Goal: Task Accomplishment & Management: Manage account settings

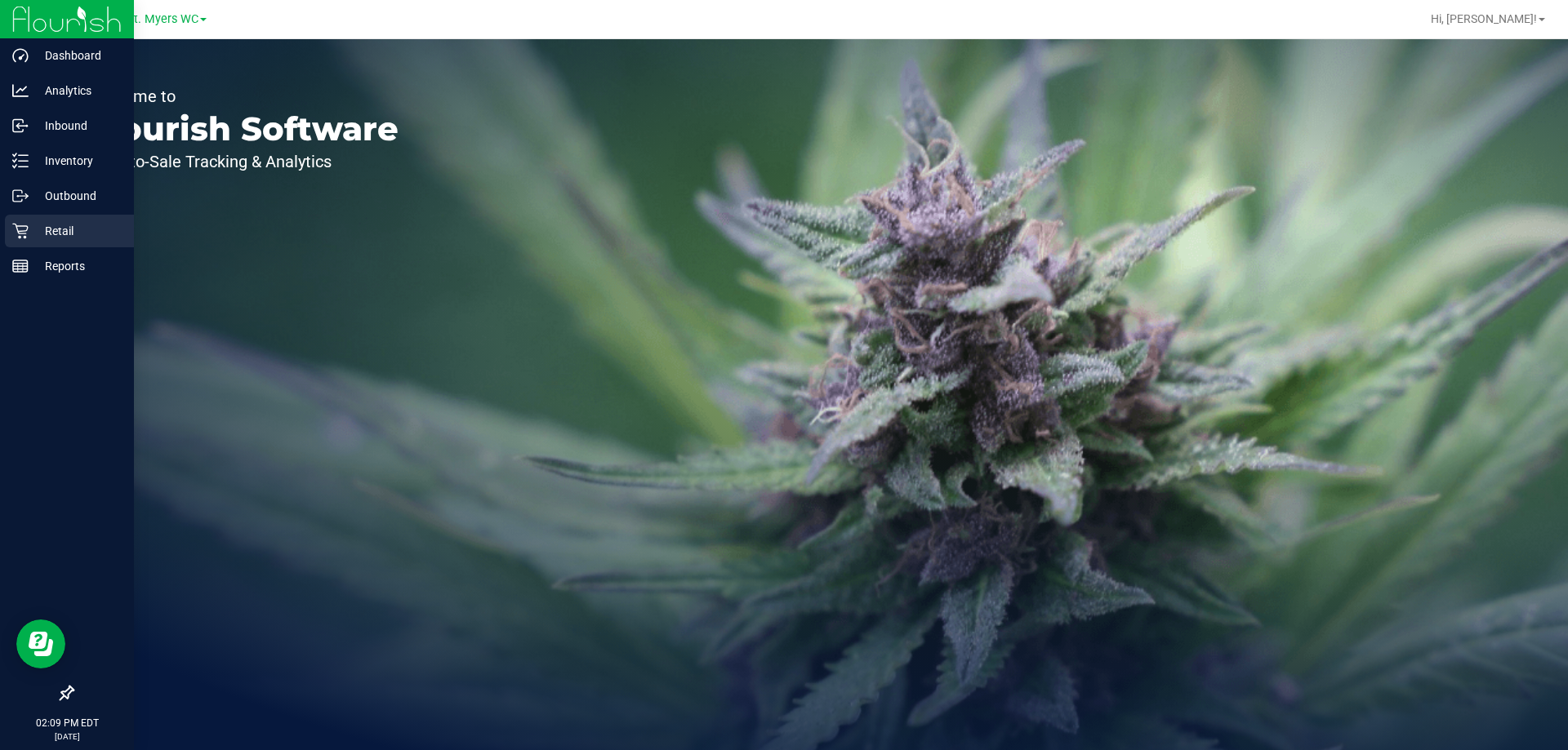
click at [44, 240] on p "Retail" at bounding box center [78, 230] width 98 height 19
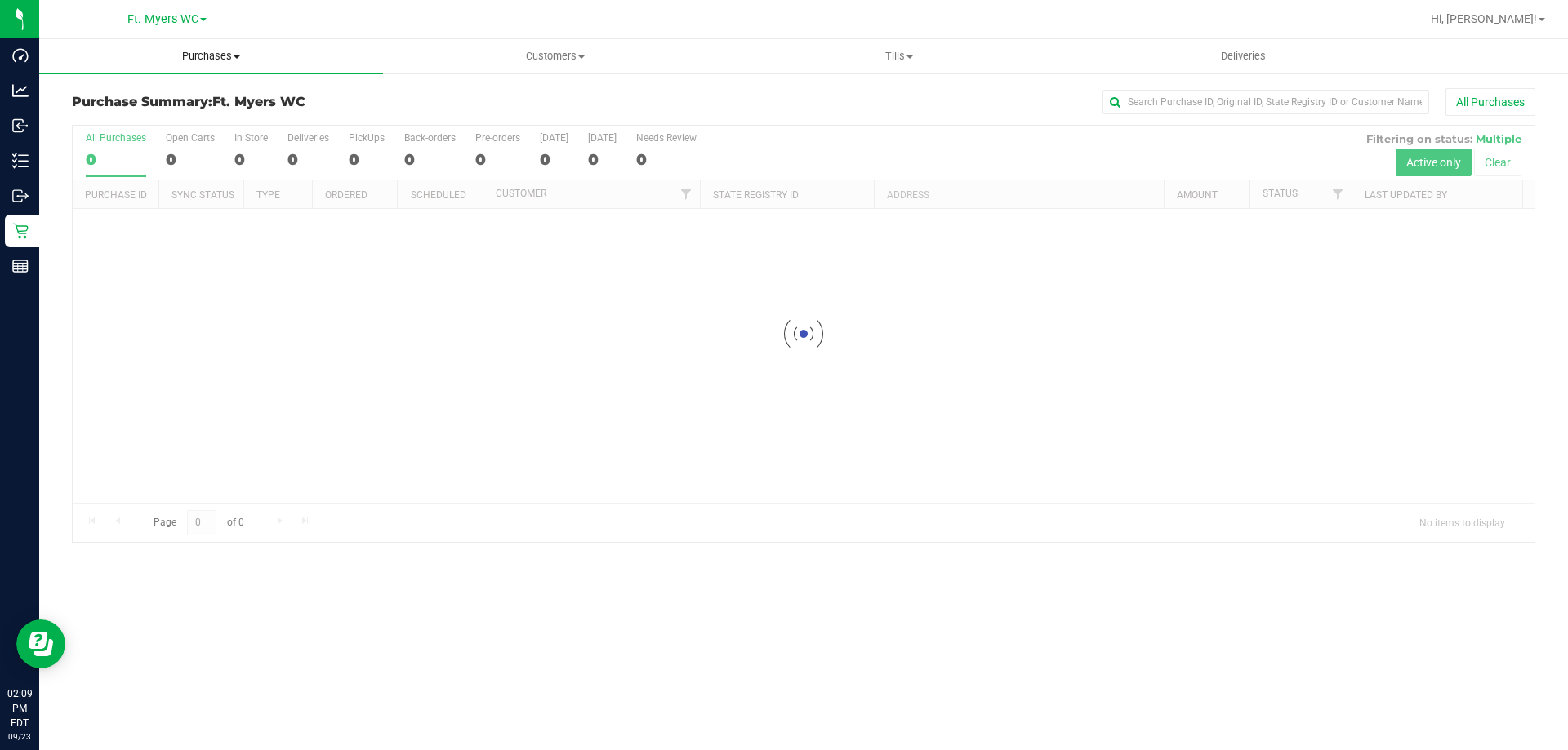
click at [210, 50] on span "Purchases" at bounding box center [211, 57] width 343 height 15
click at [161, 117] on li "Fulfillment" at bounding box center [211, 118] width 343 height 19
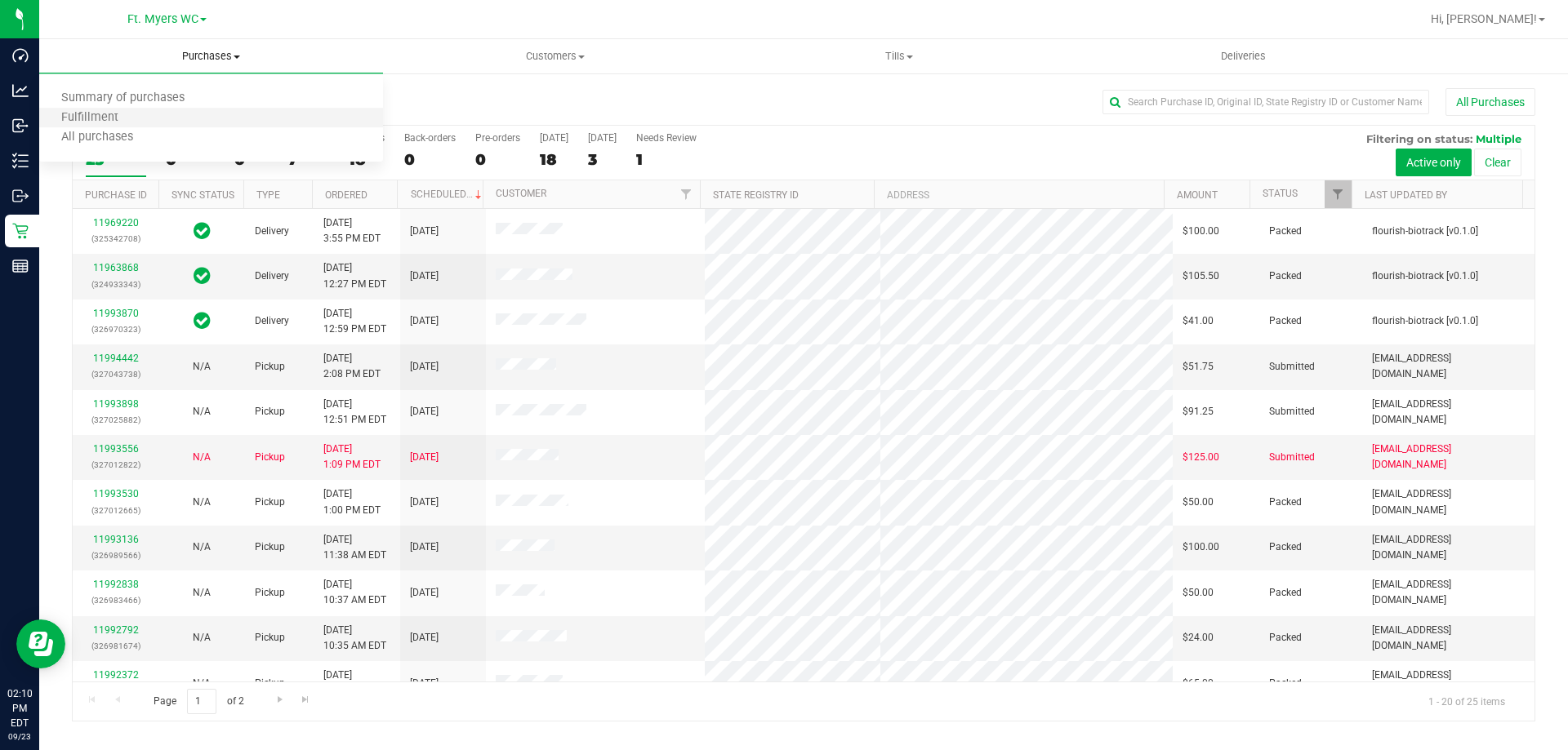
click at [161, 118] on li "Fulfillment" at bounding box center [211, 118] width 343 height 19
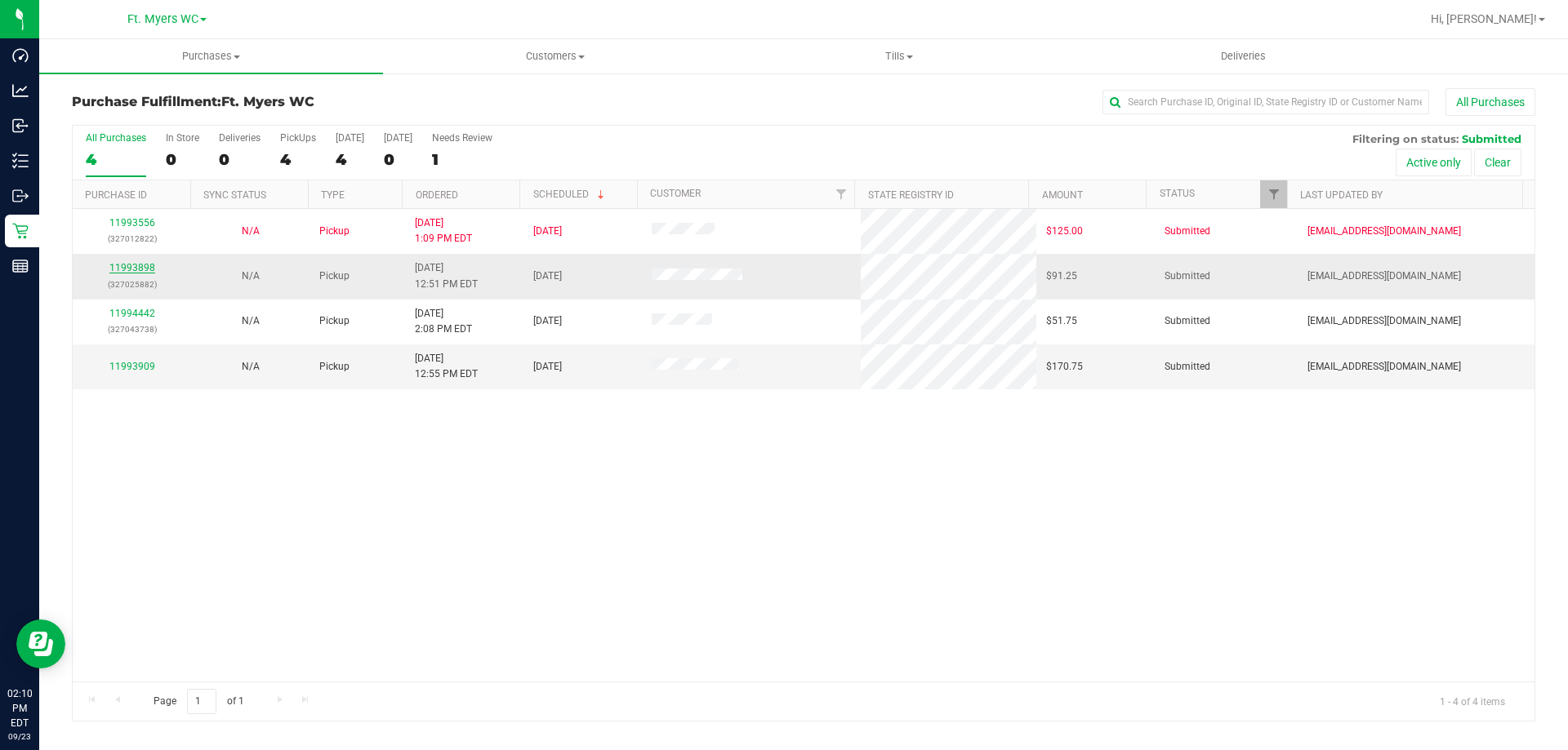
click at [146, 263] on link "11993898" at bounding box center [132, 267] width 45 height 11
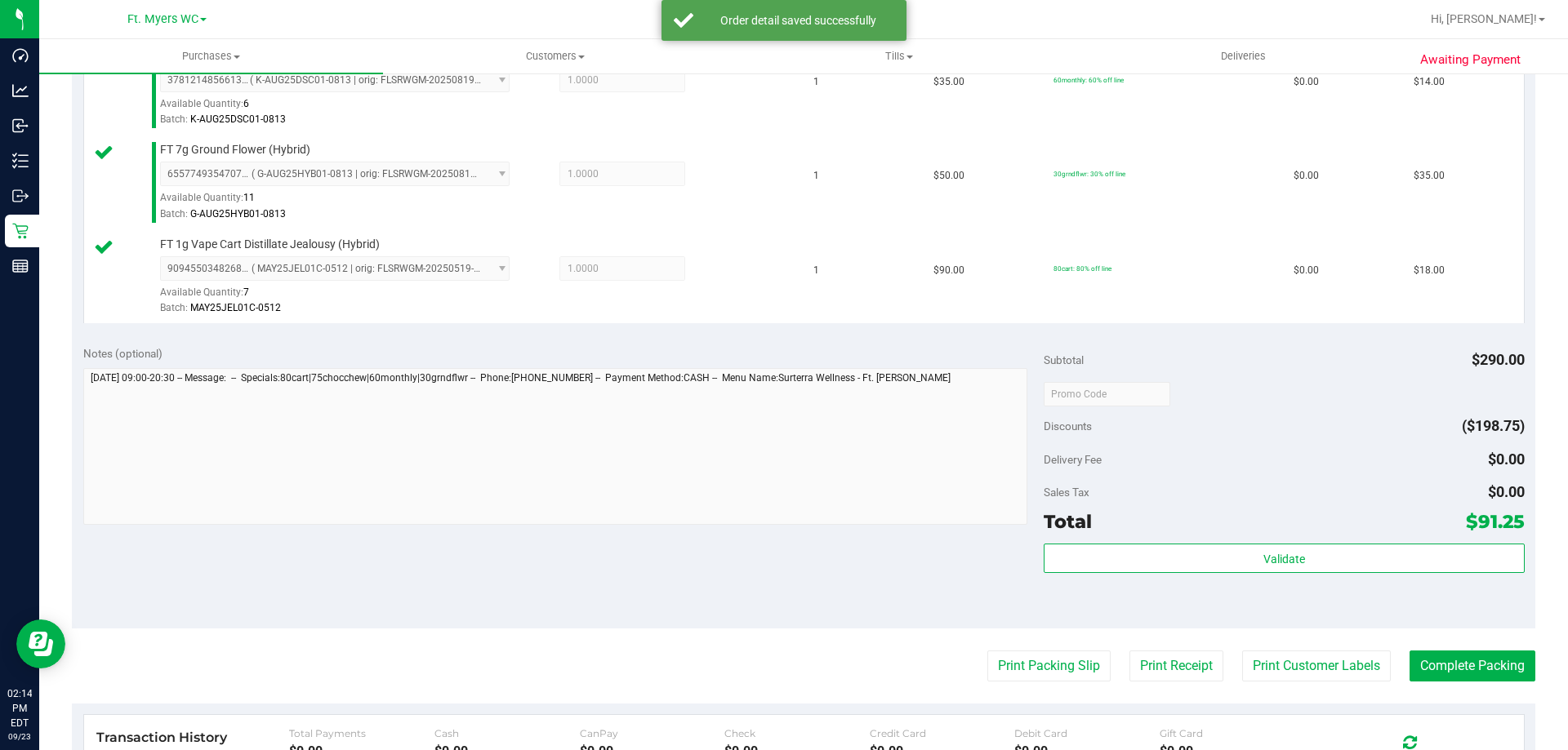
scroll to position [735, 0]
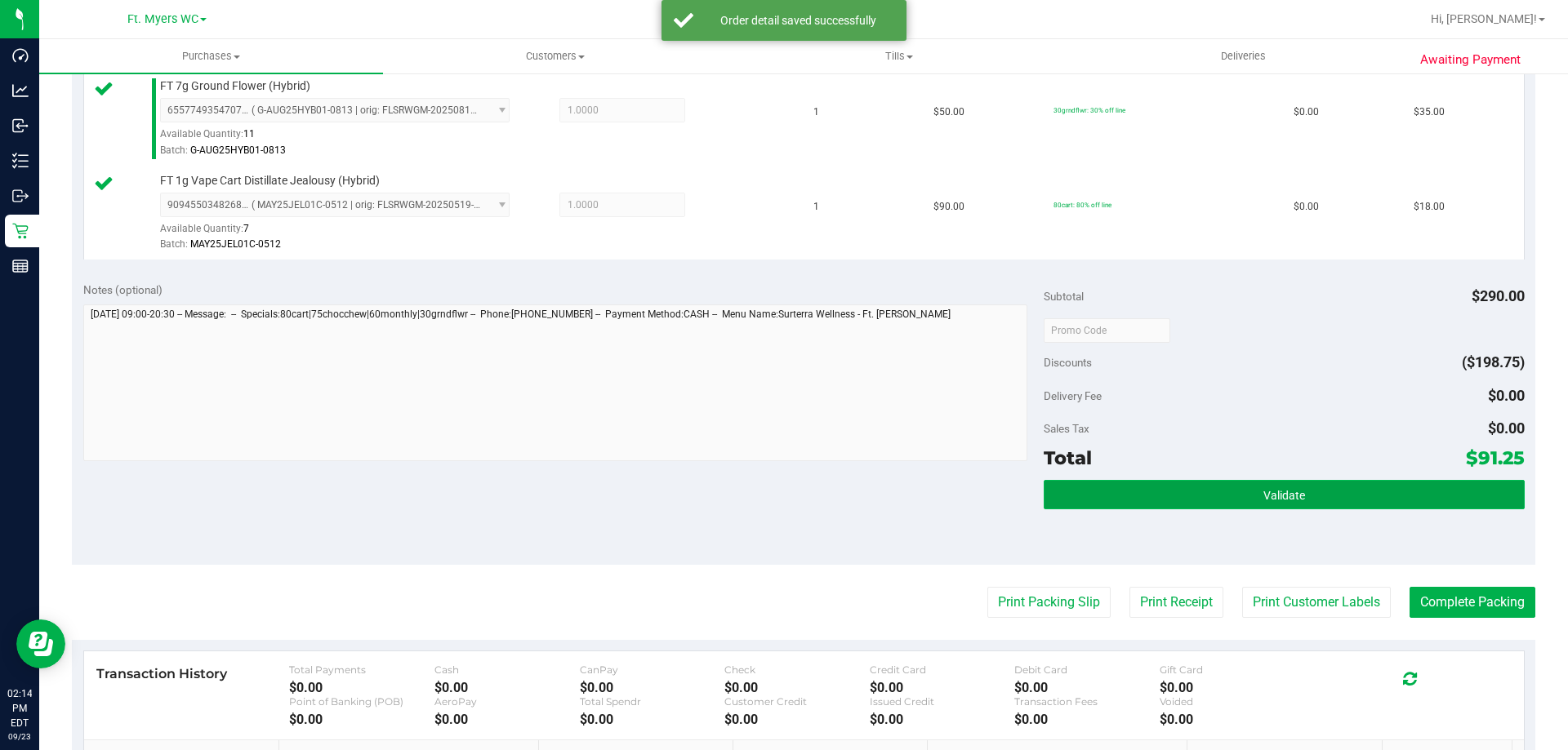
click at [1073, 501] on button "Validate" at bounding box center [1283, 495] width 480 height 30
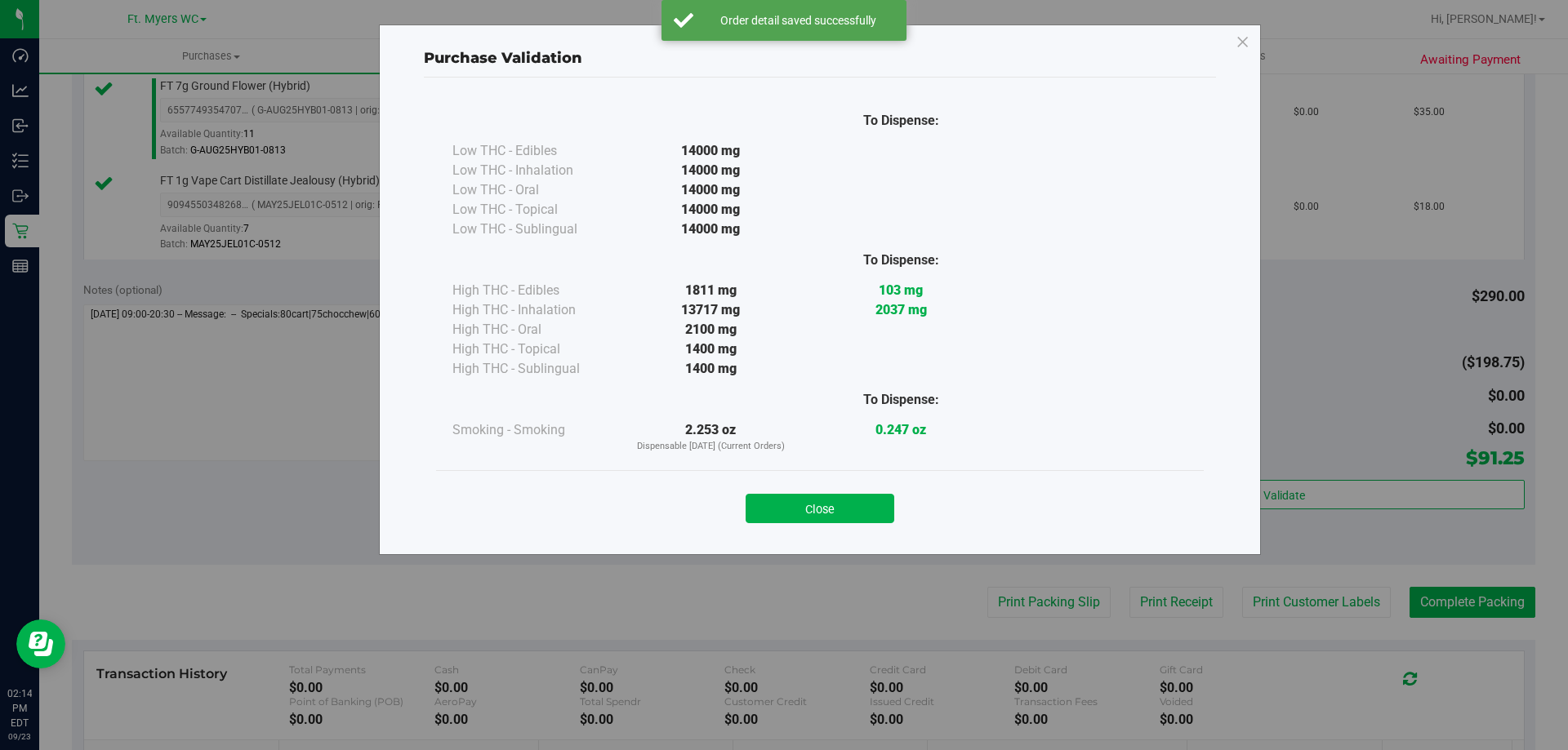
click at [826, 529] on div "Close" at bounding box center [820, 503] width 768 height 66
click at [840, 502] on button "Close" at bounding box center [820, 509] width 149 height 30
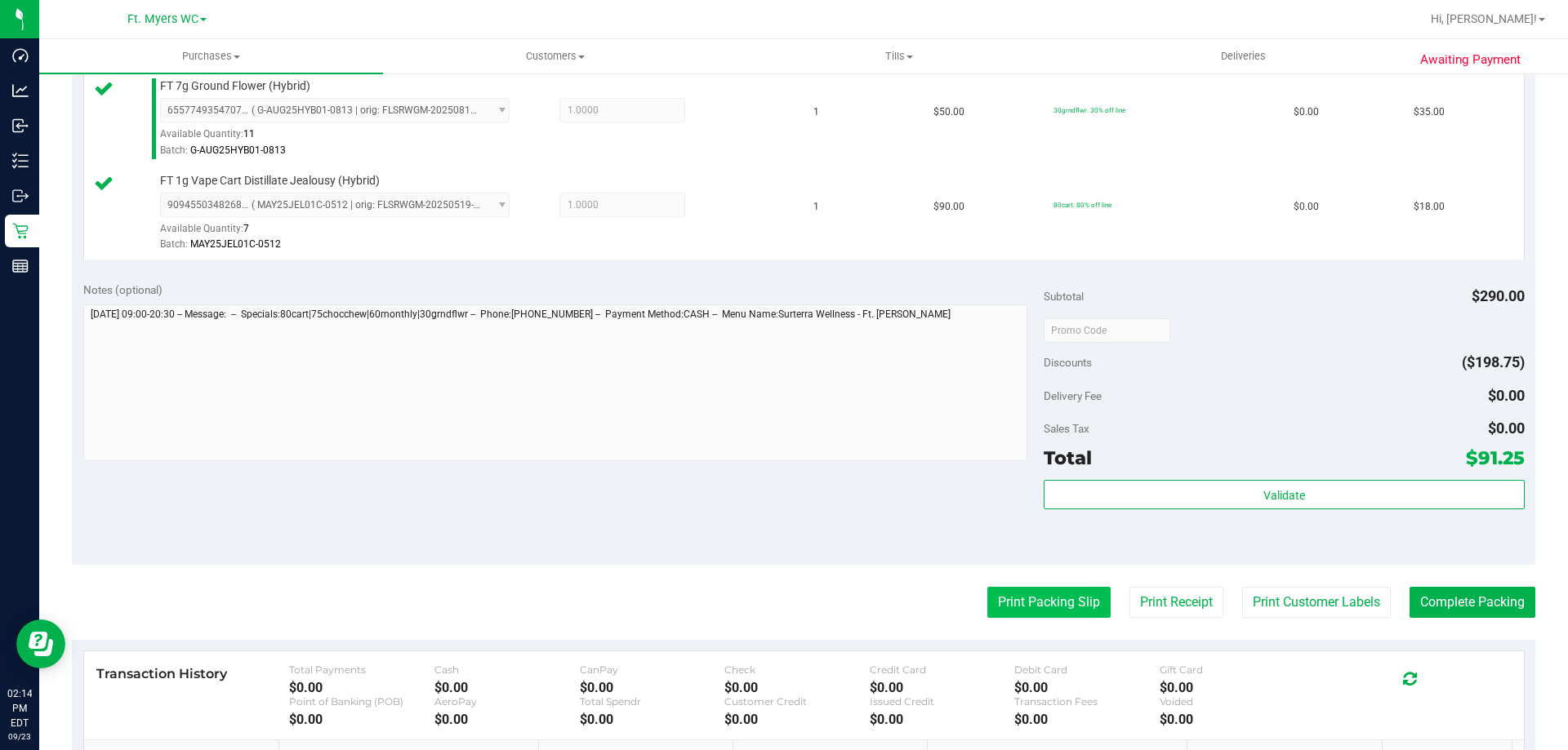
drag, startPoint x: 999, startPoint y: 578, endPoint x: 1007, endPoint y: 603, distance: 26.2
click at [1000, 578] on purchase-details "Back Edit Purchase Cancel Purchase View Profile # 11993898 BioTrack ID: - Submi…" at bounding box center [803, 149] width 1463 height 1592
click at [1007, 603] on button "Print Packing Slip" at bounding box center [1048, 601] width 123 height 31
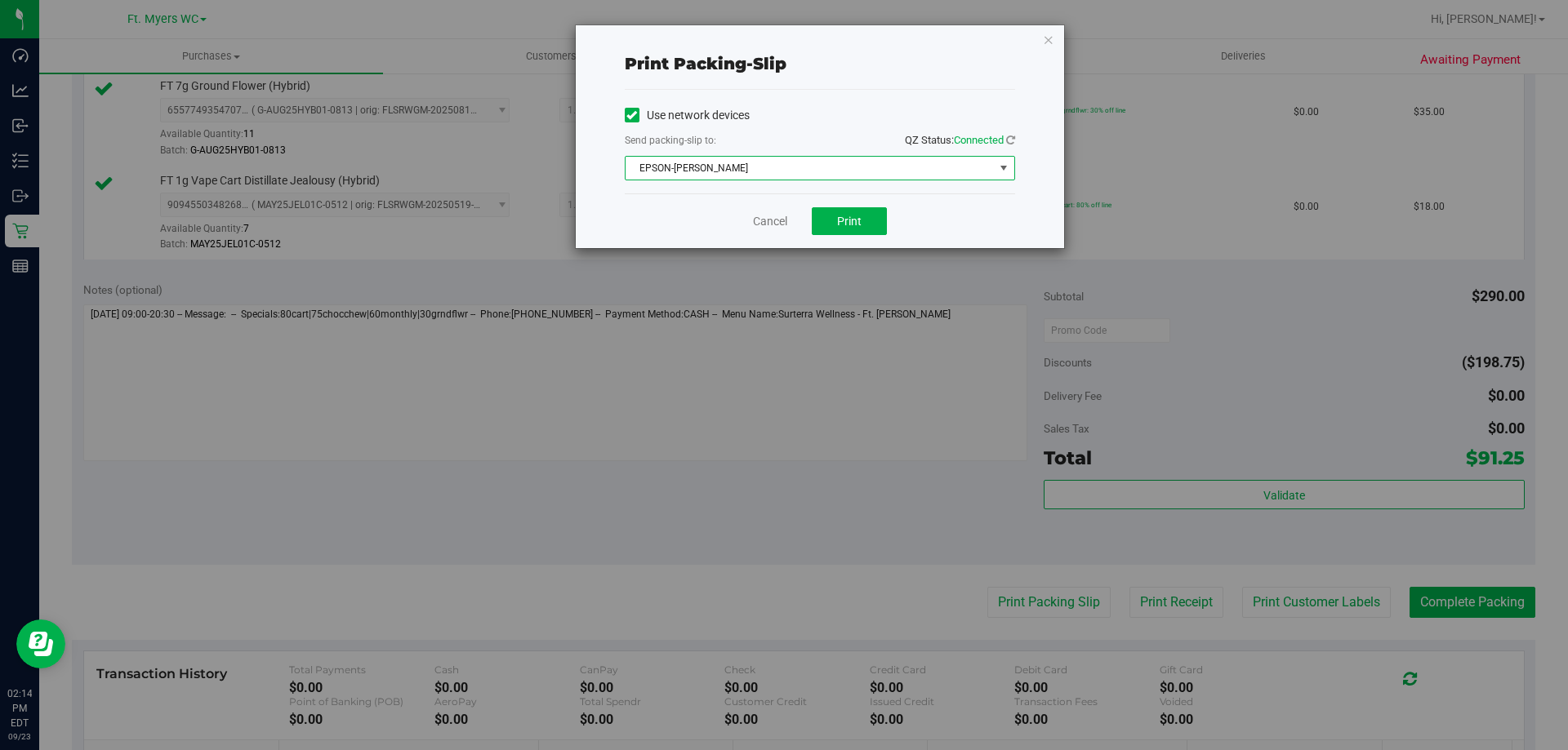
click at [840, 164] on span "EPSON-[PERSON_NAME]" at bounding box center [810, 168] width 369 height 23
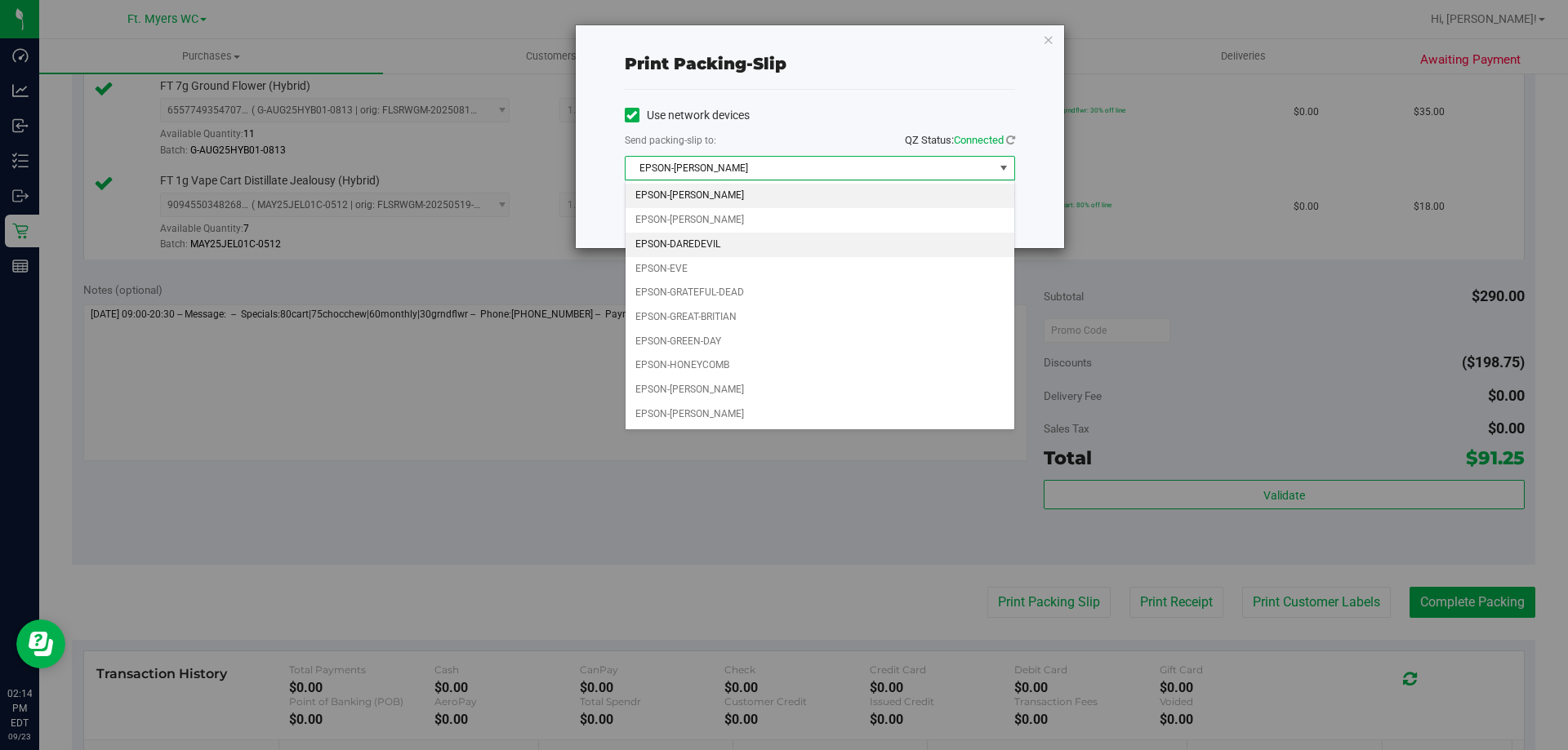
click at [769, 242] on li "EPSON-DAREDEVIL" at bounding box center [820, 245] width 389 height 24
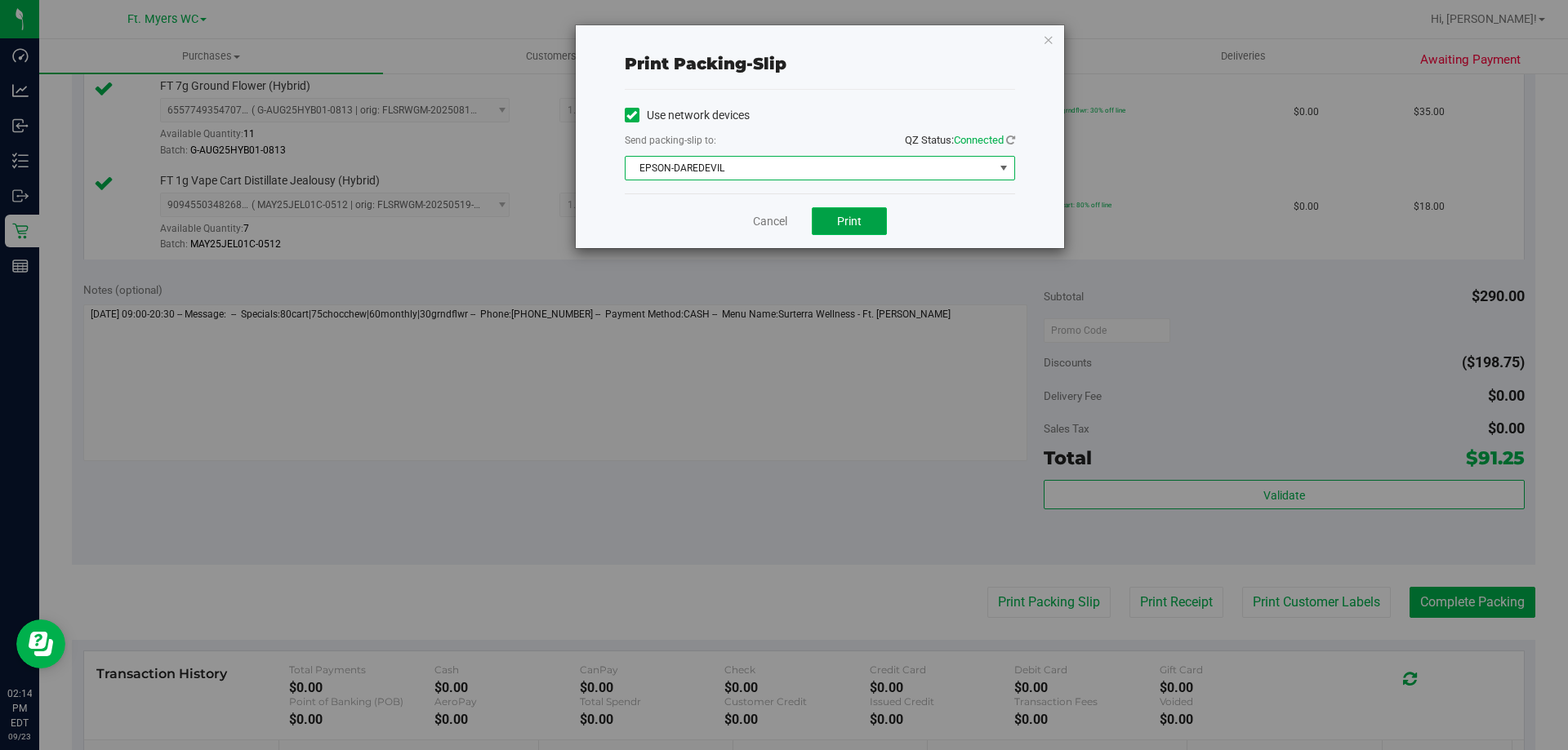
click at [874, 218] on button "Print" at bounding box center [849, 221] width 75 height 28
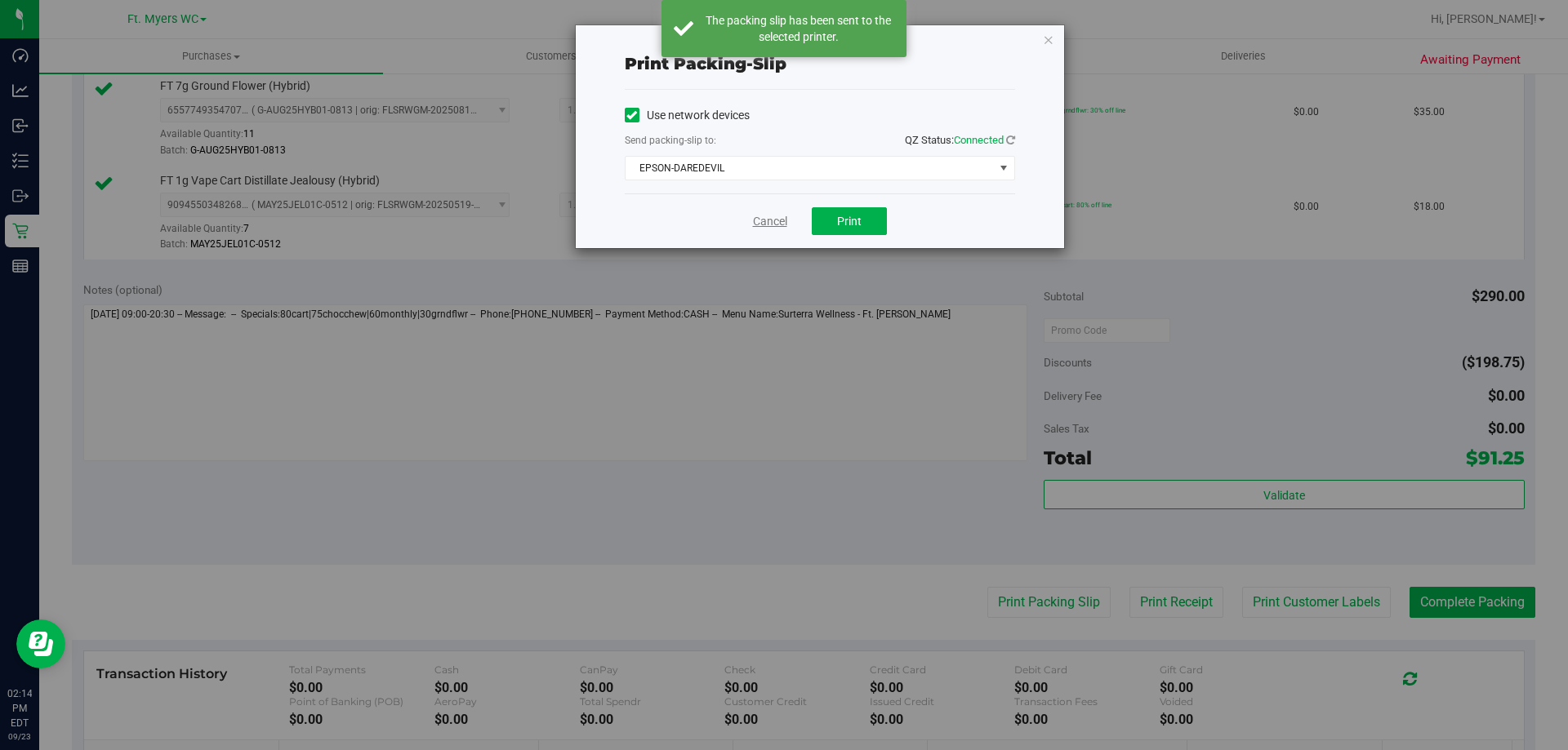
click at [759, 215] on link "Cancel" at bounding box center [770, 222] width 34 height 17
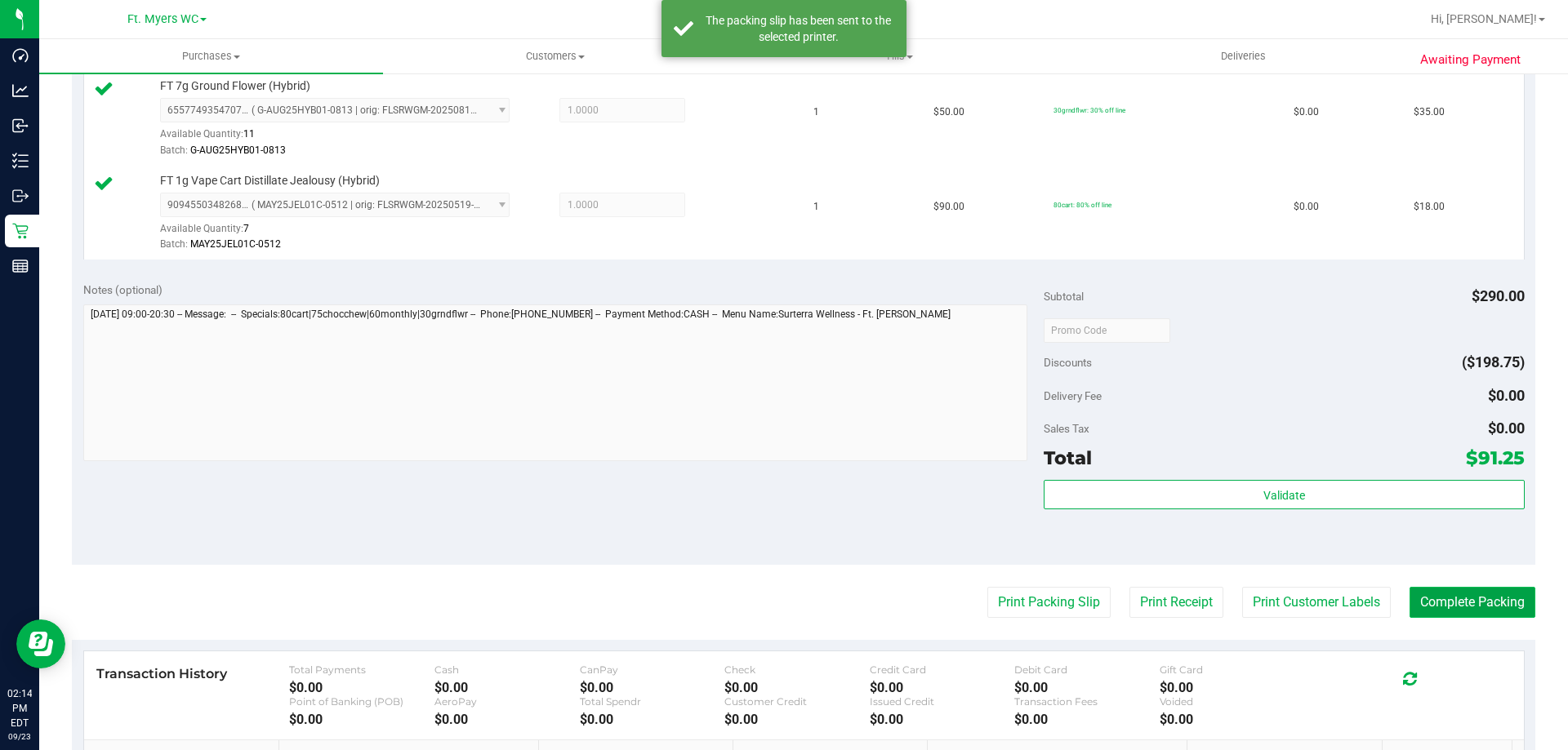
click at [1467, 594] on button "Complete Packing" at bounding box center [1471, 601] width 125 height 31
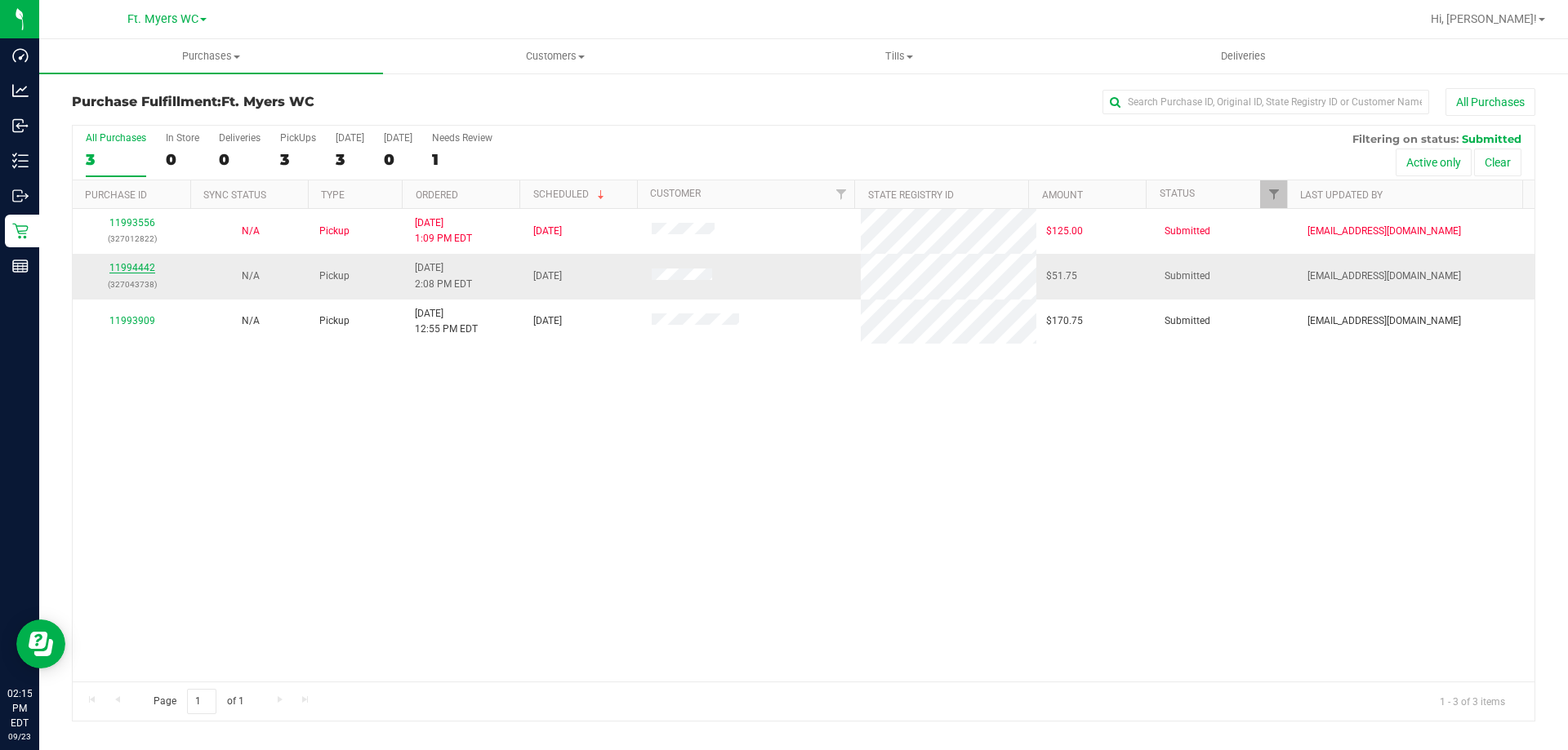
click at [145, 263] on link "11994442" at bounding box center [132, 267] width 45 height 11
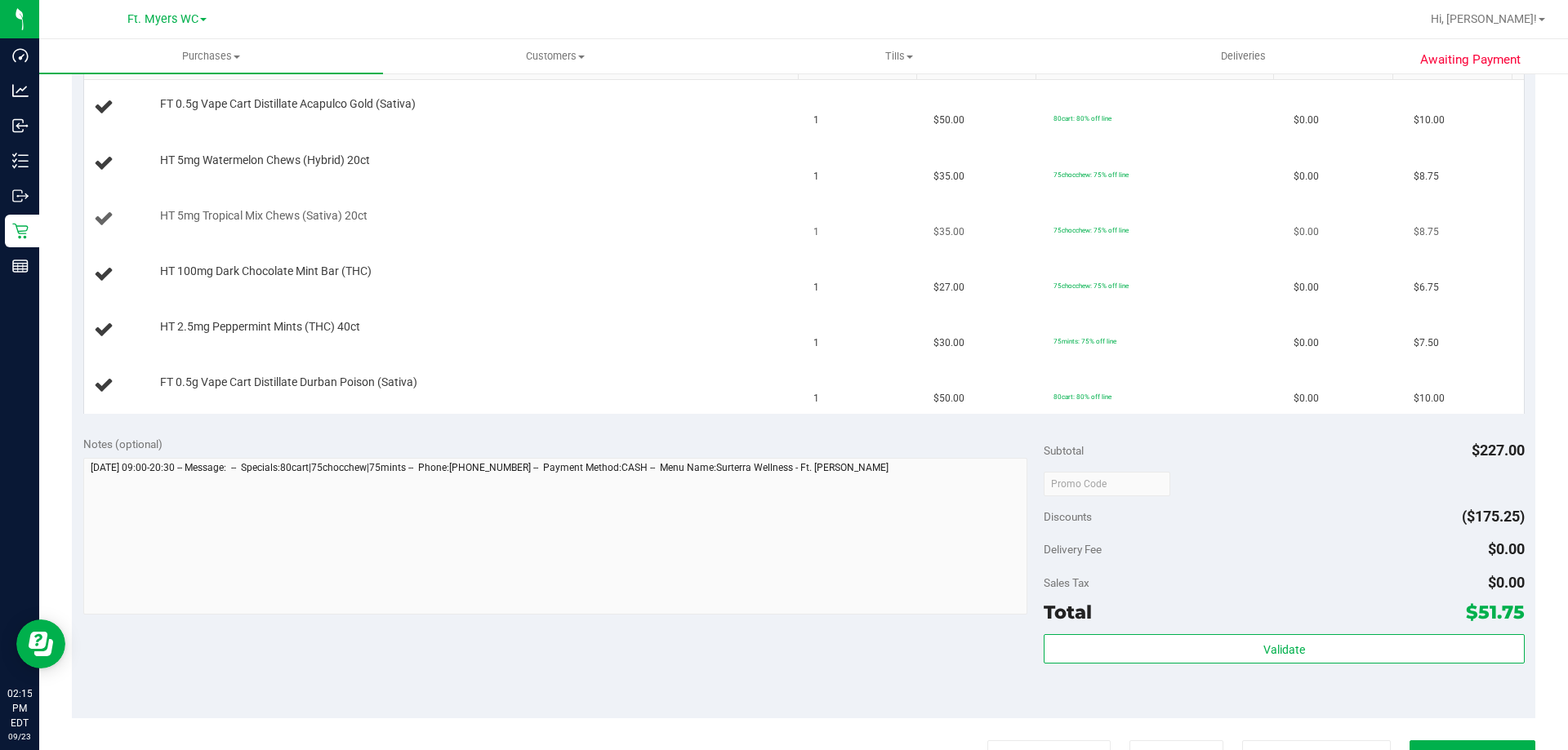
scroll to position [572, 0]
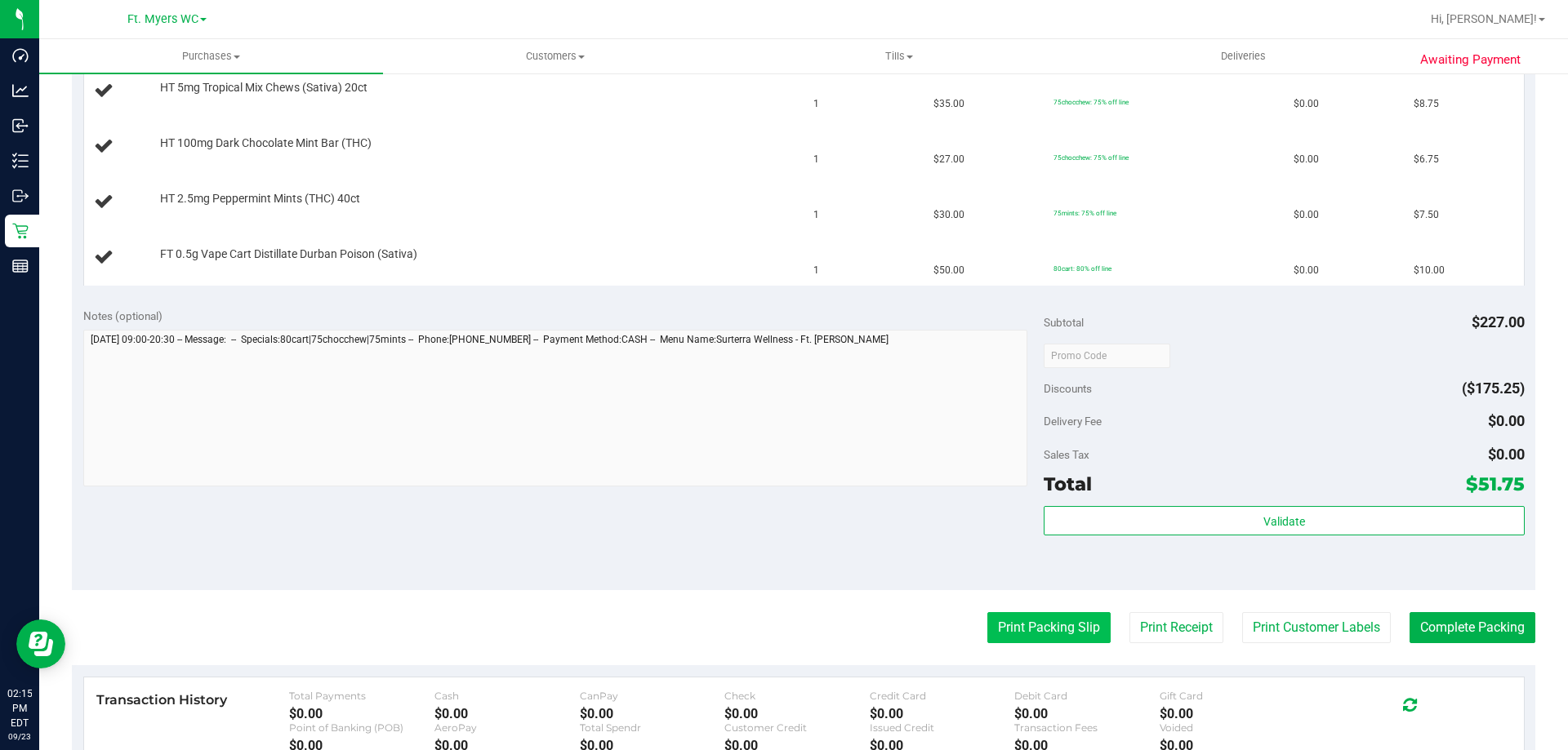
click at [991, 618] on button "Print Packing Slip" at bounding box center [1048, 627] width 123 height 31
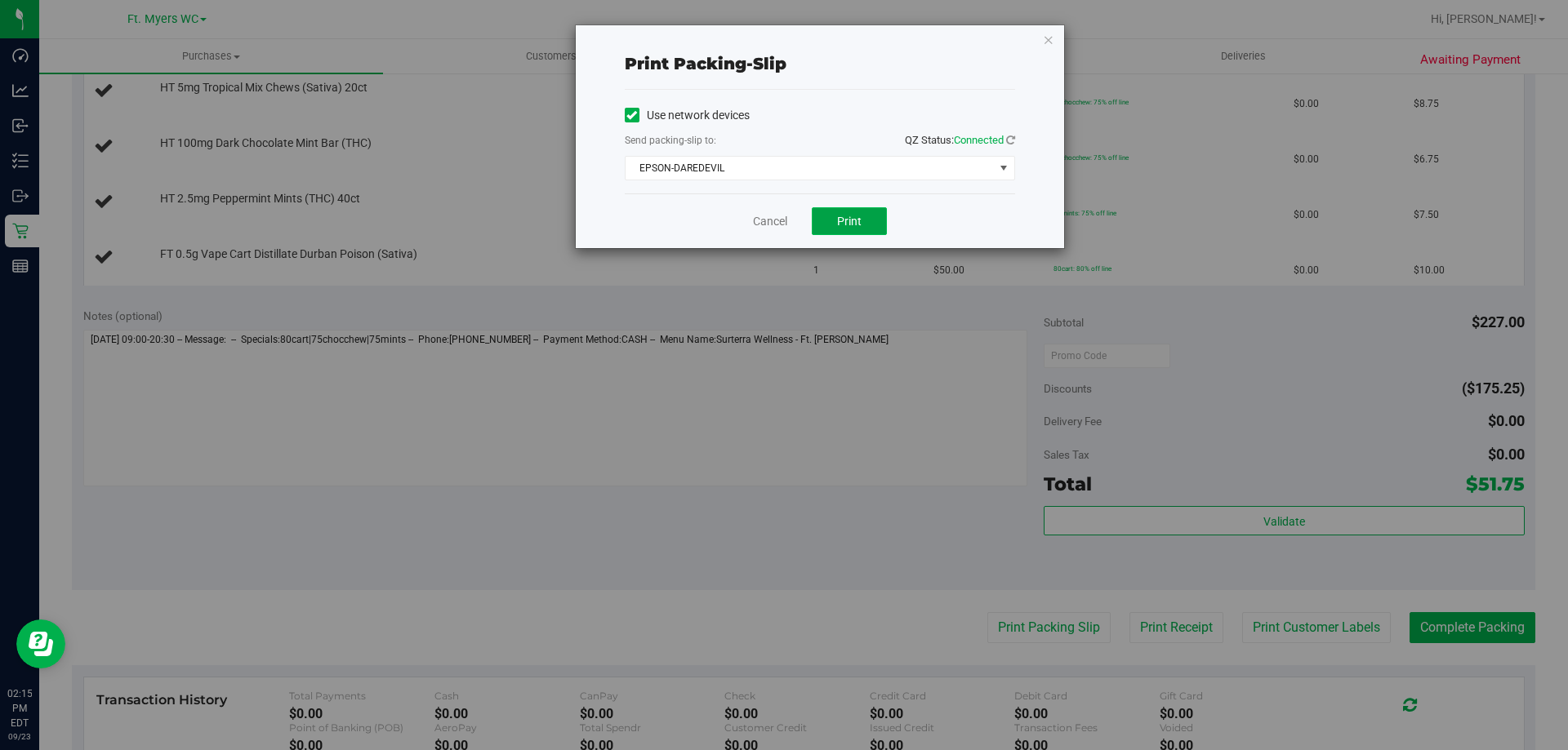
click at [823, 219] on button "Print" at bounding box center [849, 221] width 75 height 28
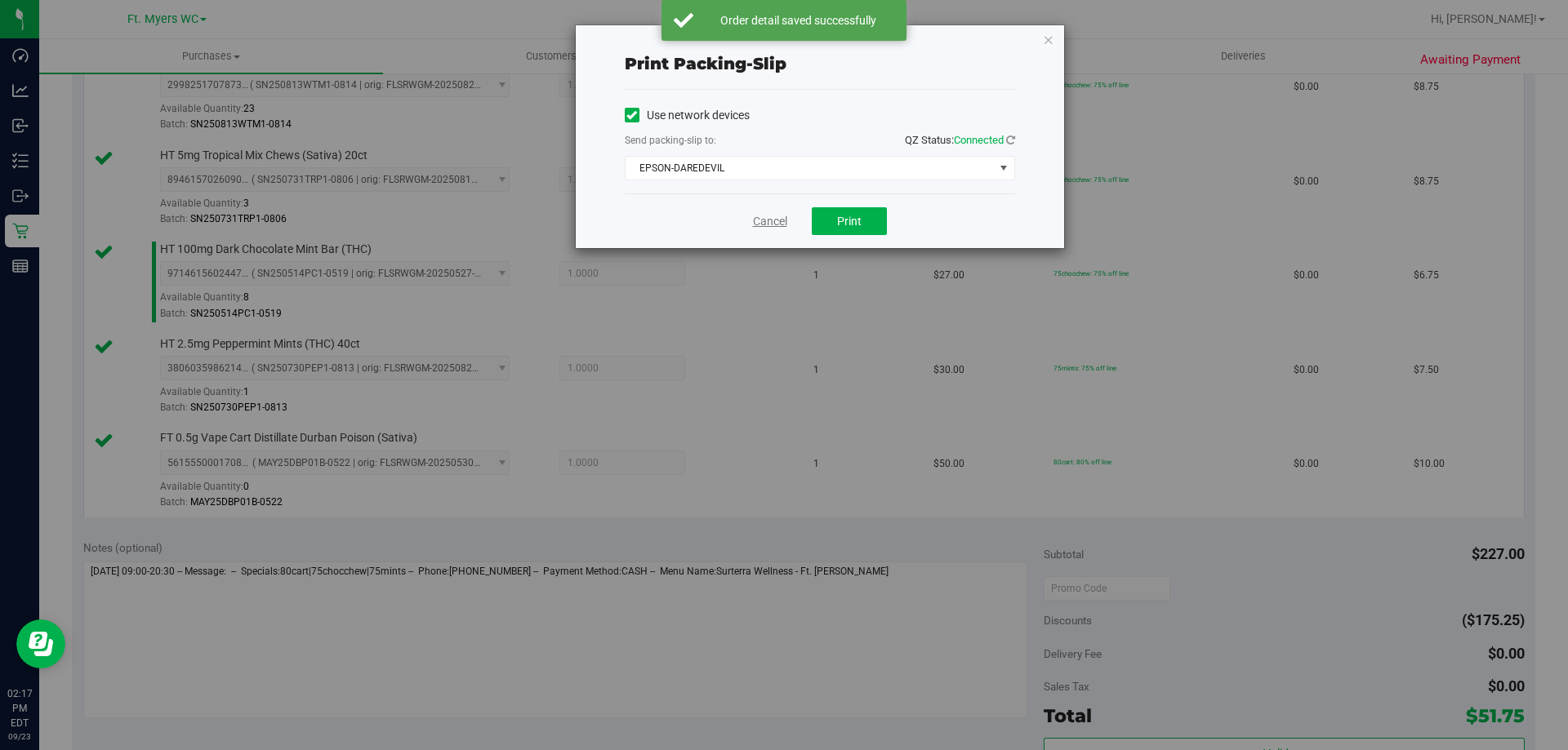
click at [782, 215] on link "Cancel" at bounding box center [770, 222] width 34 height 17
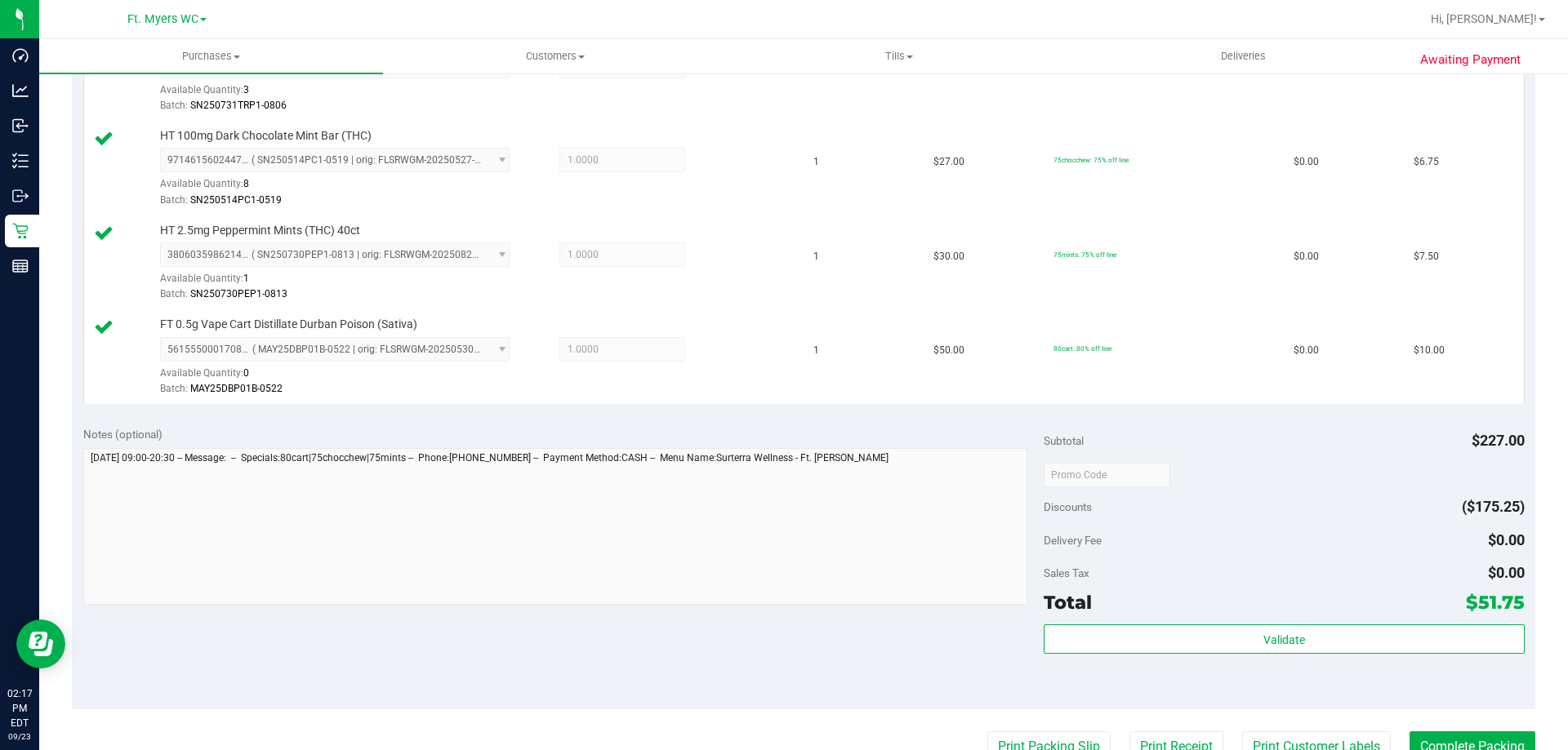
scroll to position [628, 0]
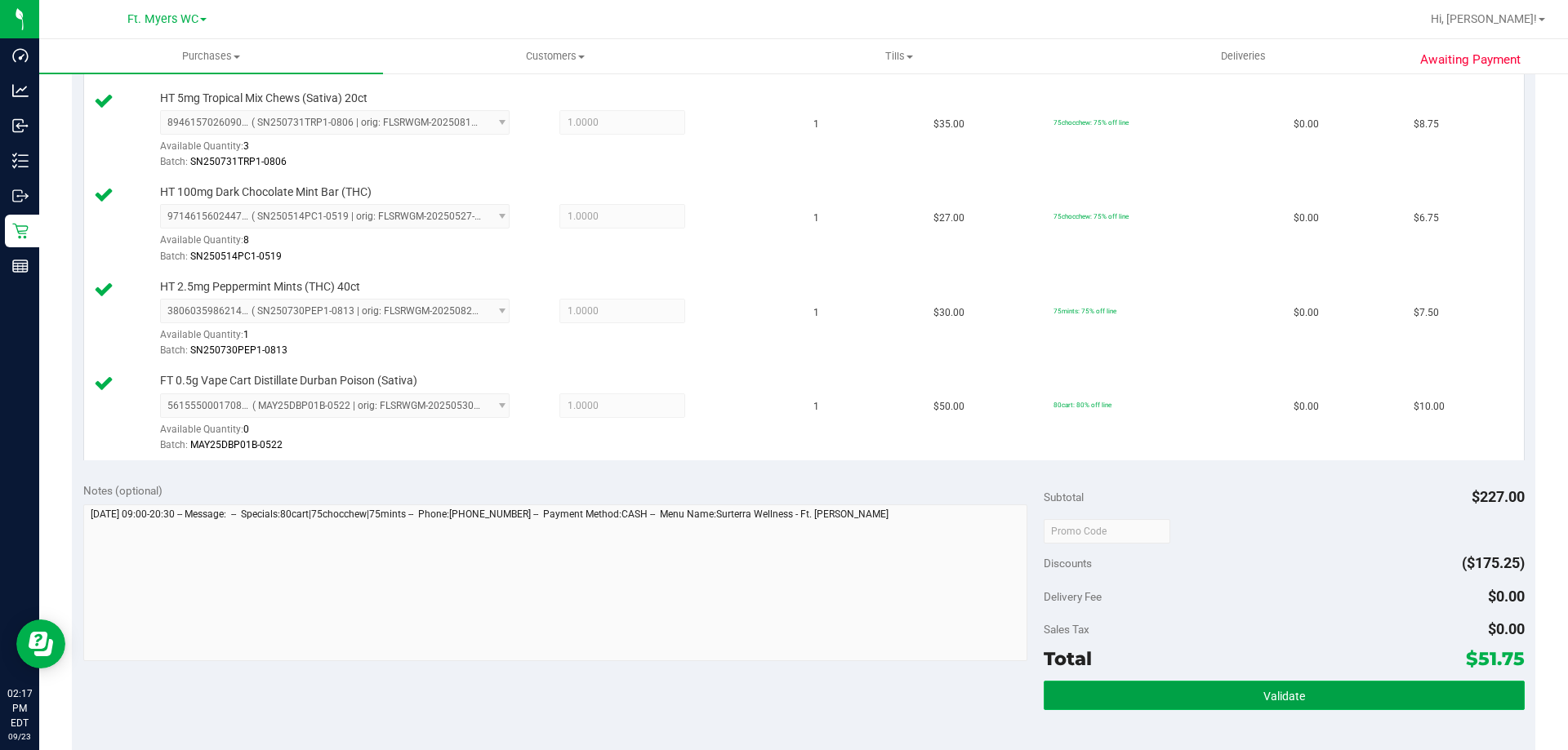
click at [1130, 686] on button "Validate" at bounding box center [1283, 695] width 480 height 30
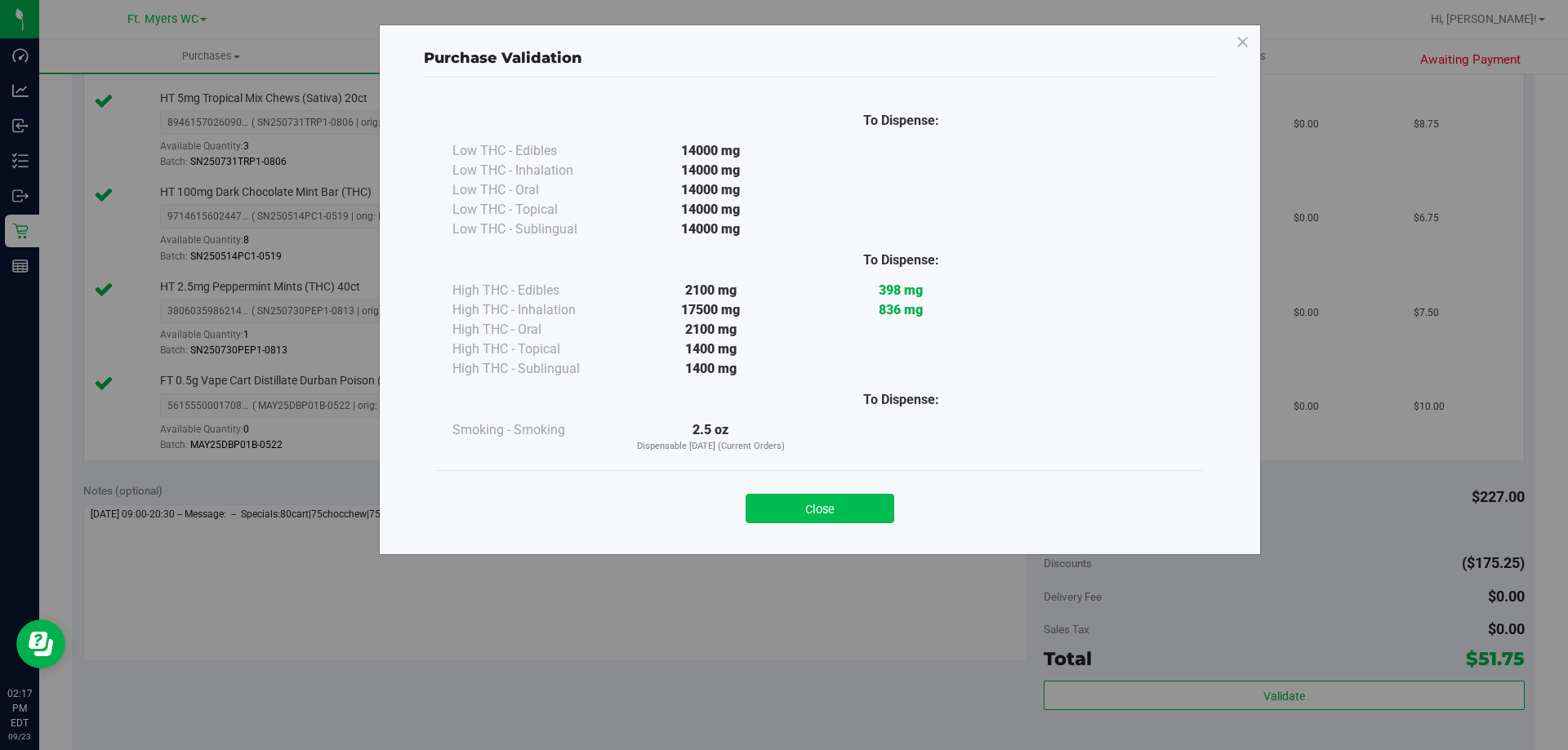
click at [780, 498] on button "Close" at bounding box center [820, 509] width 149 height 30
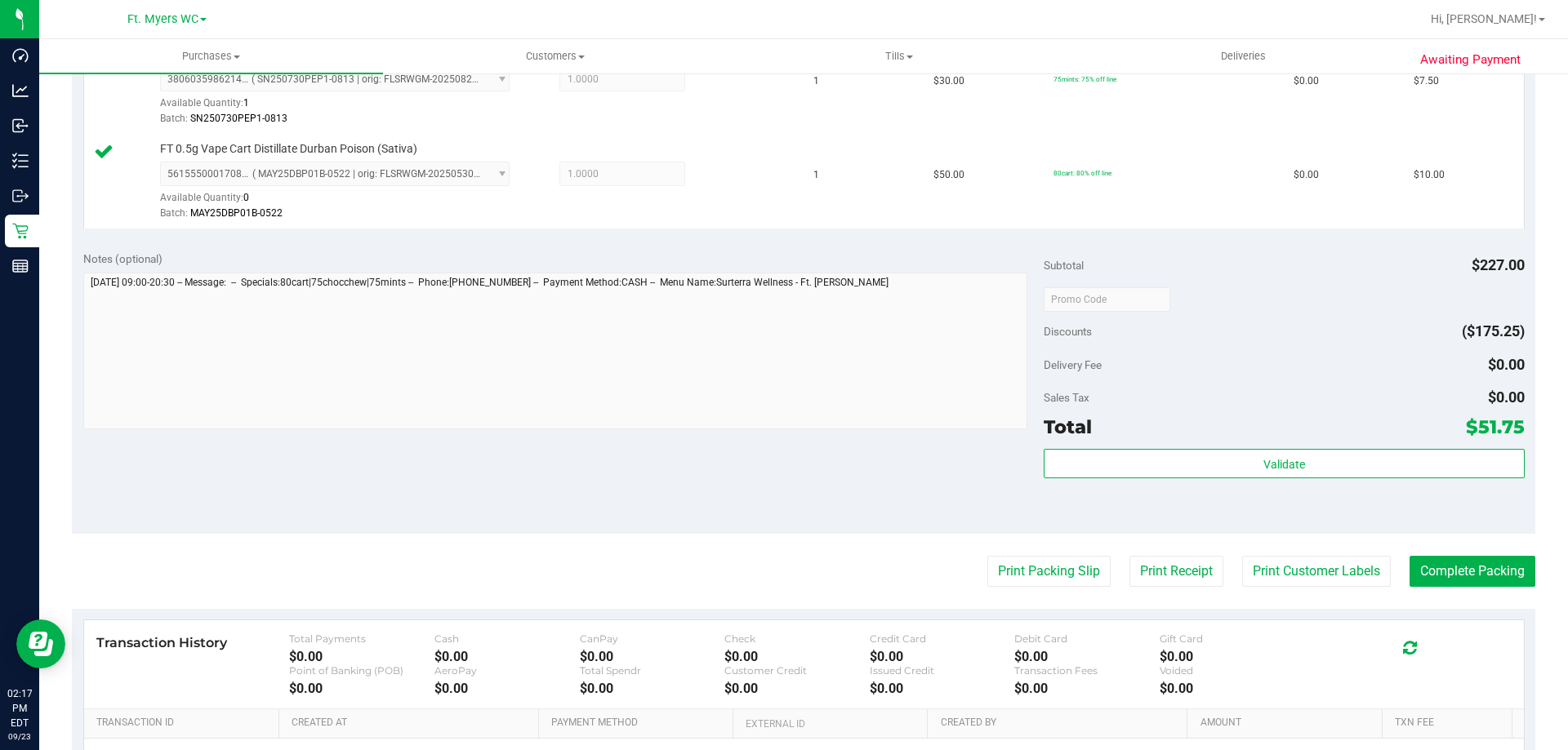
scroll to position [1037, 0]
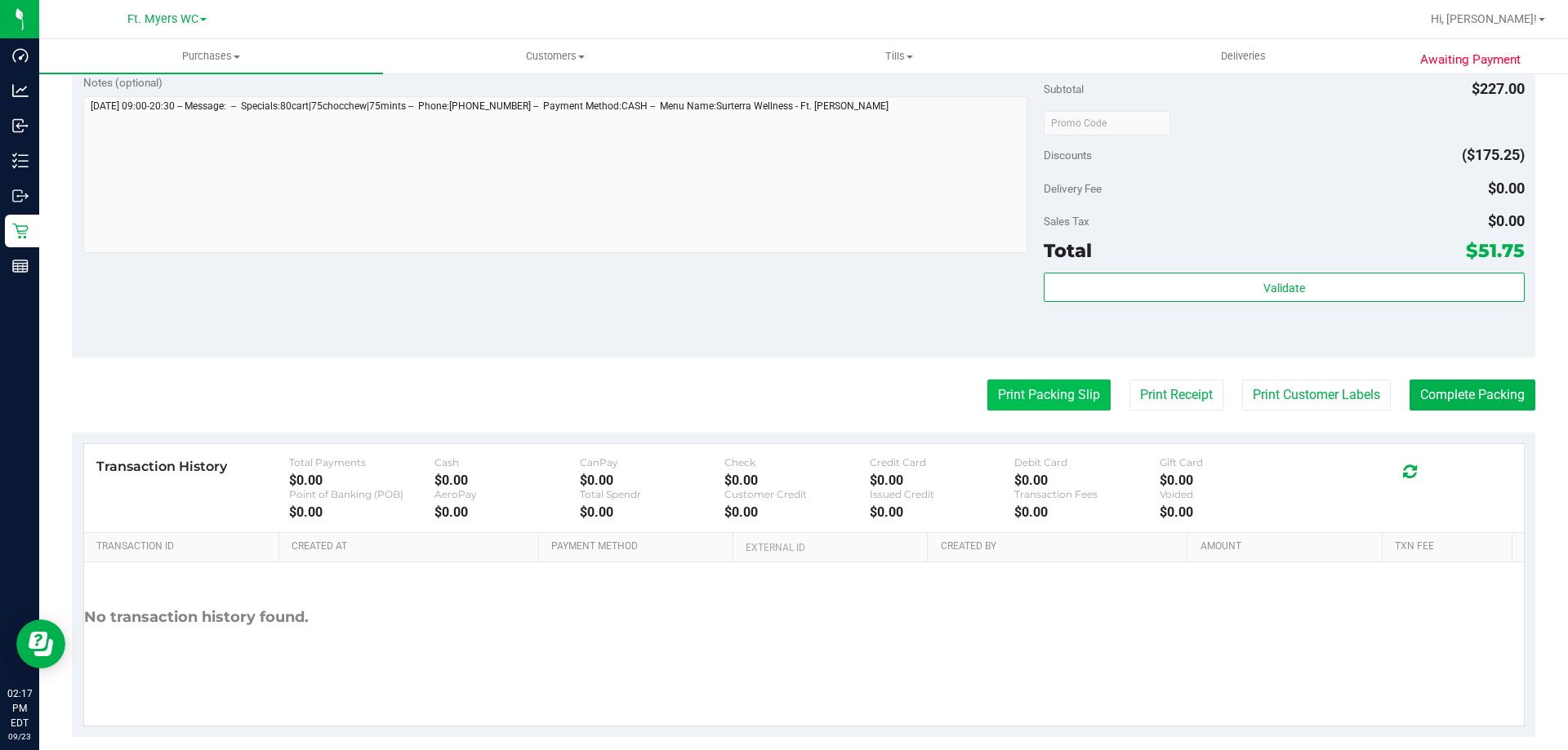
click at [998, 388] on button "Print Packing Slip" at bounding box center [1048, 394] width 123 height 31
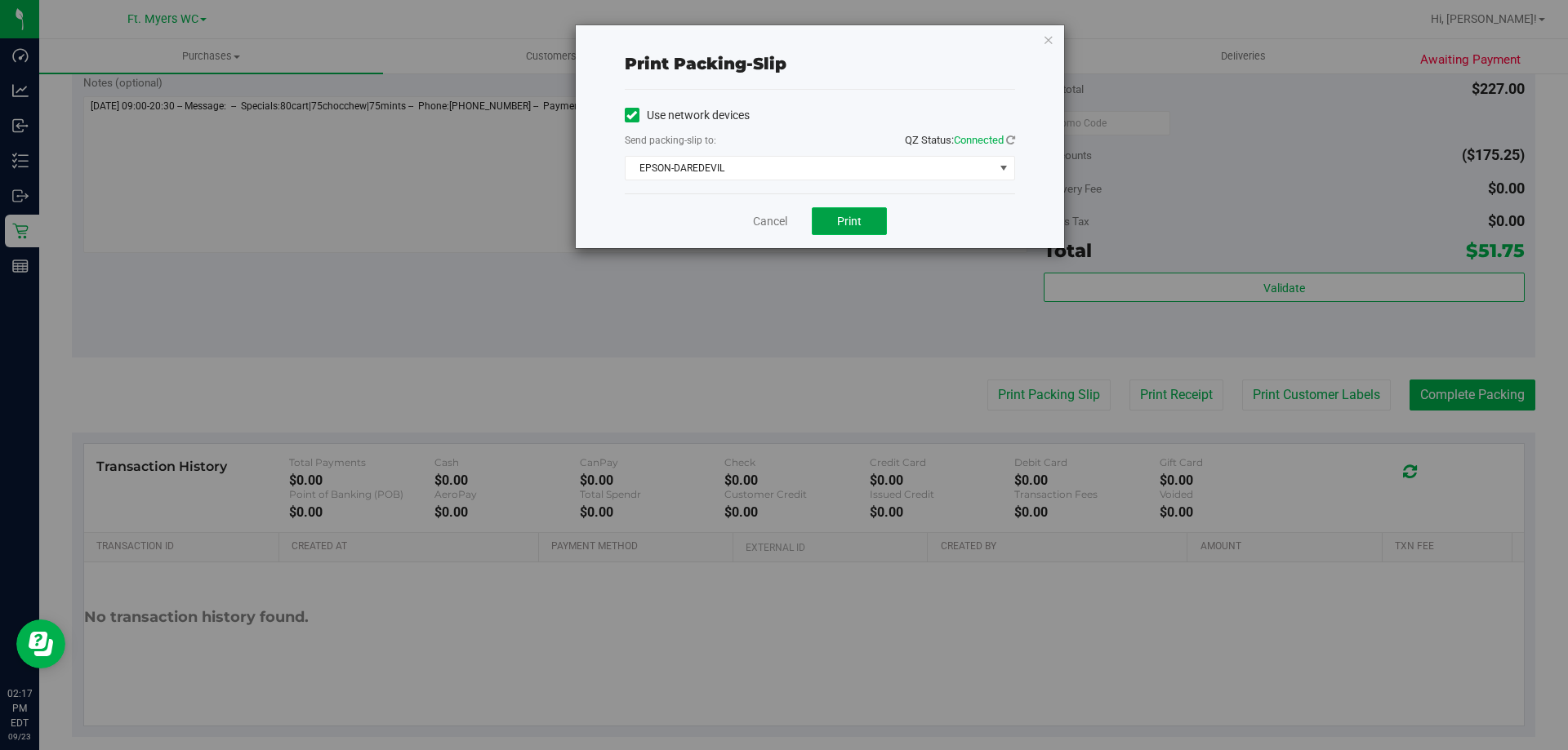
click at [843, 209] on button "Print" at bounding box center [849, 221] width 75 height 28
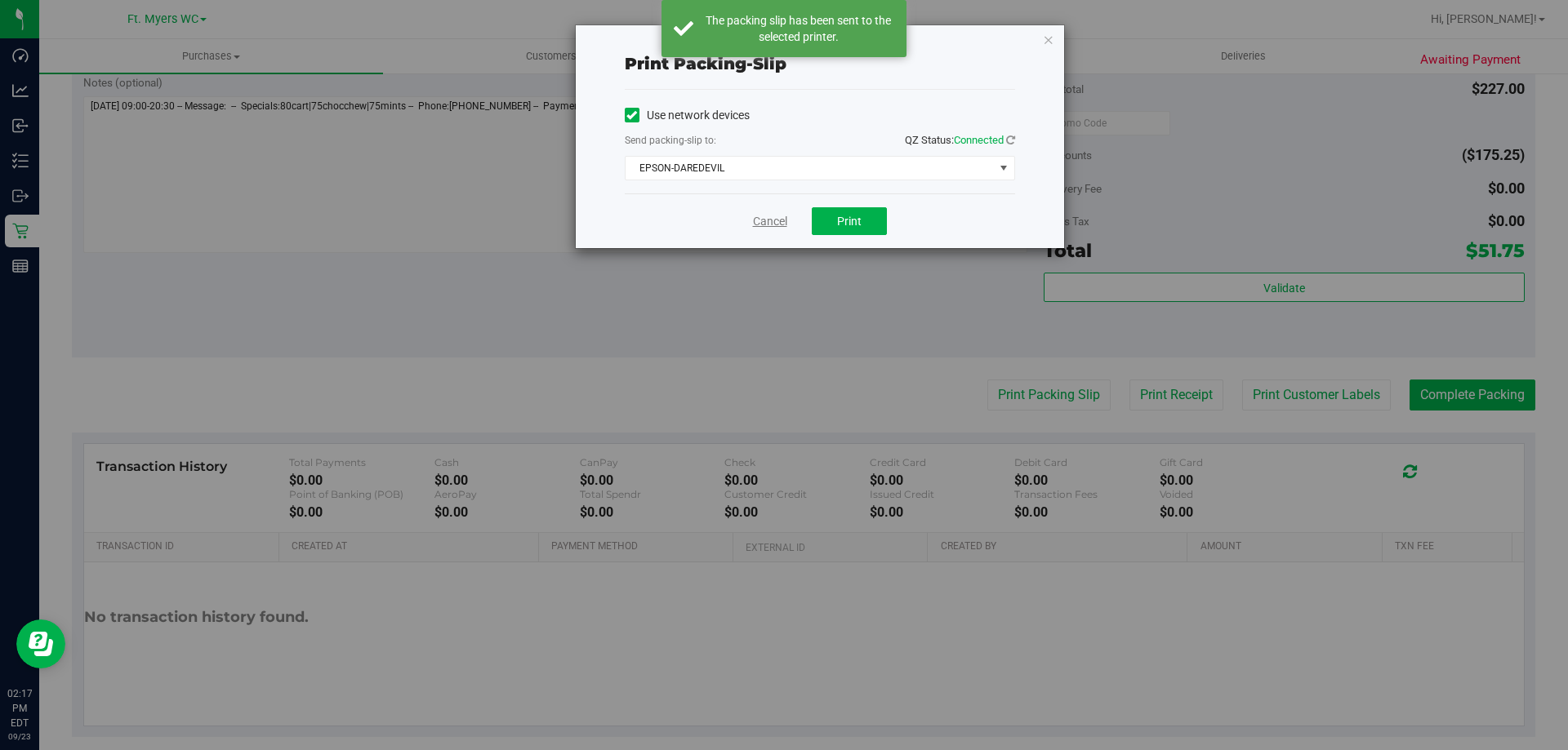
click at [762, 221] on link "Cancel" at bounding box center [770, 222] width 34 height 17
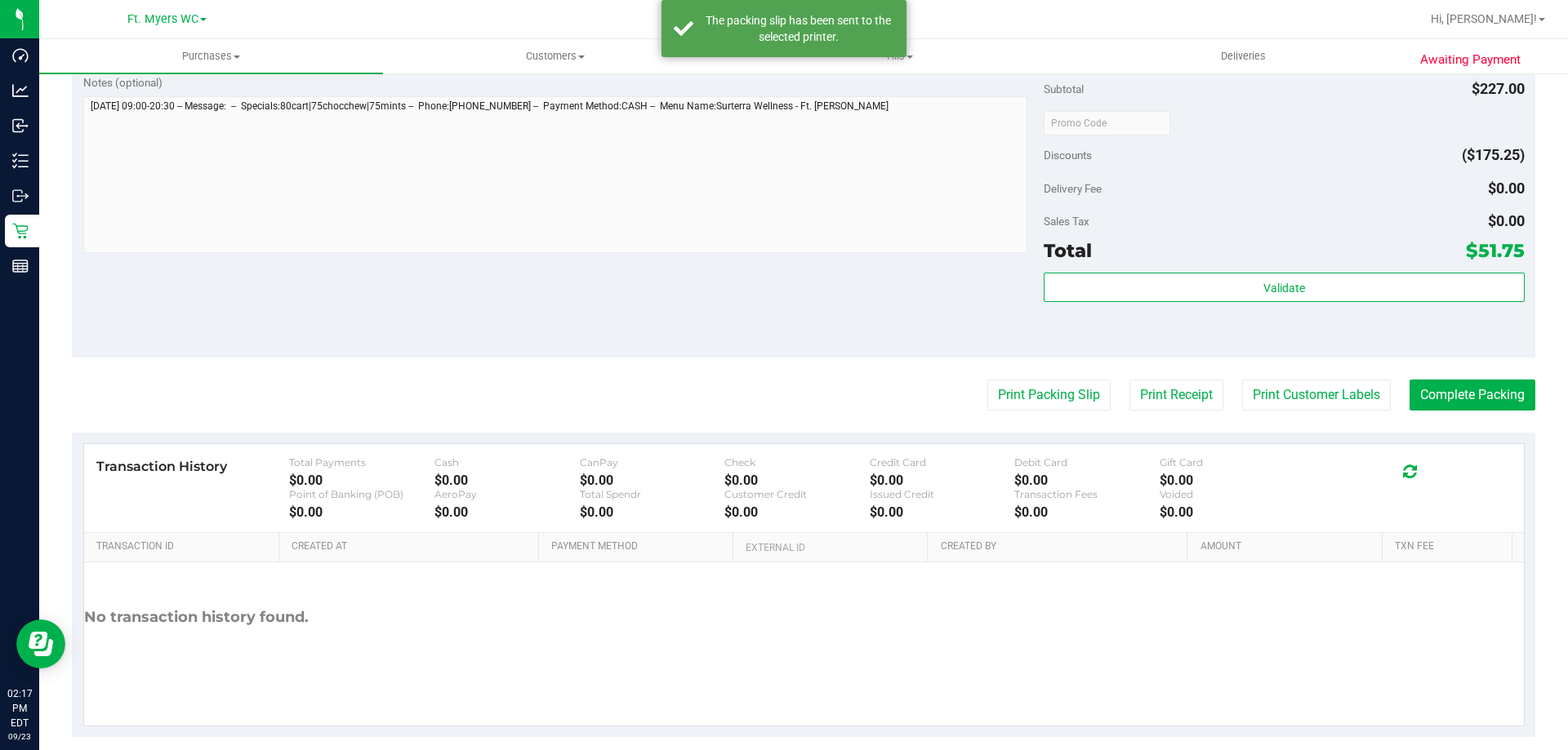
click at [1480, 394] on button "Complete Packing" at bounding box center [1471, 394] width 125 height 31
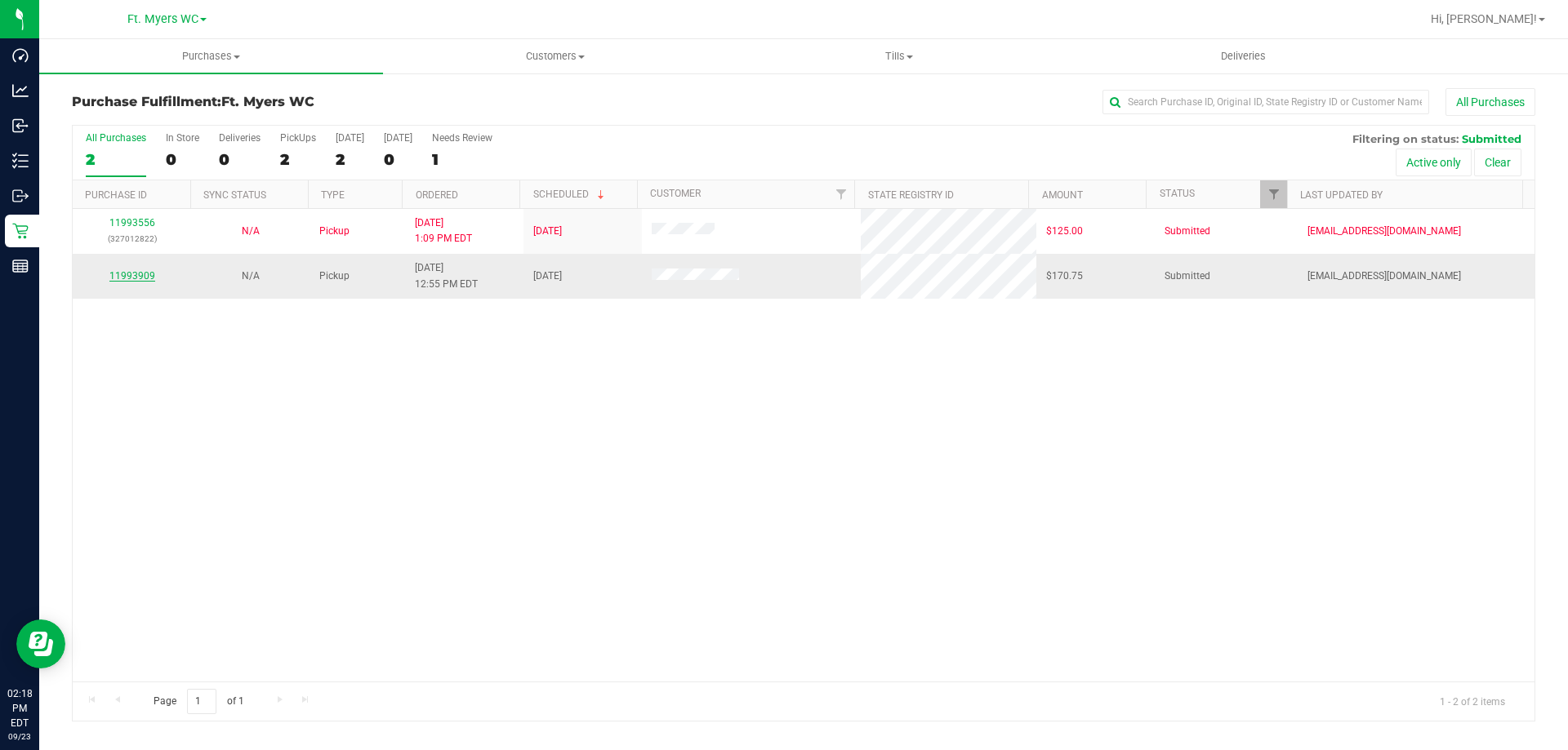
click at [117, 275] on link "11993909" at bounding box center [132, 276] width 45 height 11
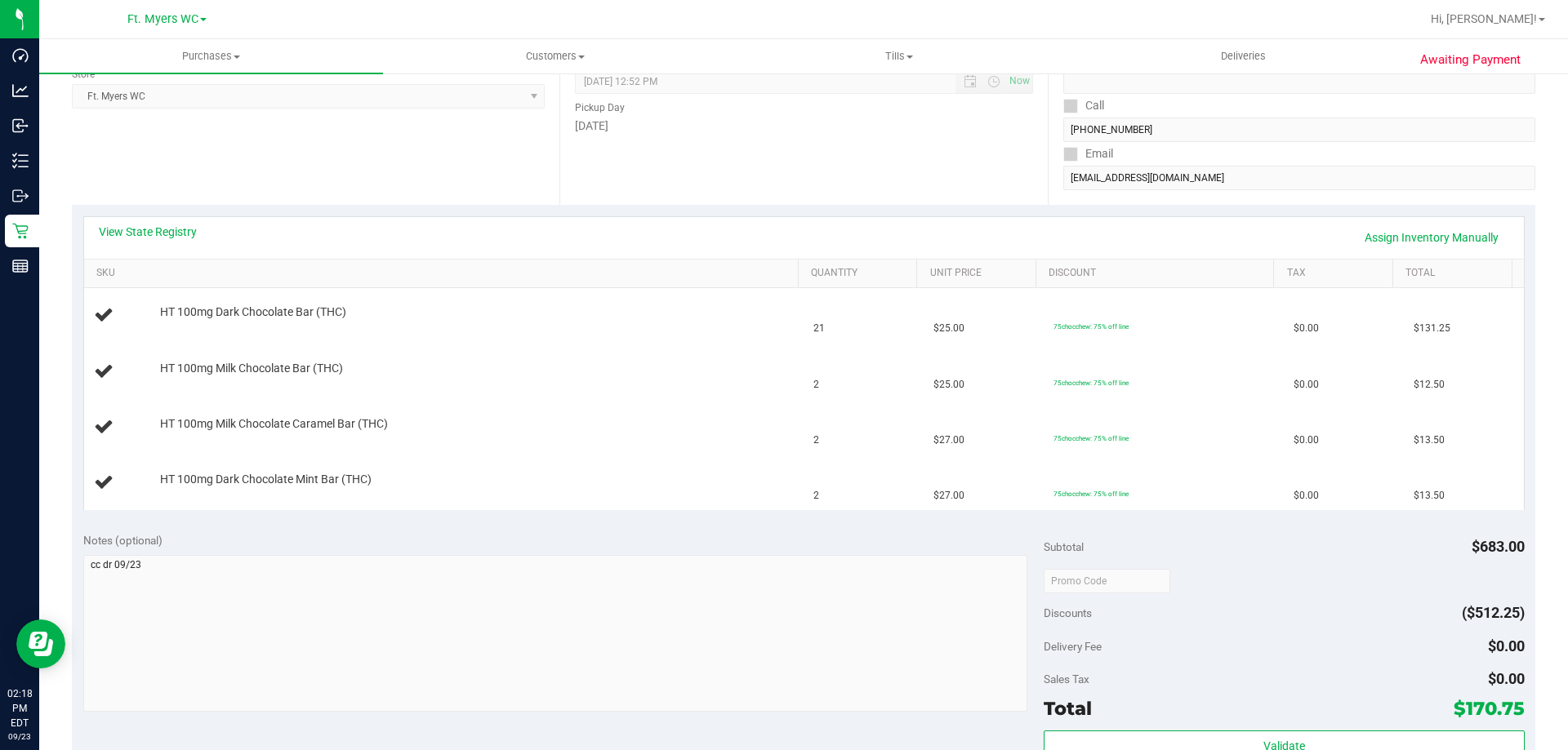
scroll to position [245, 0]
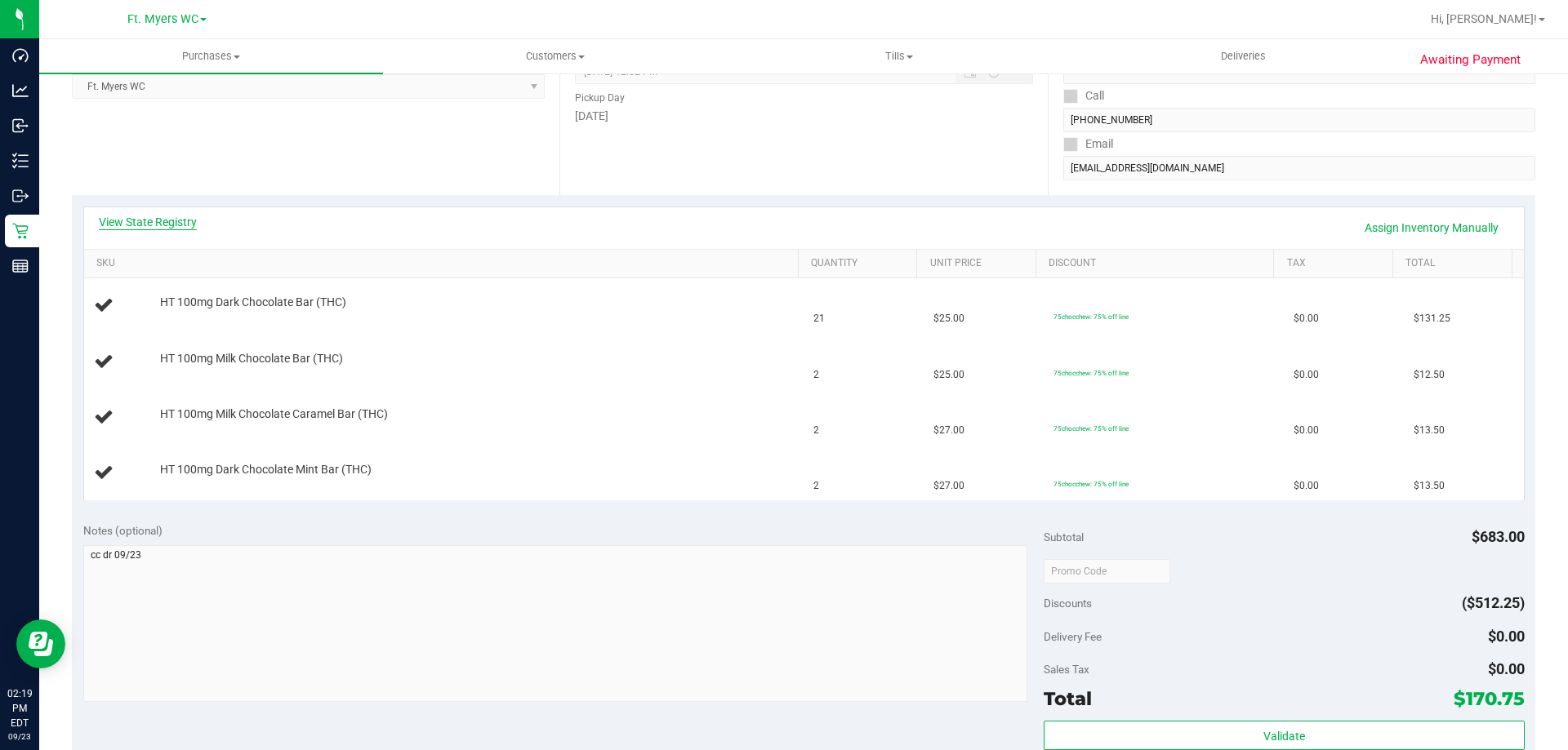
click at [187, 216] on link "View State Registry" at bounding box center [148, 222] width 98 height 17
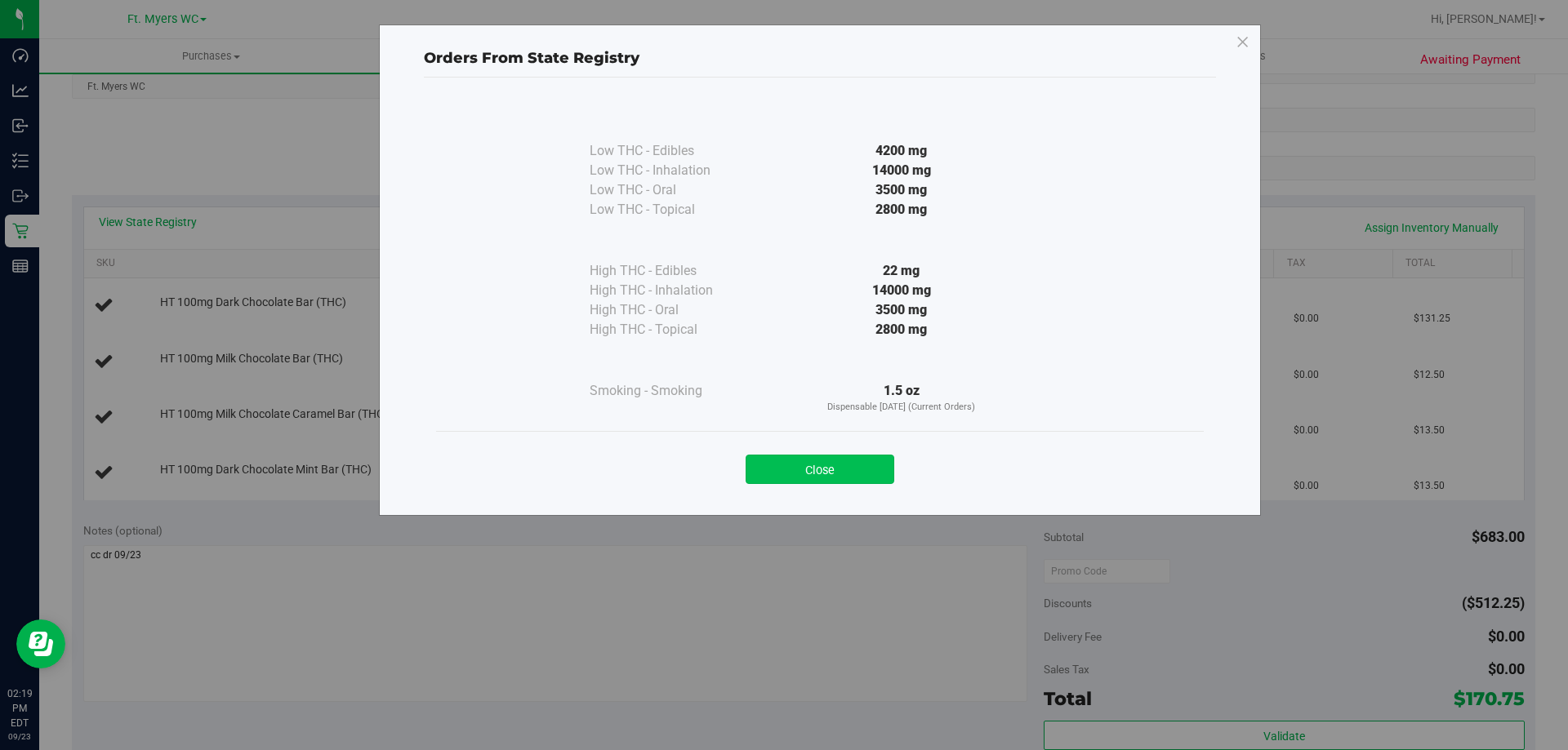
click at [810, 461] on button "Close" at bounding box center [820, 470] width 149 height 30
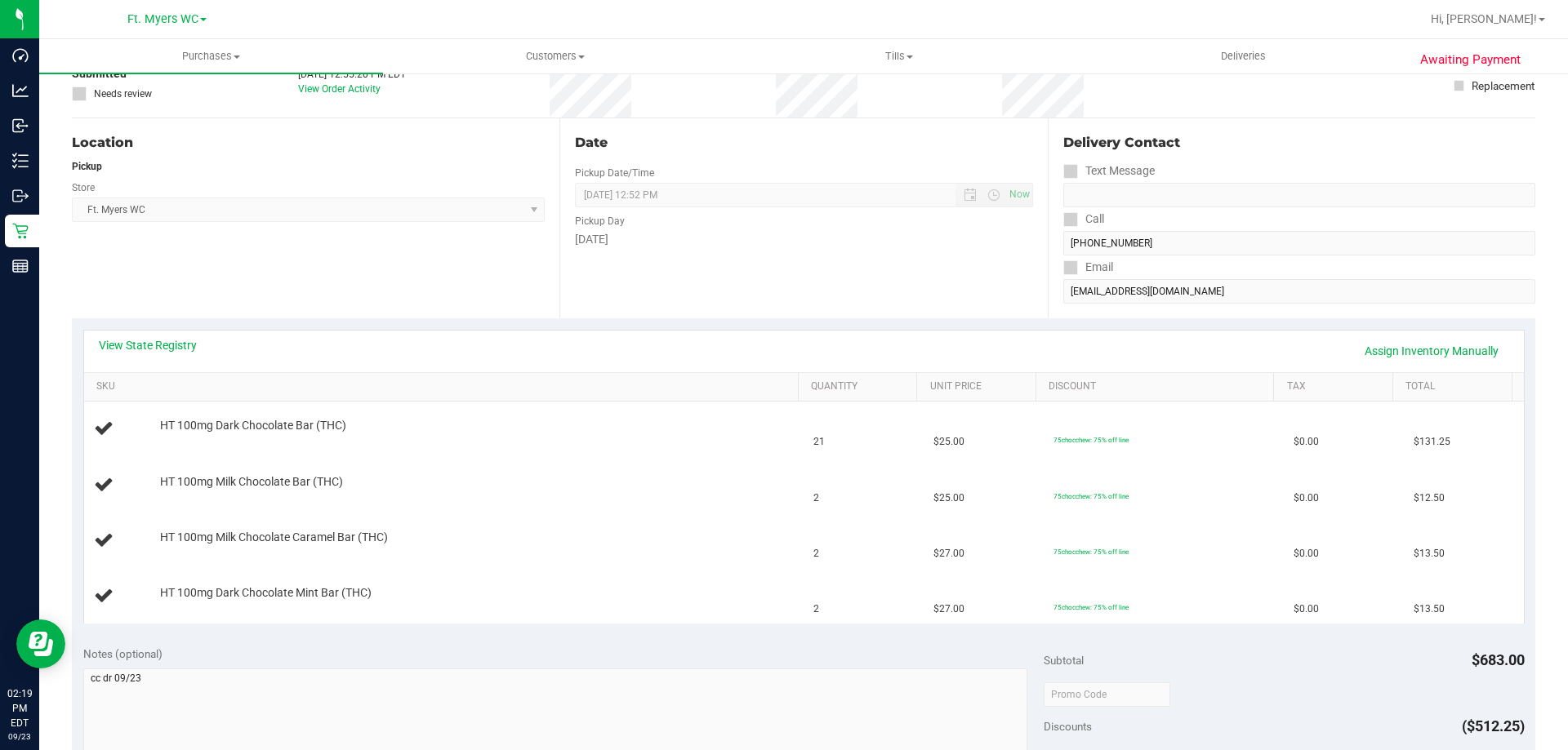
scroll to position [163, 0]
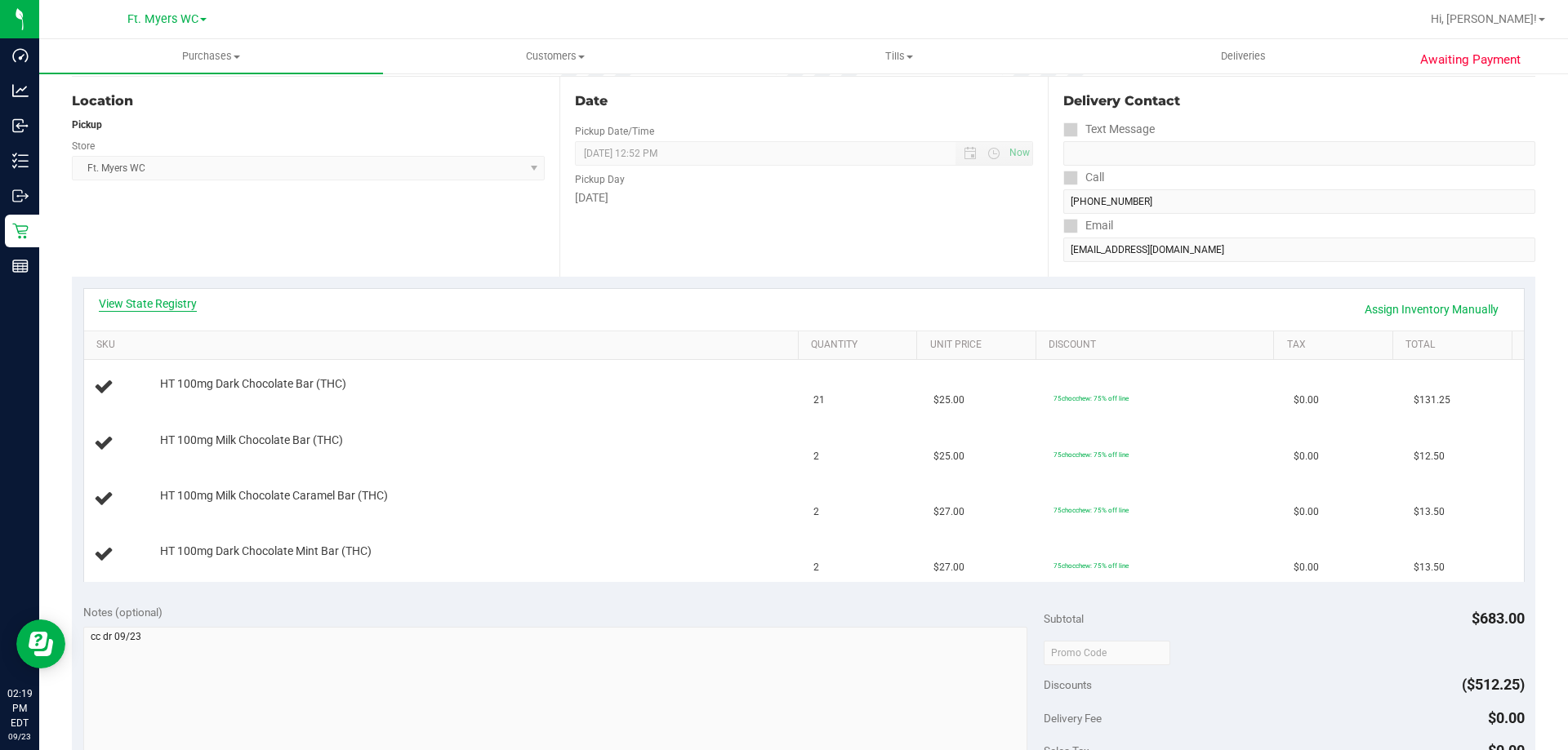
click at [132, 296] on link "View State Registry" at bounding box center [148, 304] width 98 height 17
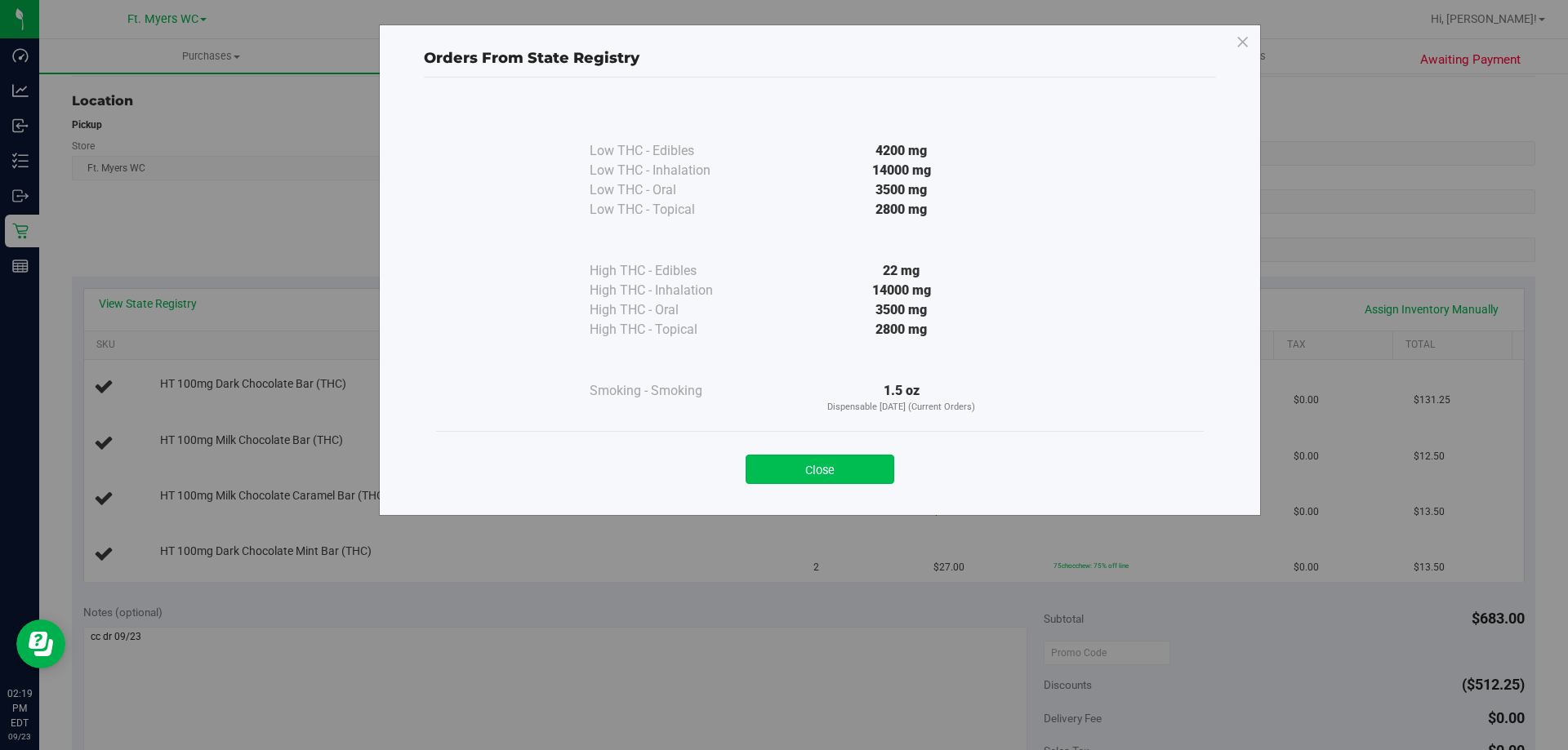
click at [863, 458] on button "Close" at bounding box center [820, 470] width 149 height 30
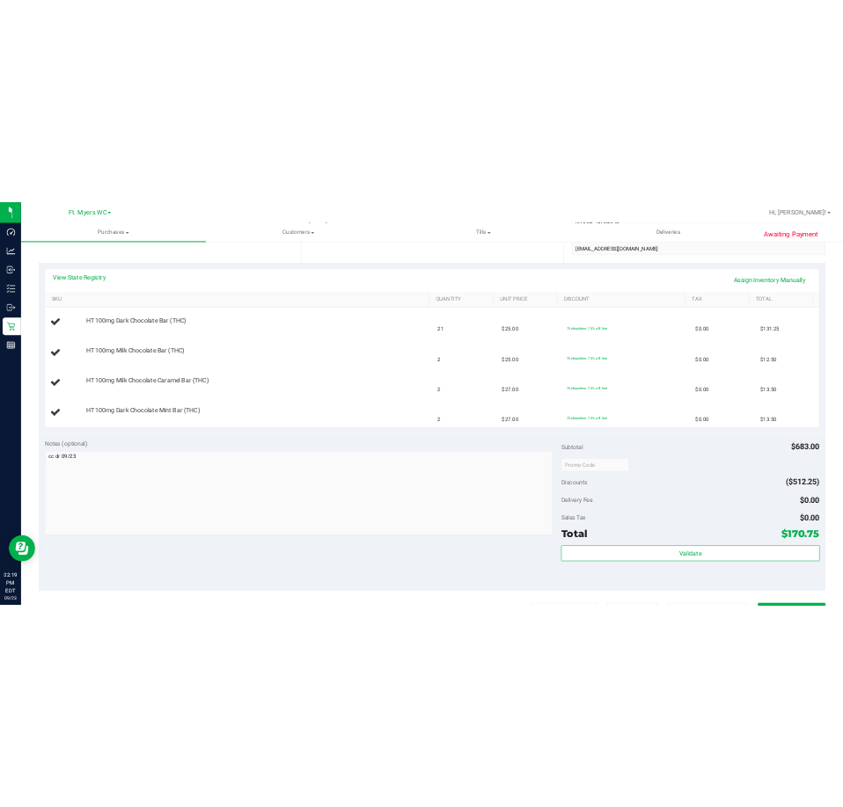
scroll to position [0, 0]
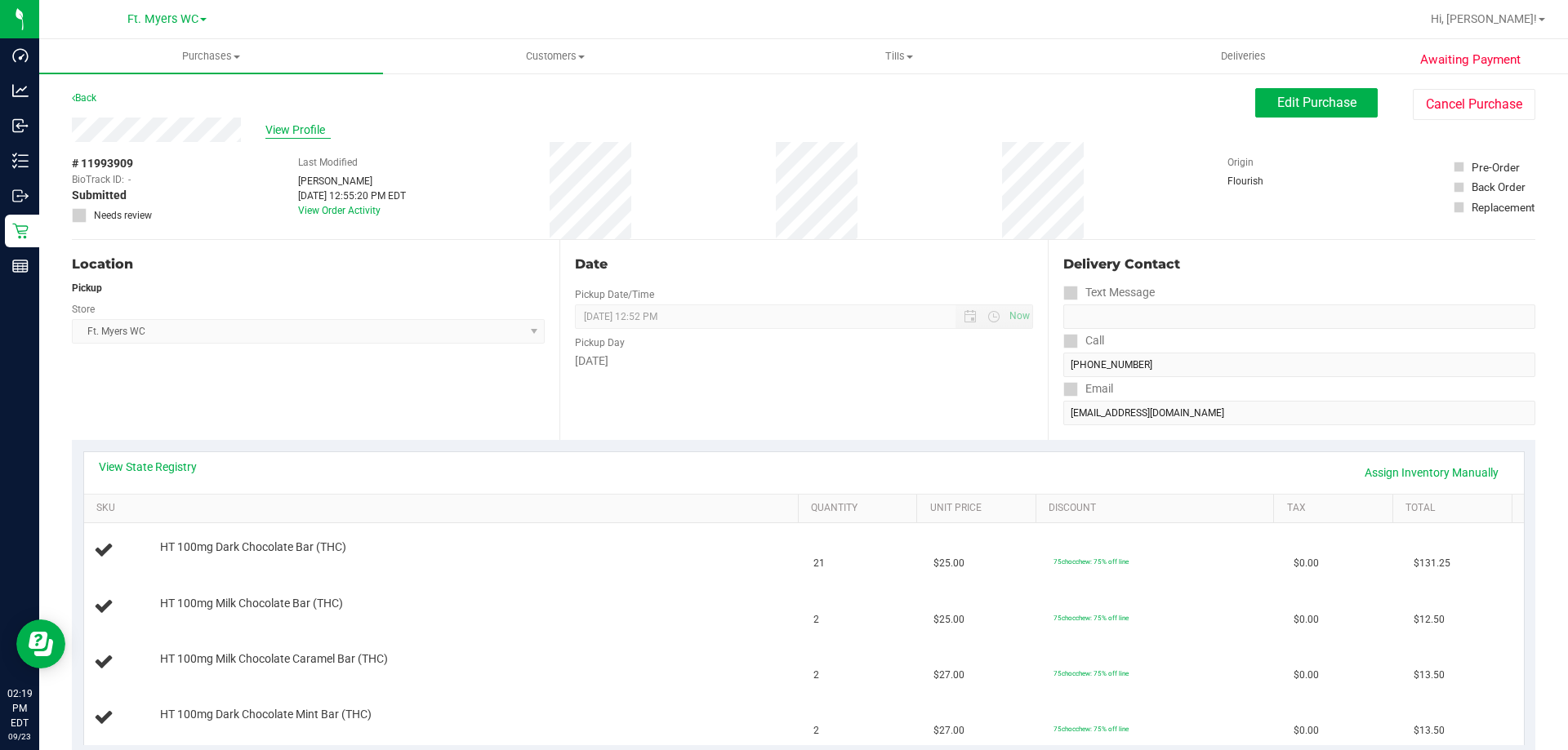
click at [281, 125] on span "View Profile" at bounding box center [298, 130] width 65 height 17
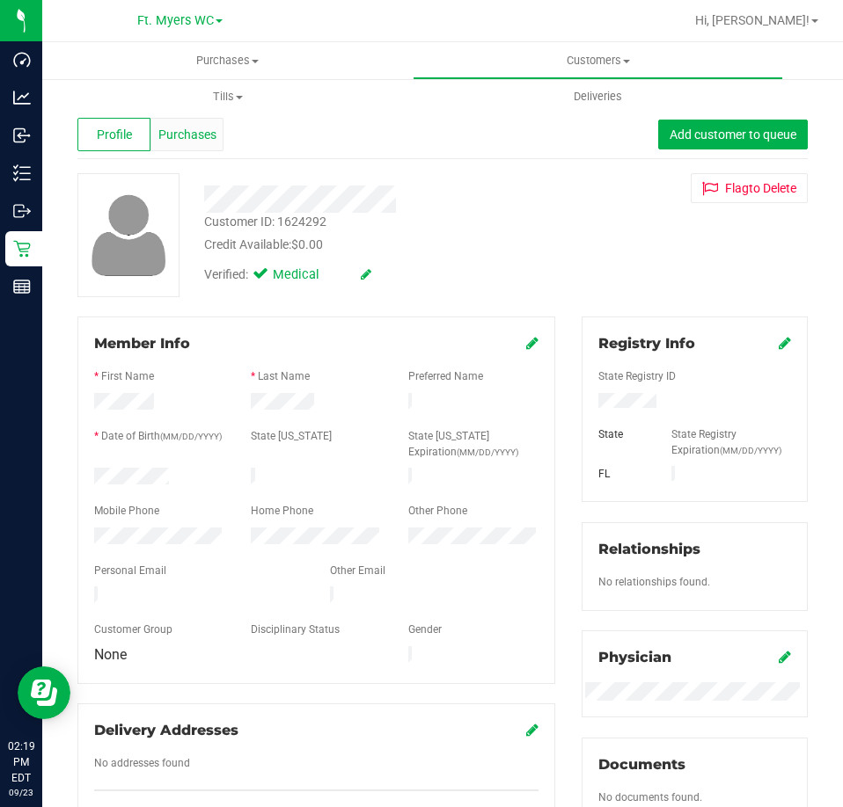
click at [183, 133] on span "Purchases" at bounding box center [187, 135] width 58 height 18
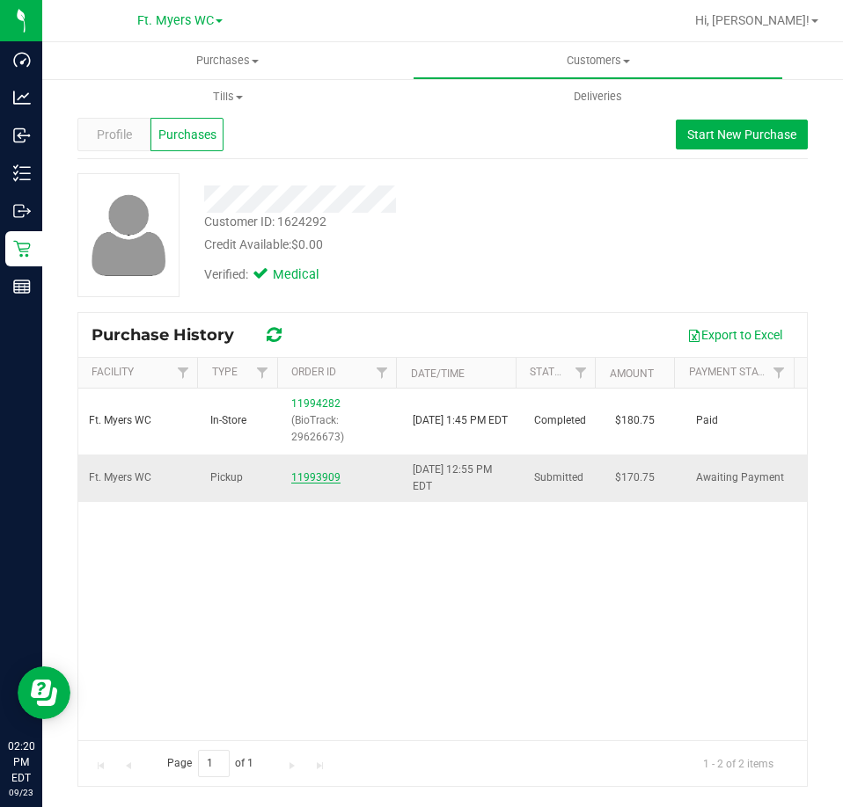
click at [295, 482] on link "11993909" at bounding box center [315, 477] width 49 height 12
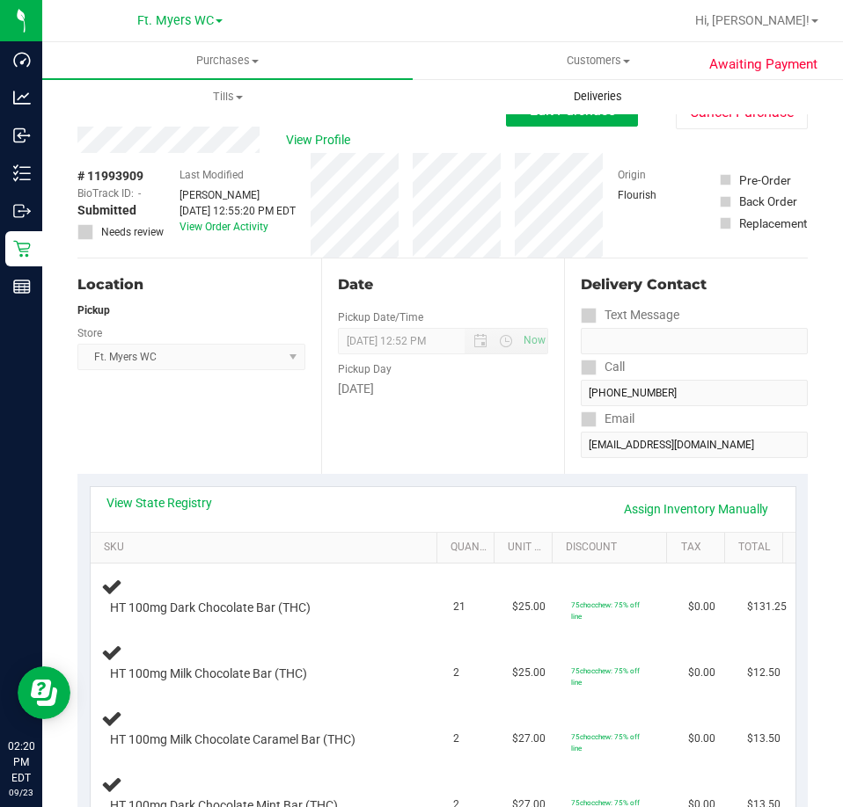
click at [760, 111] on uib-tab-heading "Deliveries" at bounding box center [597, 96] width 368 height 35
click at [690, 128] on button "Cancel Purchase" at bounding box center [741, 112] width 132 height 33
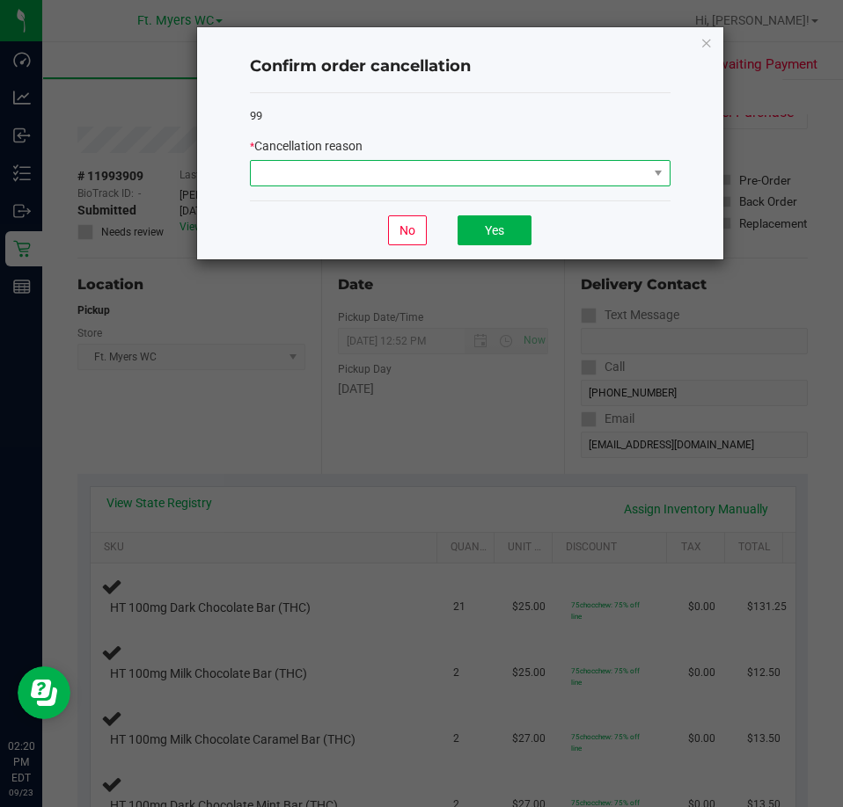
click at [533, 177] on span at bounding box center [449, 173] width 397 height 25
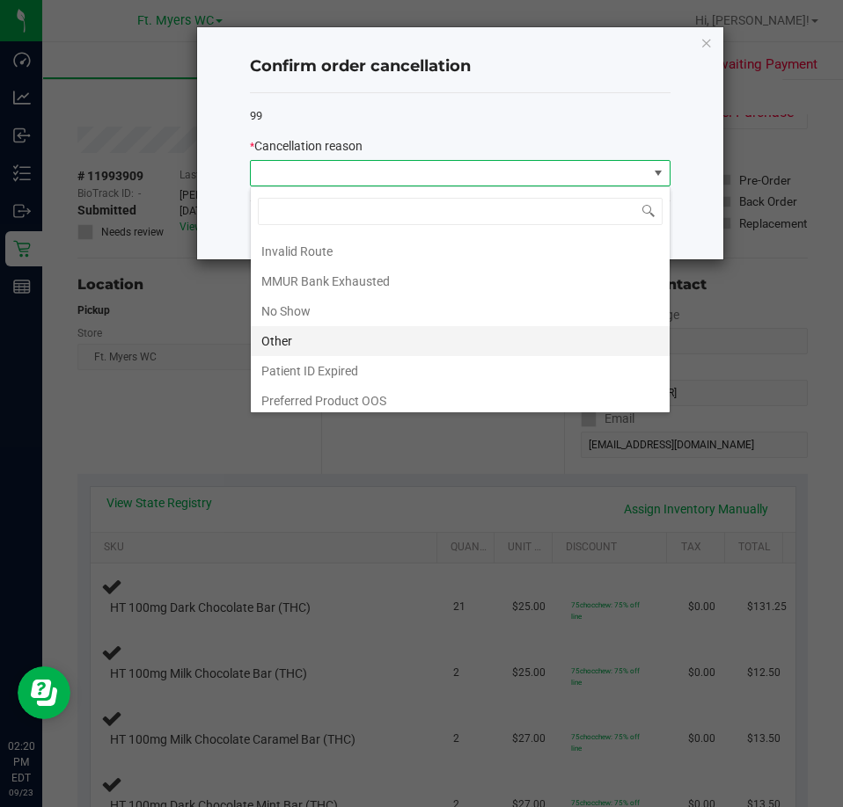
scroll to position [93, 0]
click at [362, 332] on li "Other" at bounding box center [460, 335] width 419 height 30
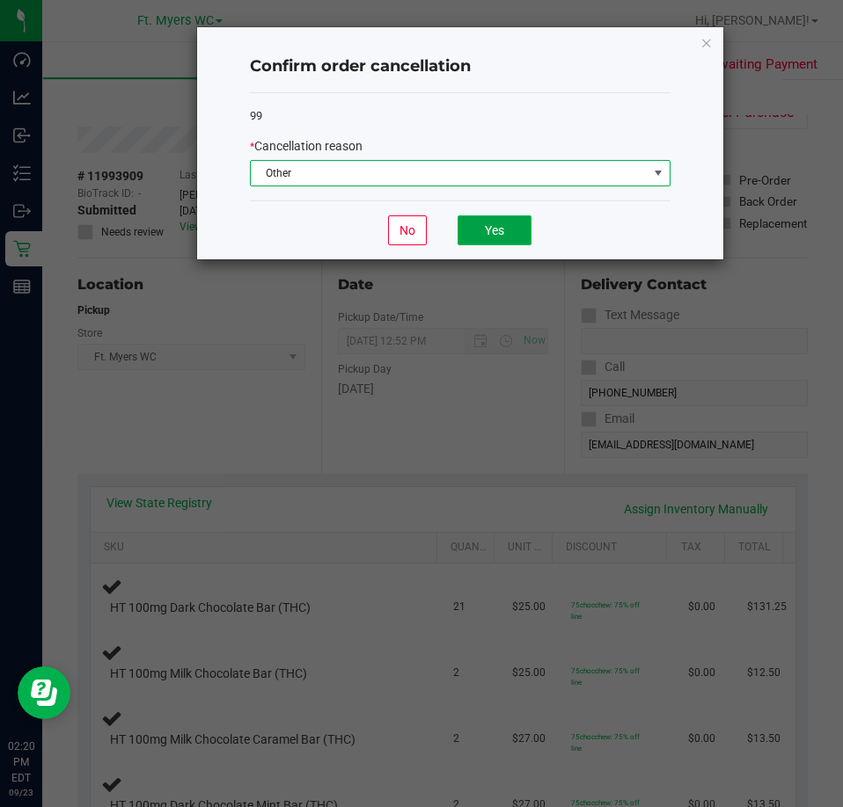
click at [497, 230] on button "Yes" at bounding box center [494, 230] width 74 height 30
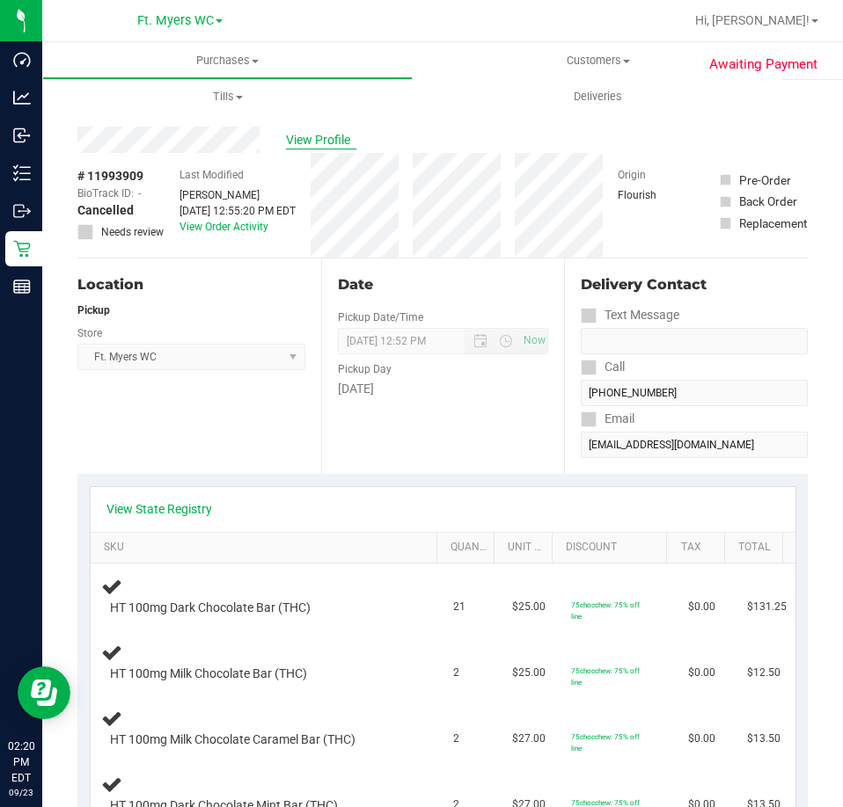
click at [328, 148] on span "View Profile" at bounding box center [321, 140] width 70 height 18
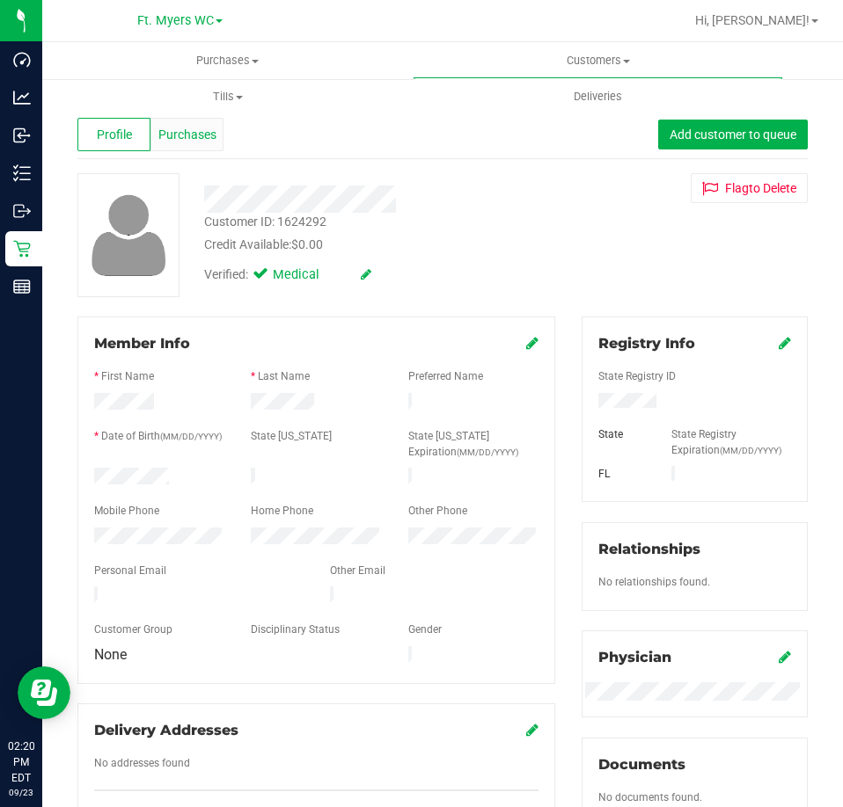
click at [204, 128] on span "Purchases" at bounding box center [187, 135] width 58 height 18
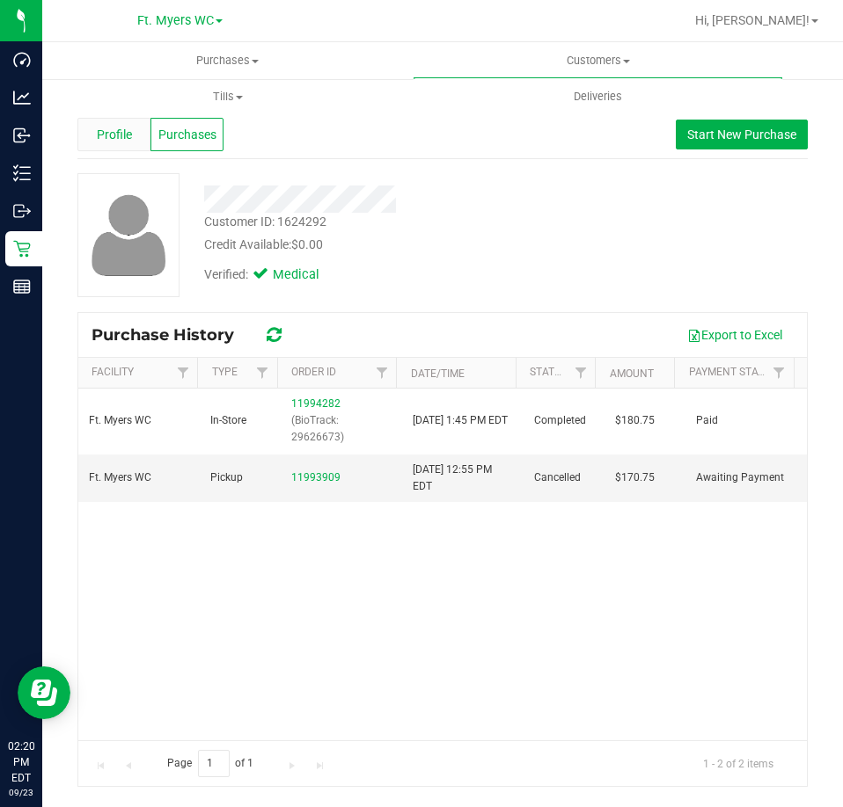
click at [113, 128] on span "Profile" at bounding box center [114, 135] width 35 height 18
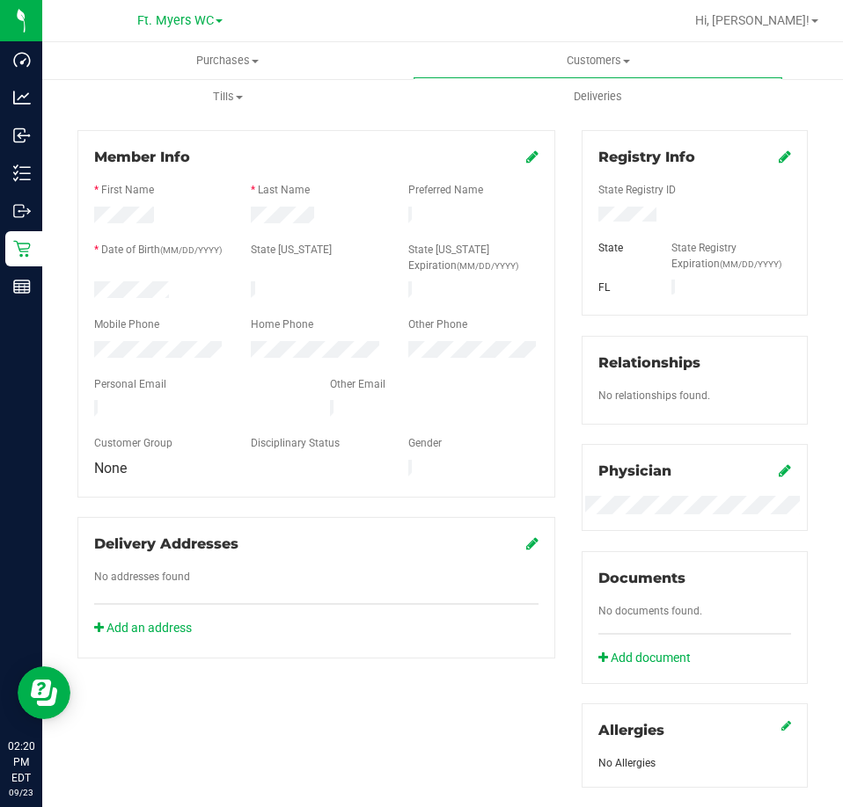
scroll to position [88, 0]
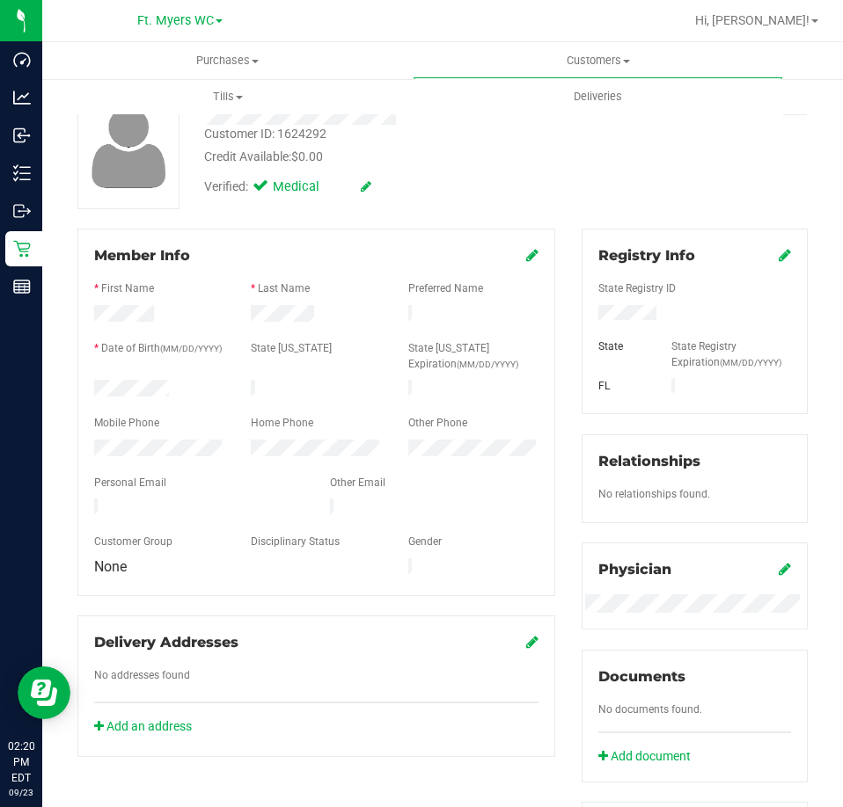
drag, startPoint x: 651, startPoint y: 316, endPoint x: 588, endPoint y: 314, distance: 62.5
click at [588, 314] on div at bounding box center [694, 314] width 219 height 19
click at [594, 58] on span "Customers" at bounding box center [597, 61] width 368 height 16
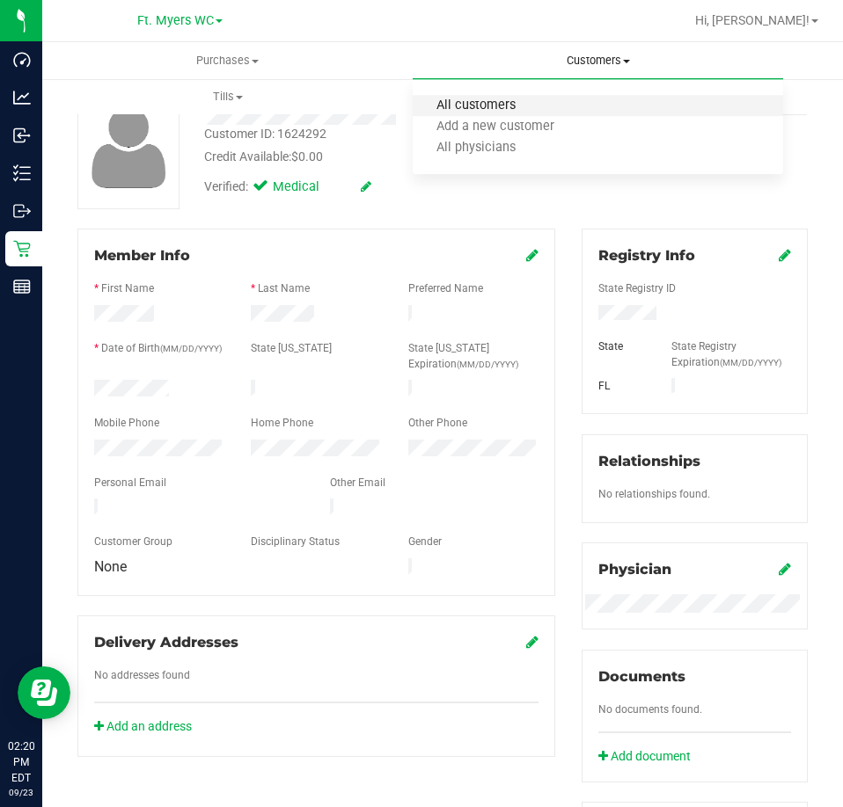
click at [526, 104] on span "All customers" at bounding box center [475, 105] width 127 height 15
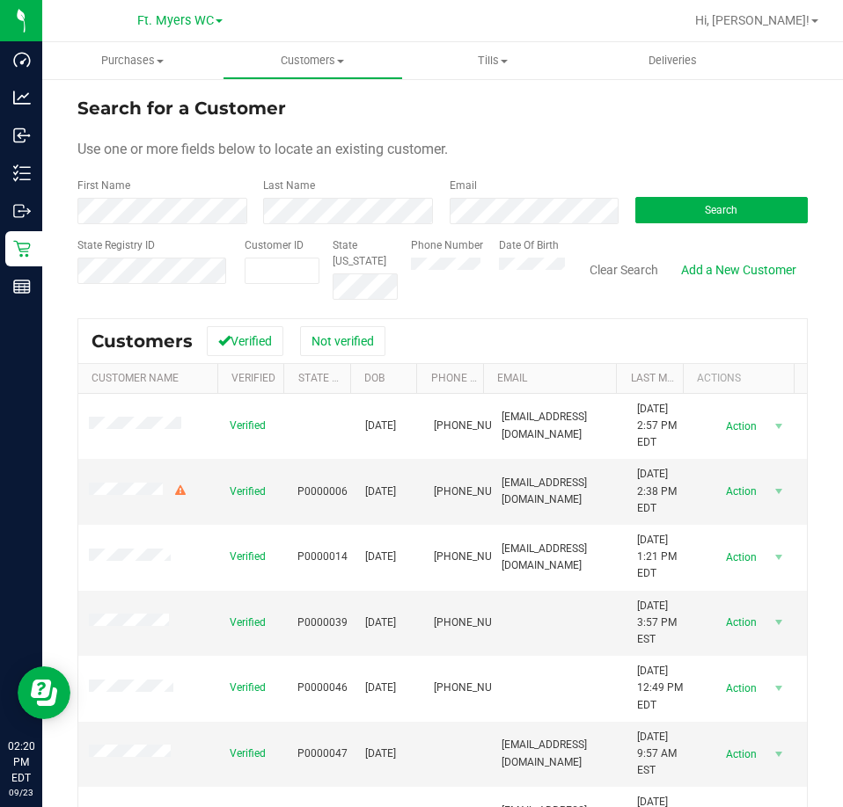
click at [118, 287] on input "text" at bounding box center [137, 292] width 120 height 16
click at [681, 212] on button "Search" at bounding box center [721, 210] width 172 height 26
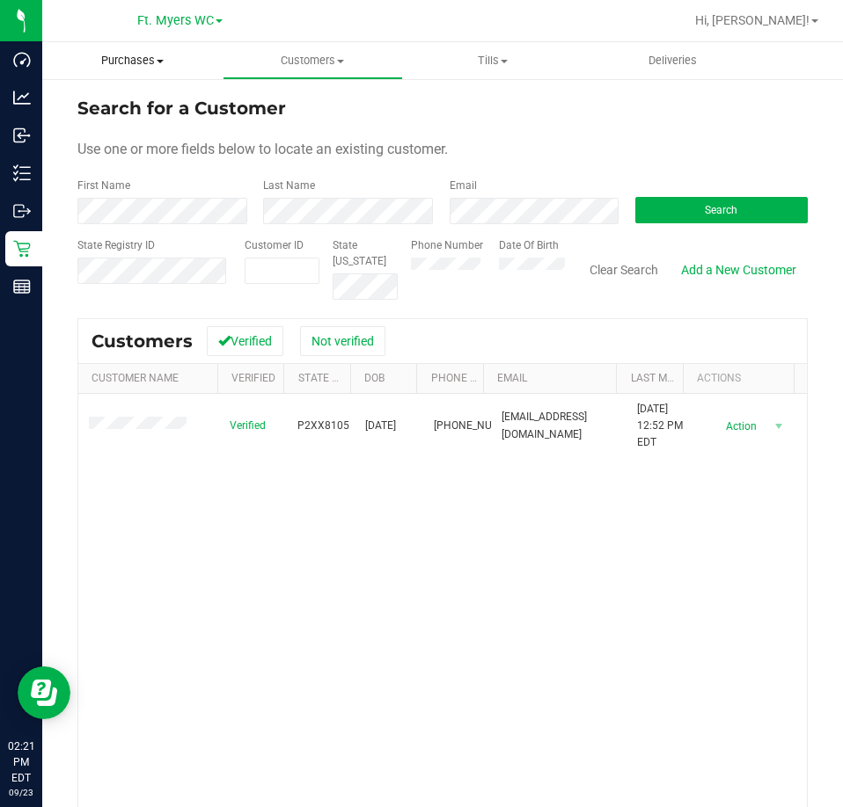
click at [120, 61] on span "Purchases" at bounding box center [132, 61] width 180 height 16
click at [98, 128] on span "Fulfillment" at bounding box center [96, 127] width 109 height 15
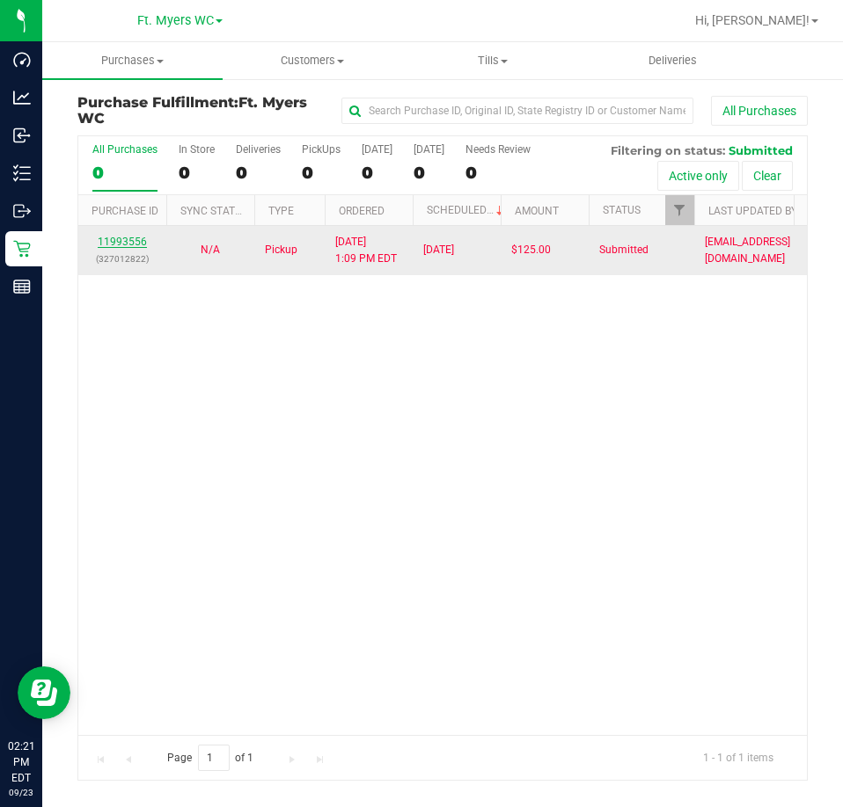
click at [120, 244] on link "11993556" at bounding box center [122, 242] width 49 height 12
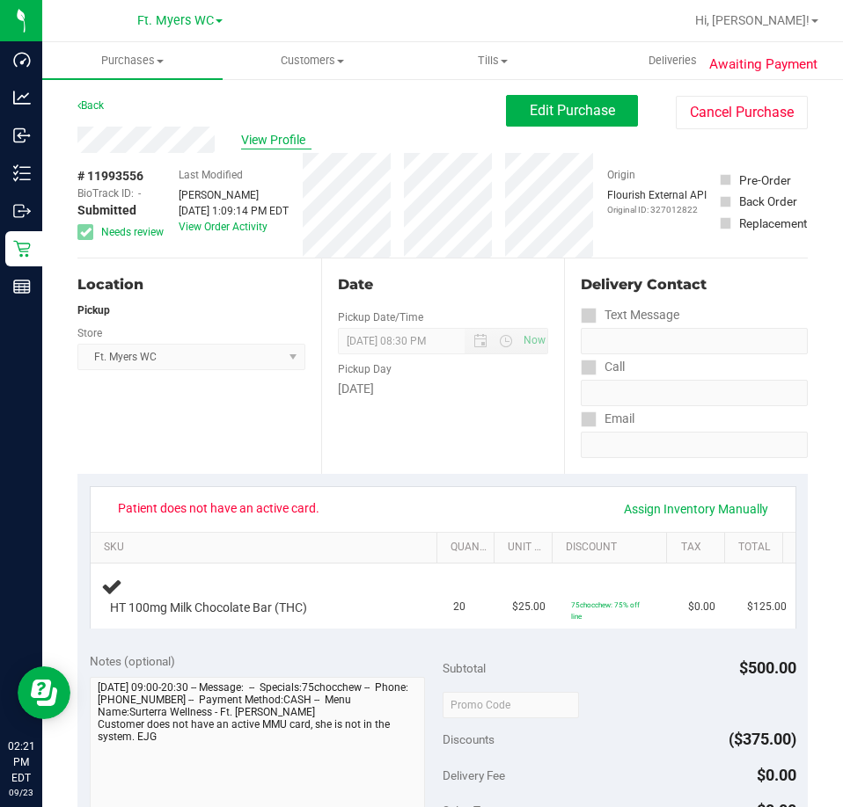
click at [301, 138] on span "View Profile" at bounding box center [276, 140] width 70 height 18
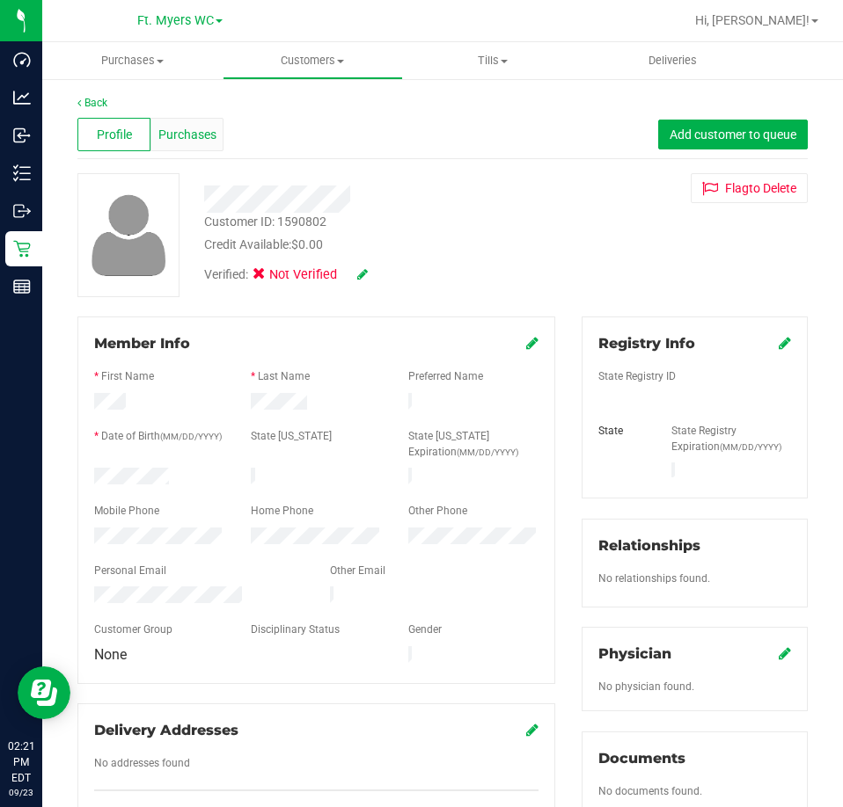
click at [192, 143] on span "Purchases" at bounding box center [187, 135] width 58 height 18
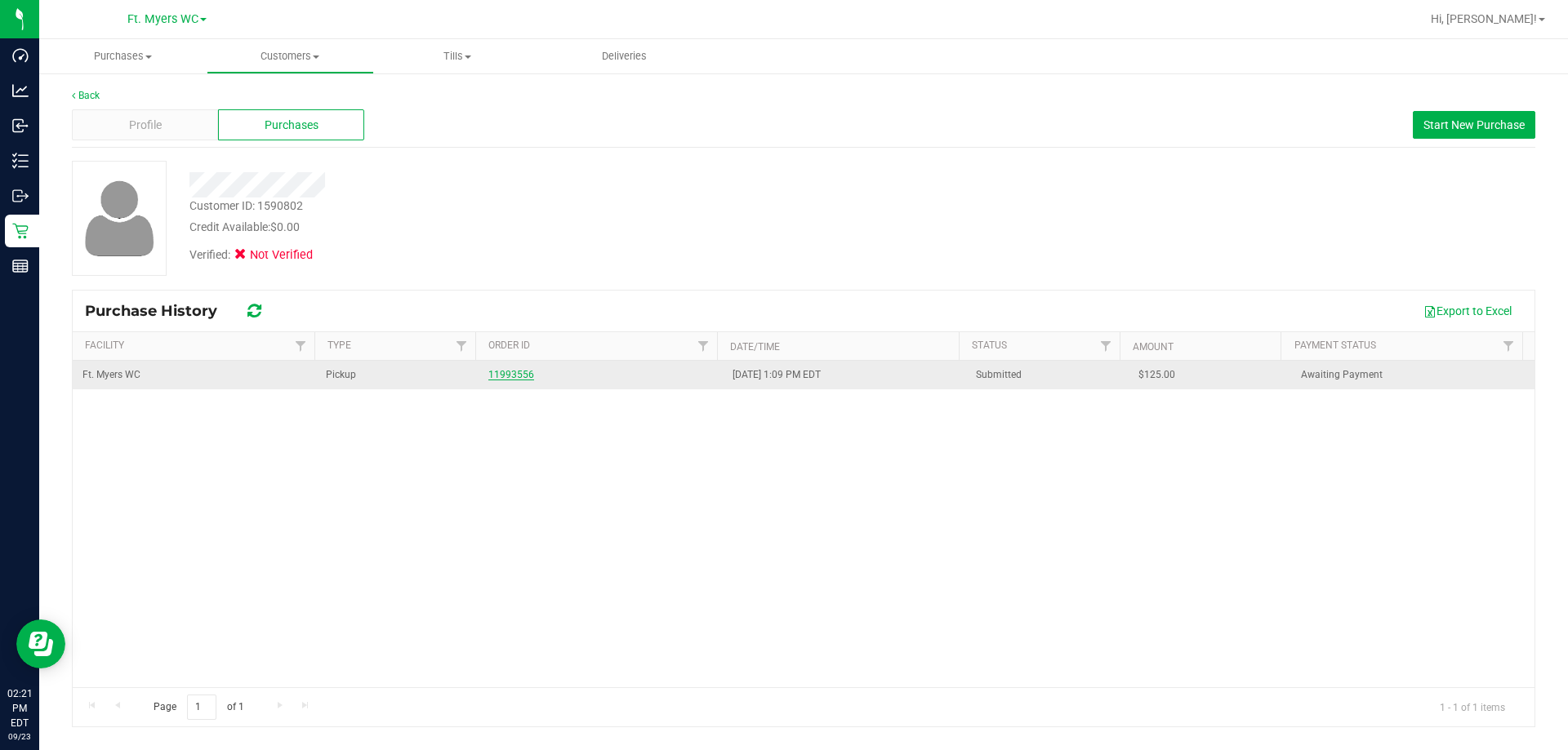
click at [508, 375] on link "11993556" at bounding box center [511, 375] width 45 height 11
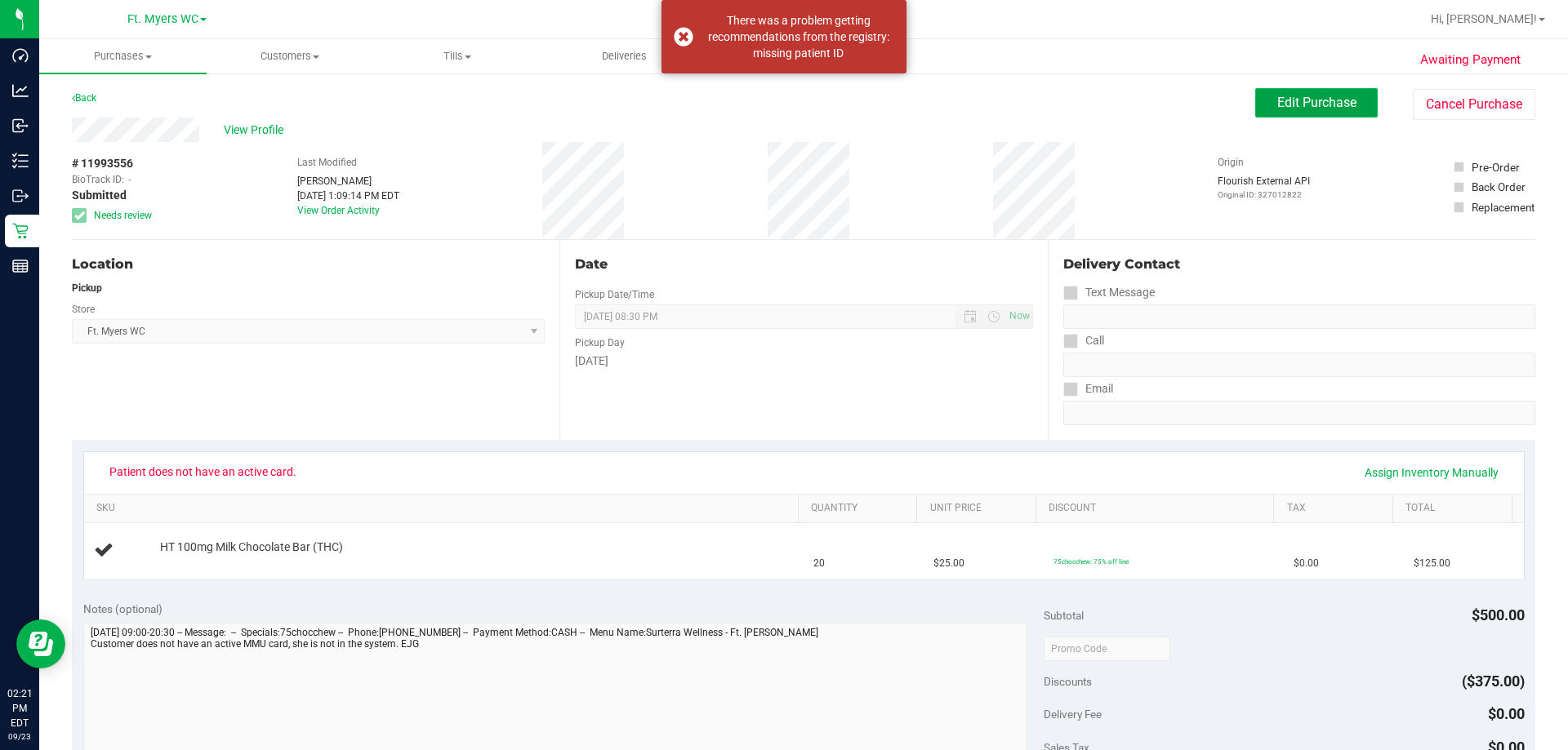
click at [1286, 98] on span "Edit Purchase" at bounding box center [1315, 102] width 79 height 16
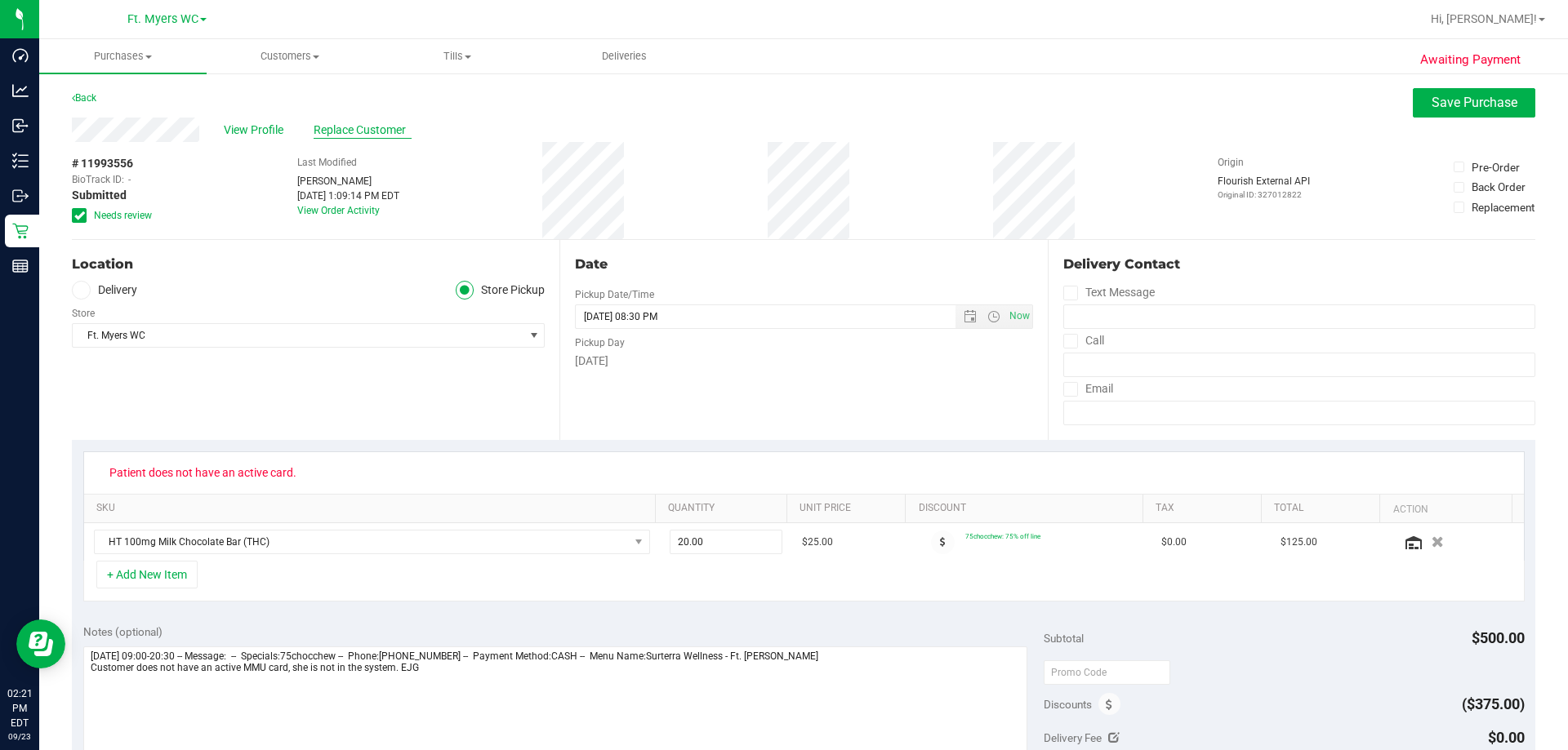
click at [376, 127] on span "Replace Customer" at bounding box center [363, 130] width 98 height 17
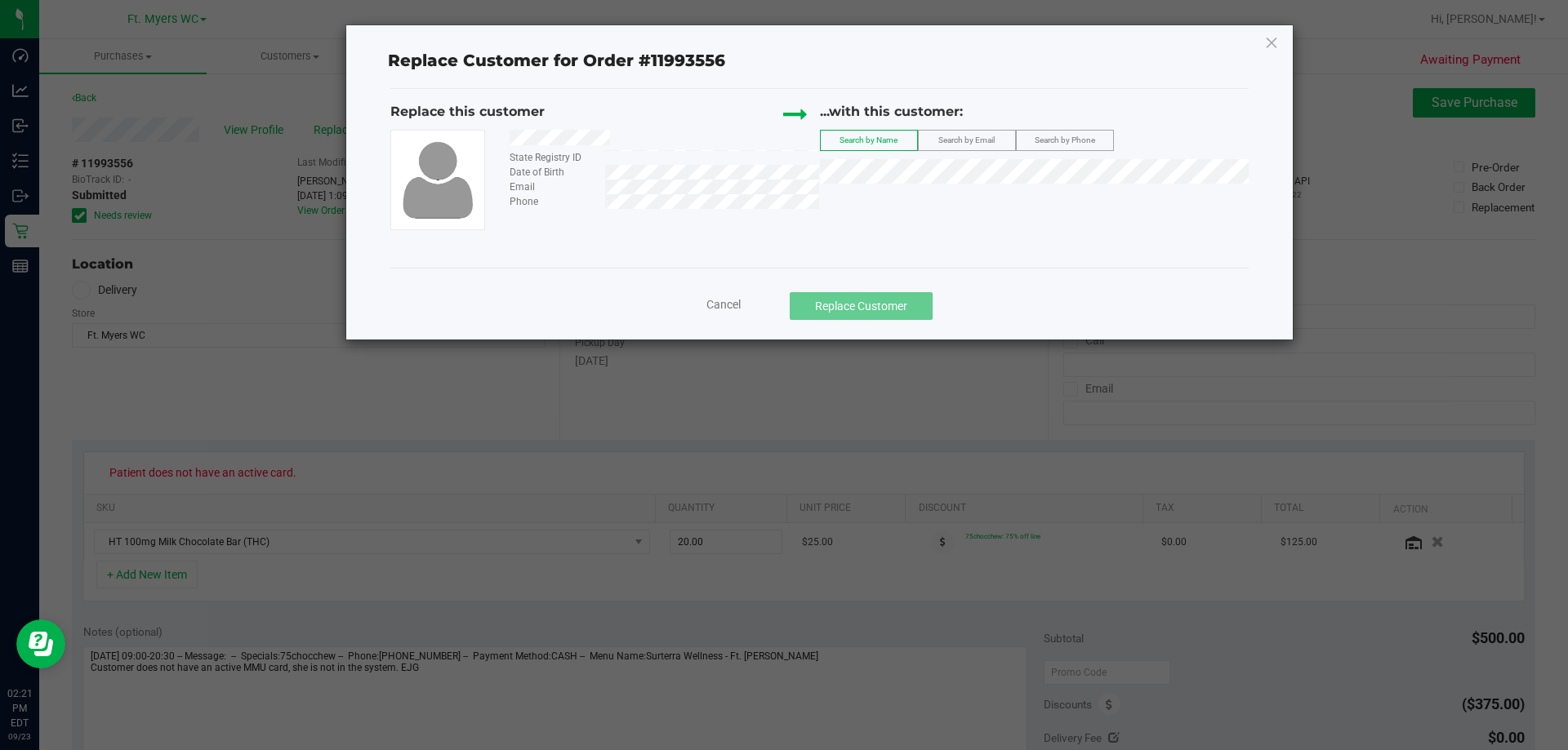
click at [512, 136] on div at bounding box center [658, 140] width 322 height 20
click at [922, 204] on li "[PERSON_NAME]" at bounding box center [1034, 199] width 428 height 23
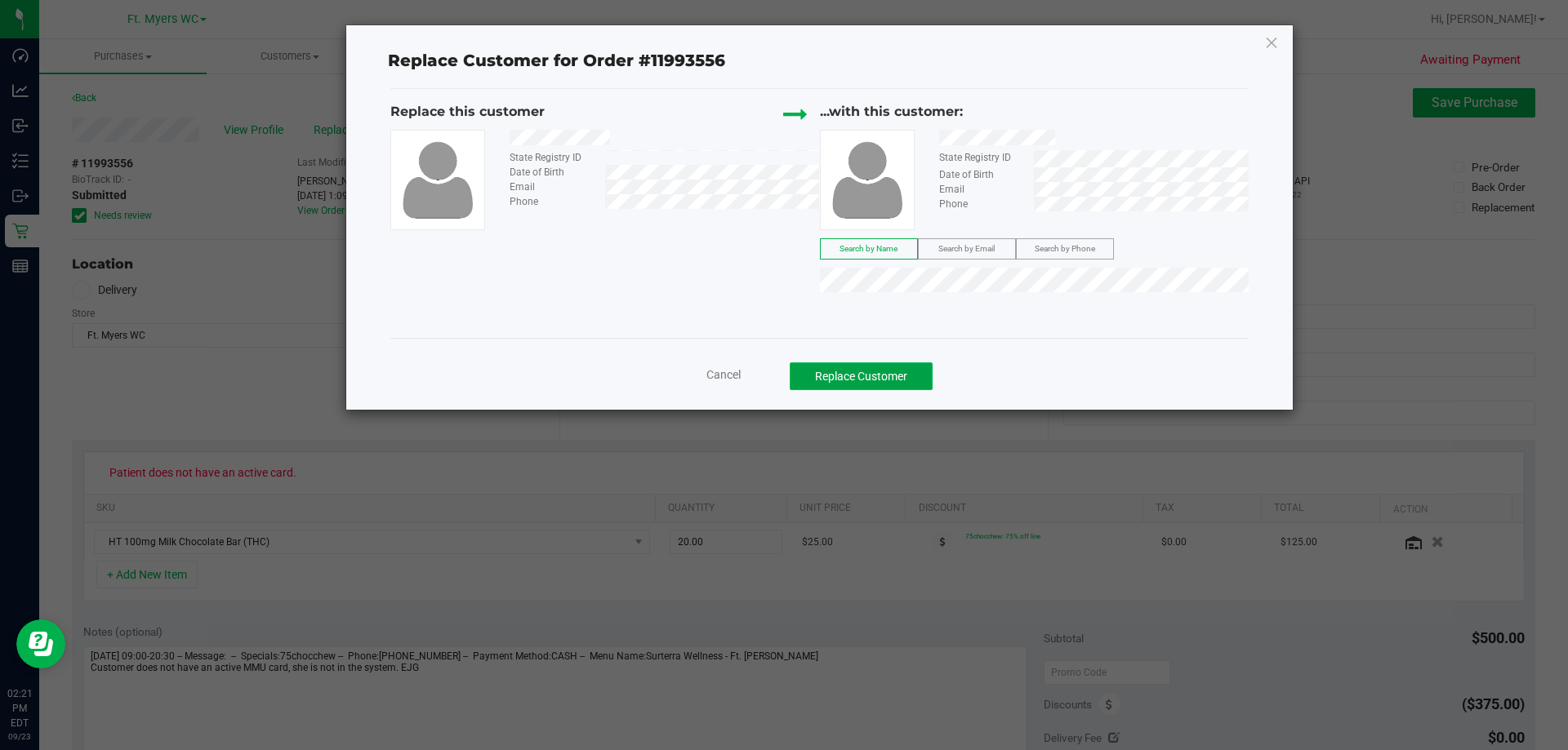
click at [896, 376] on button "Replace Customer" at bounding box center [861, 376] width 143 height 28
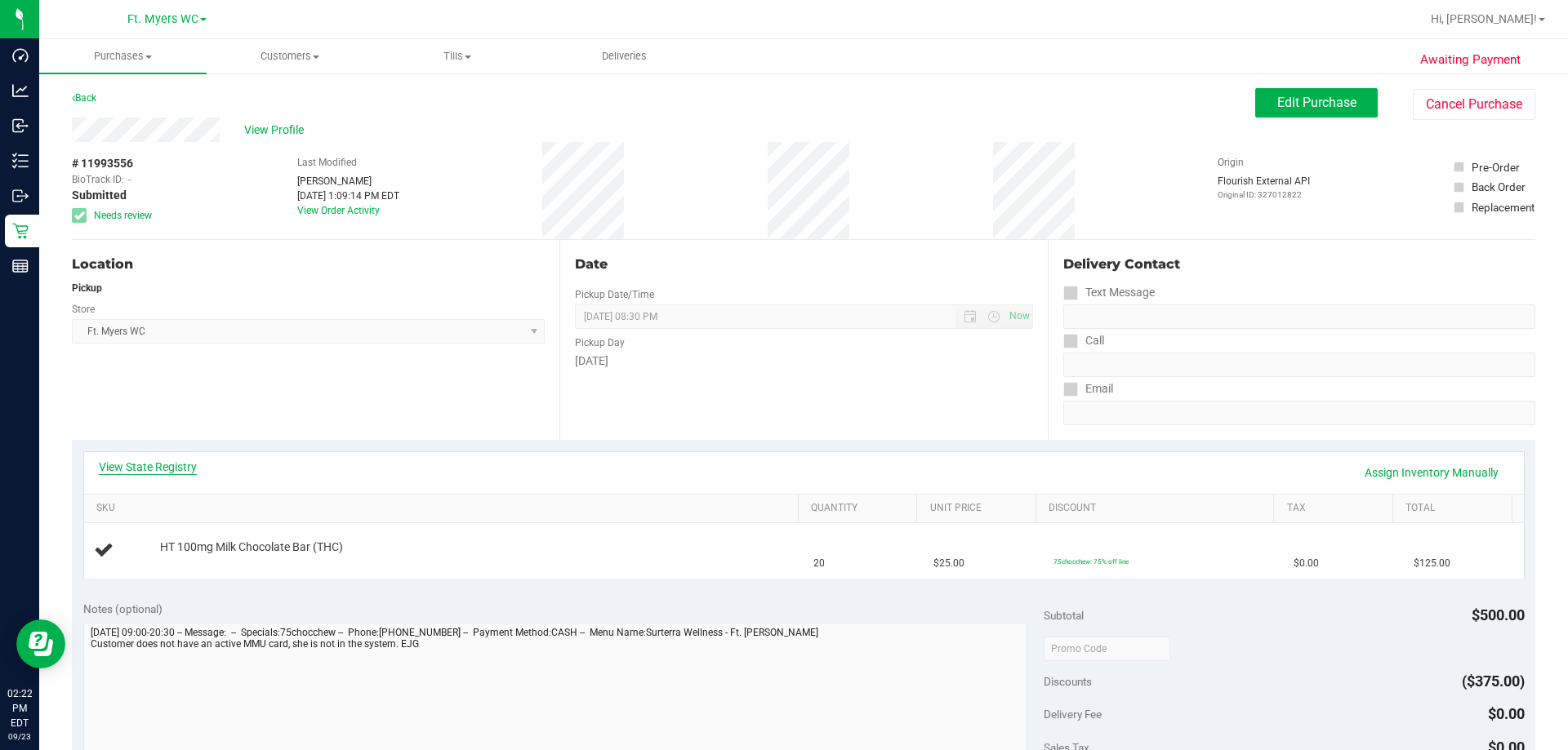
click at [194, 465] on link "View State Registry" at bounding box center [148, 467] width 98 height 17
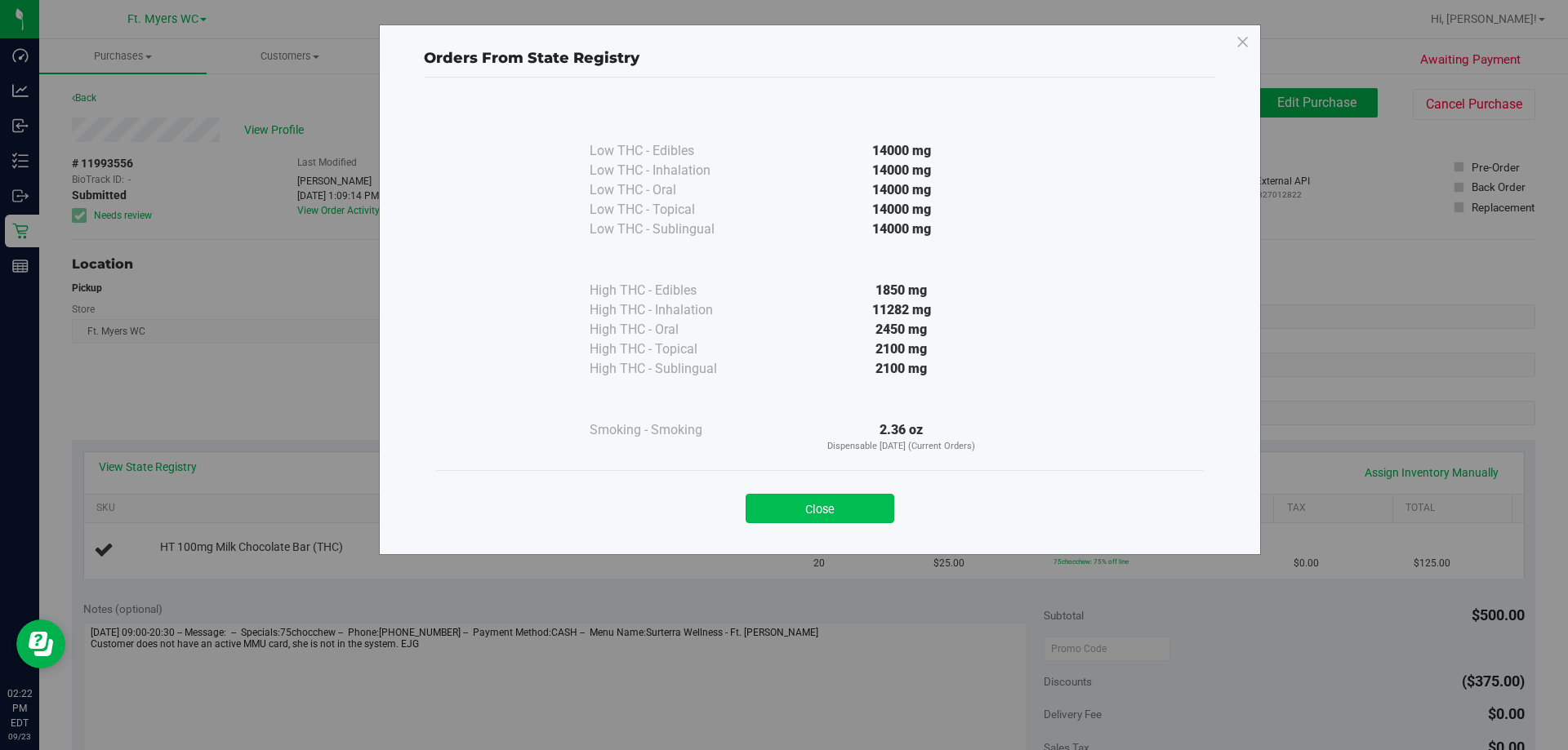
click at [828, 501] on button "Close" at bounding box center [820, 509] width 149 height 30
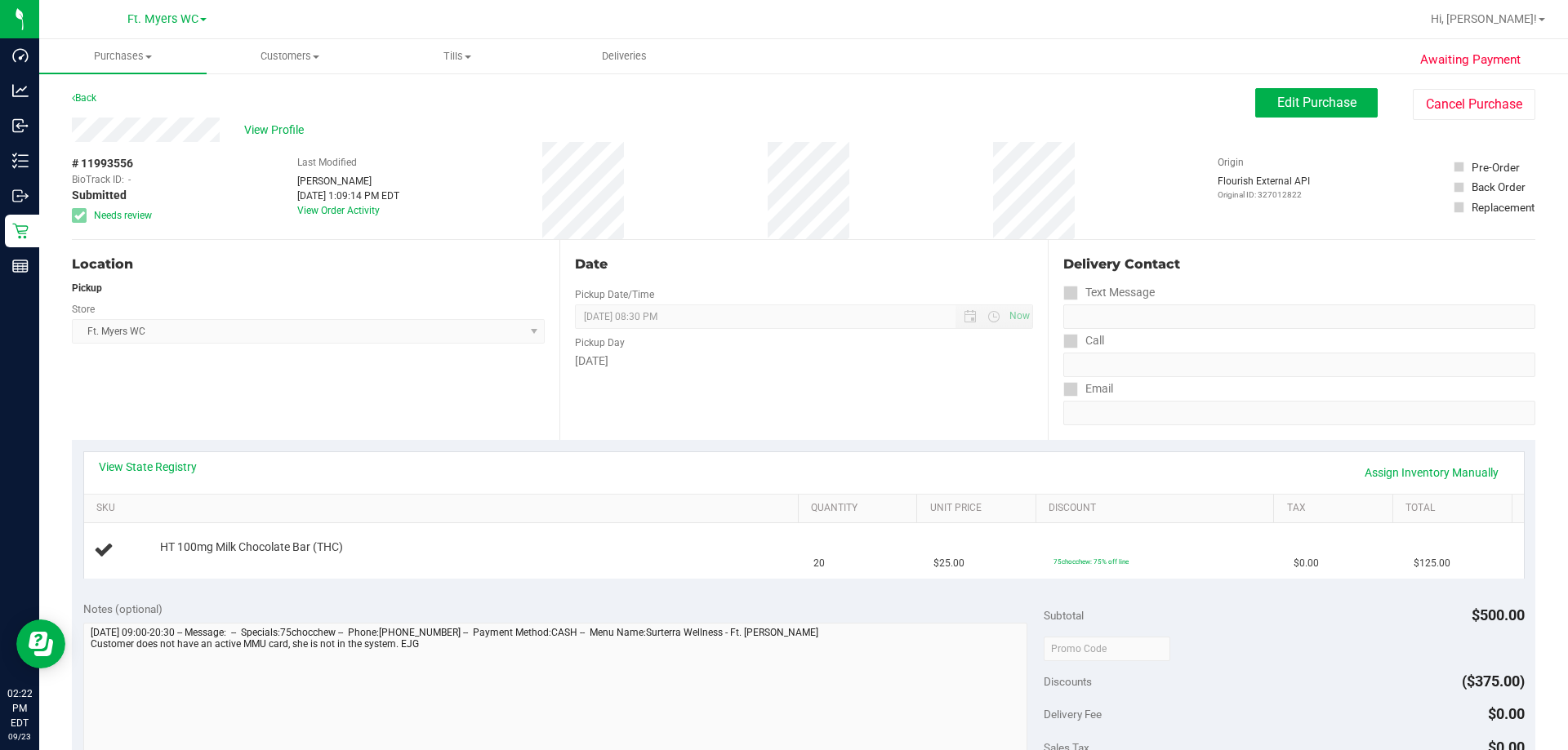
click at [169, 453] on div "View State Registry Assign Inventory Manually" at bounding box center [804, 472] width 1439 height 42
click at [175, 464] on link "View State Registry" at bounding box center [148, 467] width 98 height 17
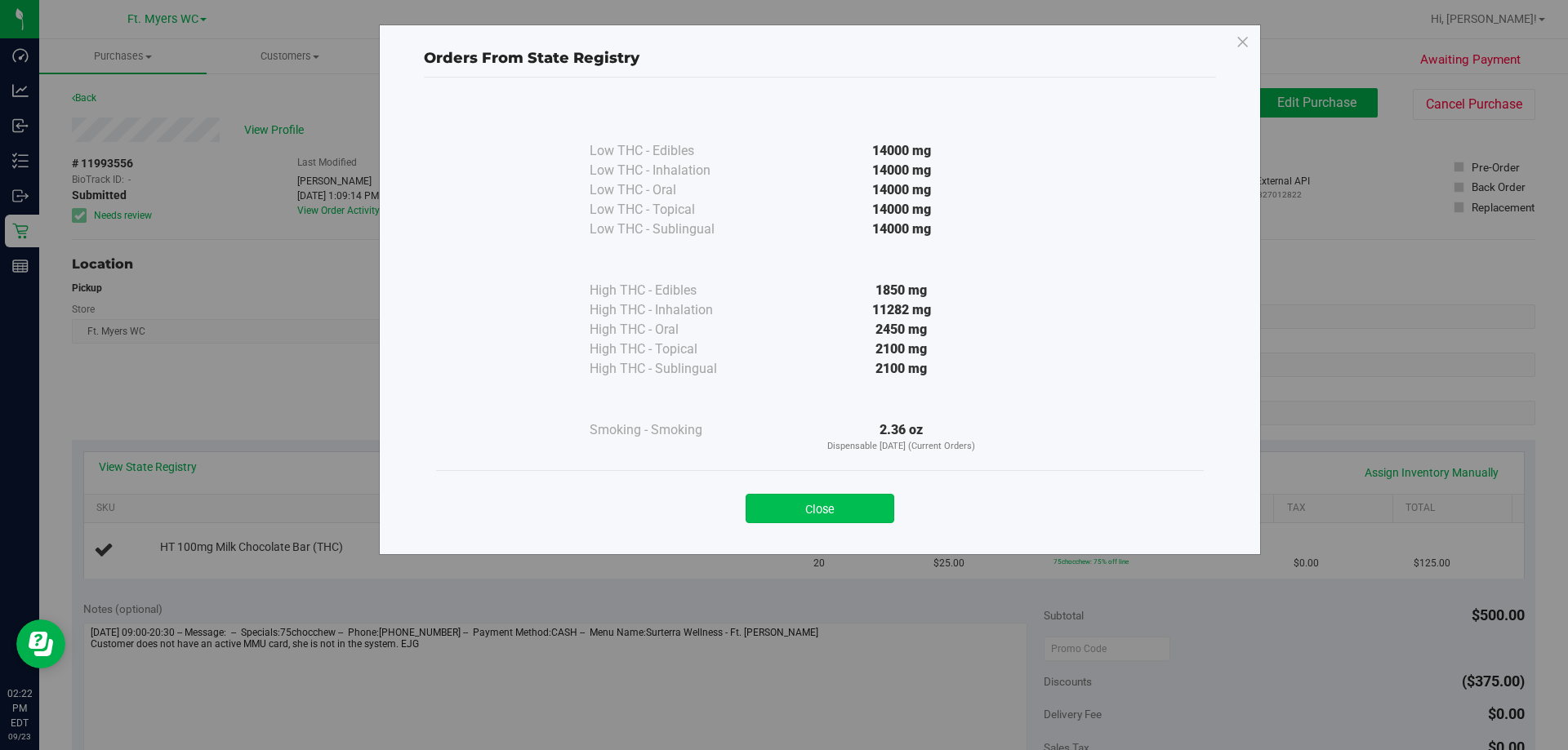
click at [871, 499] on button "Close" at bounding box center [820, 509] width 149 height 30
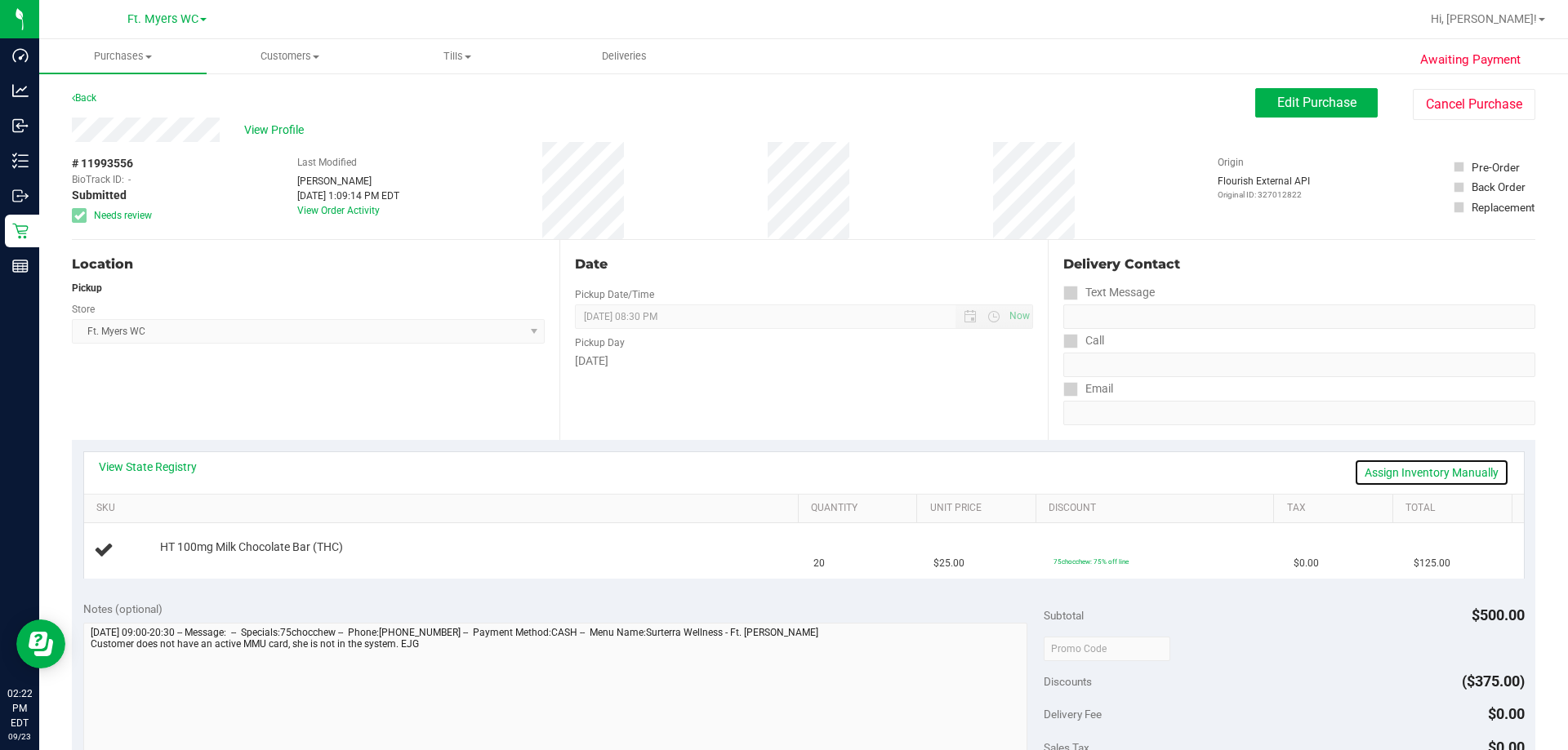
click at [1457, 477] on link "Assign Inventory Manually" at bounding box center [1431, 472] width 155 height 28
click at [188, 560] on link "Add Package" at bounding box center [188, 558] width 58 height 11
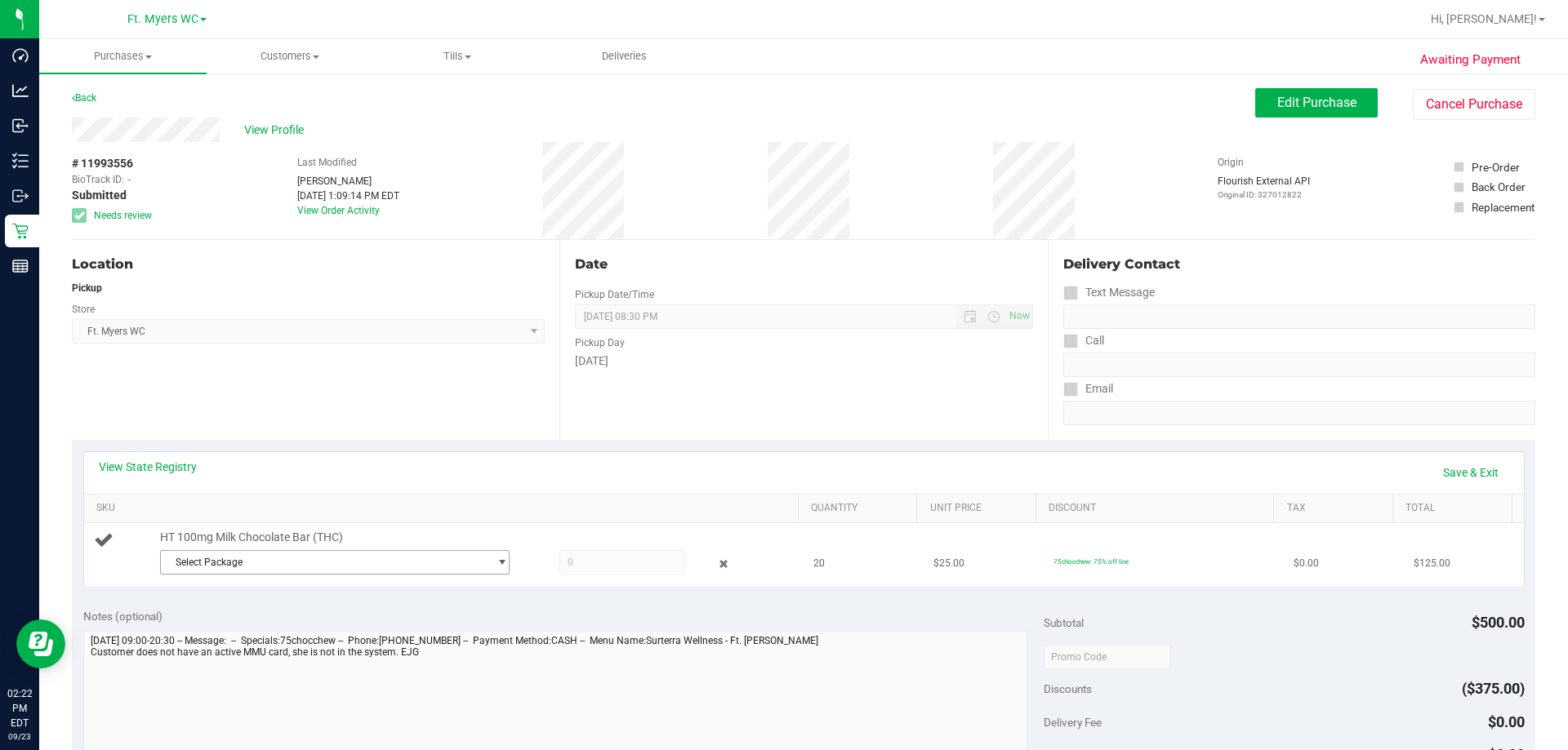
click at [267, 562] on span "Select Package" at bounding box center [324, 562] width 328 height 23
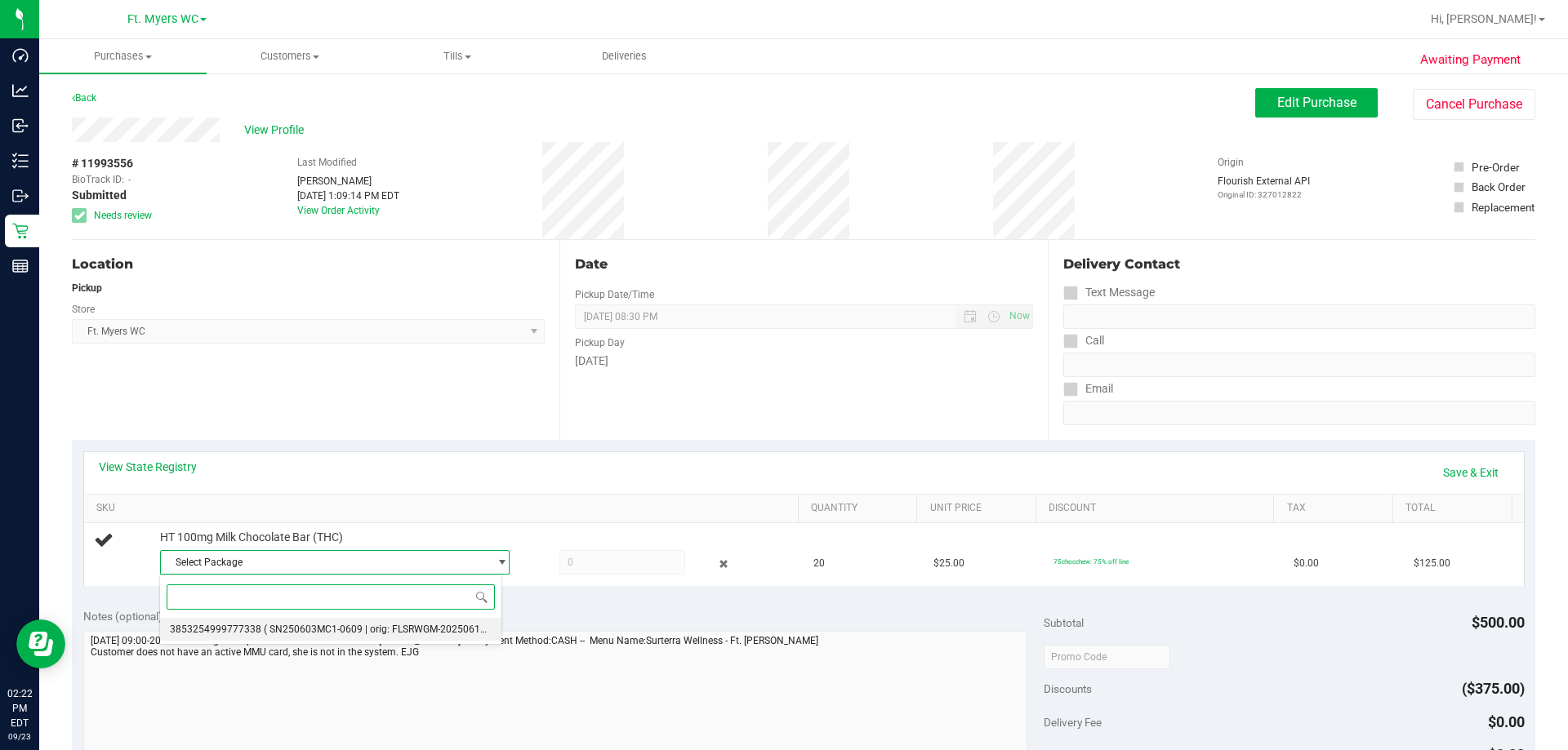
click at [362, 634] on span "( SN250603MC1-0609 | orig: FLSRWGM-20250616-1050 )" at bounding box center [390, 629] width 253 height 11
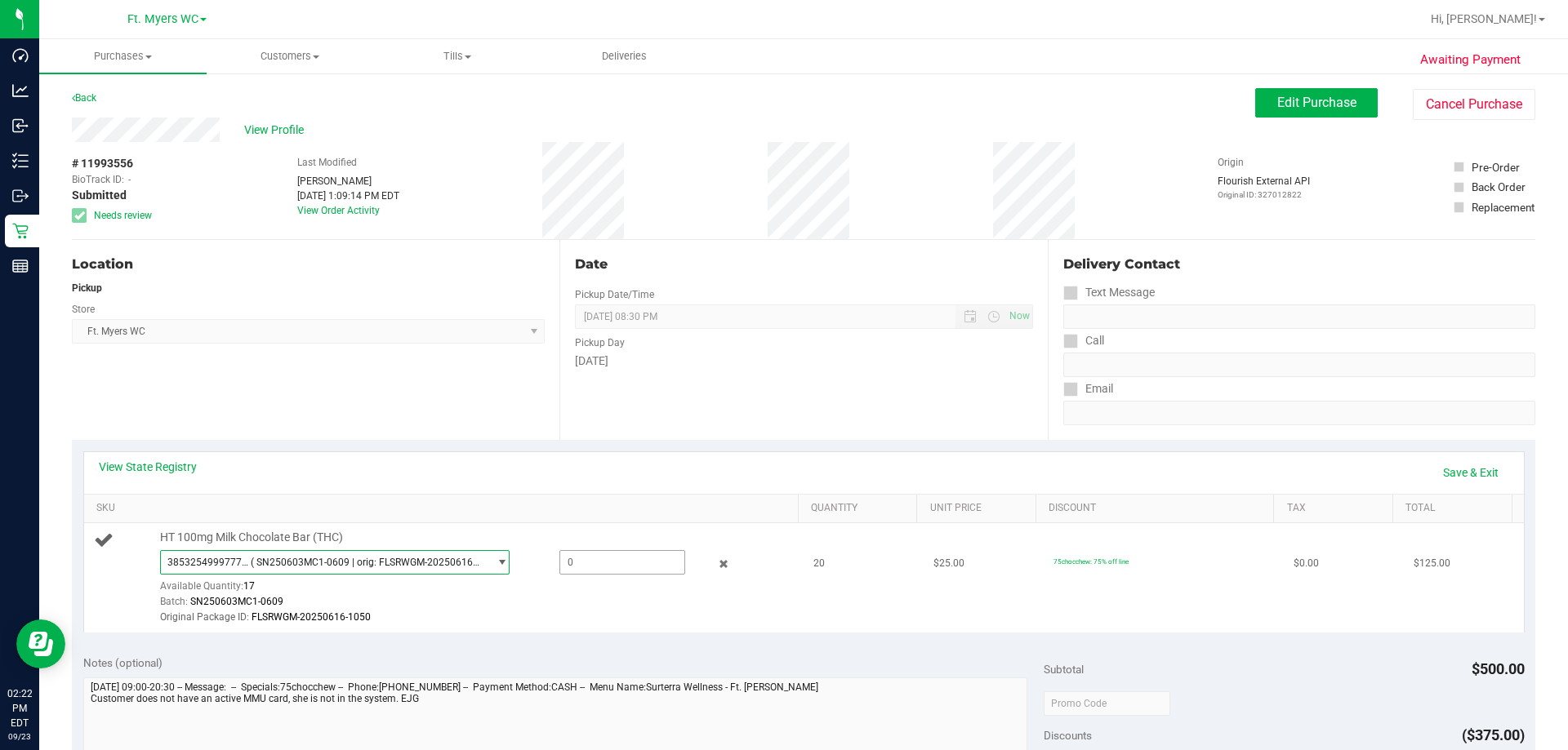
click at [582, 573] on span at bounding box center [621, 562] width 125 height 24
type input "17"
type input "17.0000"
click at [660, 441] on div "View State Registry Save & Exit SKU Quantity Unit Price Discount Tax Total HT 1…" at bounding box center [803, 542] width 1463 height 204
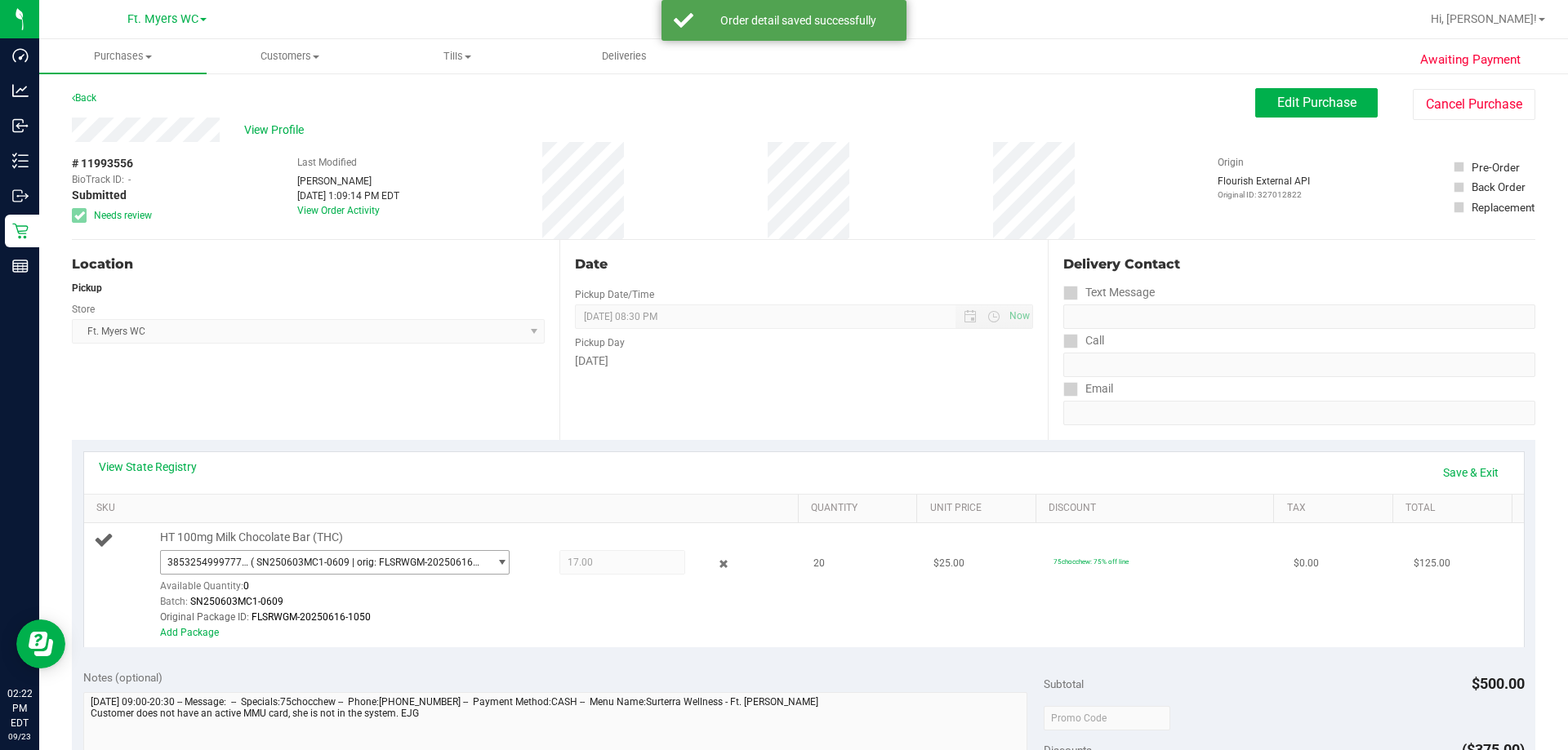
click at [387, 560] on span "( SN250603MC1-0609 | orig: FLSRWGM-20250616-1050 )" at bounding box center [366, 562] width 231 height 11
click at [480, 461] on div "View State Registry Save & Exit" at bounding box center [803, 472] width 1410 height 28
click at [179, 624] on div "Original Package ID: FLSRWGM-20250616-1050" at bounding box center [474, 617] width 630 height 16
click at [188, 637] on link "Add Package" at bounding box center [188, 632] width 58 height 11
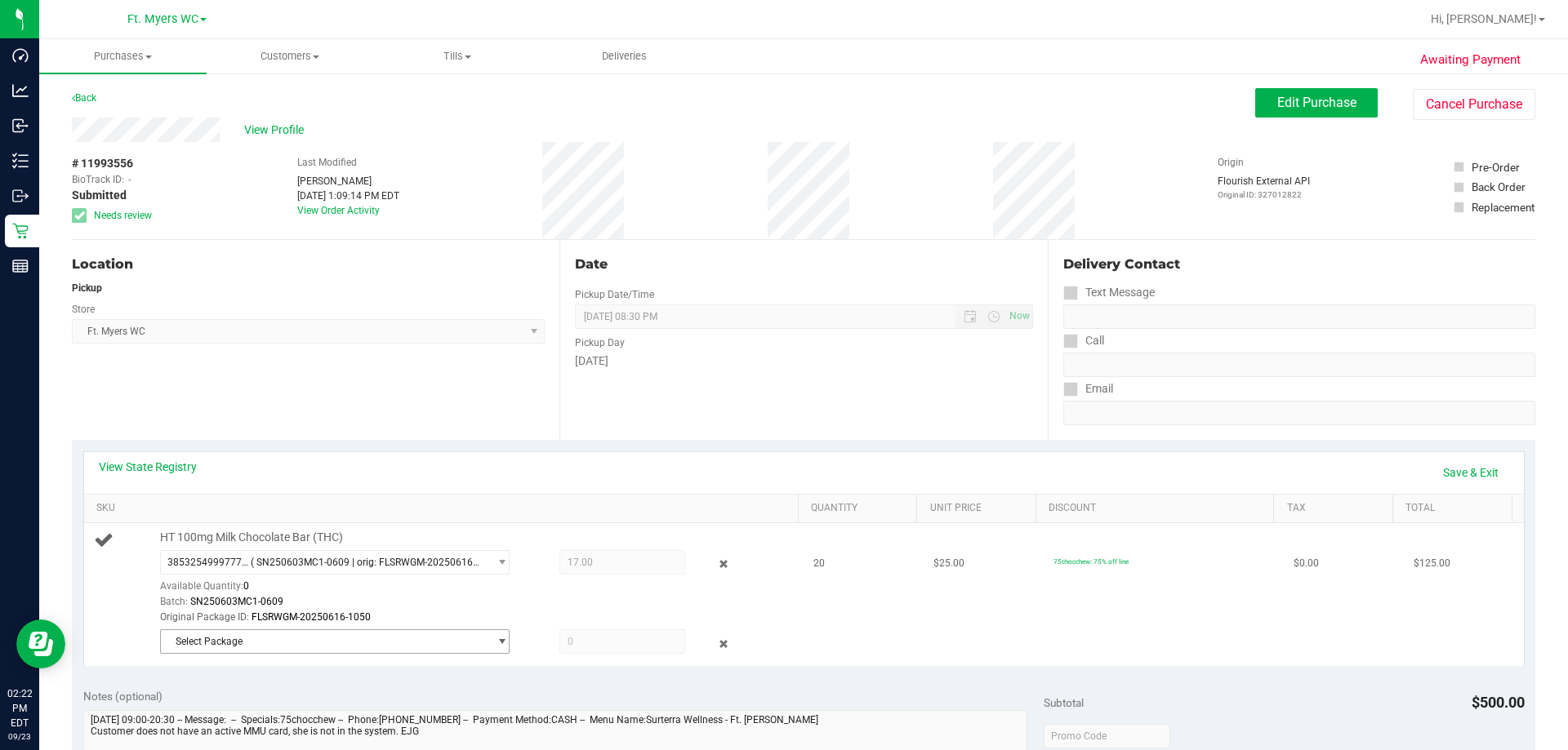
click at [188, 637] on span "Select Package" at bounding box center [324, 641] width 328 height 23
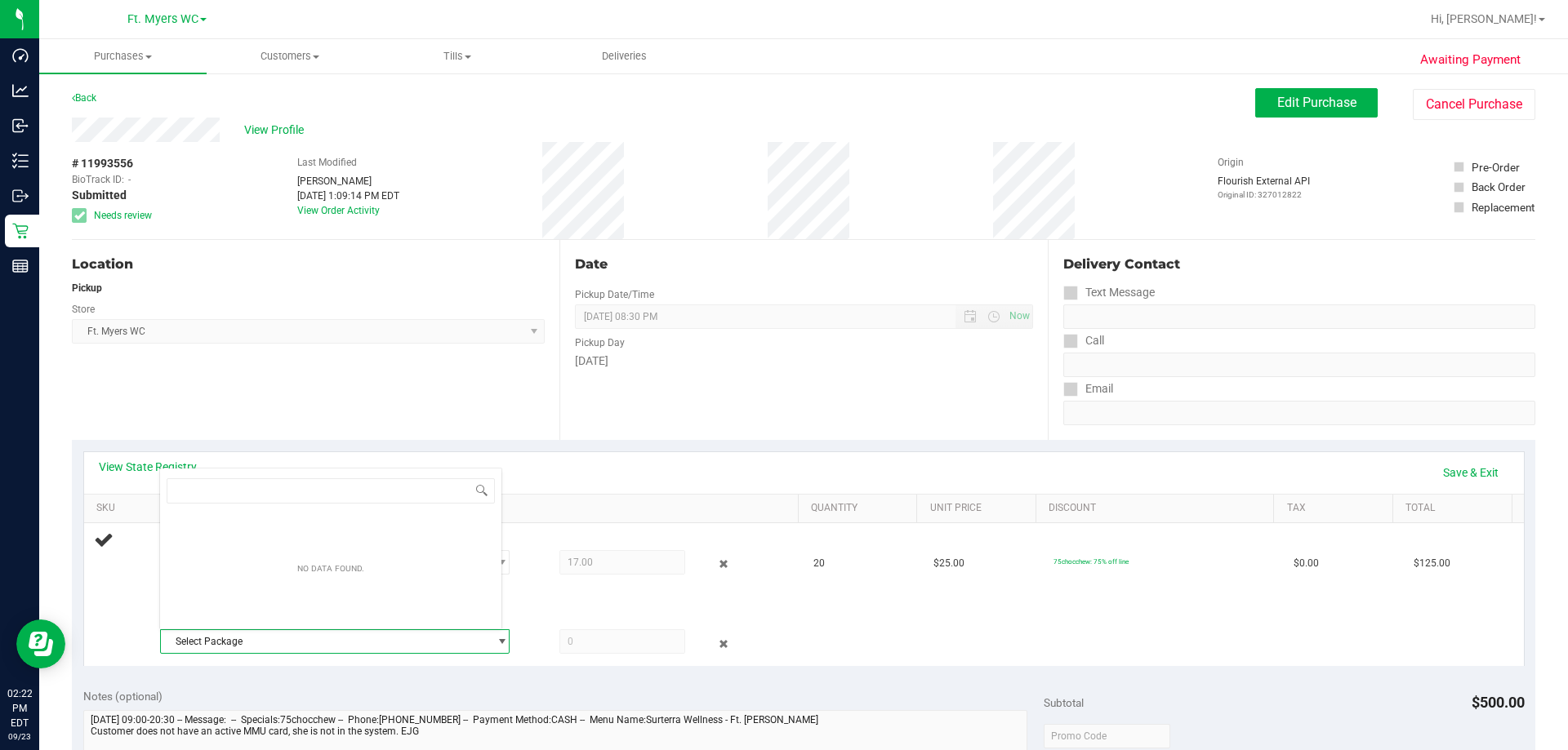
click at [745, 405] on div "Date Pickup Date/Time [DATE] Now [DATE] 08:30 PM Now Pickup Day [DATE]" at bounding box center [802, 340] width 487 height 200
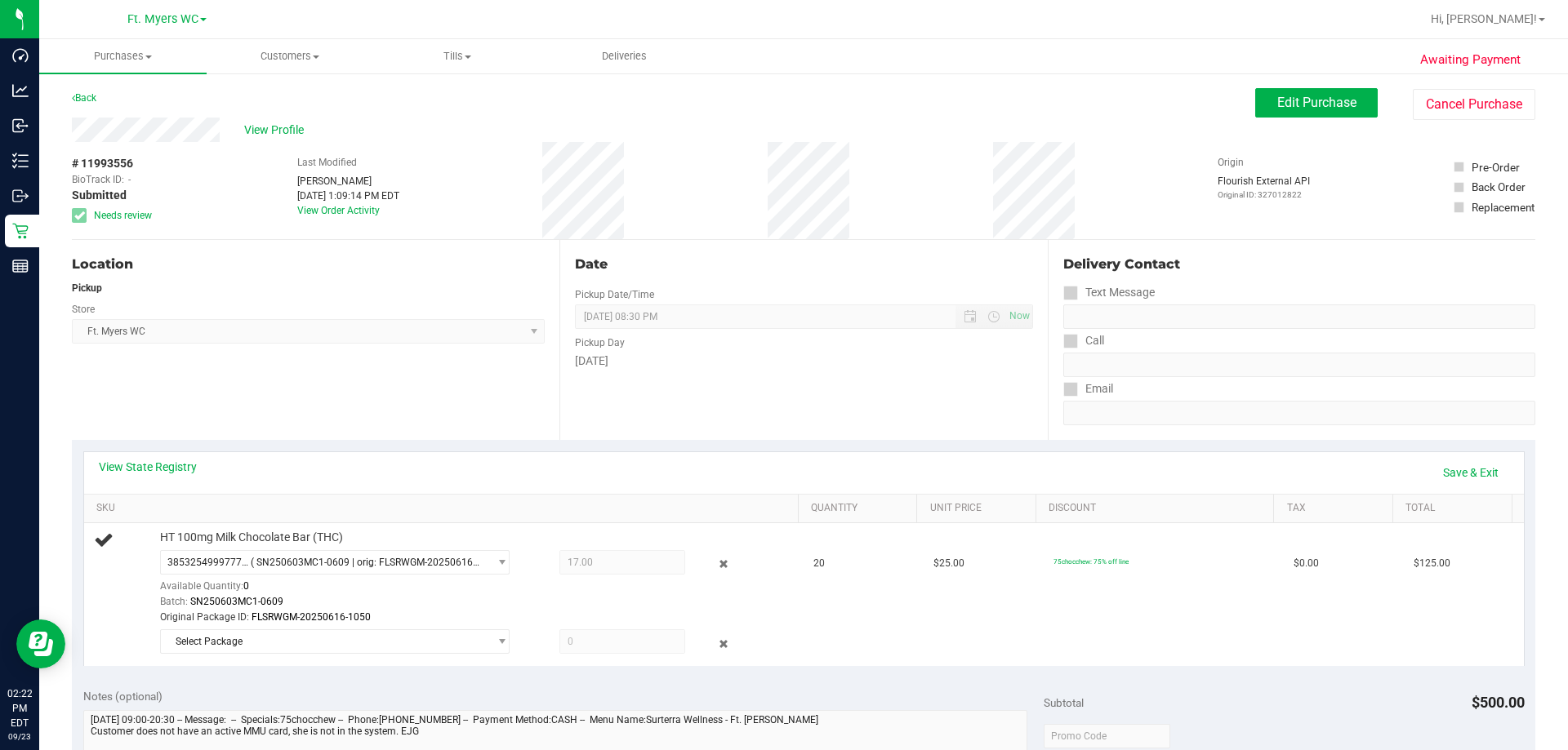
scroll to position [490, 0]
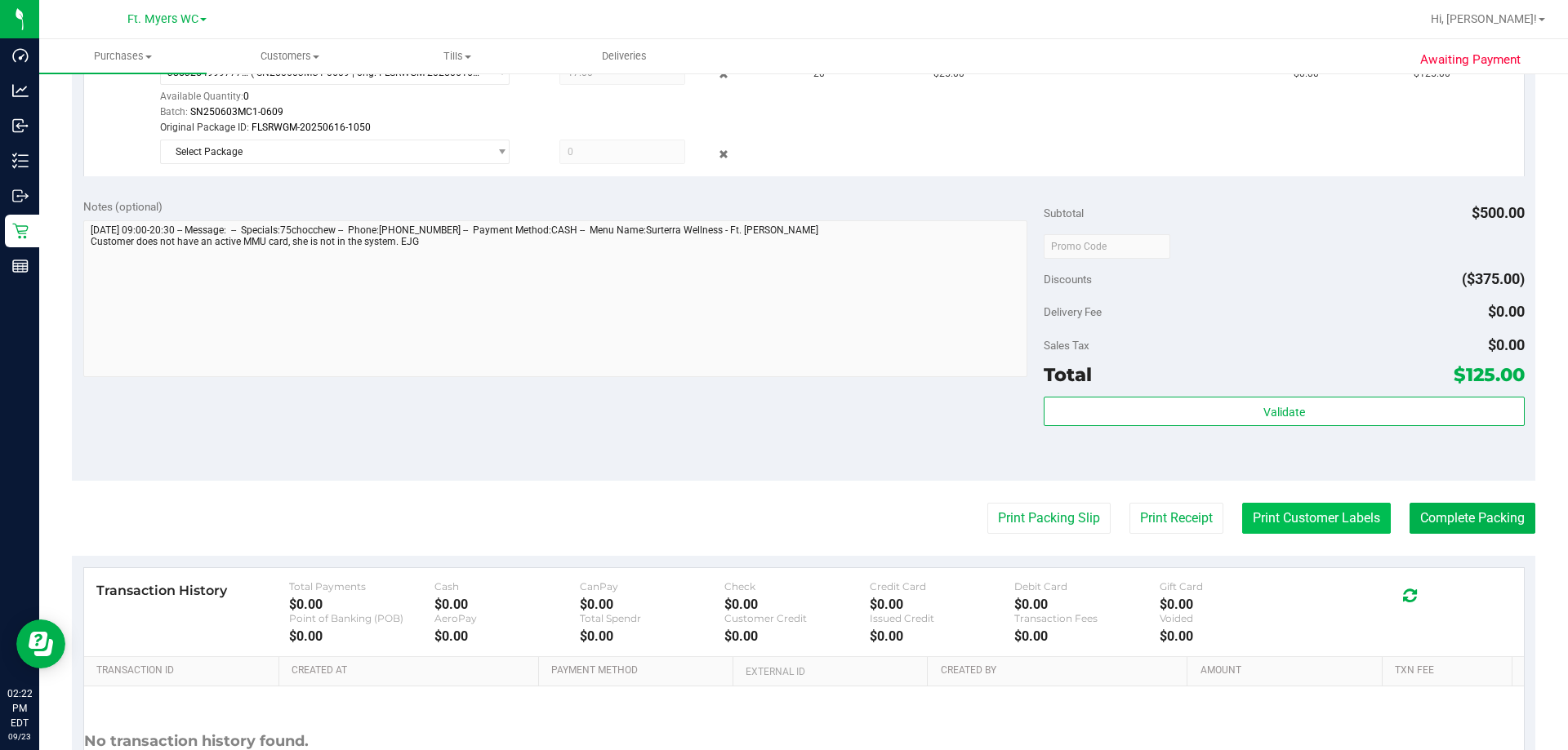
click at [1276, 518] on button "Print Customer Labels" at bounding box center [1316, 518] width 149 height 31
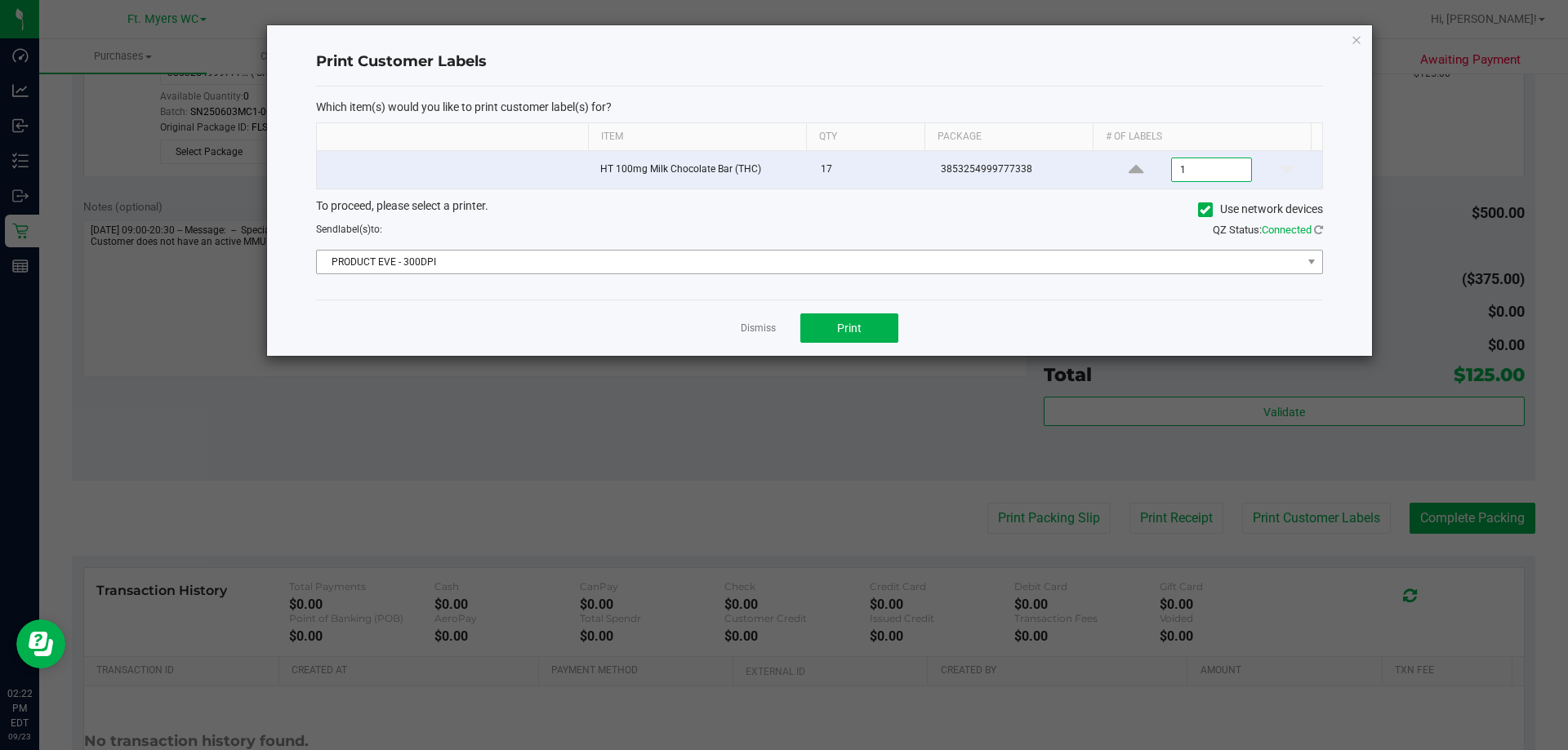
type input "1"
click at [862, 259] on span "PRODUCT EVE - 300DPI" at bounding box center [809, 262] width 985 height 23
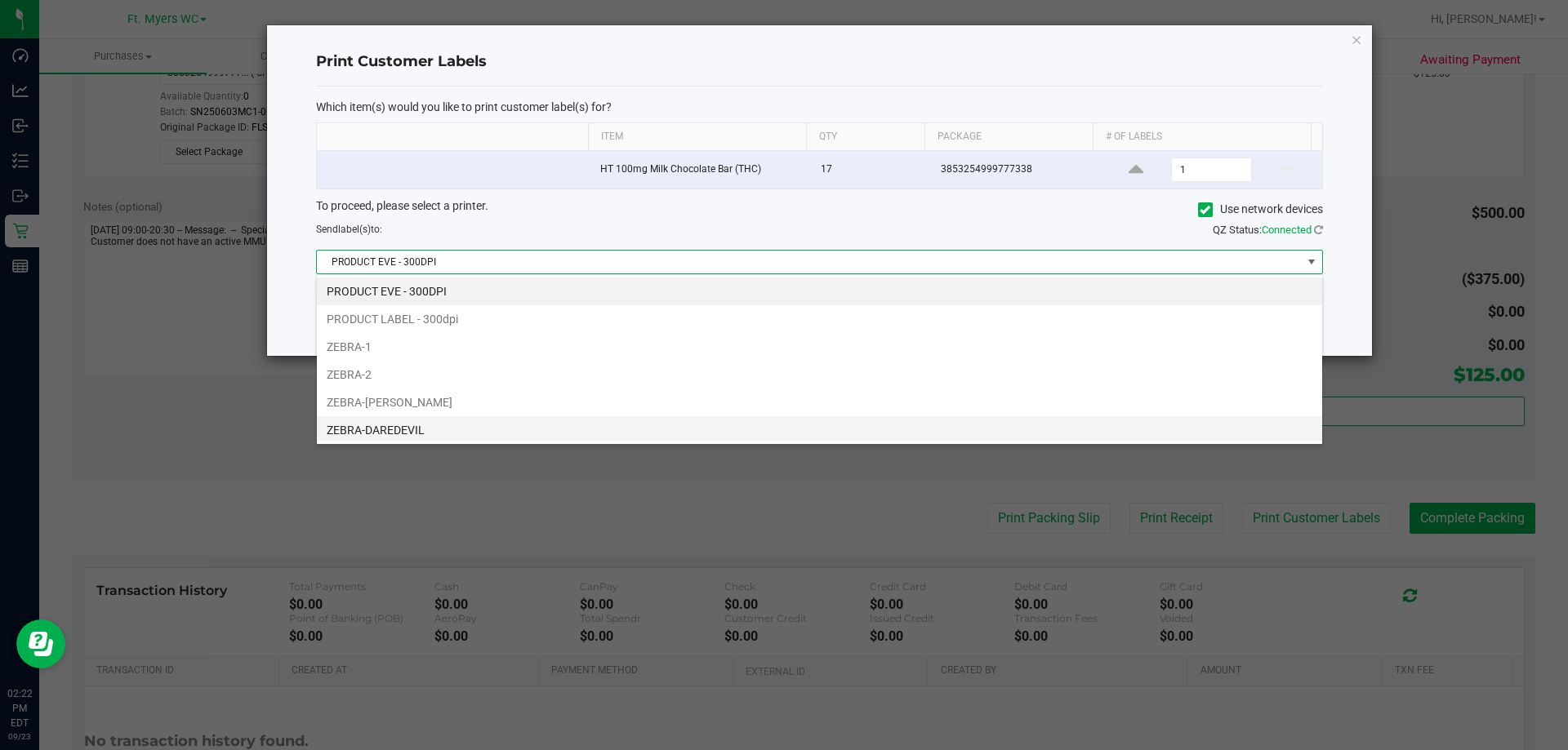
scroll to position [24, 1005]
click at [486, 430] on li "ZEBRA-DAREDEVIL" at bounding box center [819, 431] width 1005 height 28
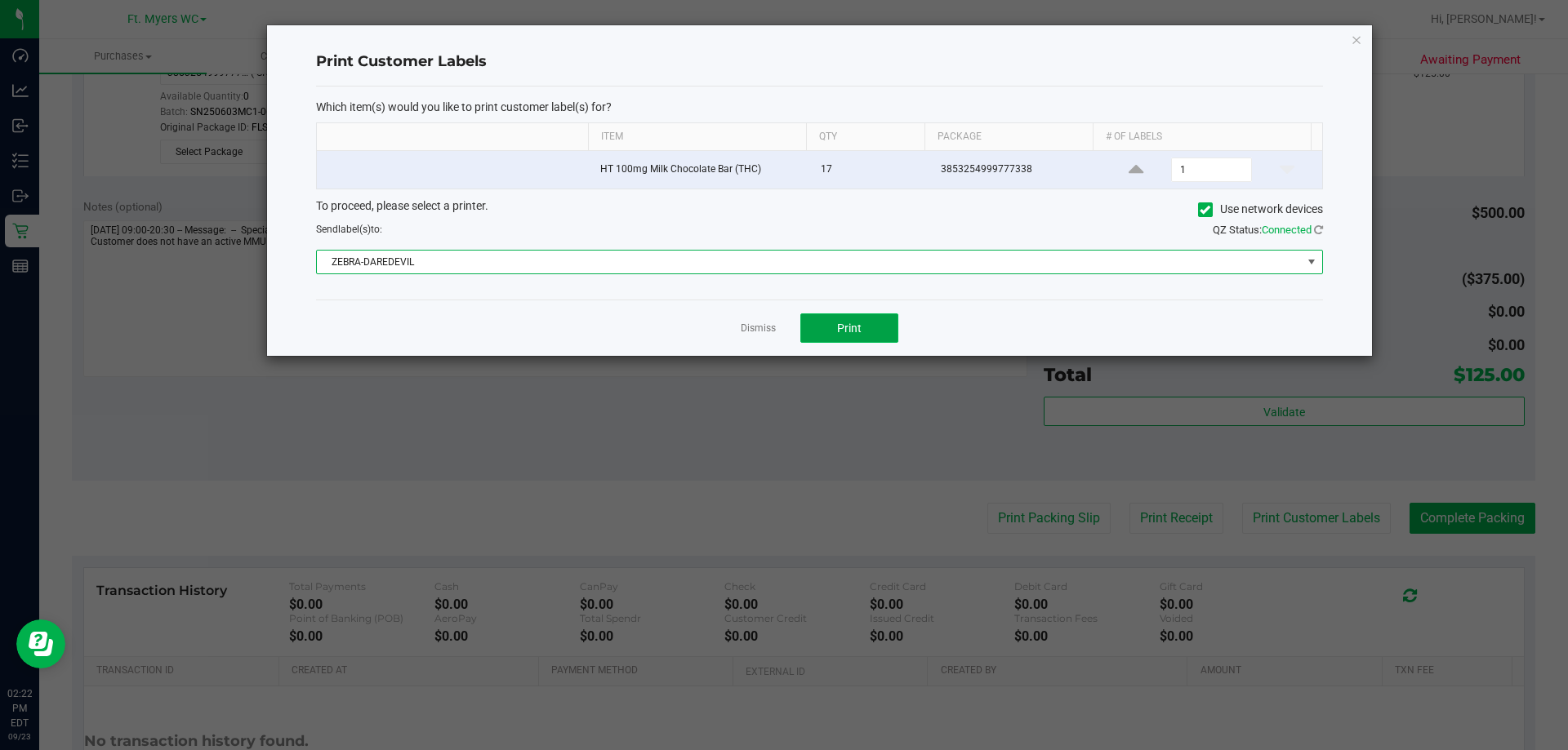
click at [858, 324] on span "Print" at bounding box center [849, 329] width 24 height 13
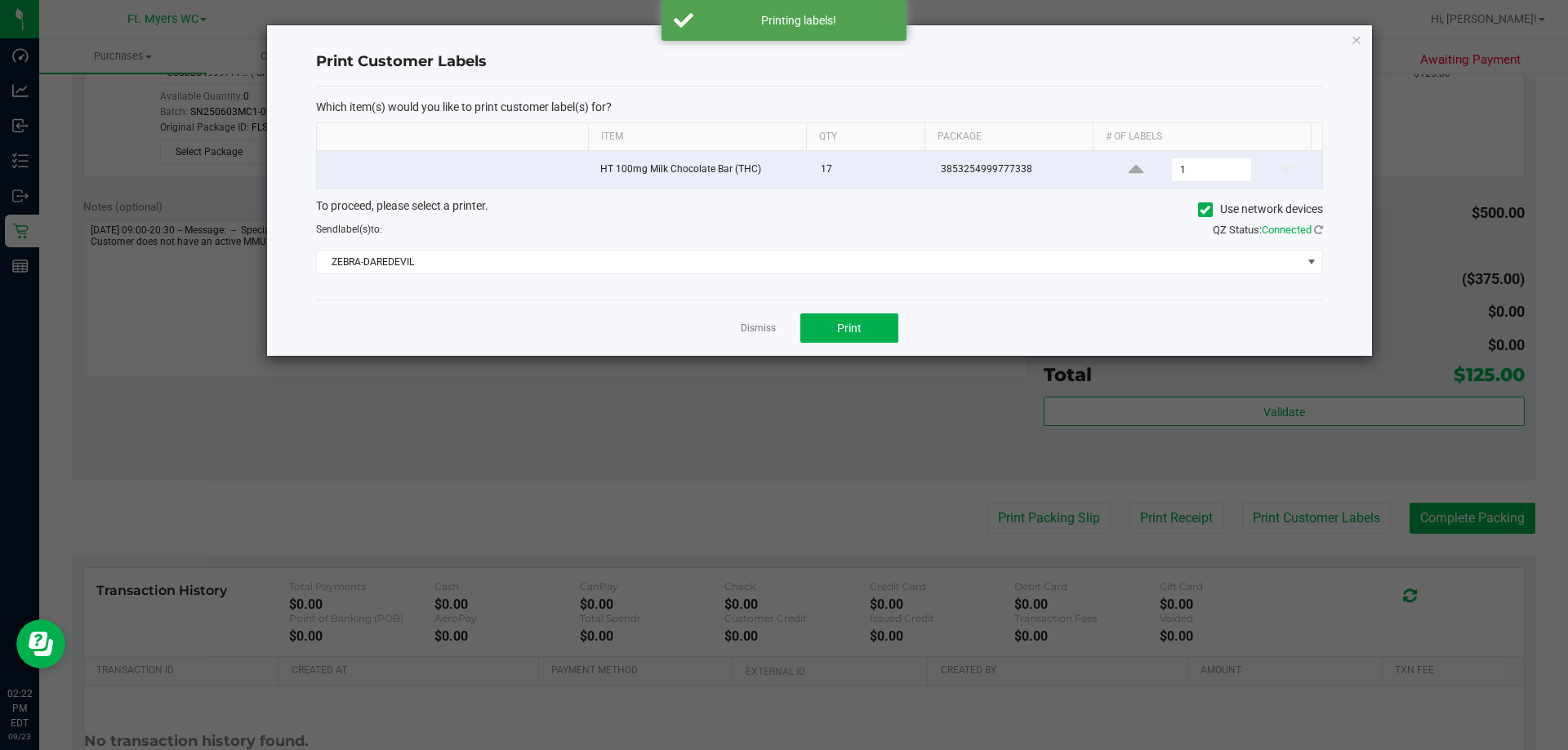
click at [771, 330] on link "Dismiss" at bounding box center [758, 329] width 35 height 14
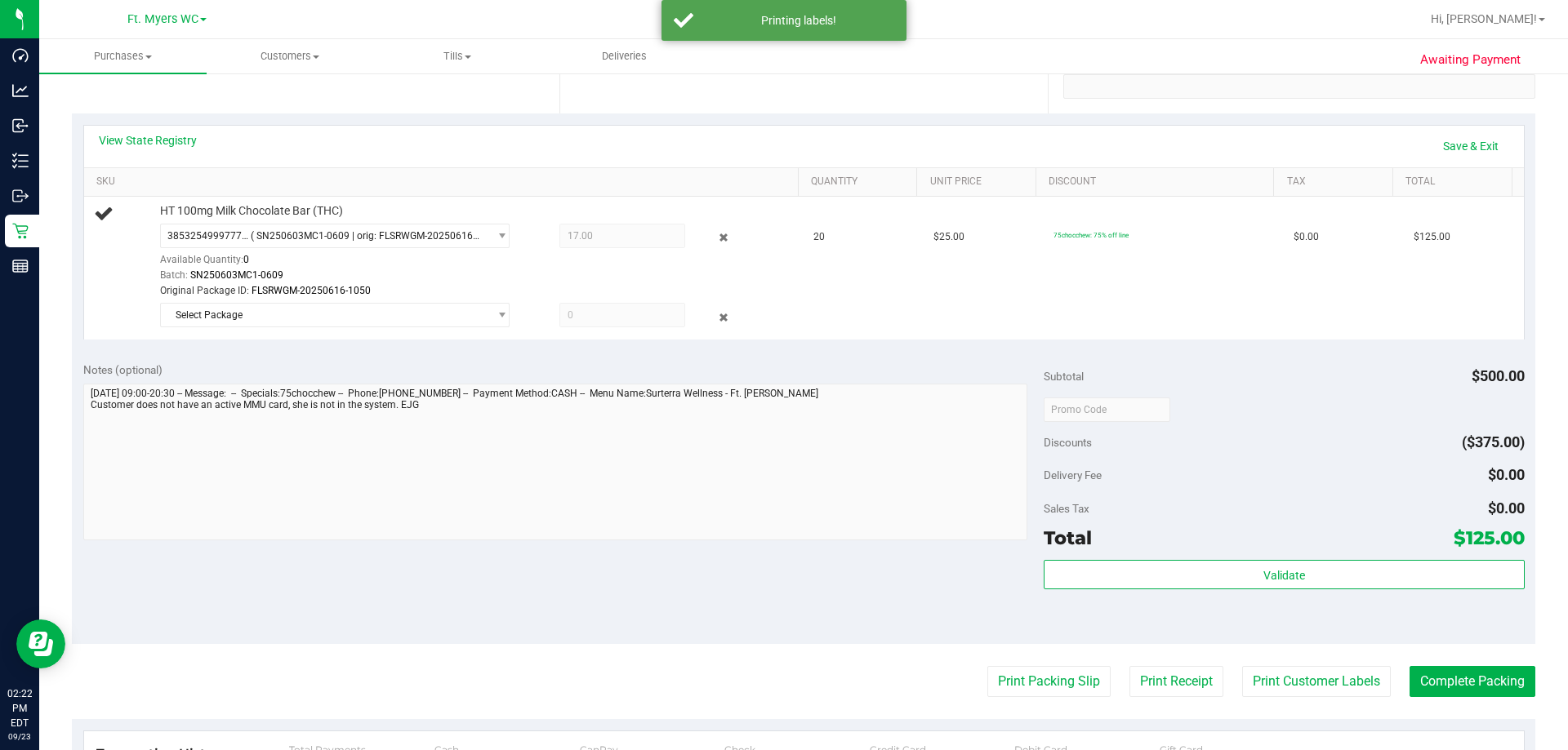
scroll to position [82, 0]
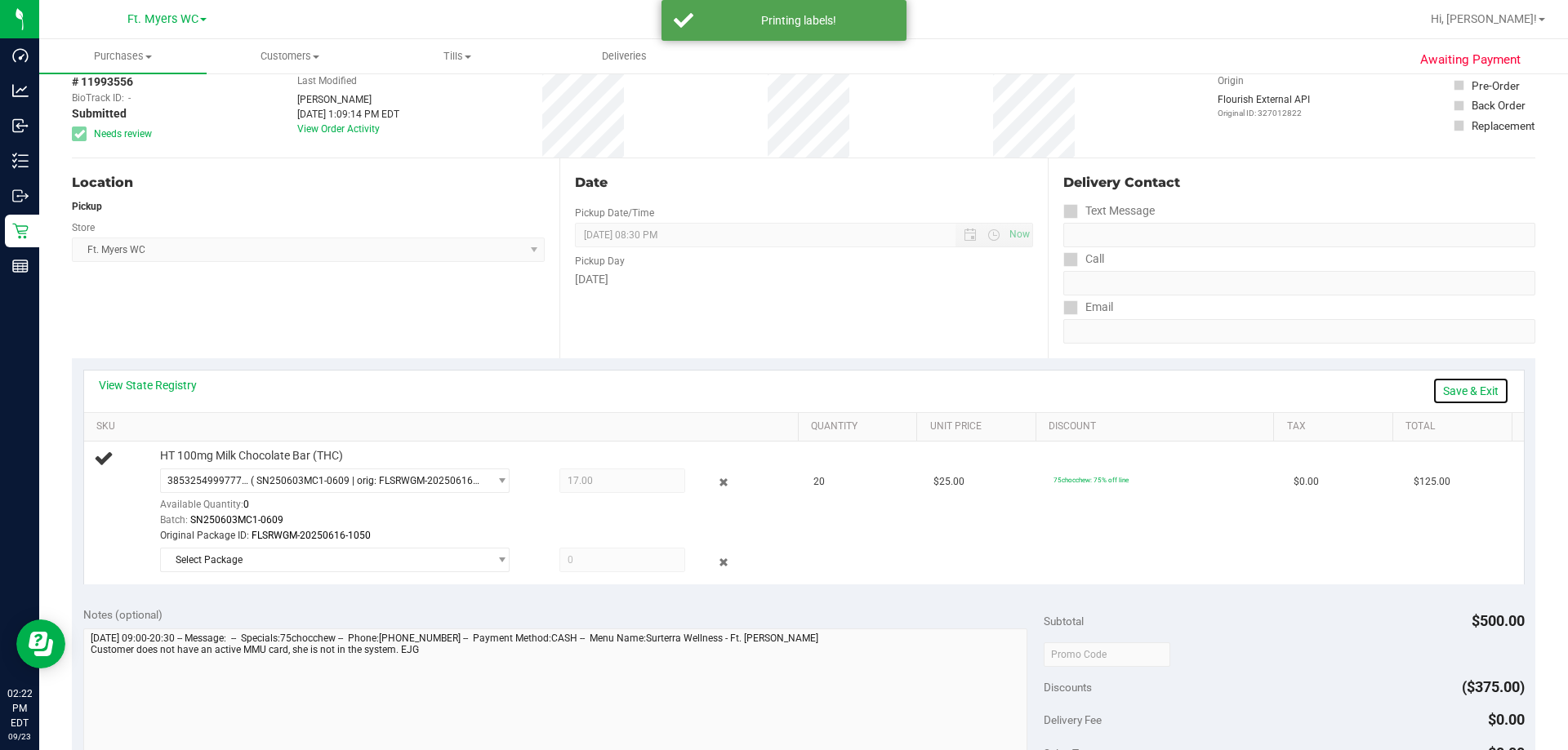
click at [1460, 390] on link "Save & Exit" at bounding box center [1471, 391] width 77 height 28
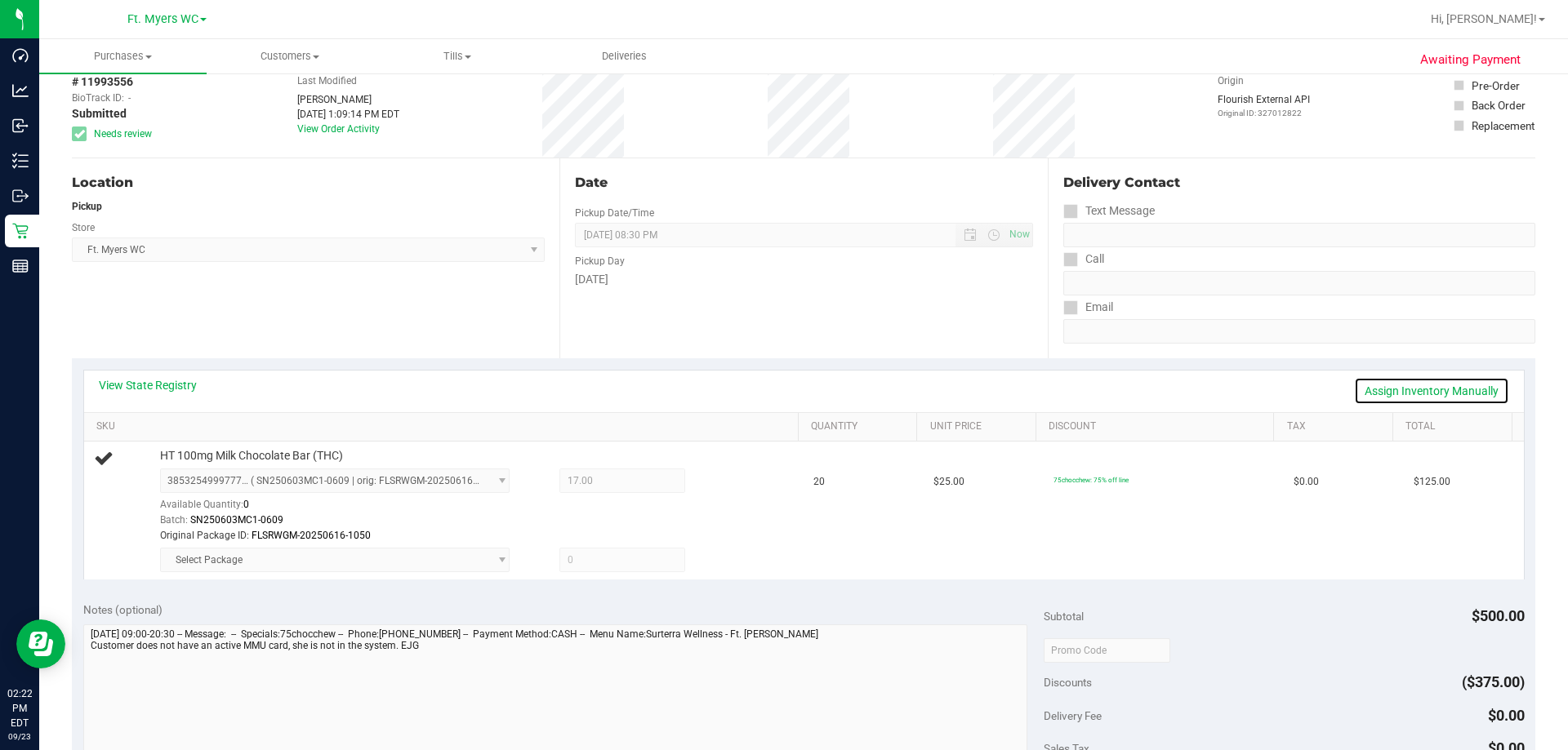
click at [1435, 391] on link "Assign Inventory Manually" at bounding box center [1431, 391] width 155 height 28
click at [715, 563] on icon at bounding box center [723, 562] width 17 height 19
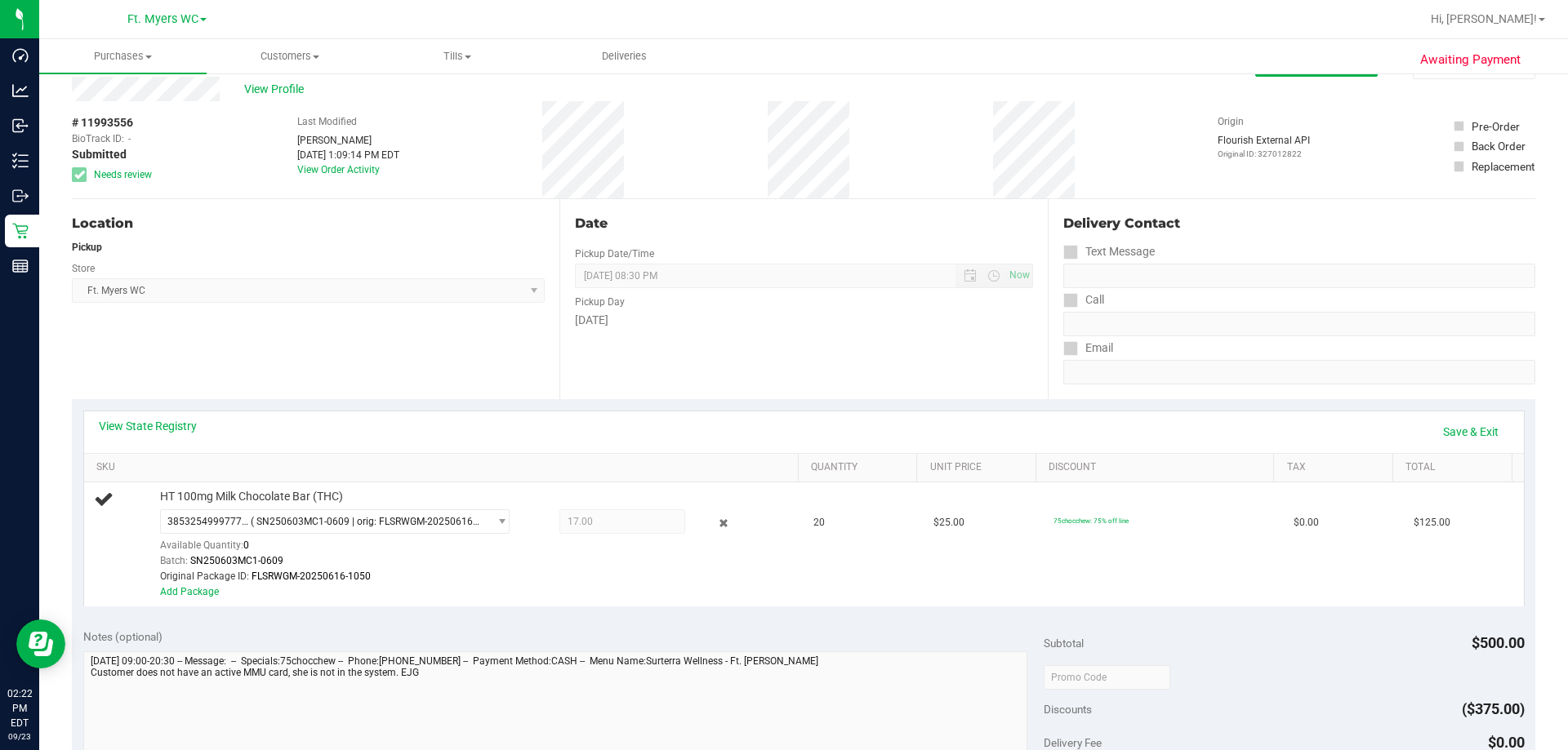
scroll to position [0, 0]
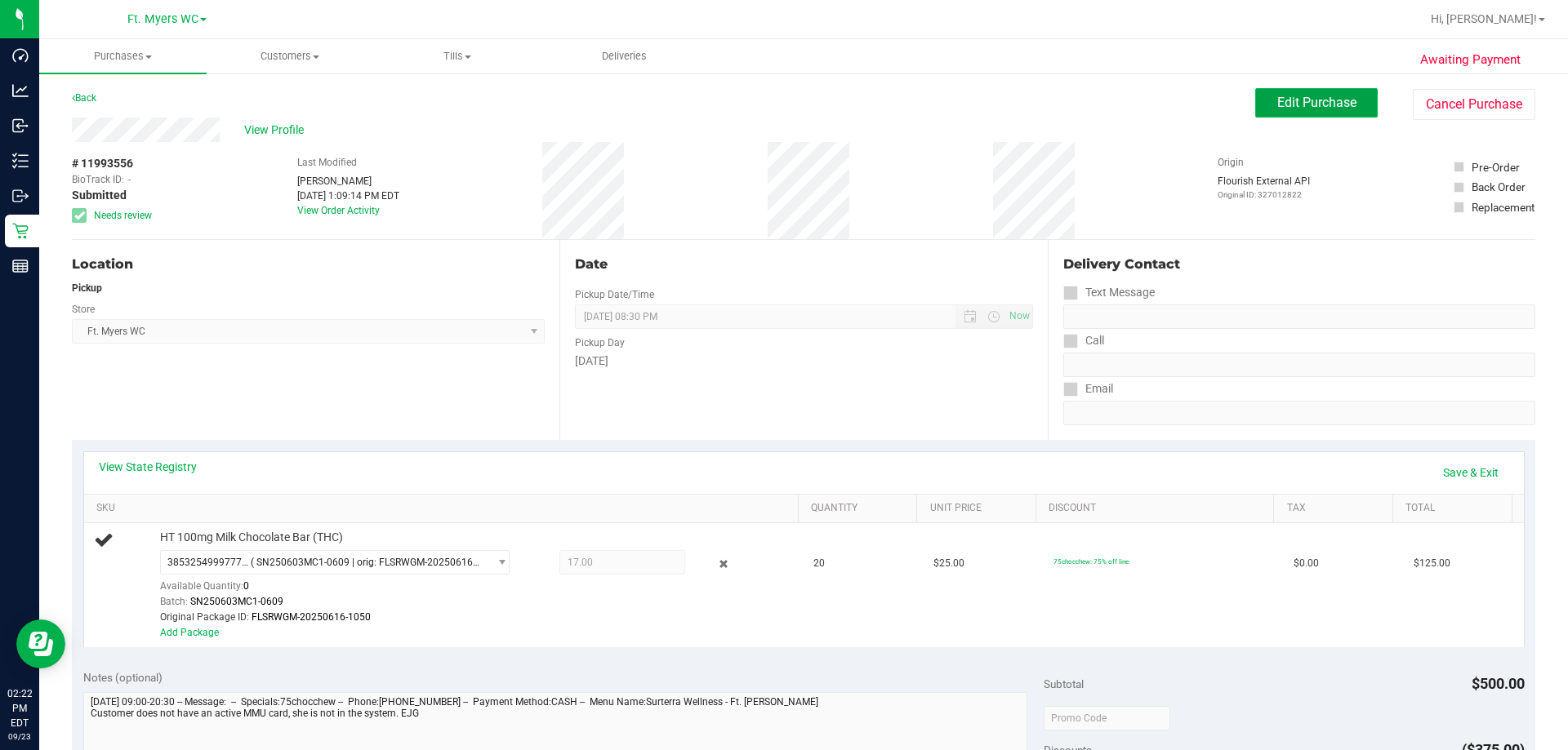
click at [1315, 109] on span "Edit Purchase" at bounding box center [1315, 102] width 79 height 16
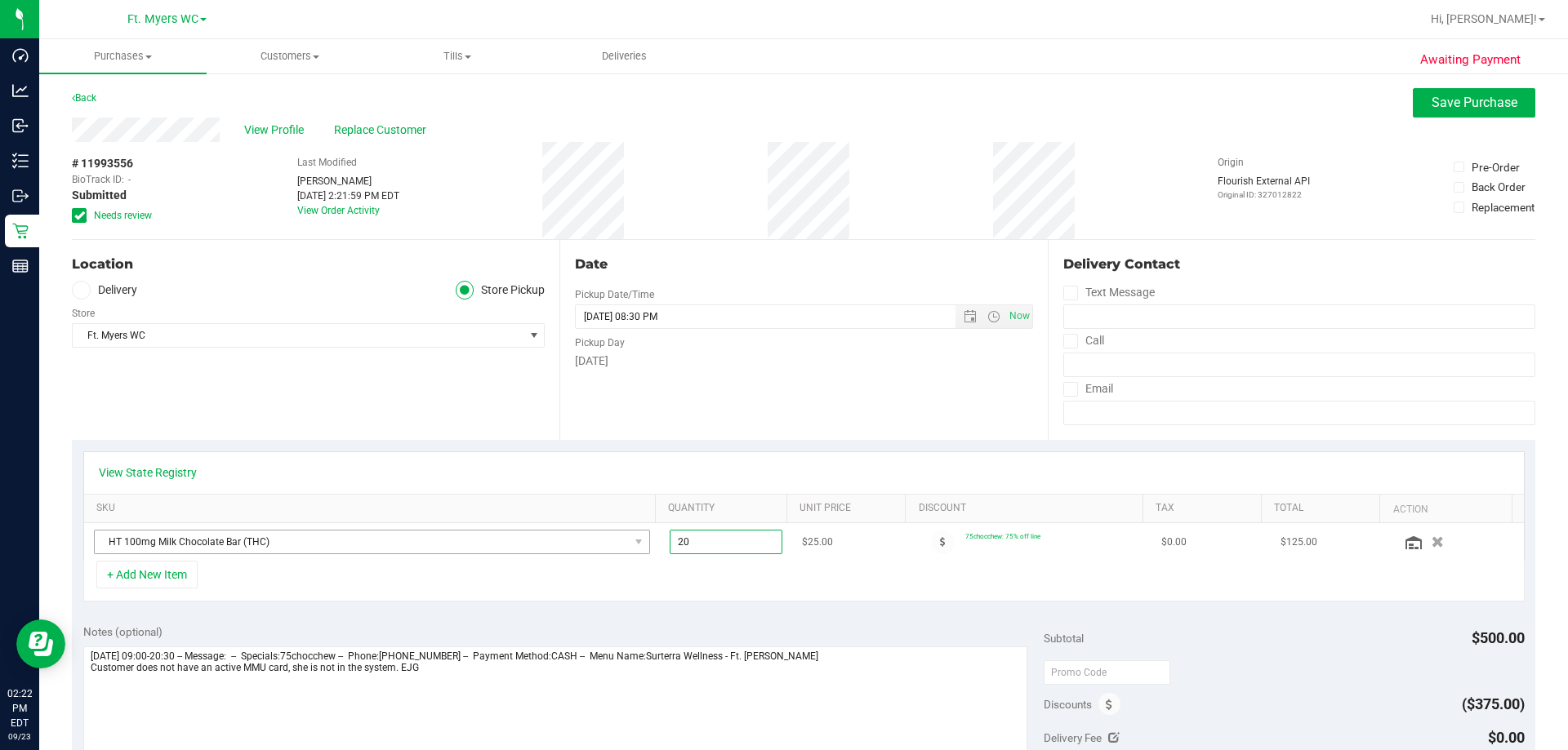
drag, startPoint x: 715, startPoint y: 538, endPoint x: 569, endPoint y: 538, distance: 146.0
click at [569, 538] on tr "HT 100mg Milk Chocolate Bar (THC) 20.00 20 $25.00 75chocchew: 75% off line $0.0…" at bounding box center [804, 542] width 1439 height 37
type input "17"
type input "17.00"
click at [1346, 105] on div "Back Save Purchase" at bounding box center [803, 103] width 1463 height 30
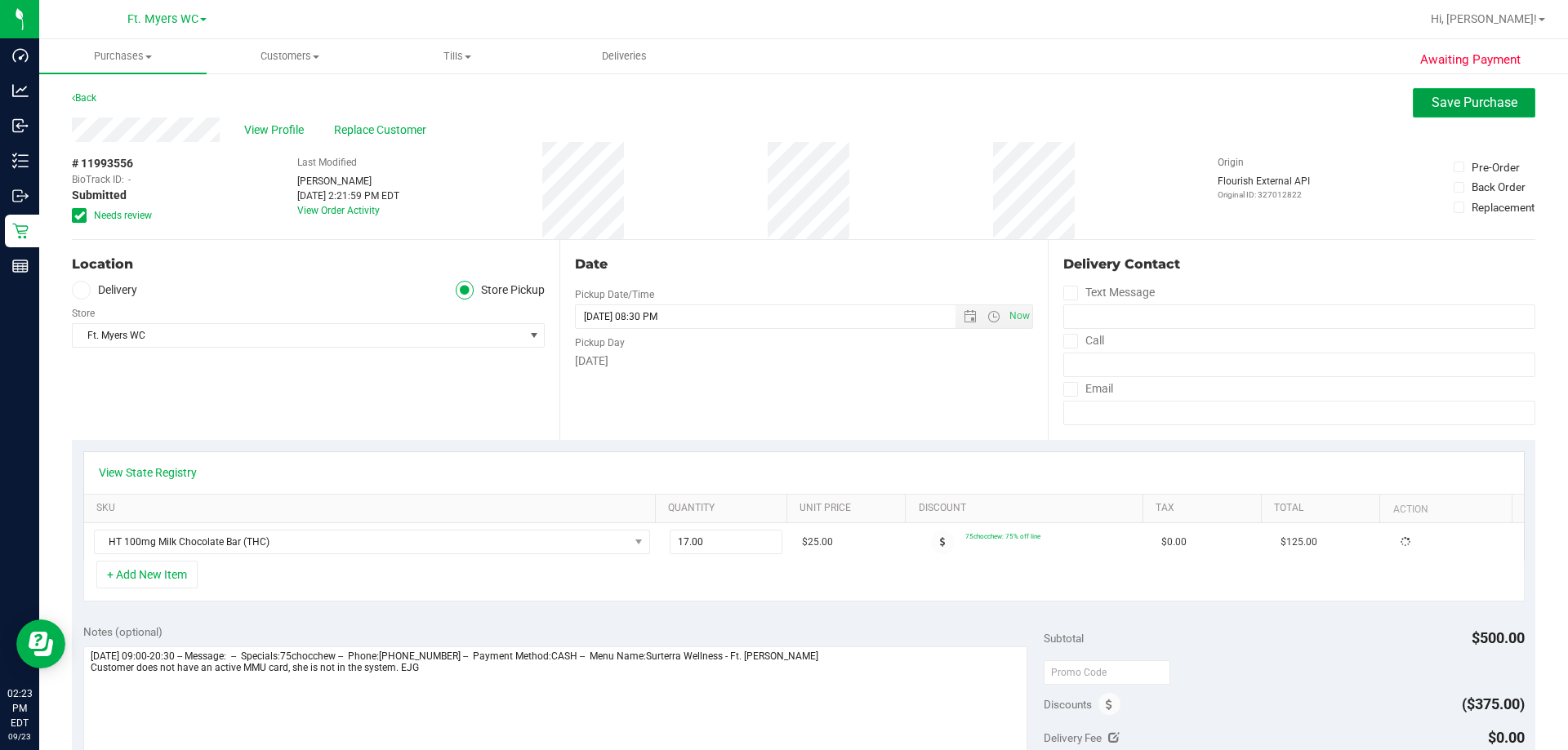
click at [1486, 93] on button "Save Purchase" at bounding box center [1473, 103] width 123 height 30
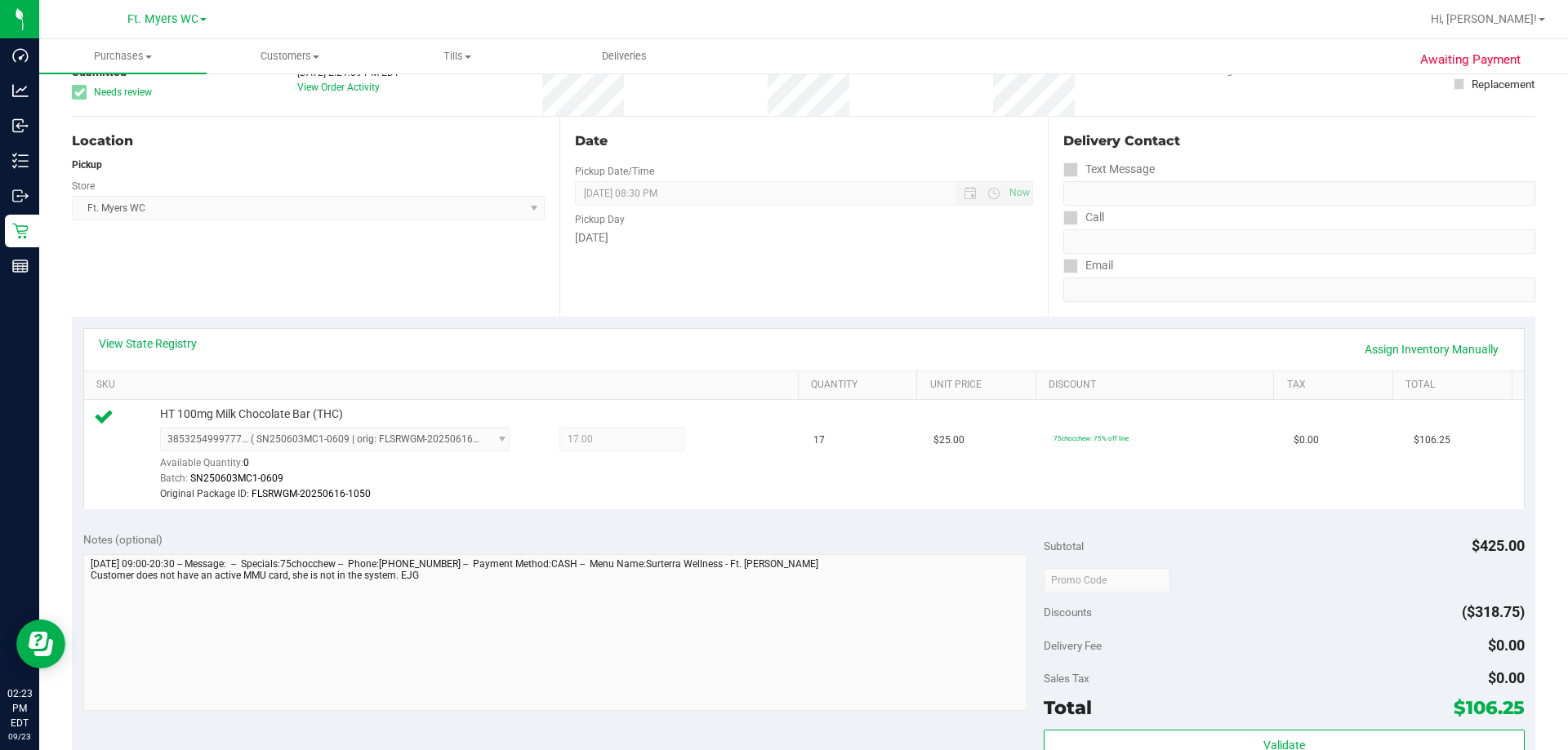
scroll to position [327, 0]
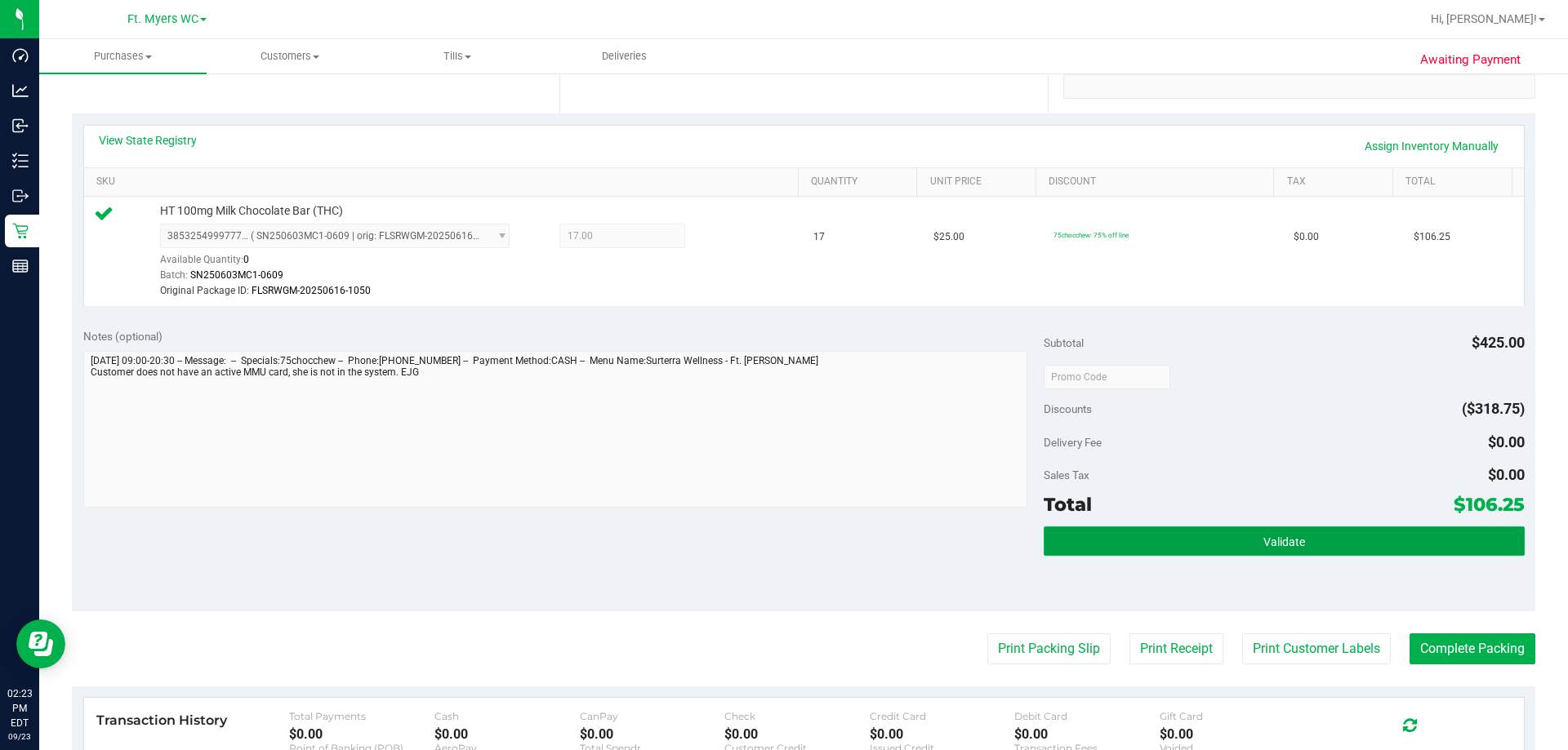
click at [1141, 545] on button "Validate" at bounding box center [1283, 541] width 480 height 30
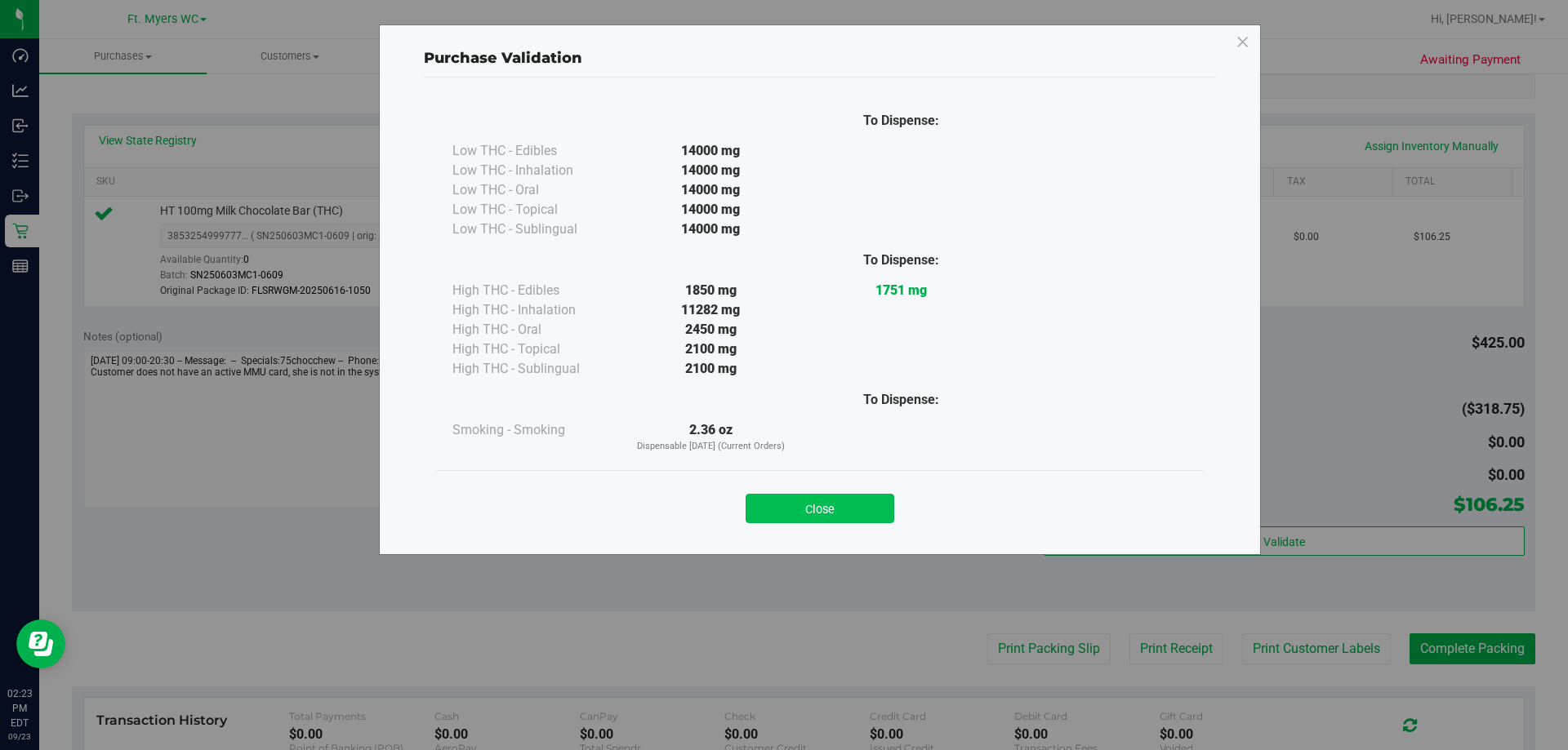
click at [796, 504] on button "Close" at bounding box center [820, 509] width 149 height 30
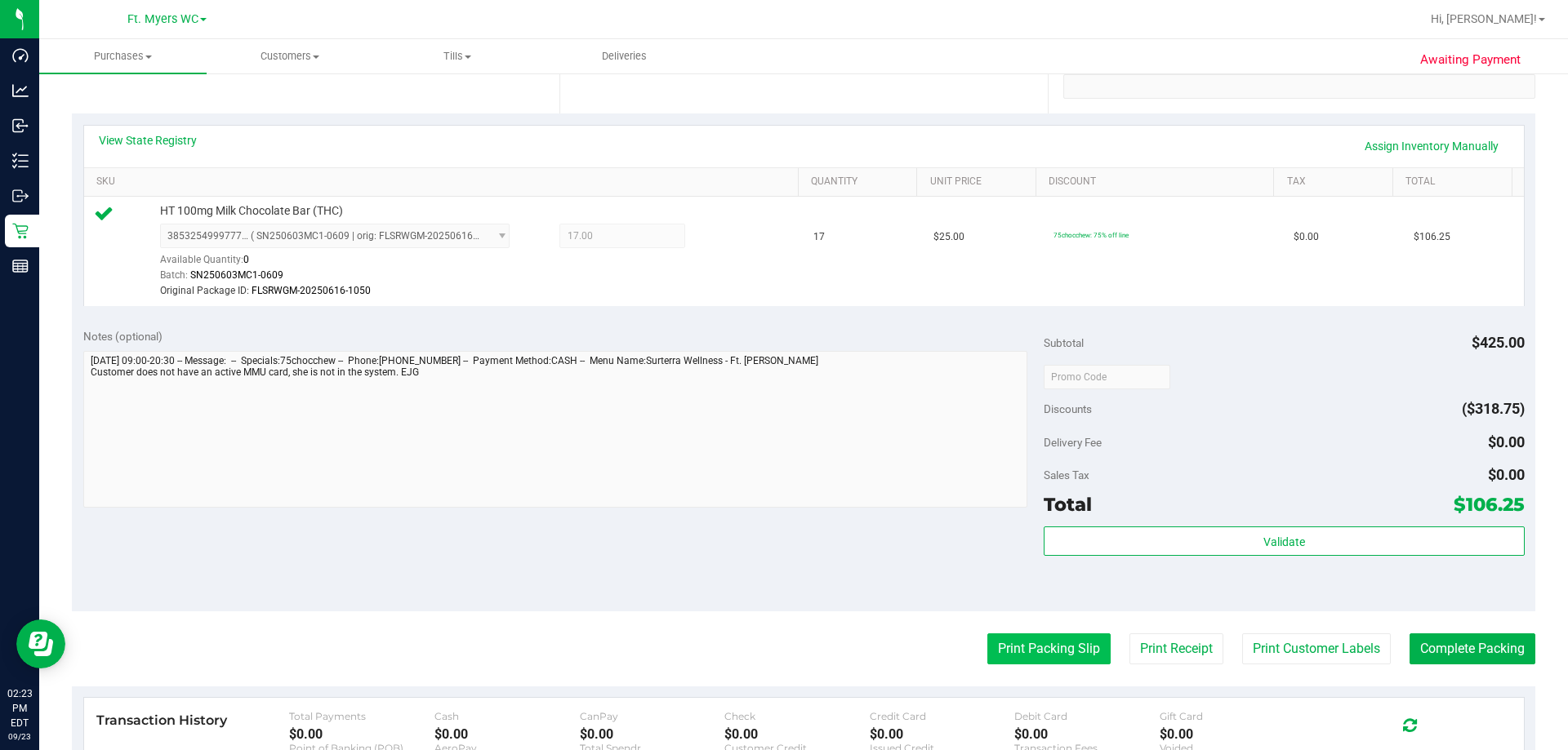
click at [1017, 663] on button "Print Packing Slip" at bounding box center [1048, 648] width 123 height 31
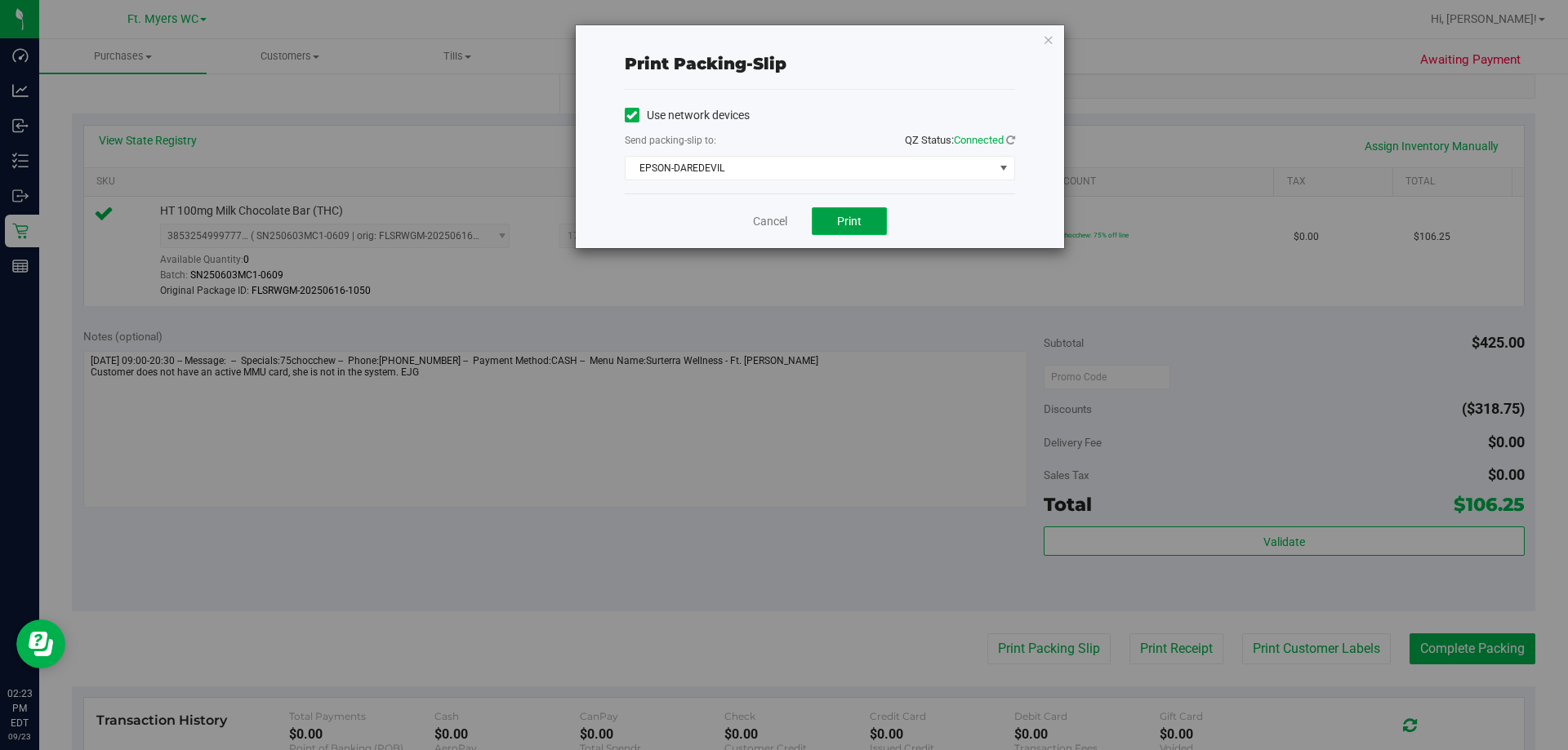
click at [849, 212] on button "Print" at bounding box center [849, 221] width 75 height 28
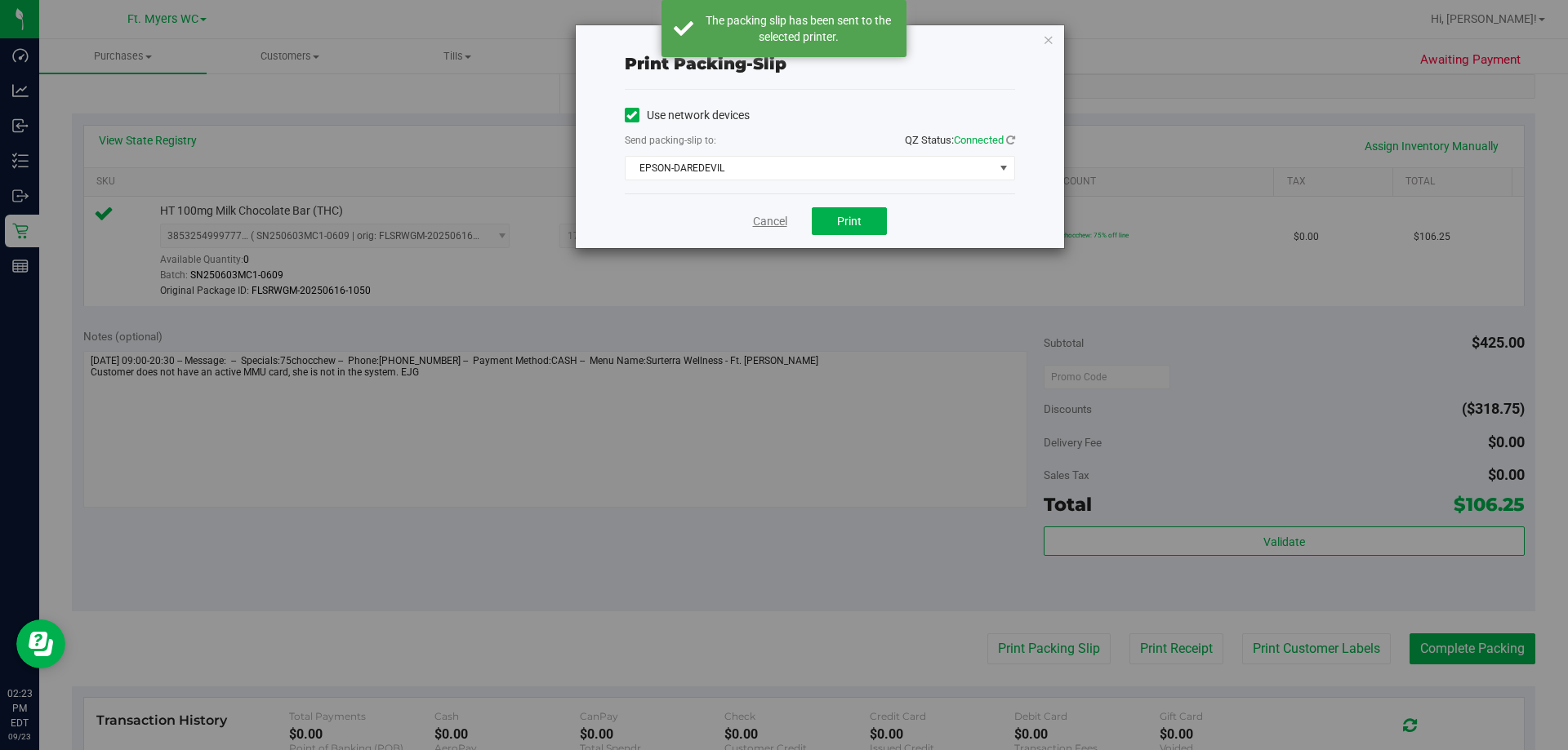
click at [767, 220] on link "Cancel" at bounding box center [770, 222] width 34 height 17
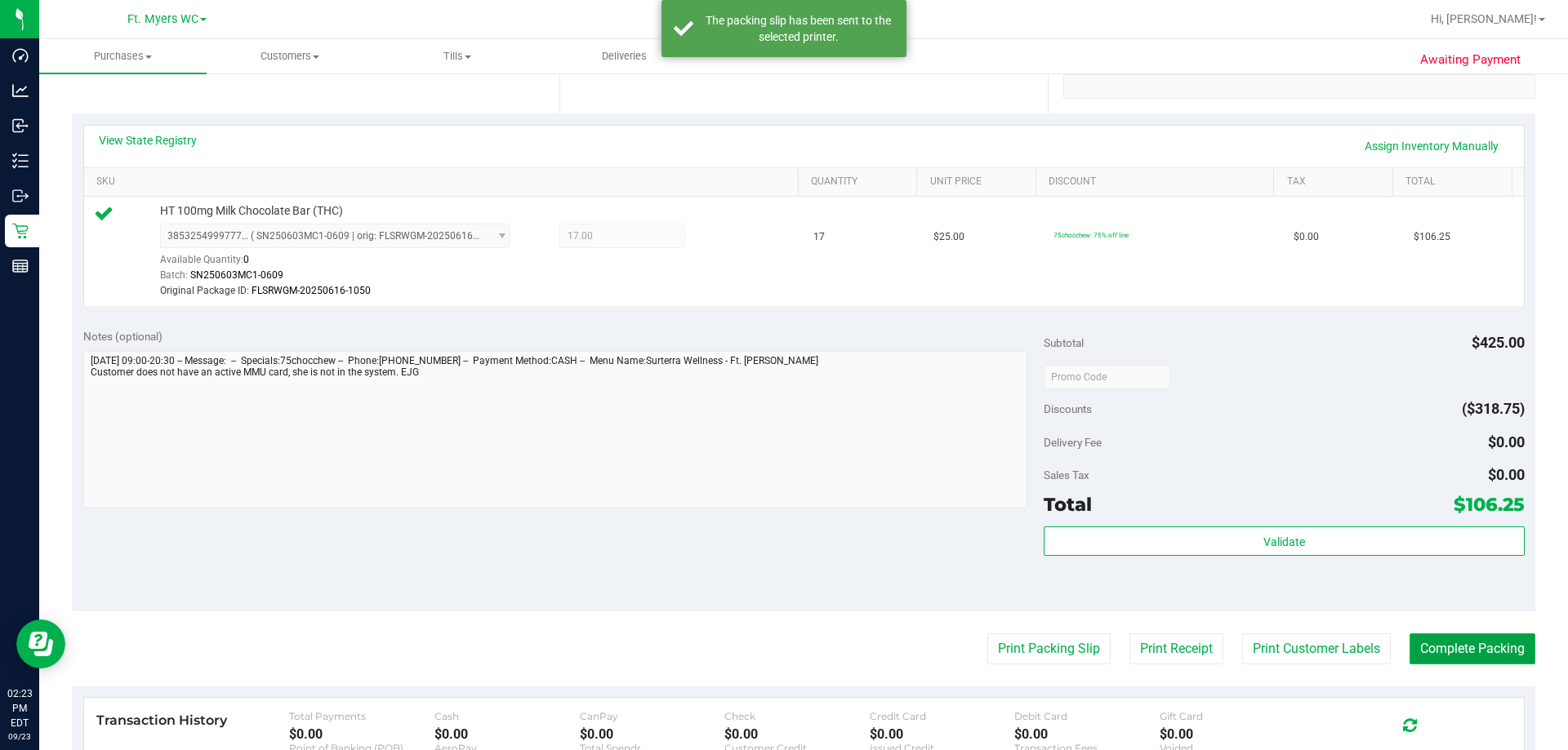
click at [1492, 648] on button "Complete Packing" at bounding box center [1471, 648] width 125 height 31
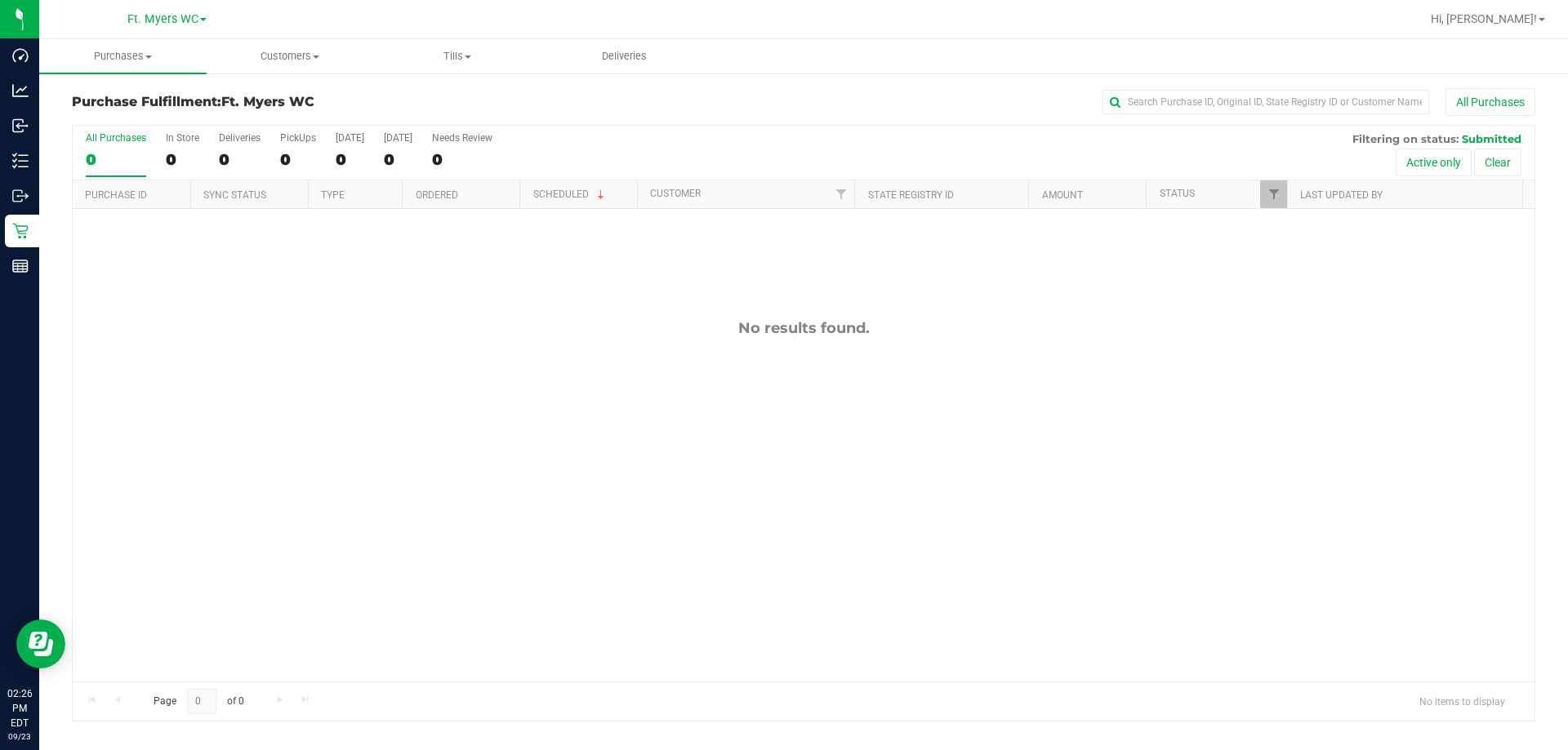
click at [90, 156] on div "0" at bounding box center [115, 160] width 60 height 19
click at [0, 0] on input "All Purchases 0" at bounding box center [0, 0] width 0 height 0
click at [141, 60] on span "Purchases" at bounding box center [123, 57] width 167 height 15
click at [123, 95] on span "Summary of purchases" at bounding box center [123, 97] width 167 height 14
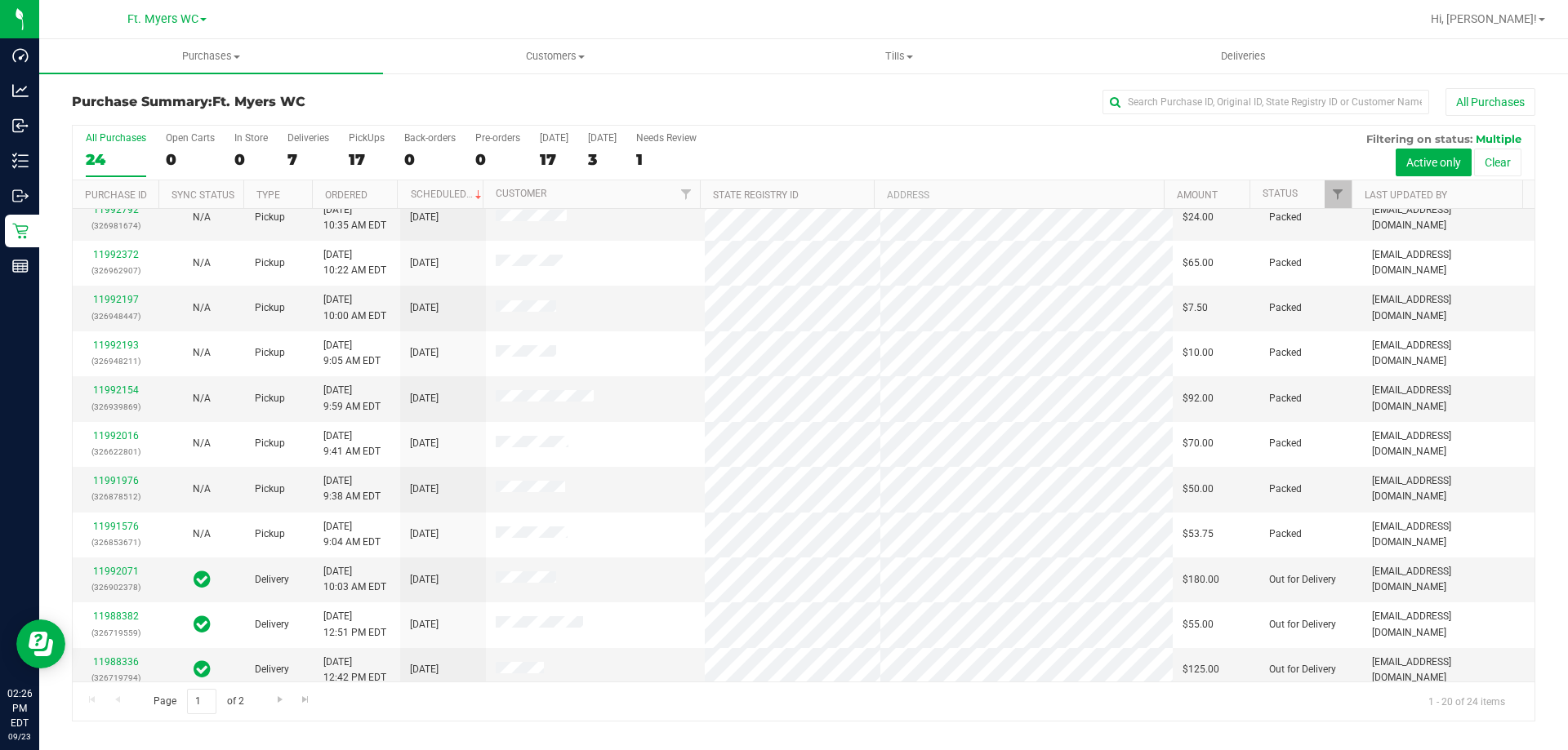
scroll to position [431, 0]
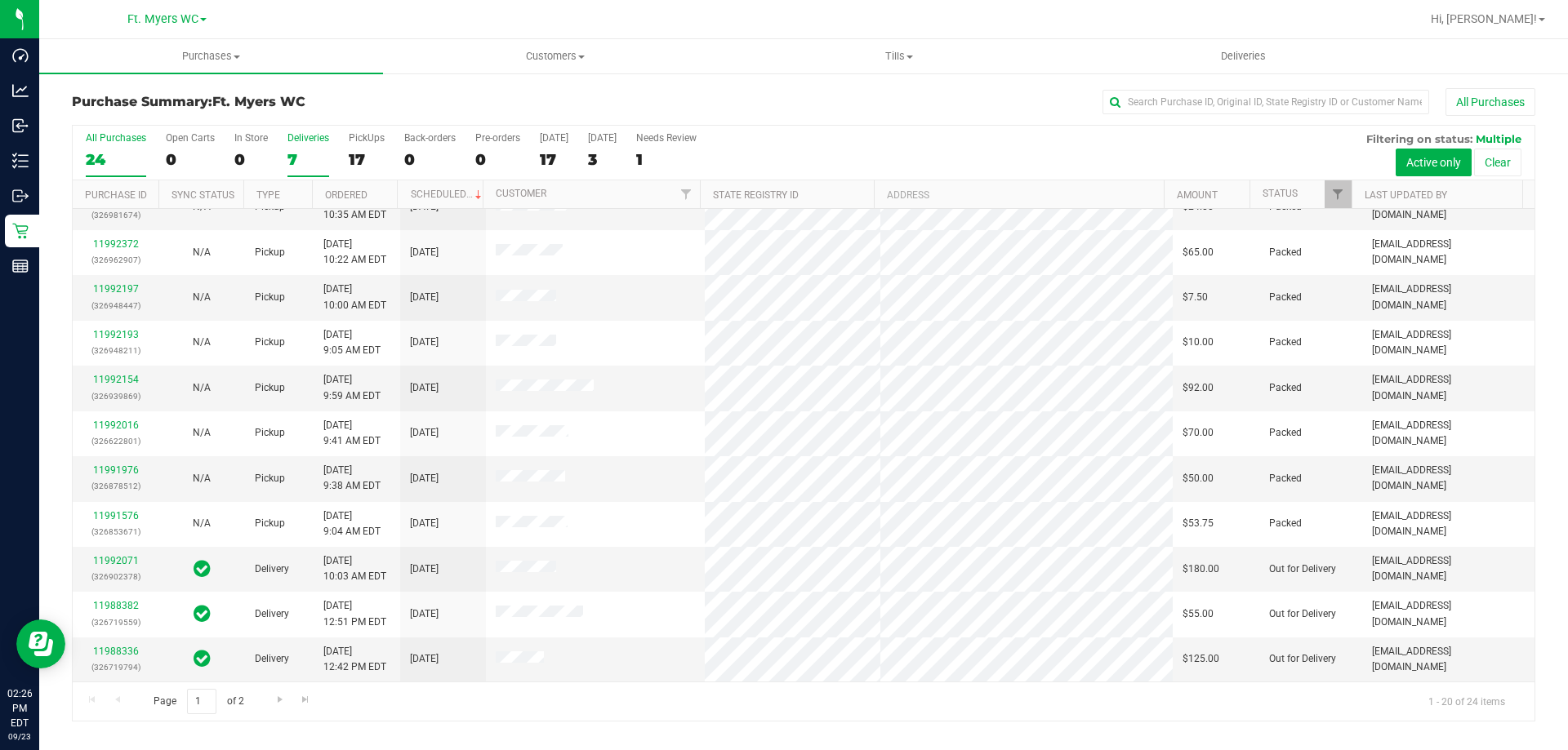
click at [302, 168] on div "7" at bounding box center [308, 160] width 42 height 19
click at [0, 0] on input "Deliveries 7" at bounding box center [0, 0] width 0 height 0
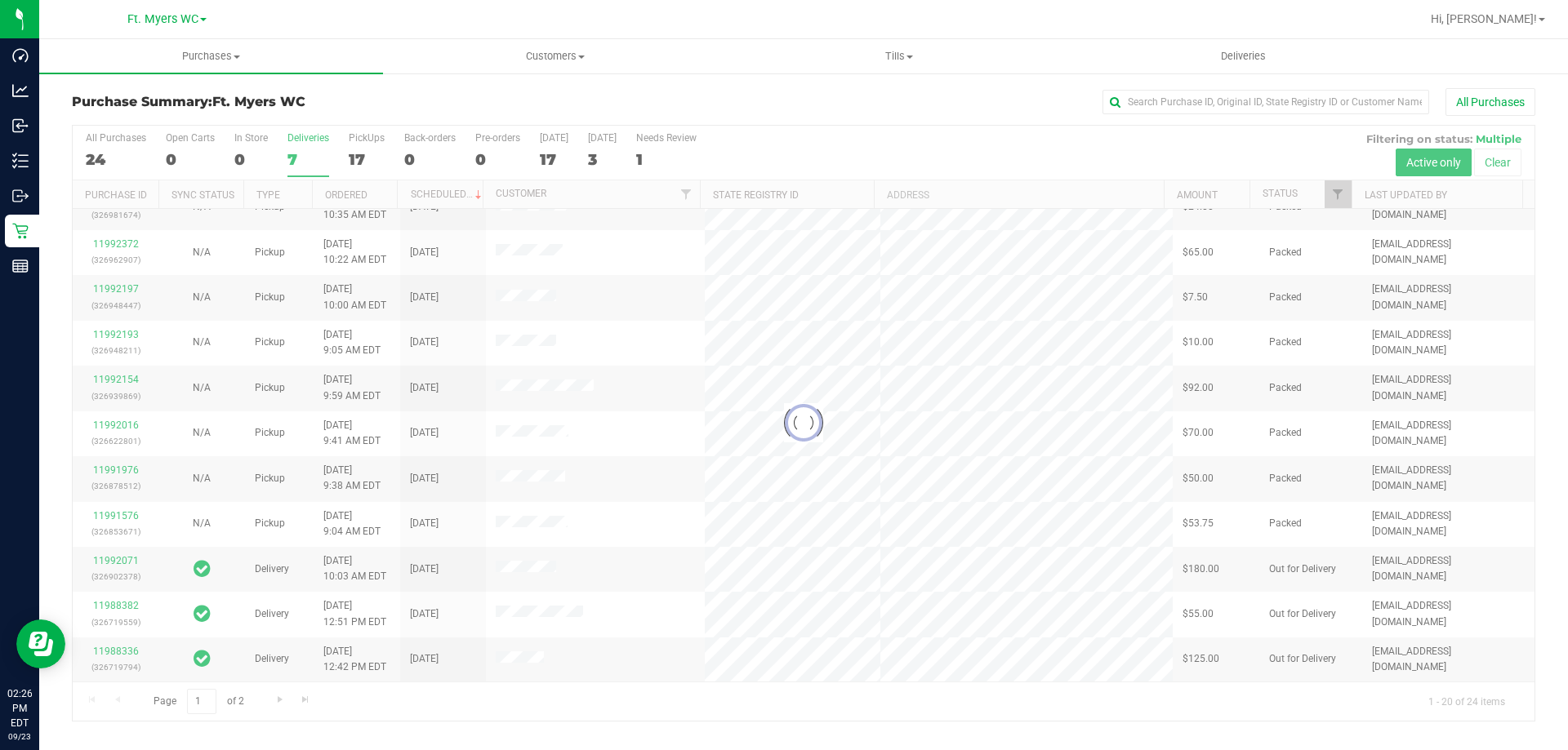
scroll to position [0, 0]
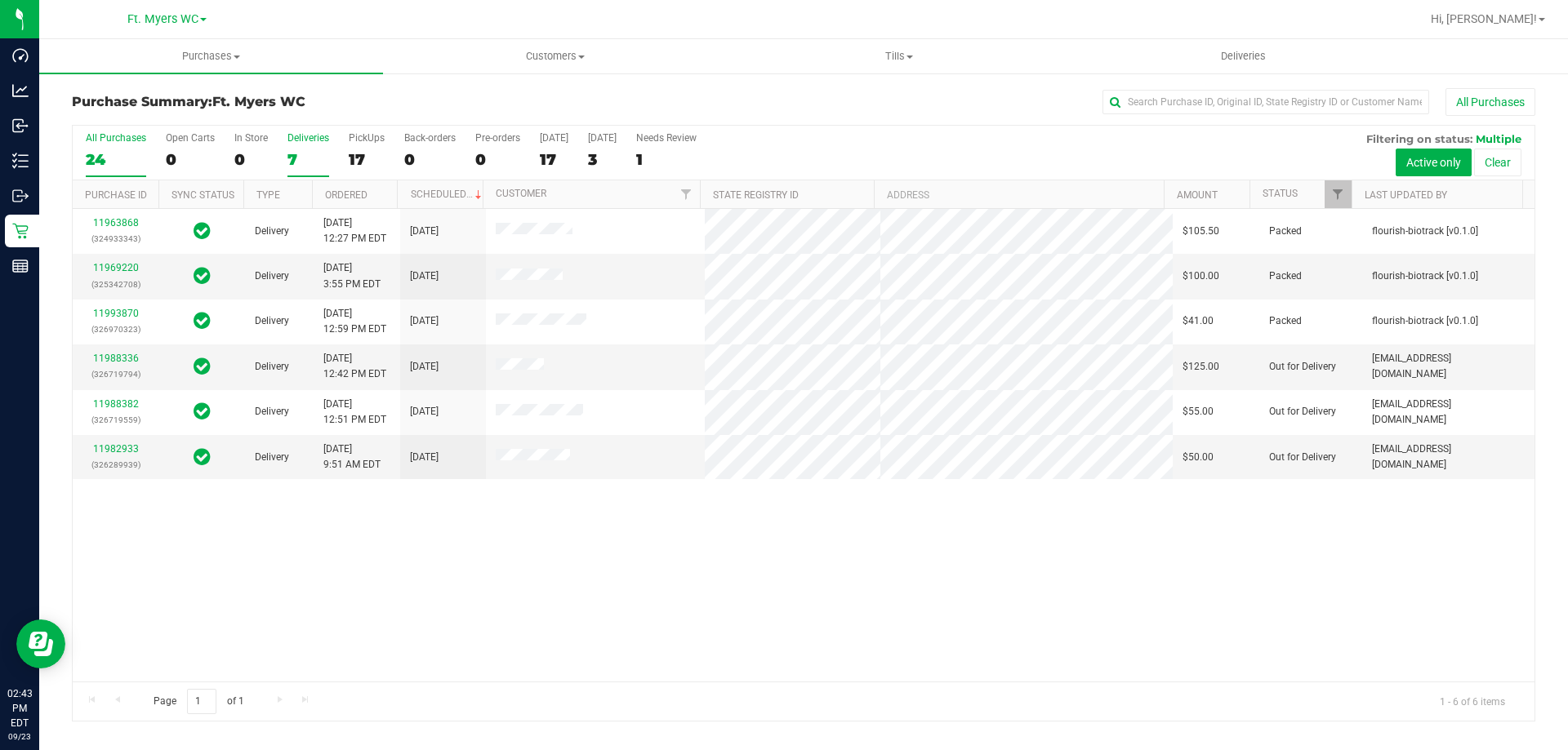
click at [105, 139] on div "All Purchases" at bounding box center [115, 137] width 60 height 11
click at [0, 0] on input "All Purchases 24" at bounding box center [0, 0] width 0 height 0
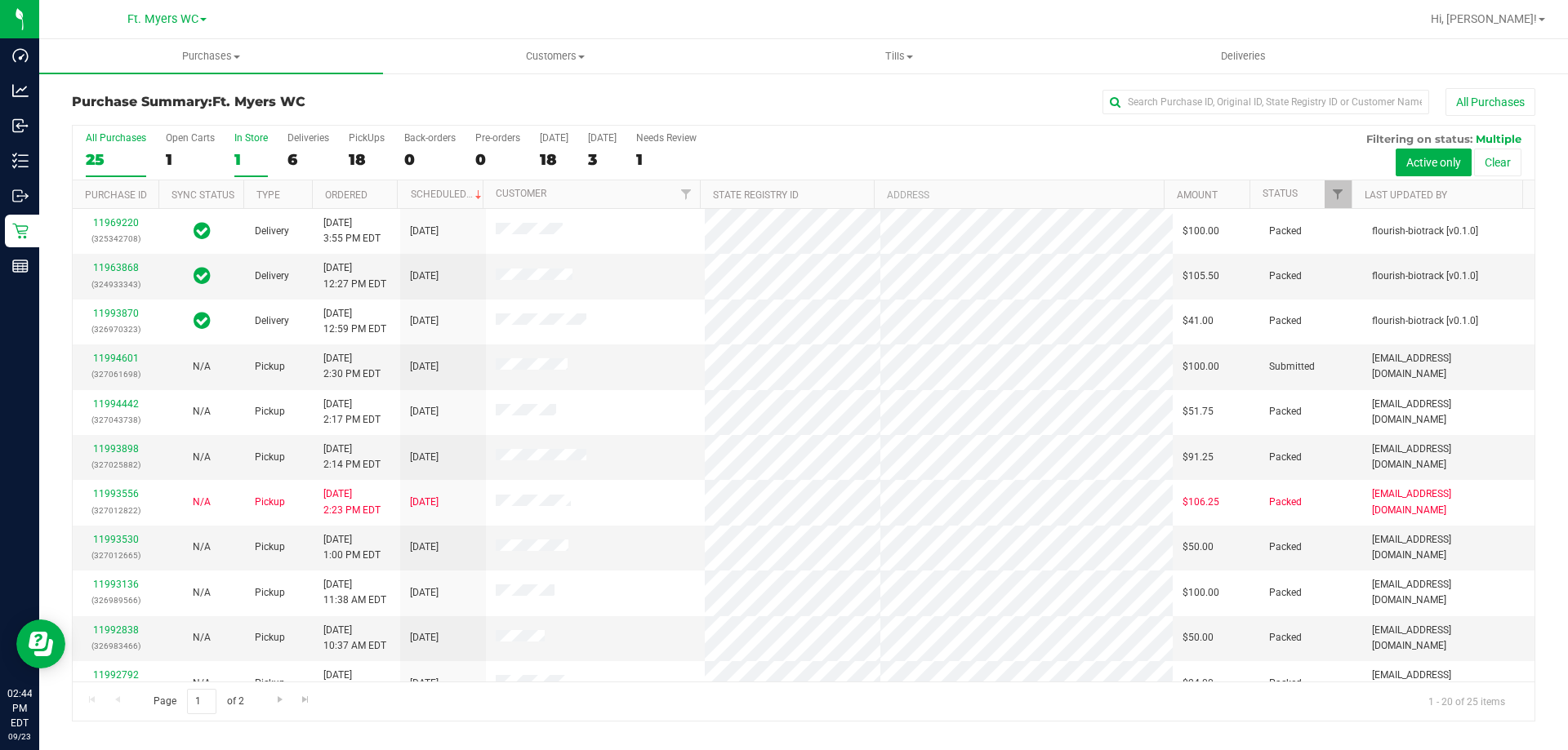
click at [234, 145] on label "In Store 1" at bounding box center [251, 154] width 33 height 45
click at [0, 0] on input "In Store 1" at bounding box center [0, 0] width 0 height 0
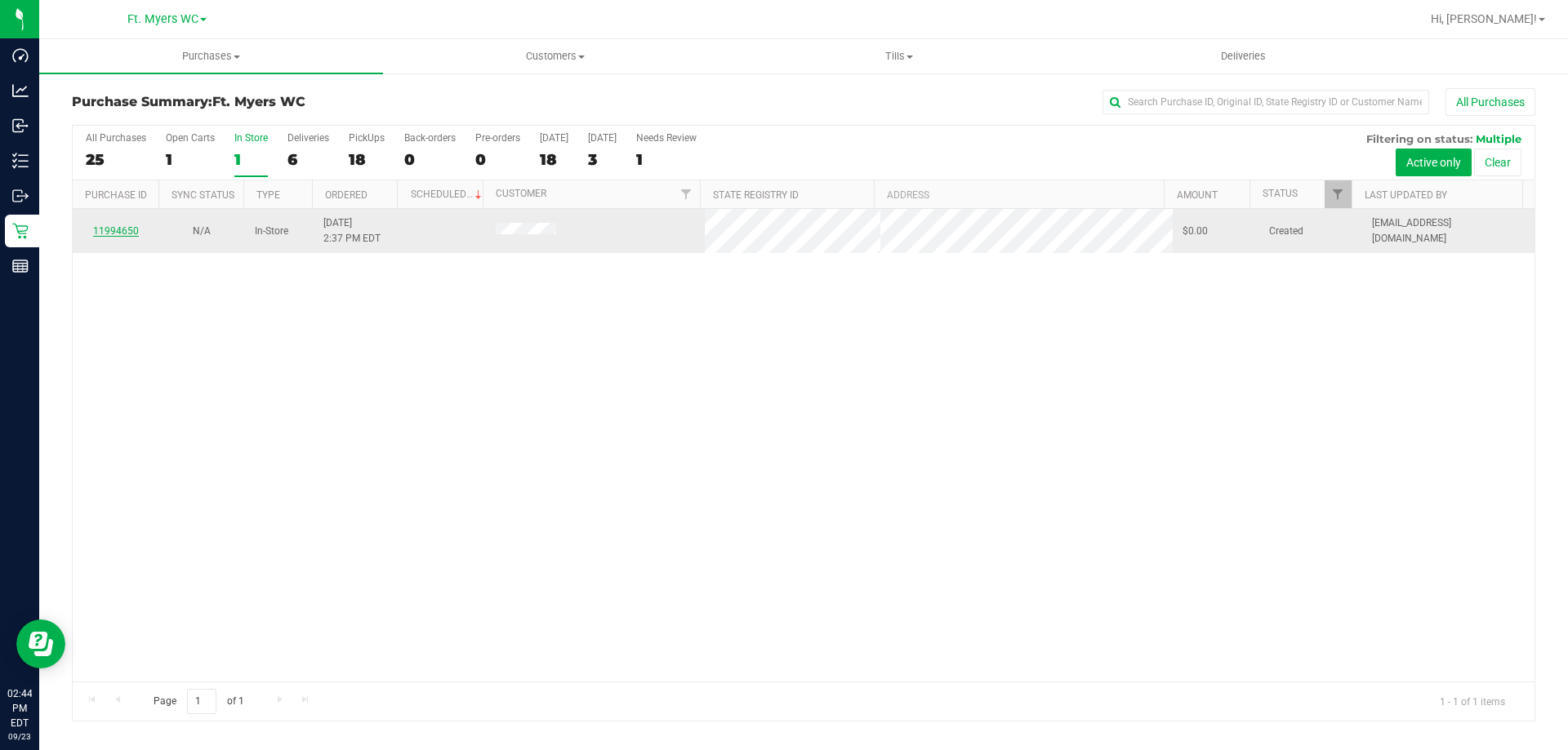
click at [128, 229] on link "11994650" at bounding box center [115, 231] width 45 height 11
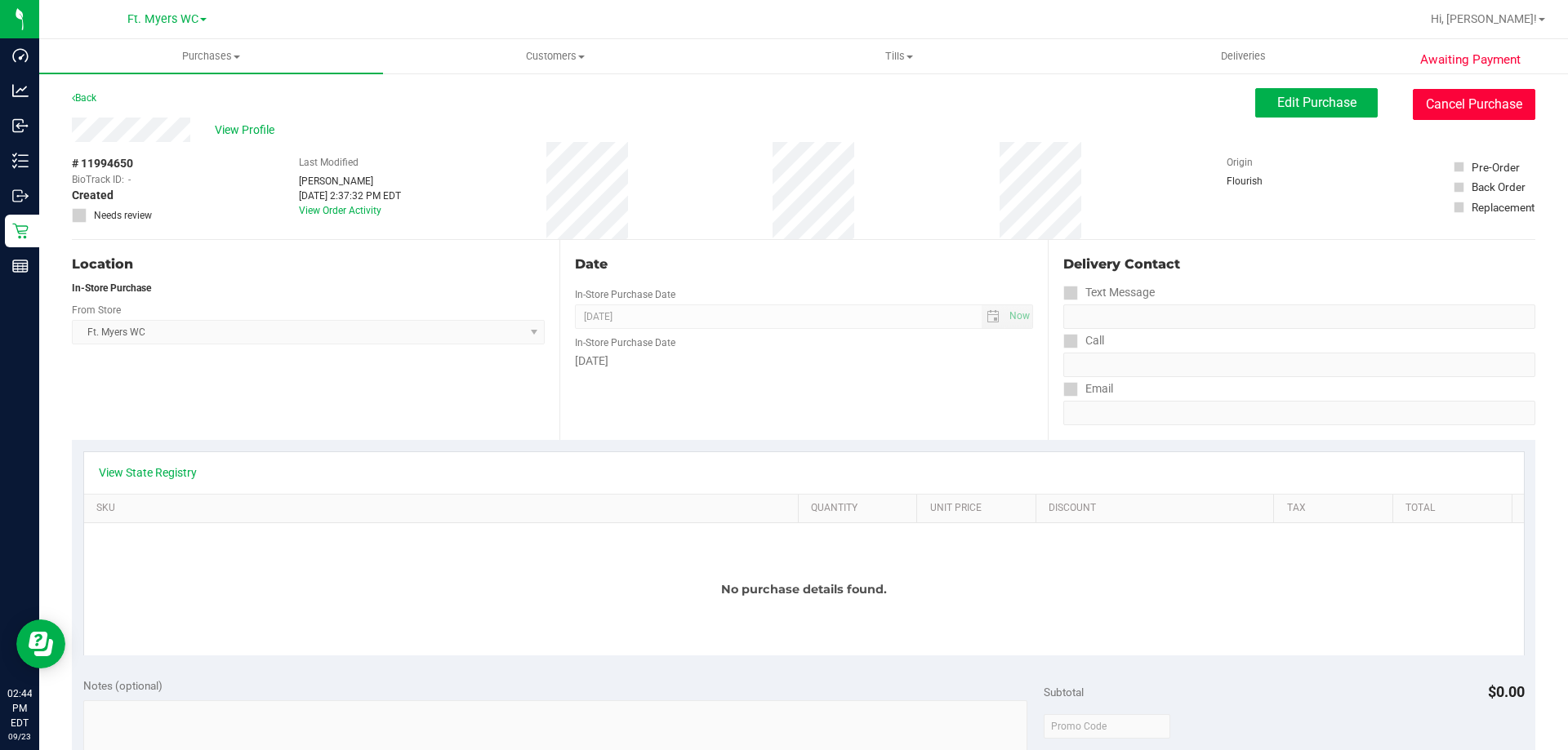
click at [1447, 108] on button "Cancel Purchase" at bounding box center [1473, 104] width 123 height 31
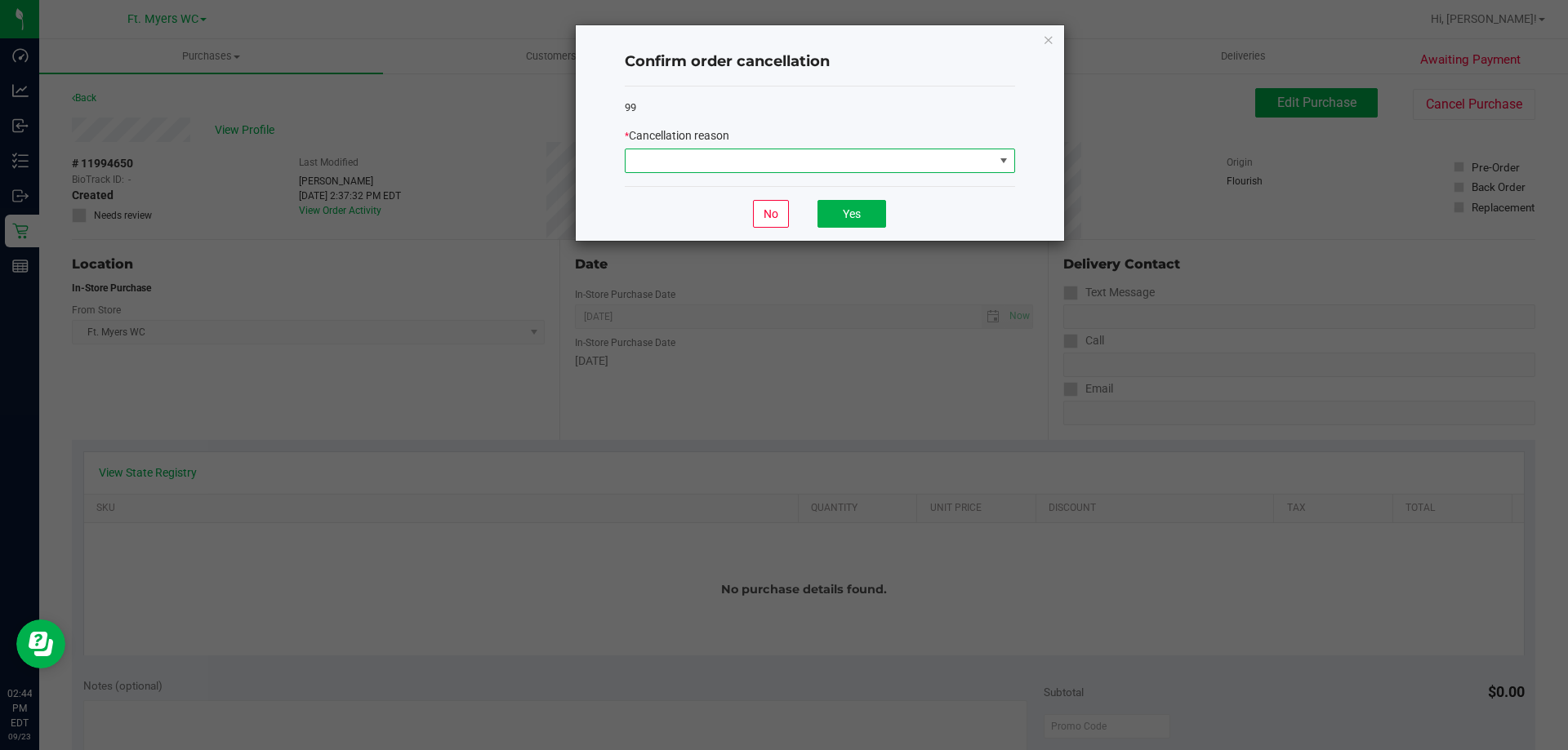
click at [665, 166] on span at bounding box center [810, 161] width 369 height 23
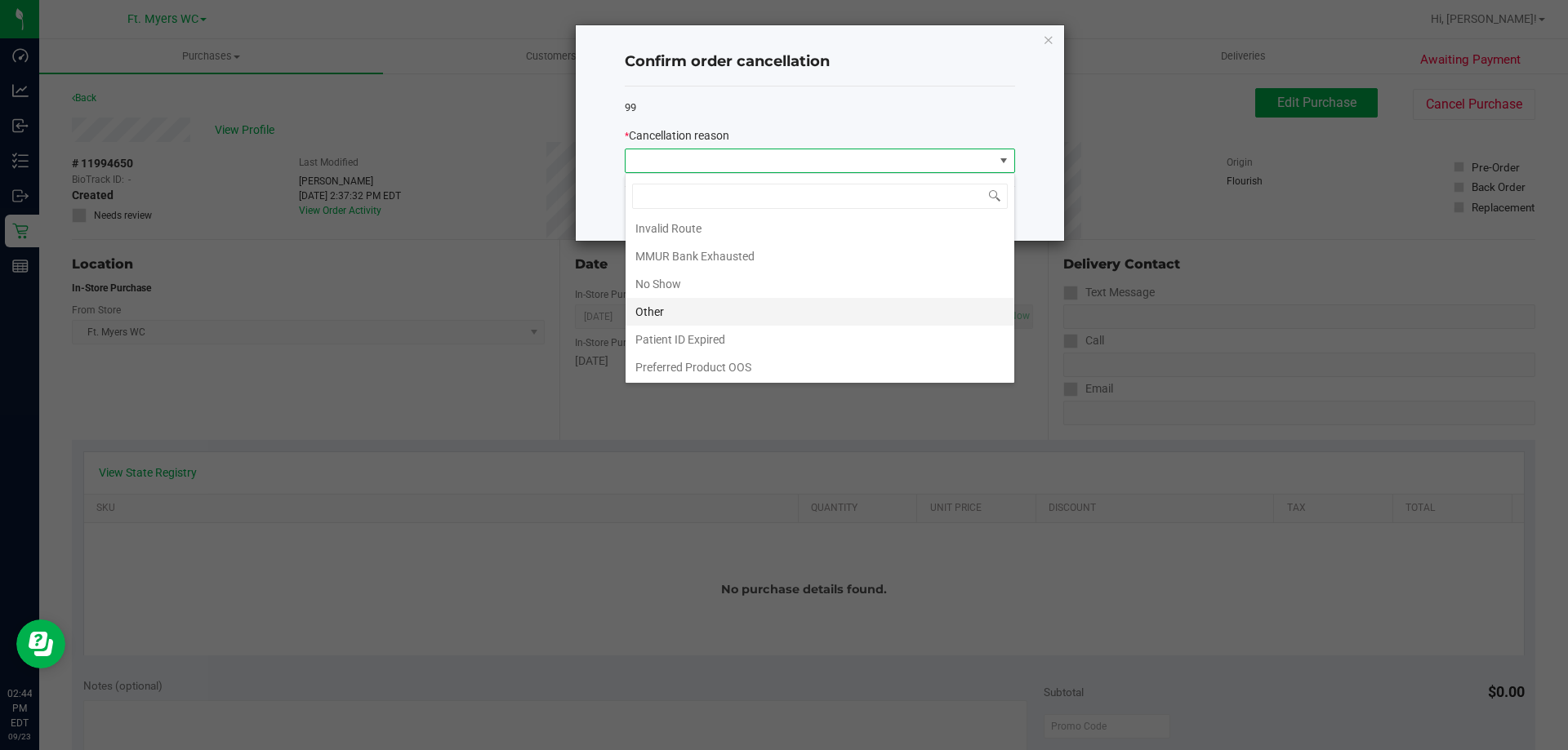
scroll to position [86, 0]
click at [664, 304] on li "Other" at bounding box center [820, 311] width 389 height 28
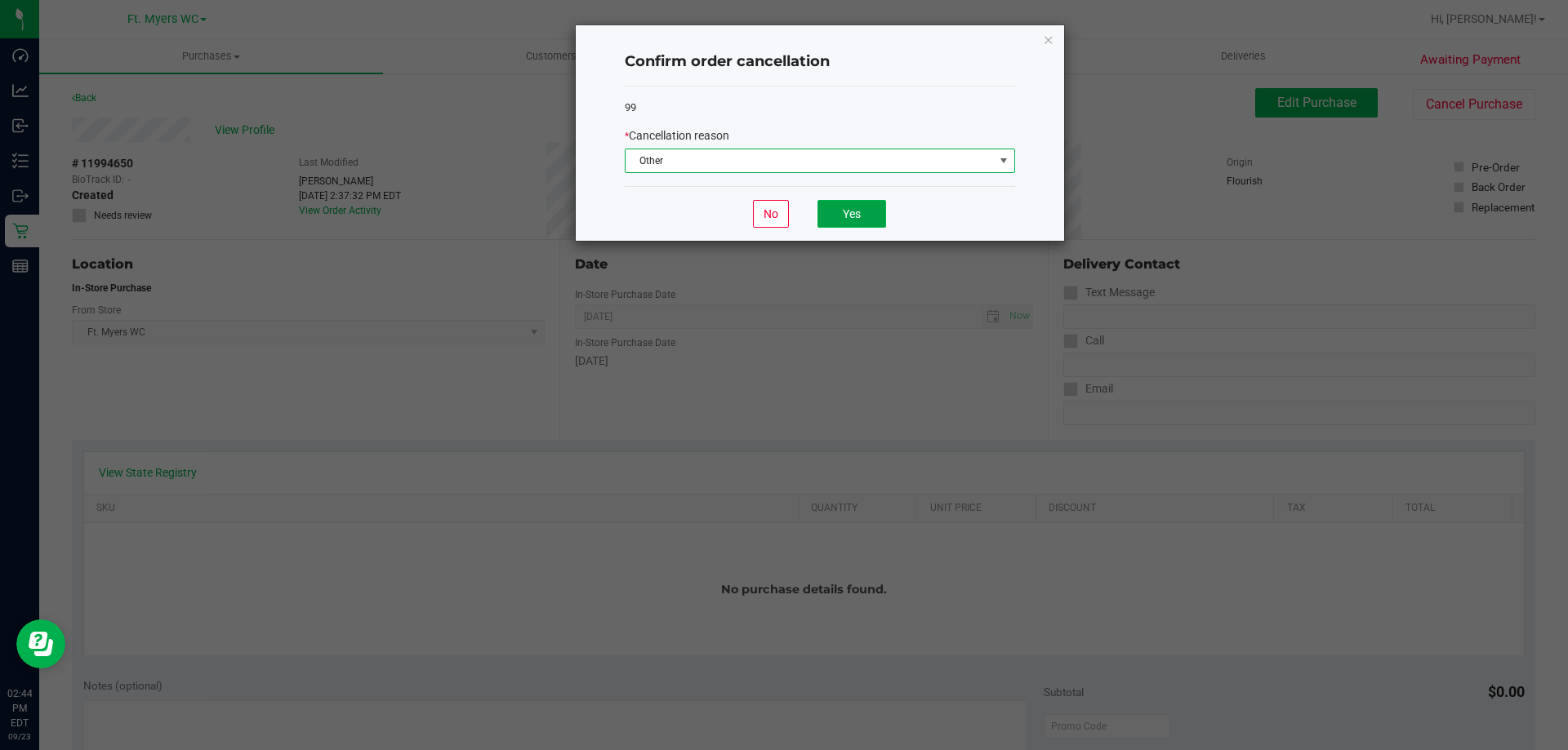
click at [870, 211] on button "Yes" at bounding box center [851, 213] width 69 height 28
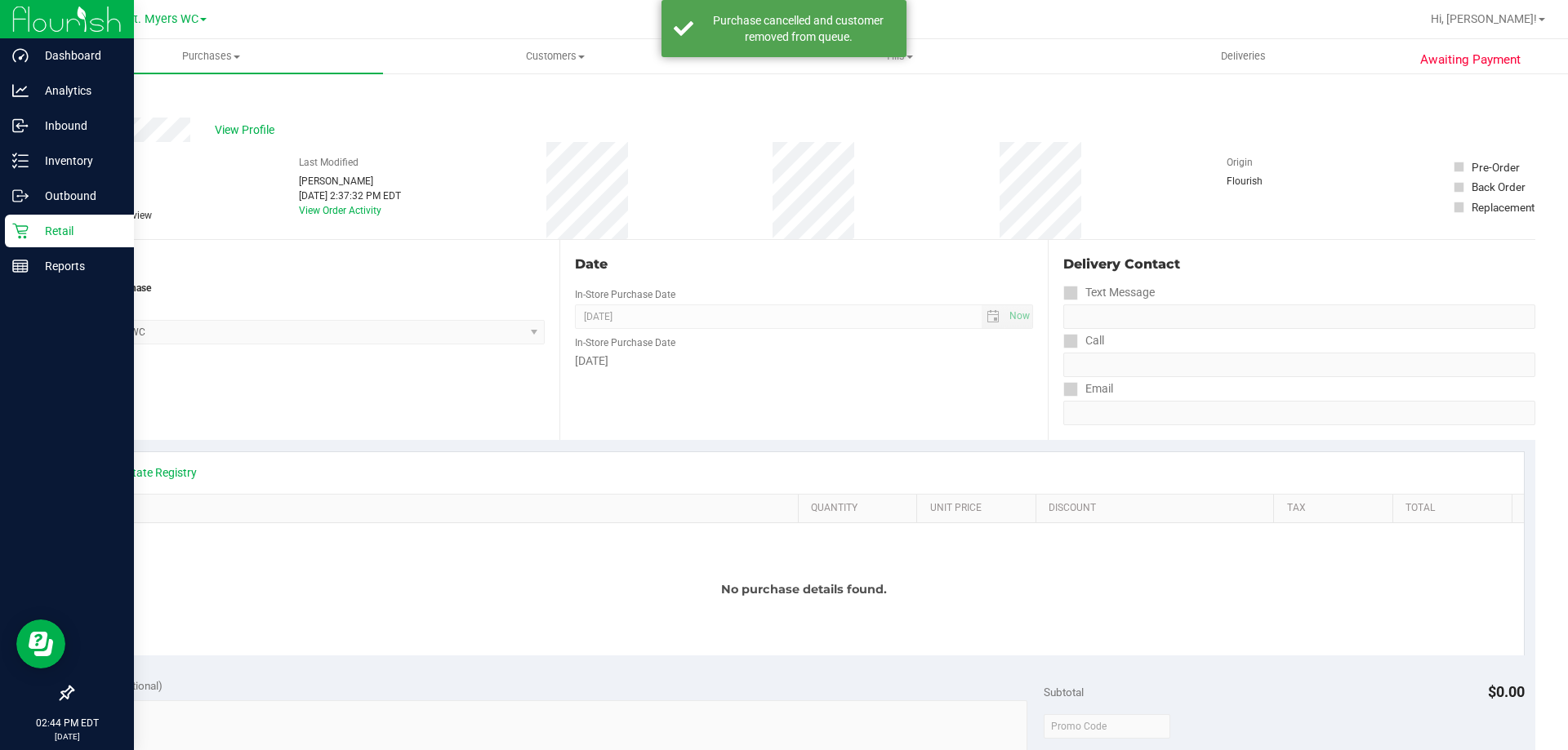
click at [45, 234] on p "Retail" at bounding box center [78, 230] width 98 height 19
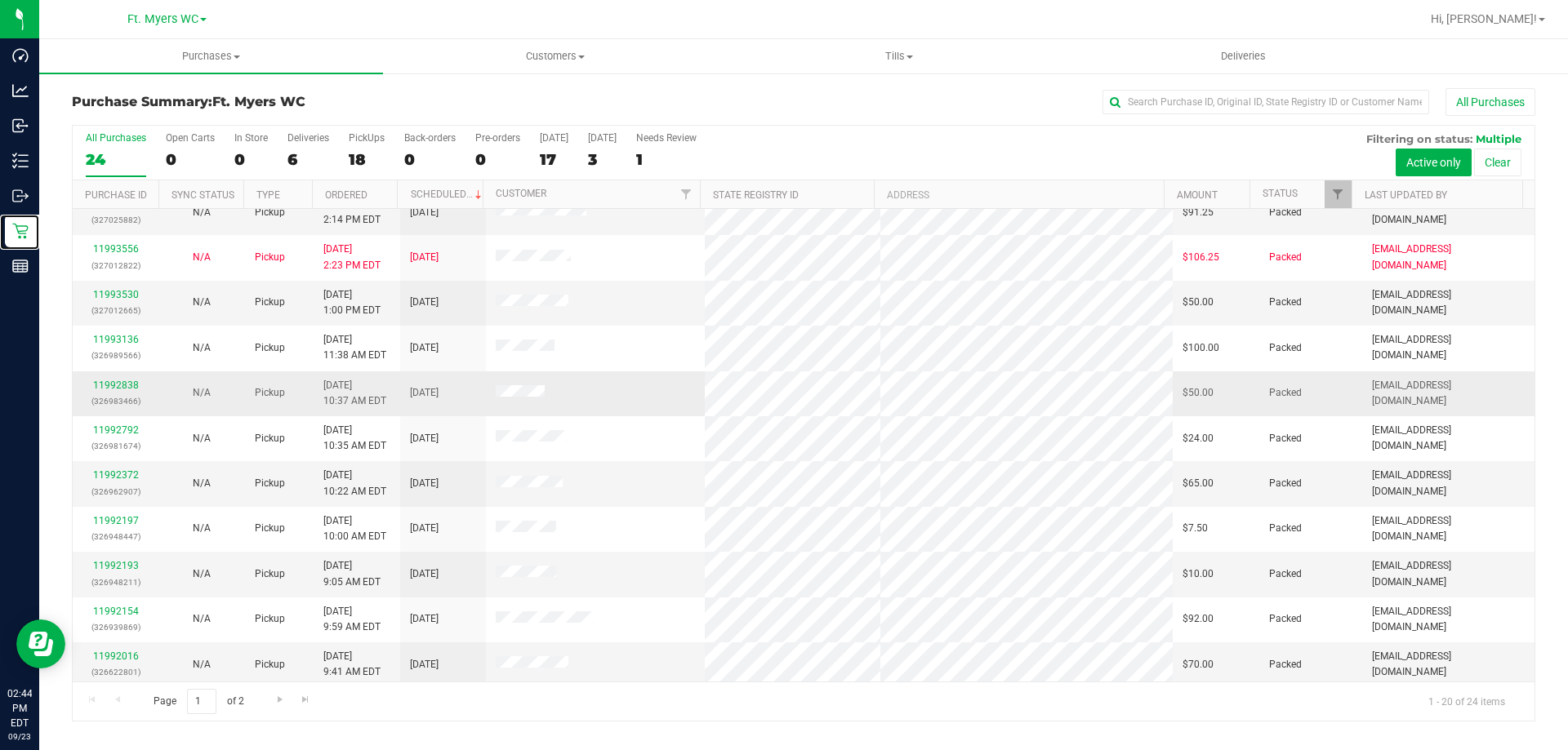
scroll to position [431, 0]
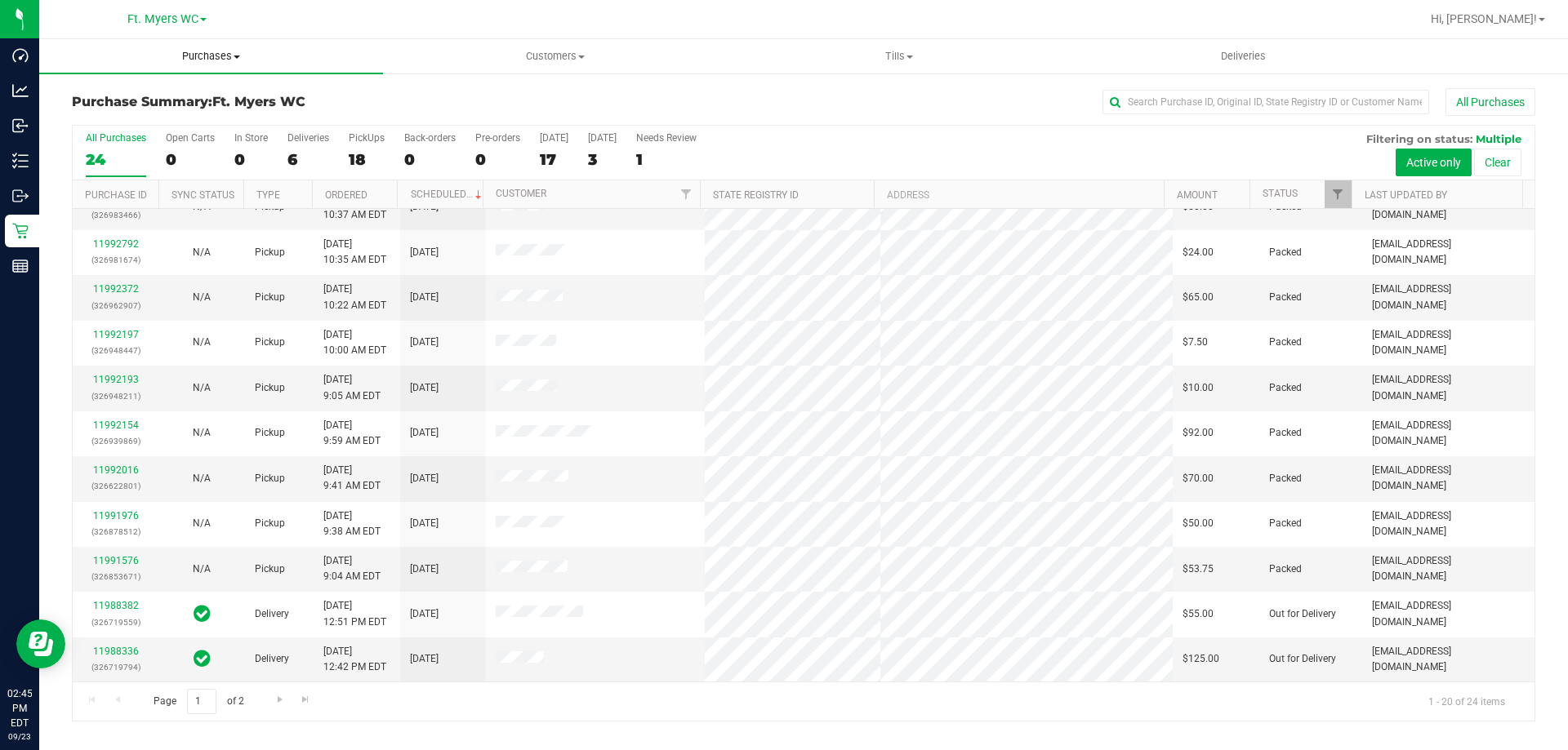
click at [208, 45] on uib-tab-heading "Purchases Summary of purchases Fulfillment All purchases" at bounding box center [211, 56] width 343 height 34
click at [164, 117] on li "Fulfillment" at bounding box center [211, 118] width 343 height 19
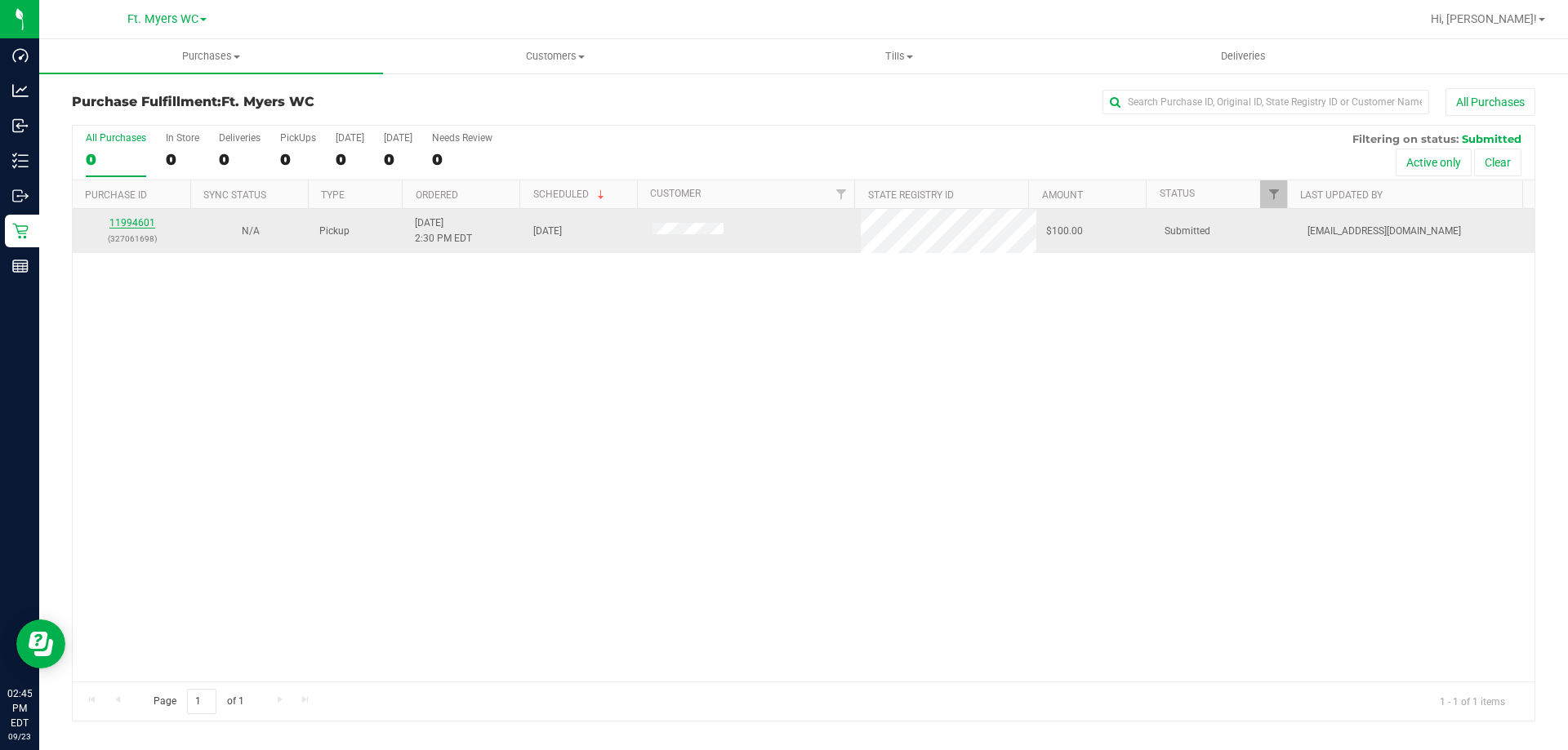
click at [136, 221] on link "11994601" at bounding box center [132, 223] width 45 height 11
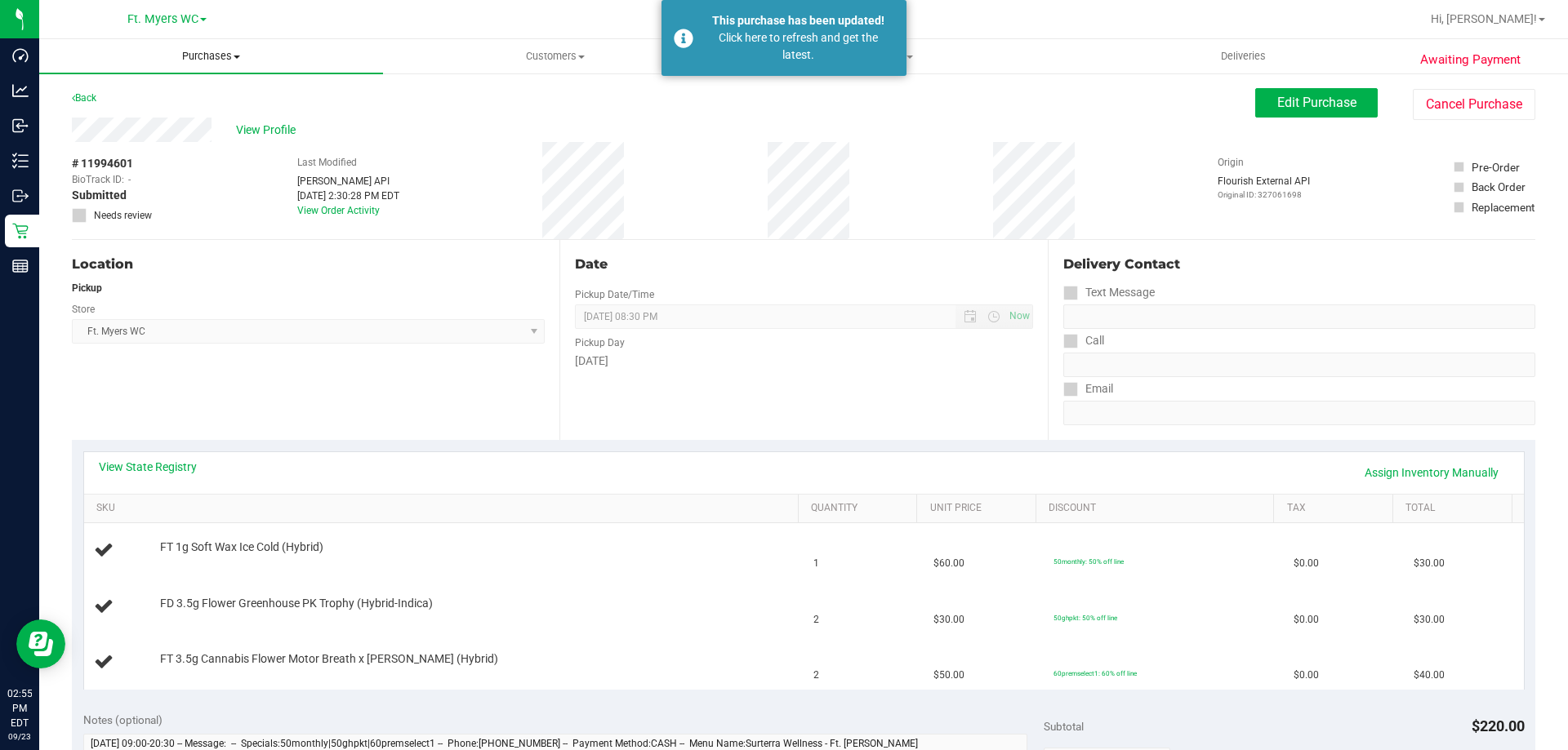
click at [208, 50] on span "Purchases" at bounding box center [211, 57] width 343 height 15
click at [178, 113] on li "Fulfillment" at bounding box center [211, 118] width 343 height 19
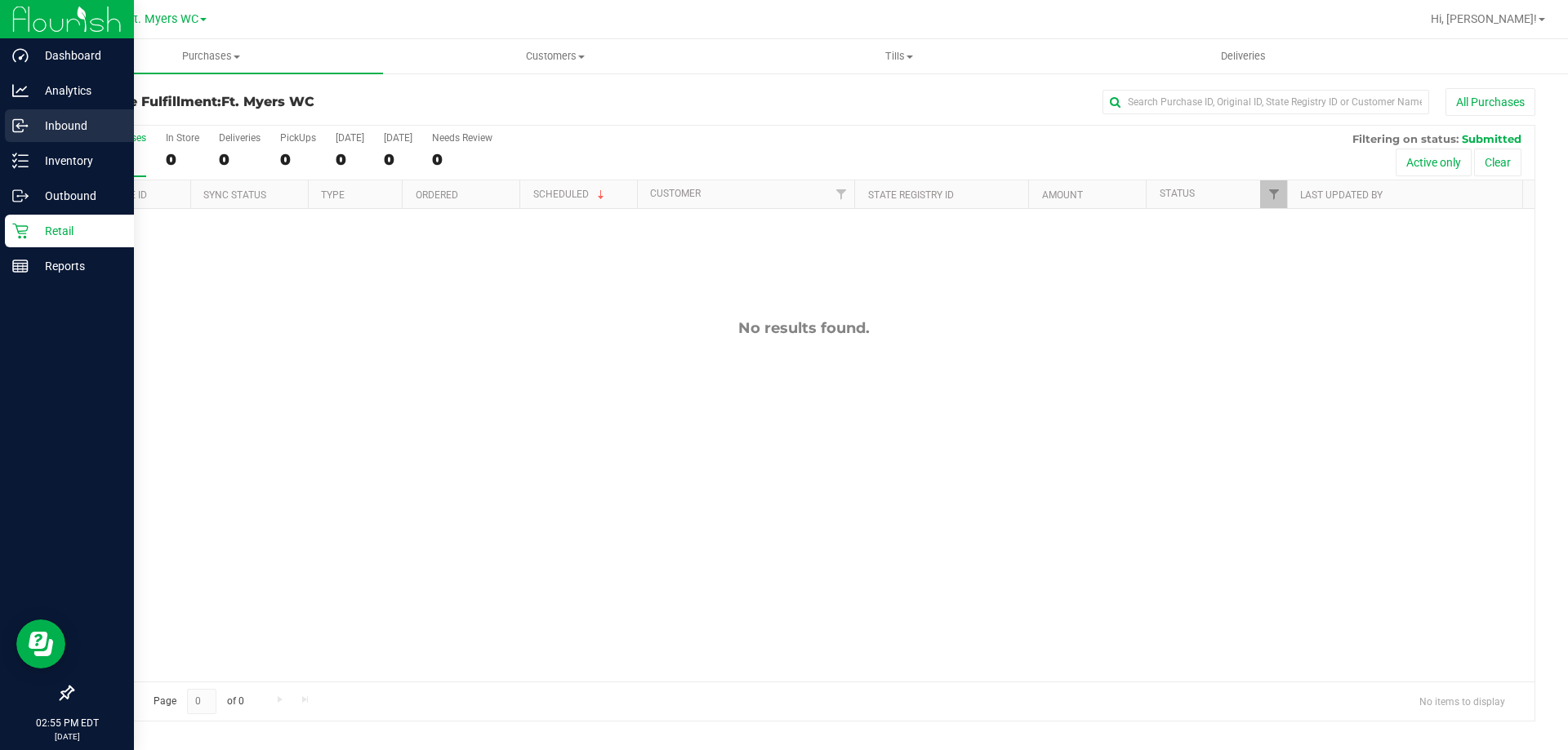
click at [23, 125] on line at bounding box center [21, 125] width 10 height 0
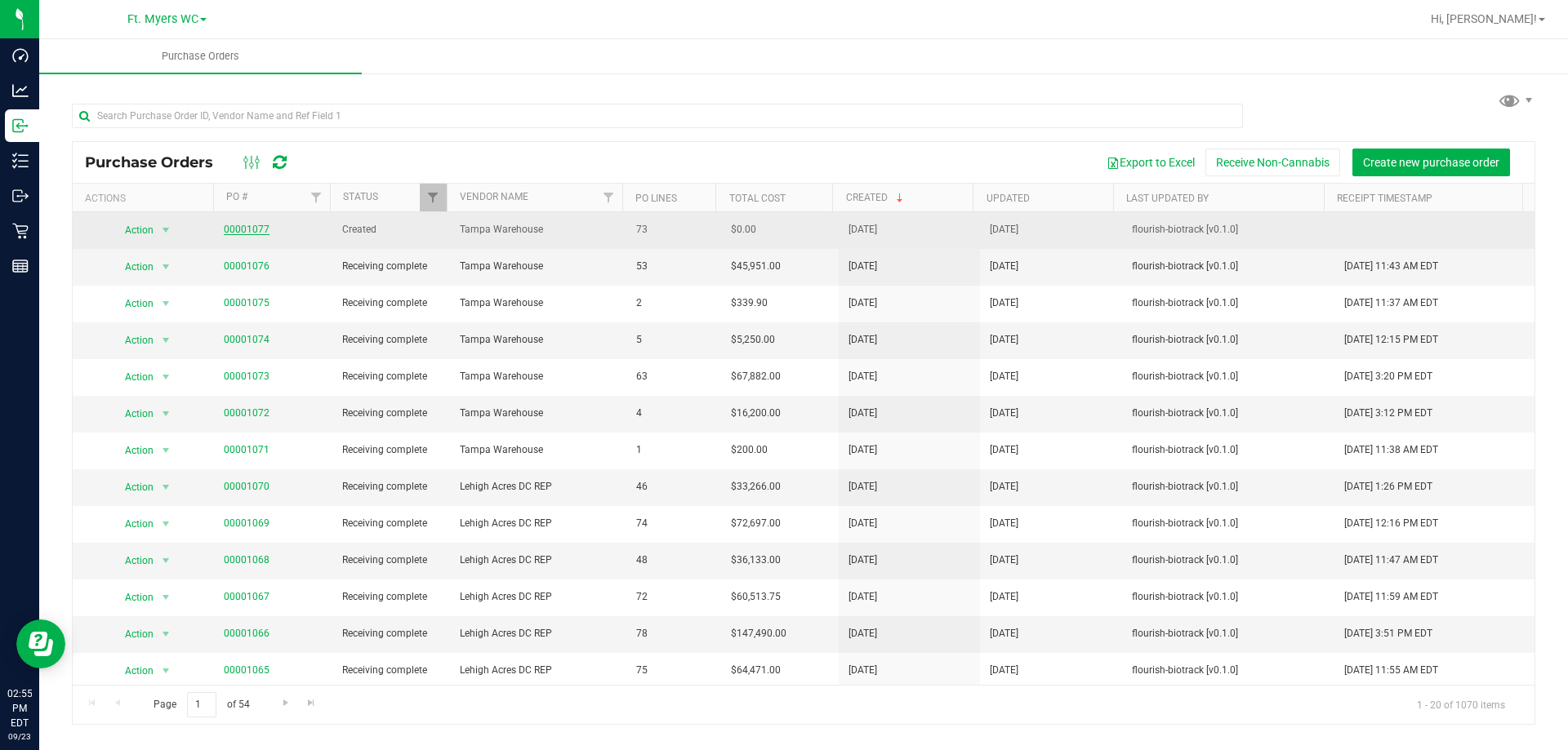
click at [240, 233] on link "00001077" at bounding box center [246, 229] width 45 height 11
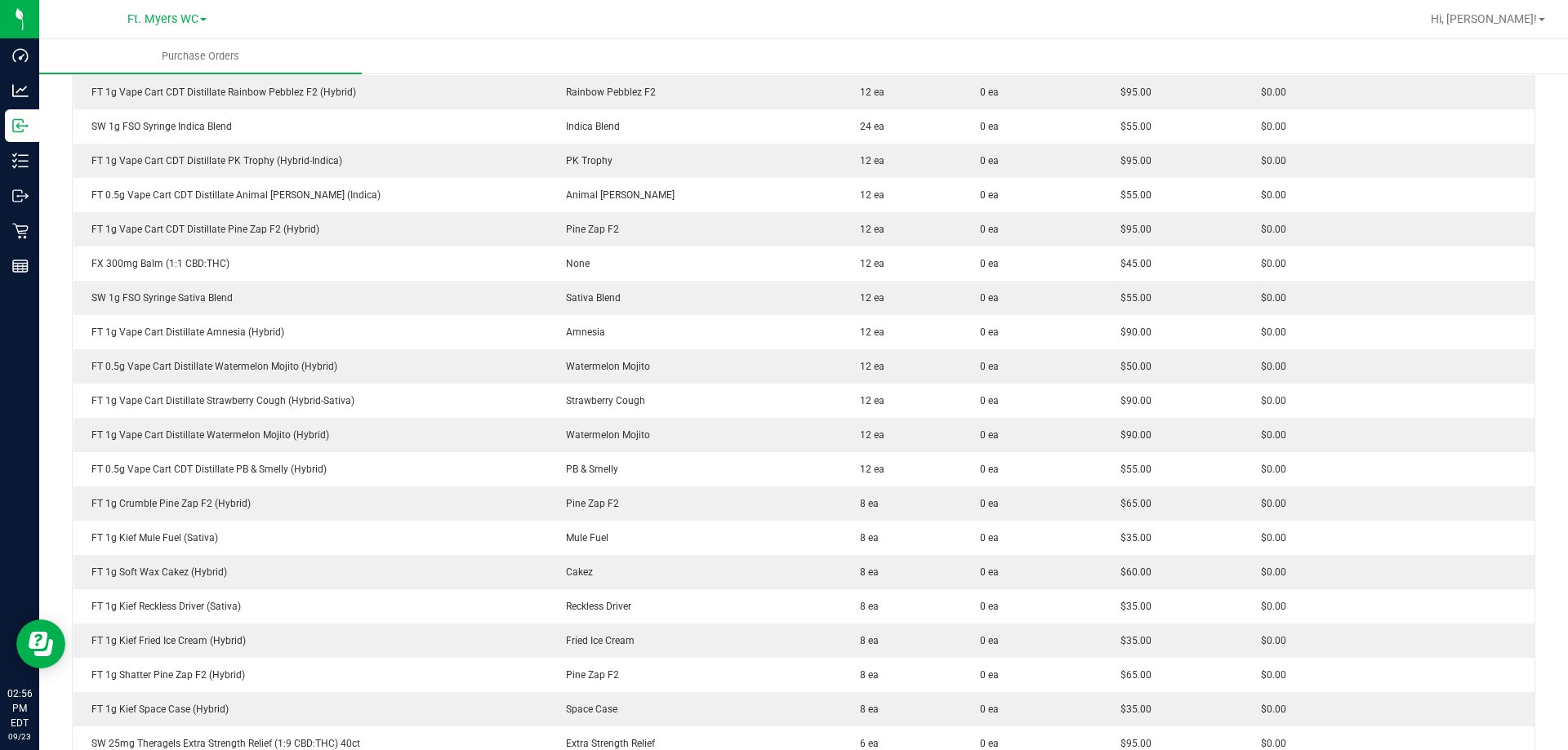
scroll to position [2205, 0]
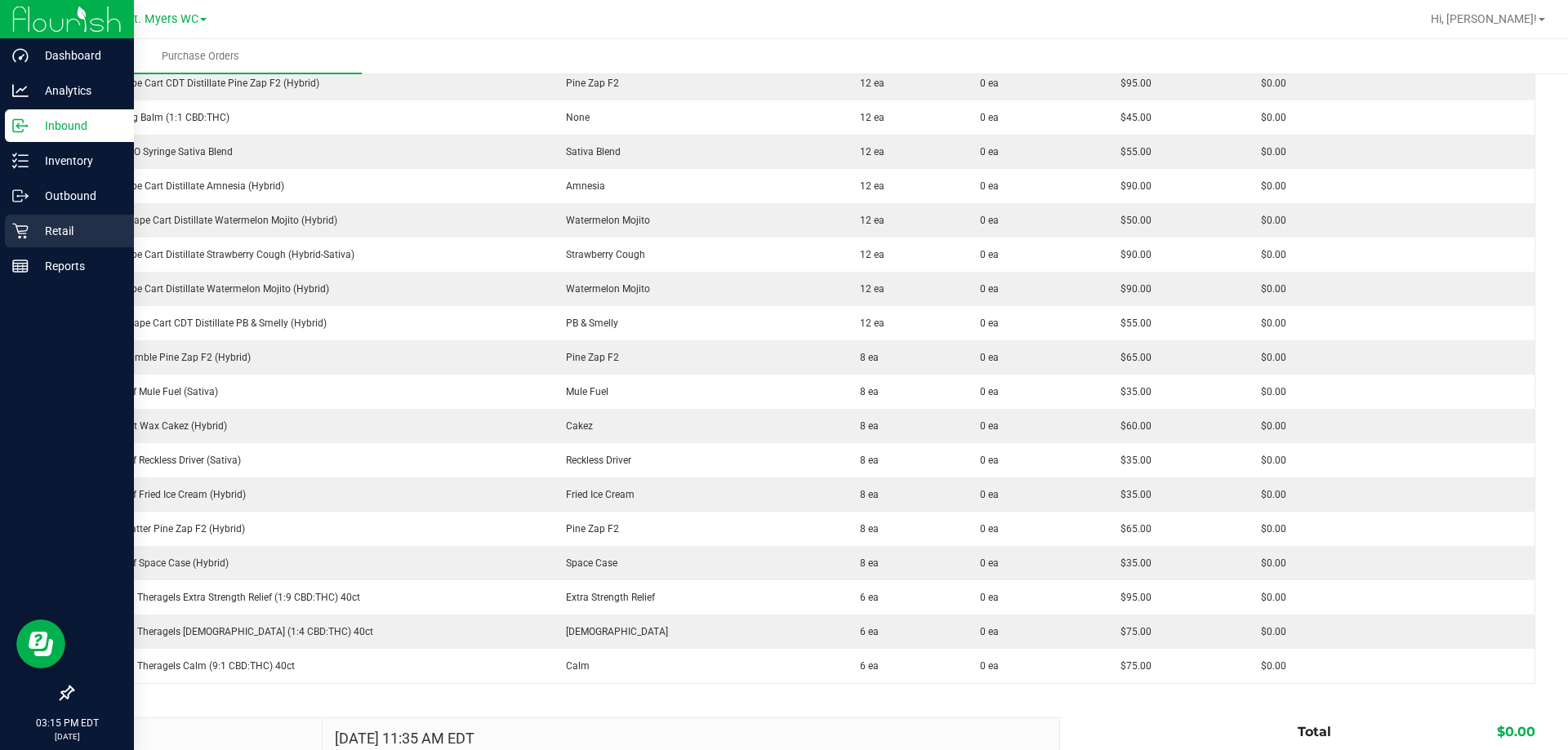
click at [25, 224] on icon at bounding box center [20, 231] width 17 height 17
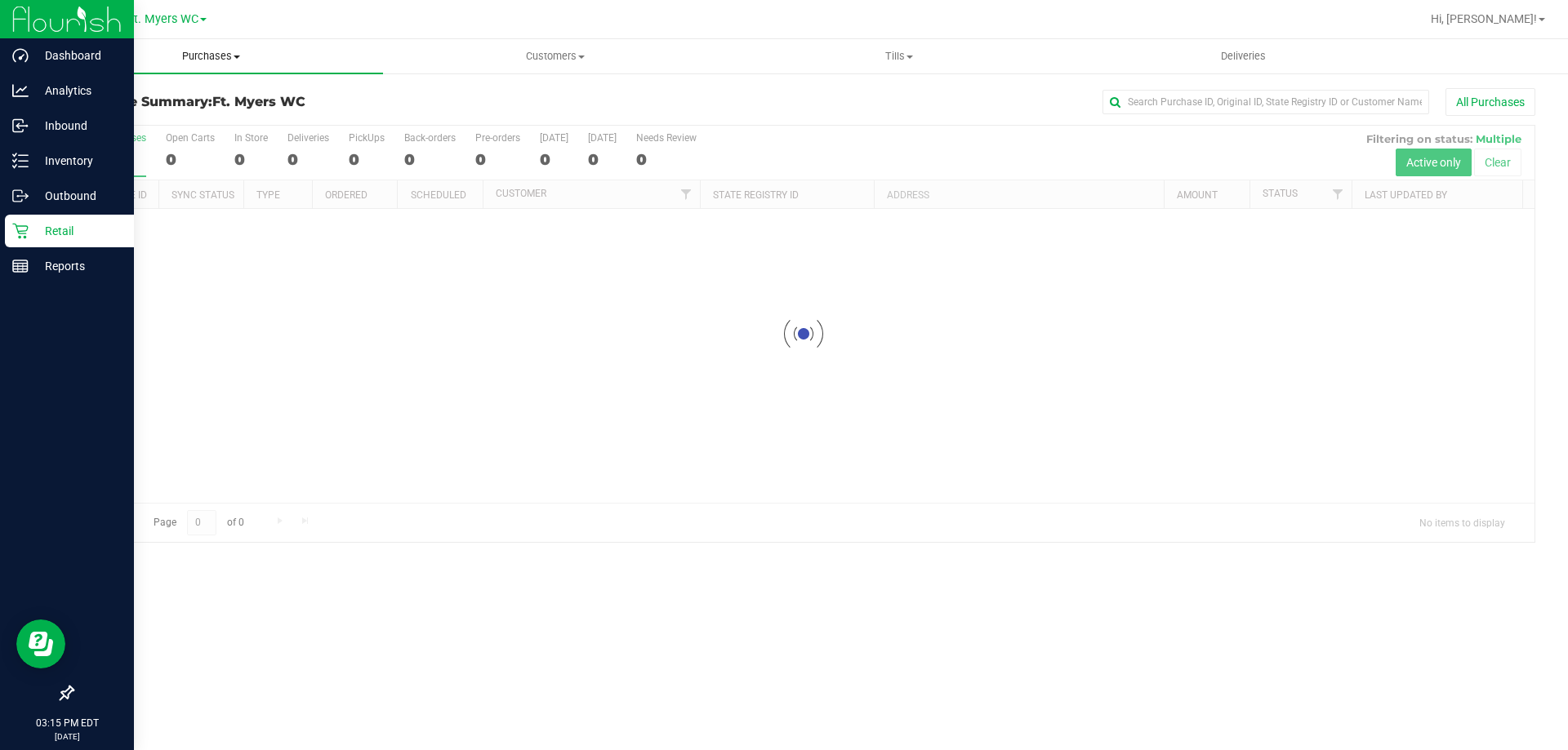
click at [216, 58] on span "Purchases" at bounding box center [211, 57] width 343 height 15
click at [179, 124] on li "Fulfillment" at bounding box center [211, 118] width 343 height 19
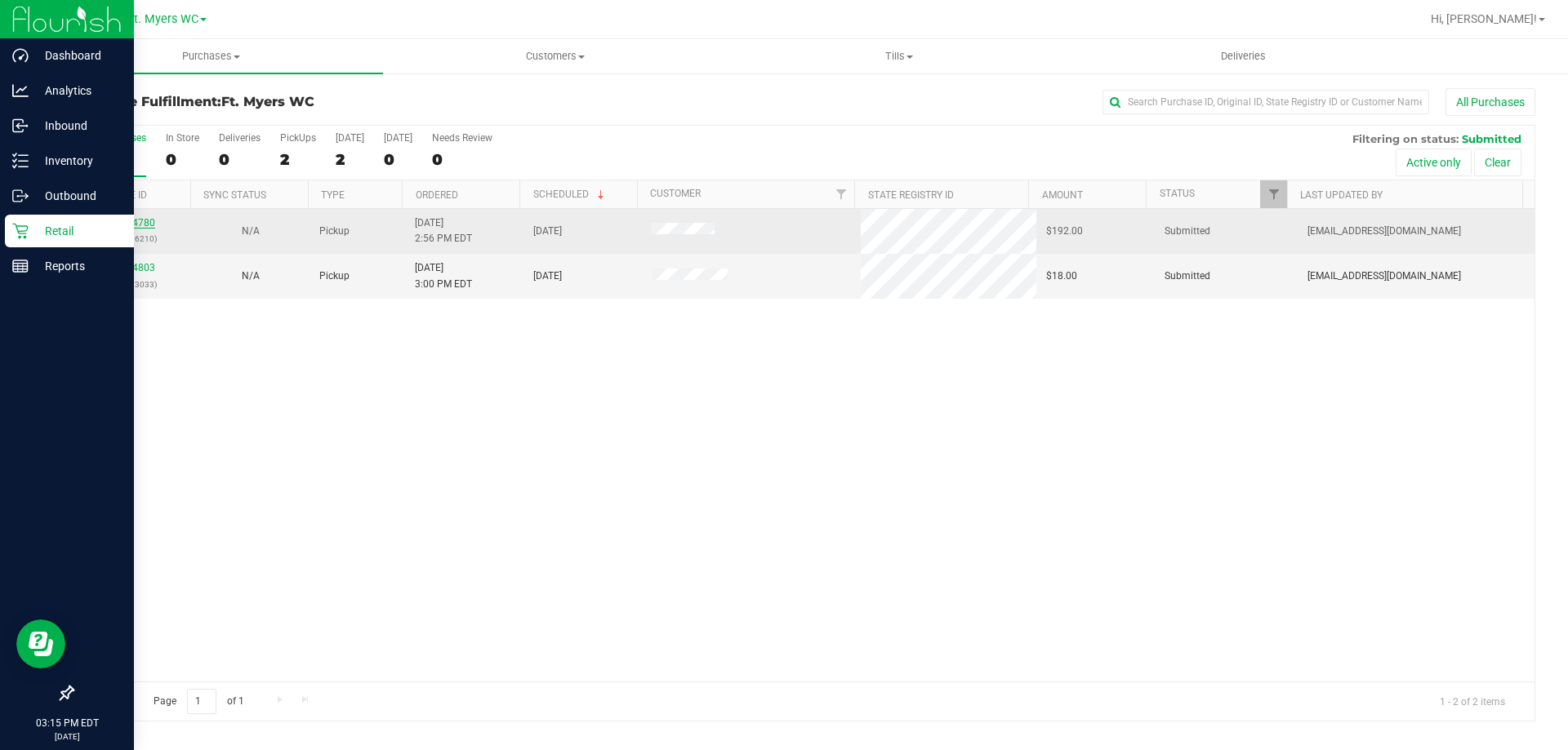
click at [145, 220] on link "11994780" at bounding box center [132, 223] width 45 height 11
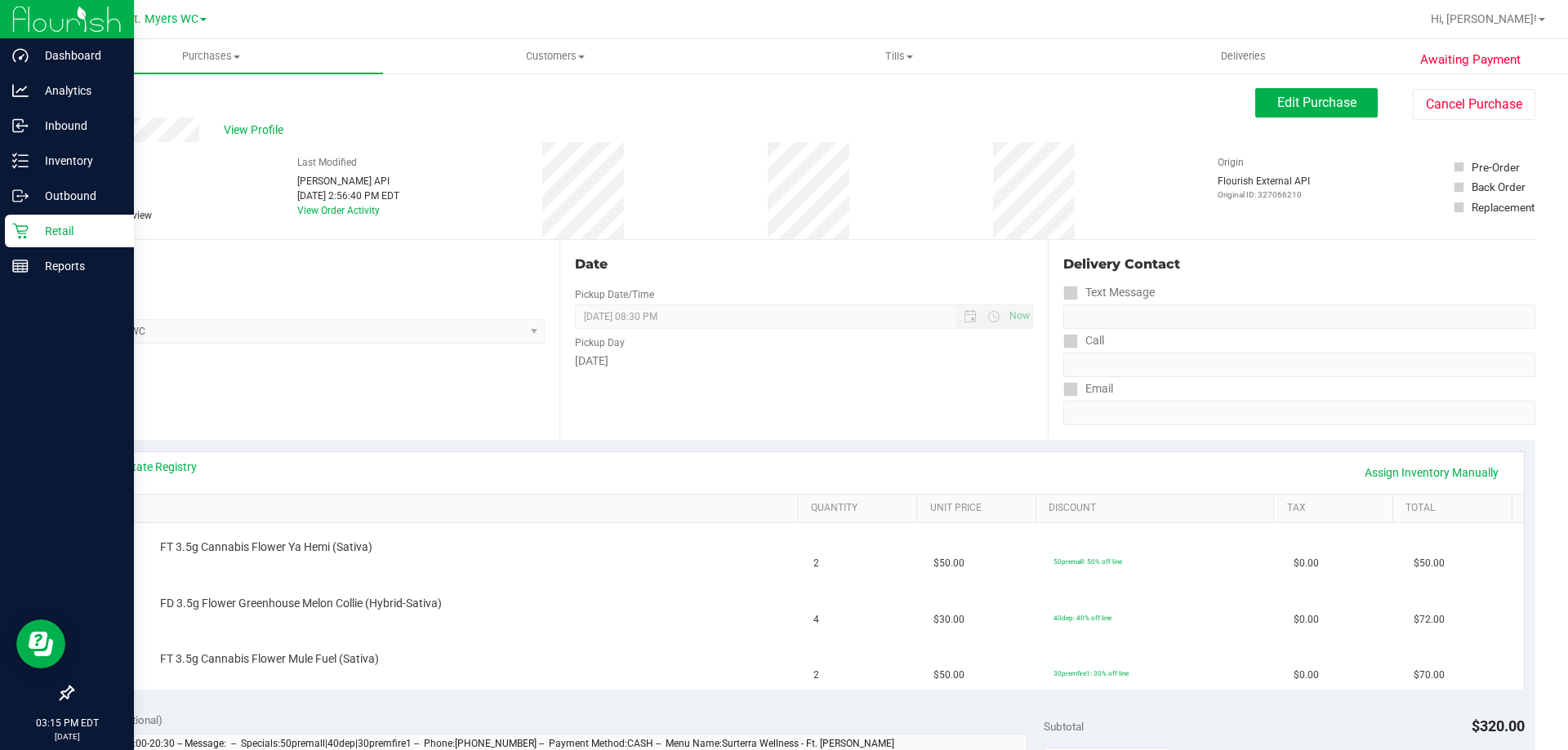
scroll to position [82, 0]
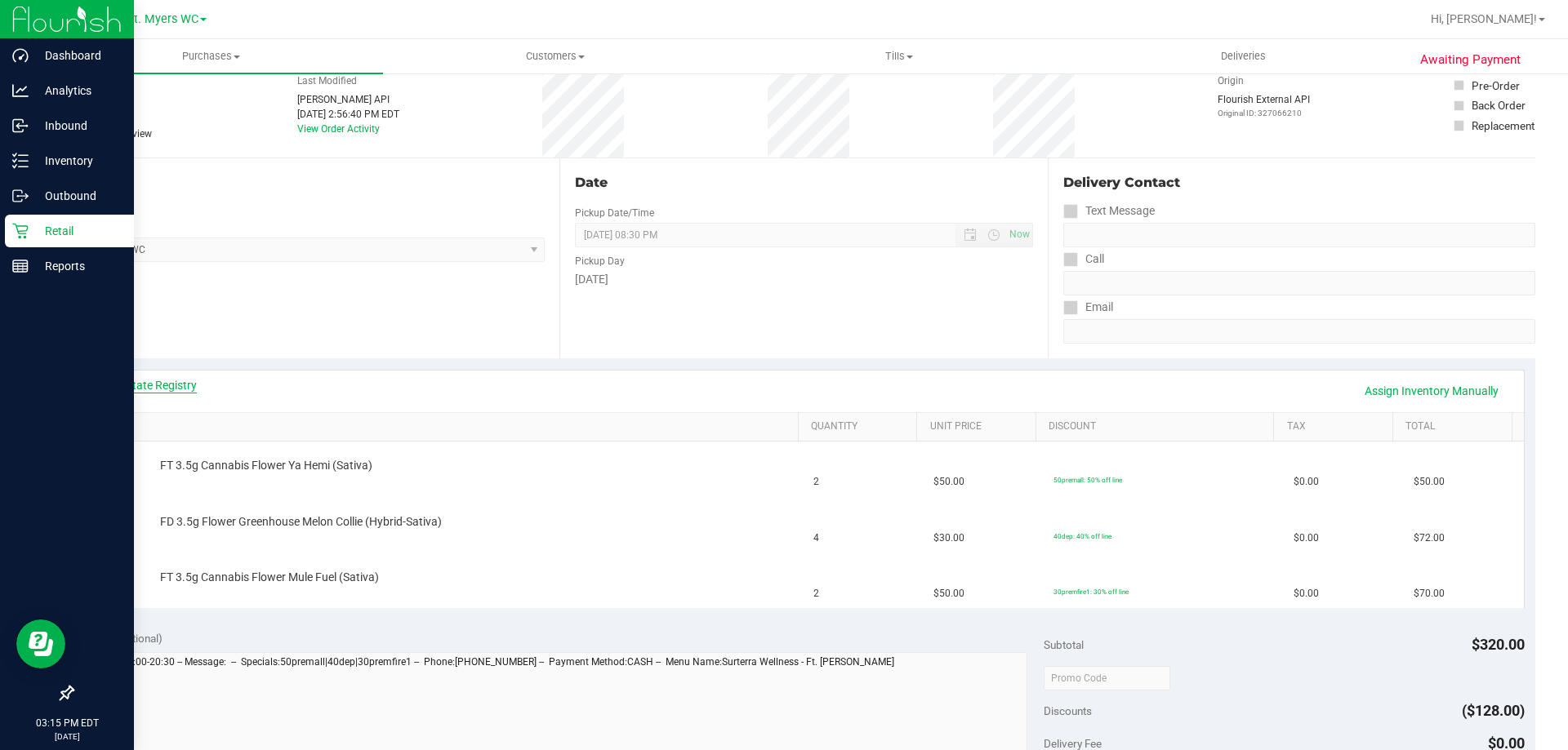
click at [149, 392] on link "View State Registry" at bounding box center [148, 385] width 98 height 17
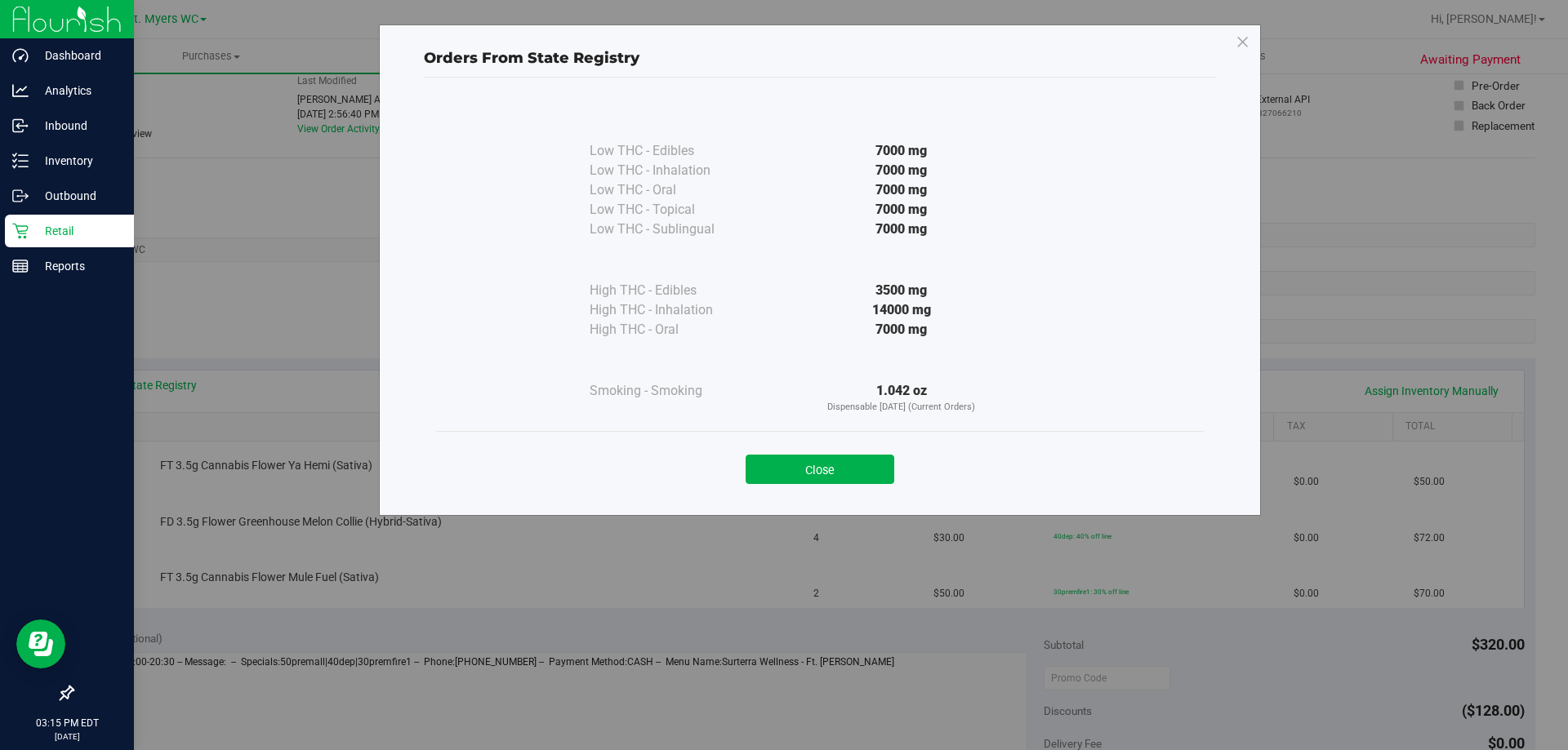
click at [823, 446] on div "Close" at bounding box center [820, 464] width 743 height 41
click at [819, 459] on button "Close" at bounding box center [820, 470] width 149 height 30
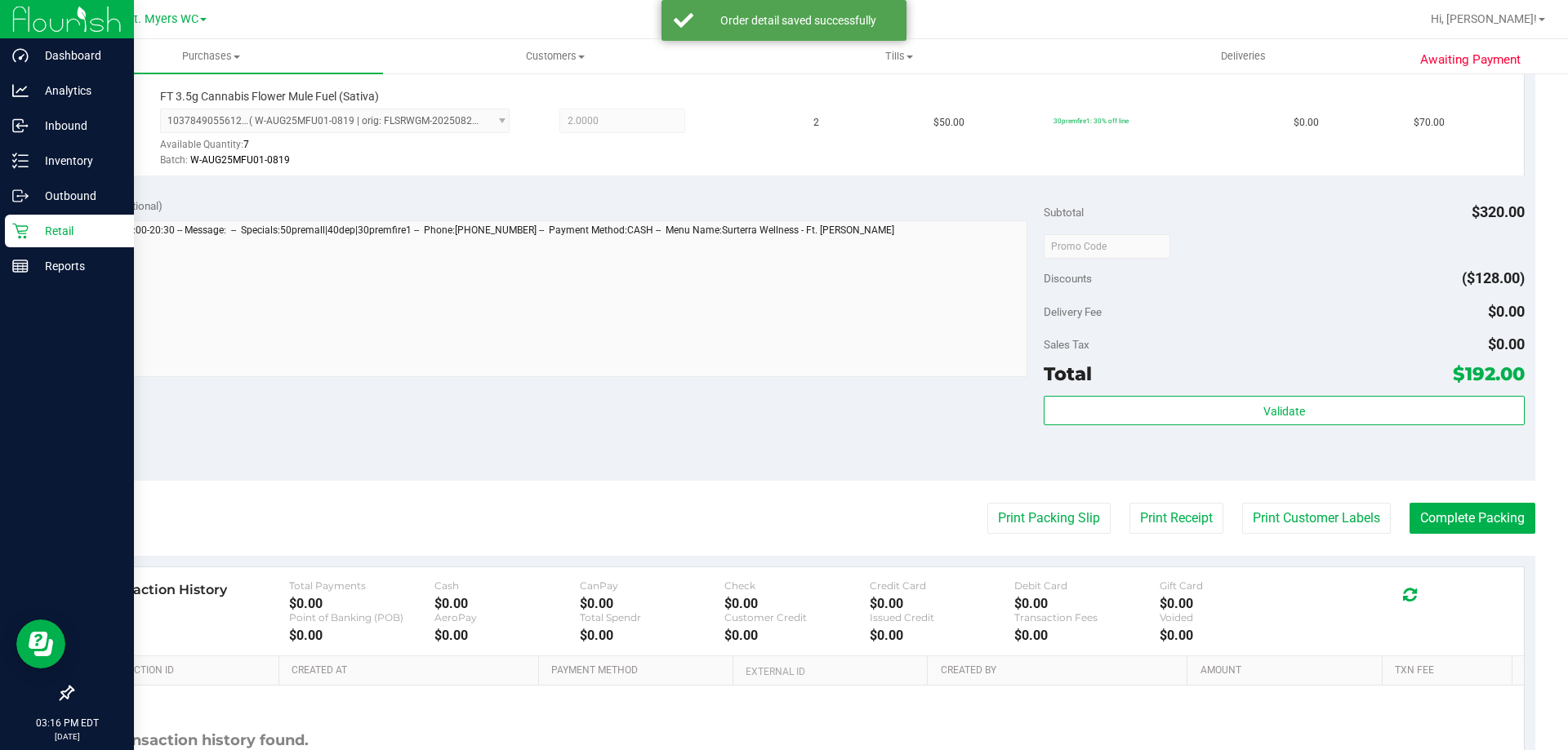
scroll to position [653, 0]
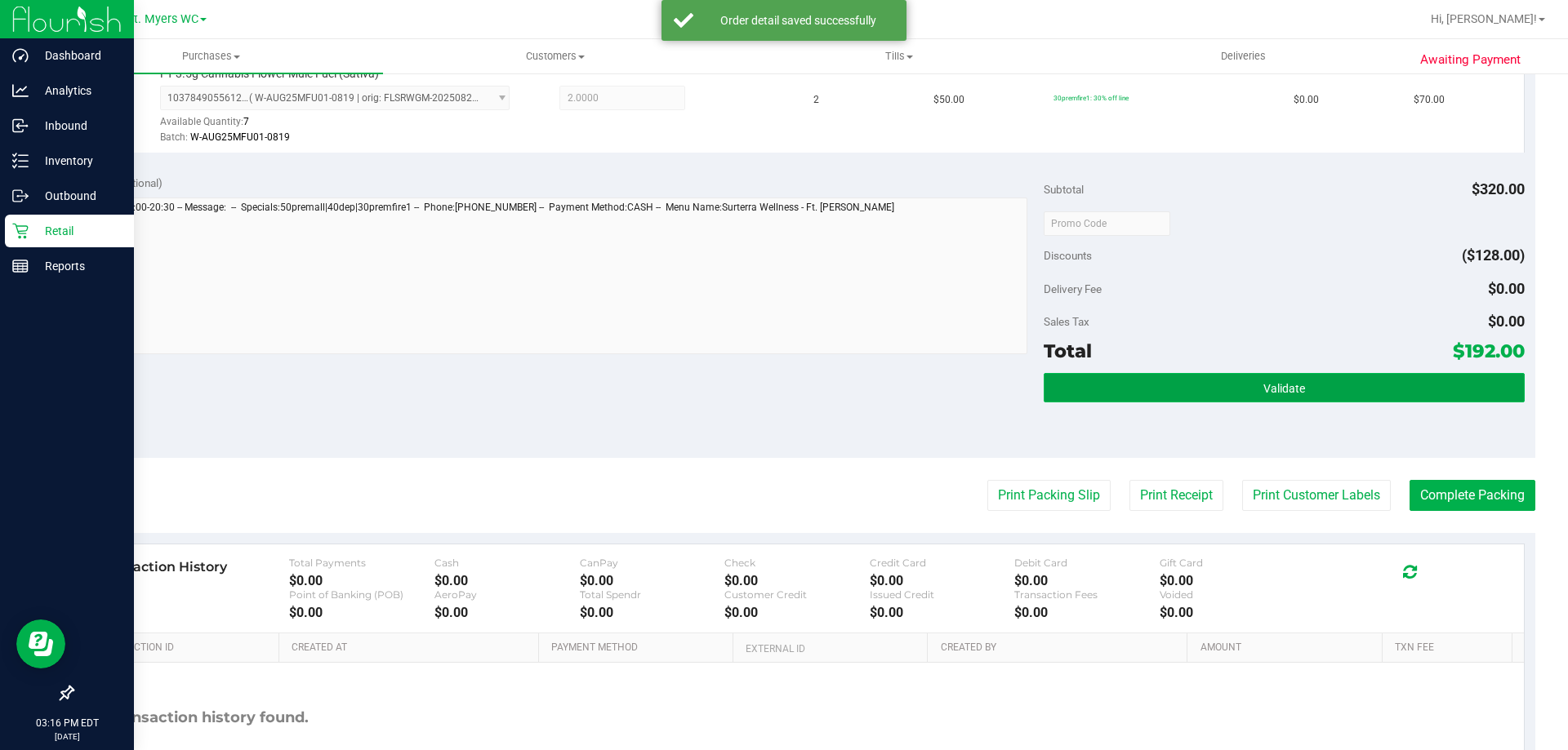
click at [1144, 382] on button "Validate" at bounding box center [1283, 388] width 480 height 30
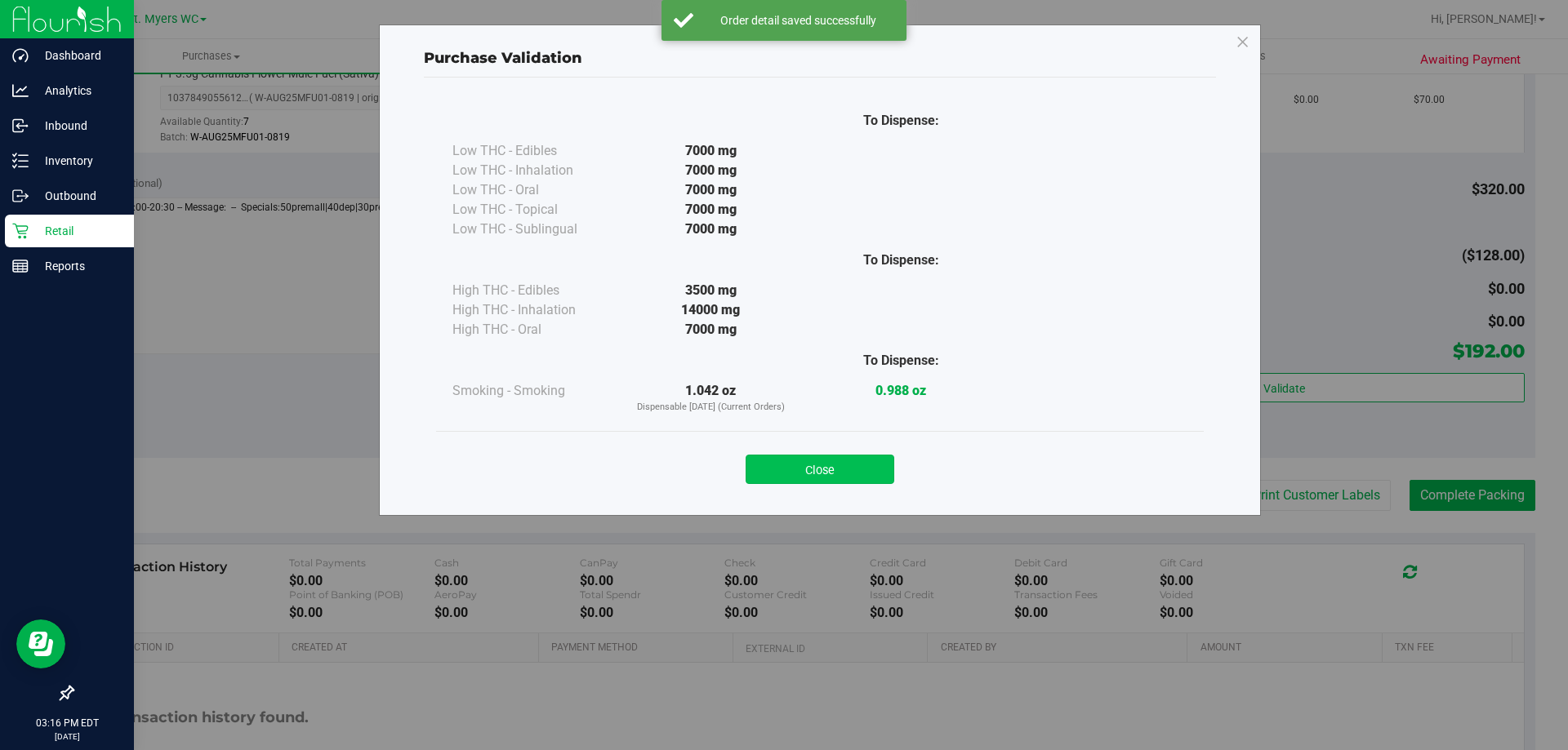
click at [805, 460] on button "Close" at bounding box center [820, 470] width 149 height 30
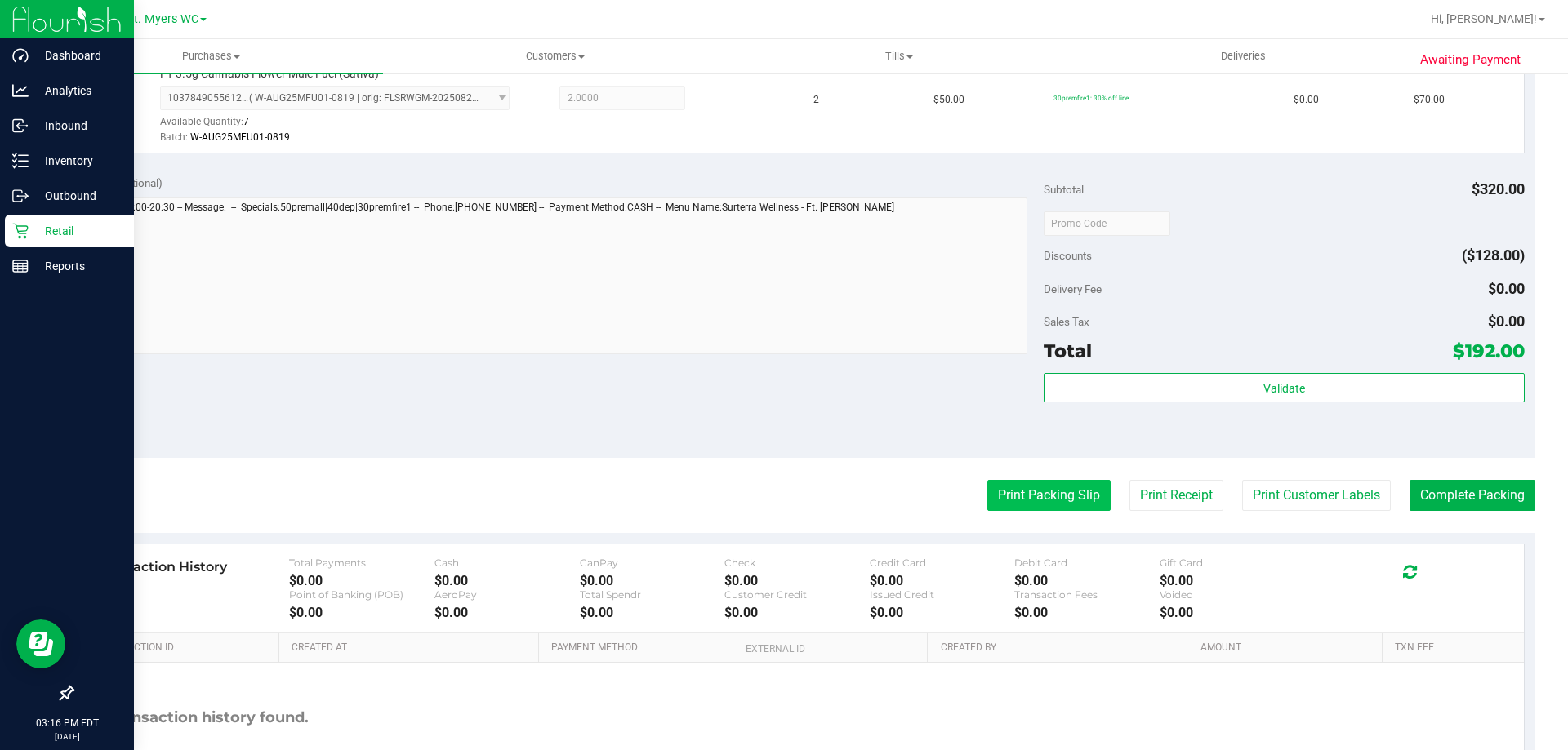
click at [995, 503] on button "Print Packing Slip" at bounding box center [1048, 495] width 123 height 31
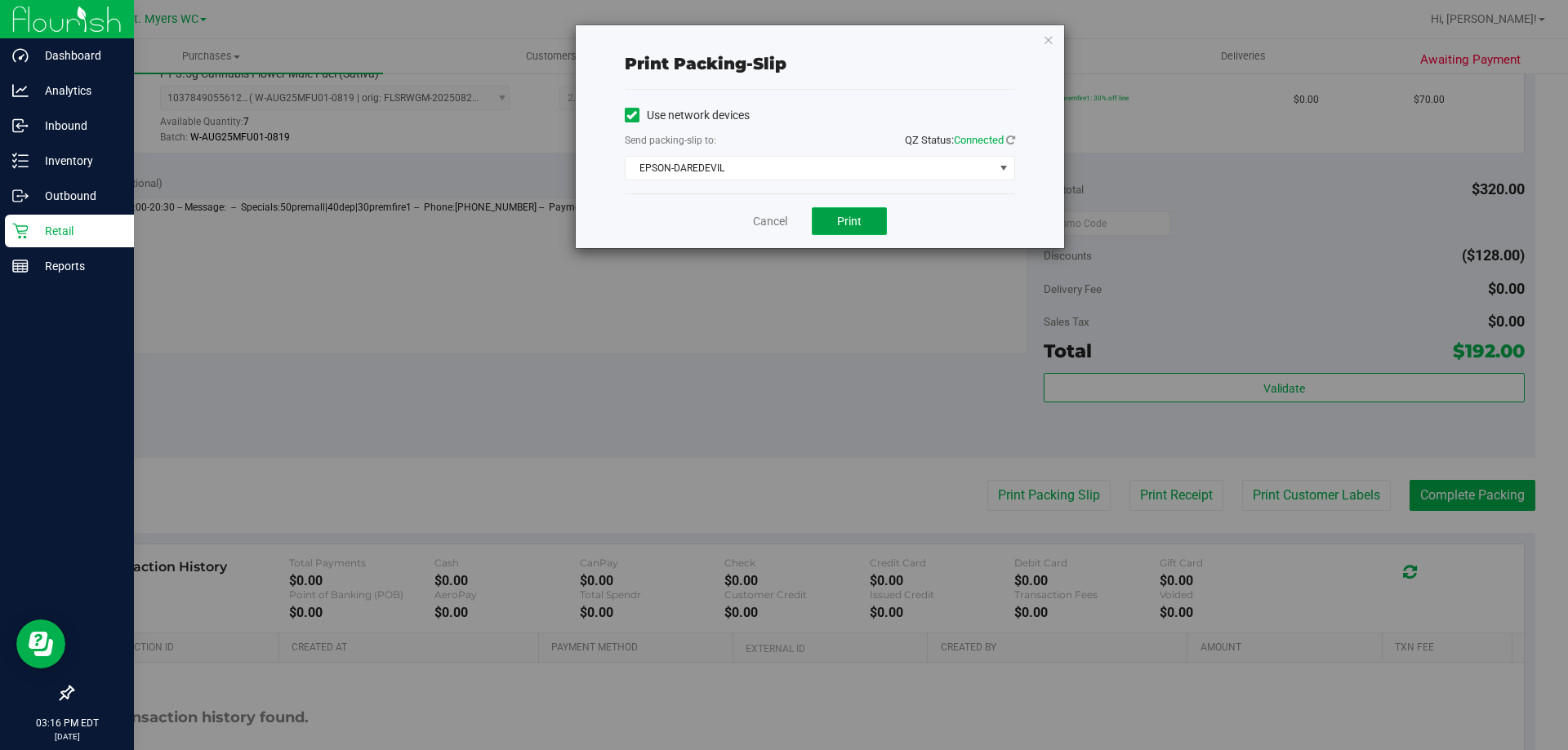
click at [862, 214] on button "Print" at bounding box center [849, 221] width 75 height 28
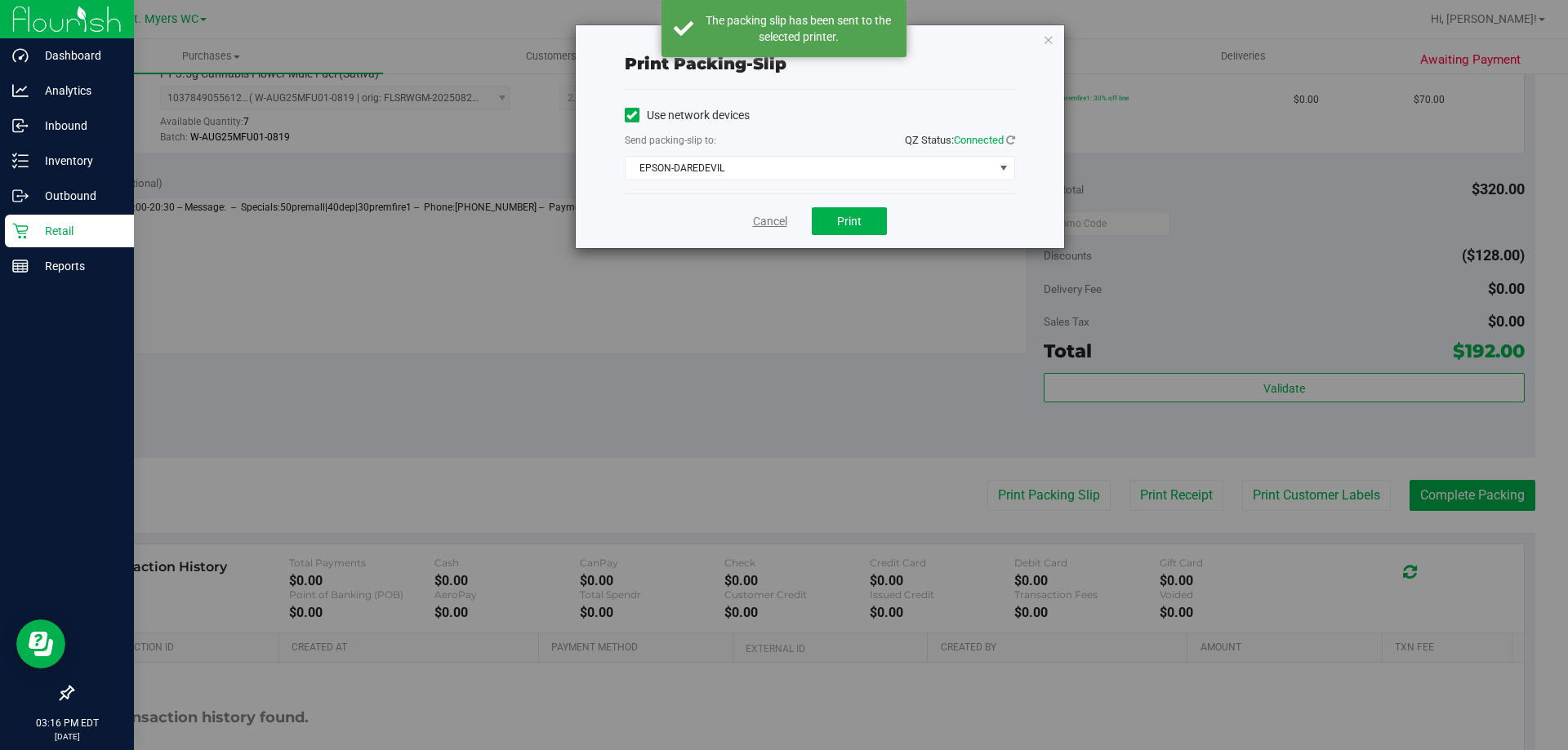
click at [778, 216] on link "Cancel" at bounding box center [770, 222] width 34 height 17
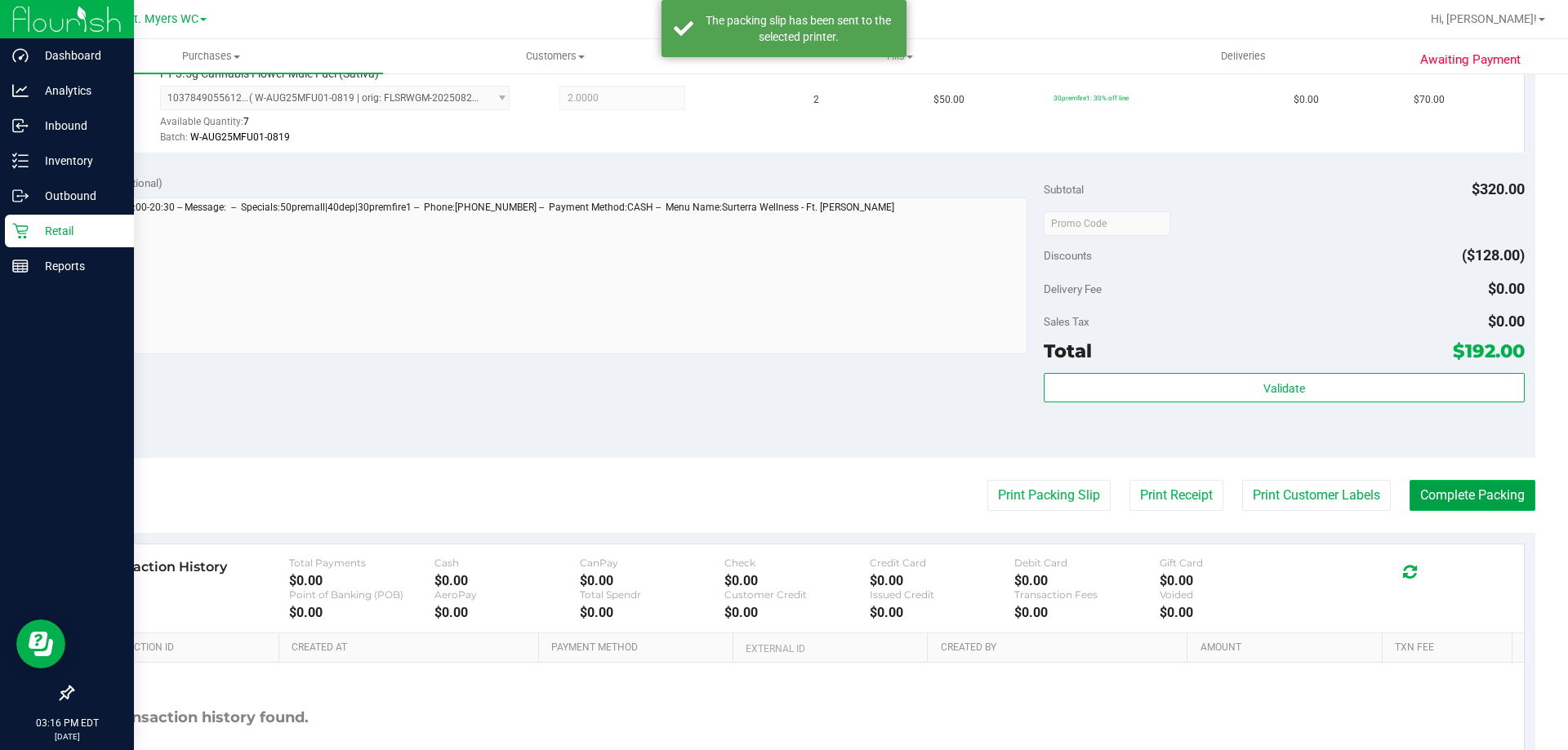
click at [1480, 498] on button "Complete Packing" at bounding box center [1471, 495] width 125 height 31
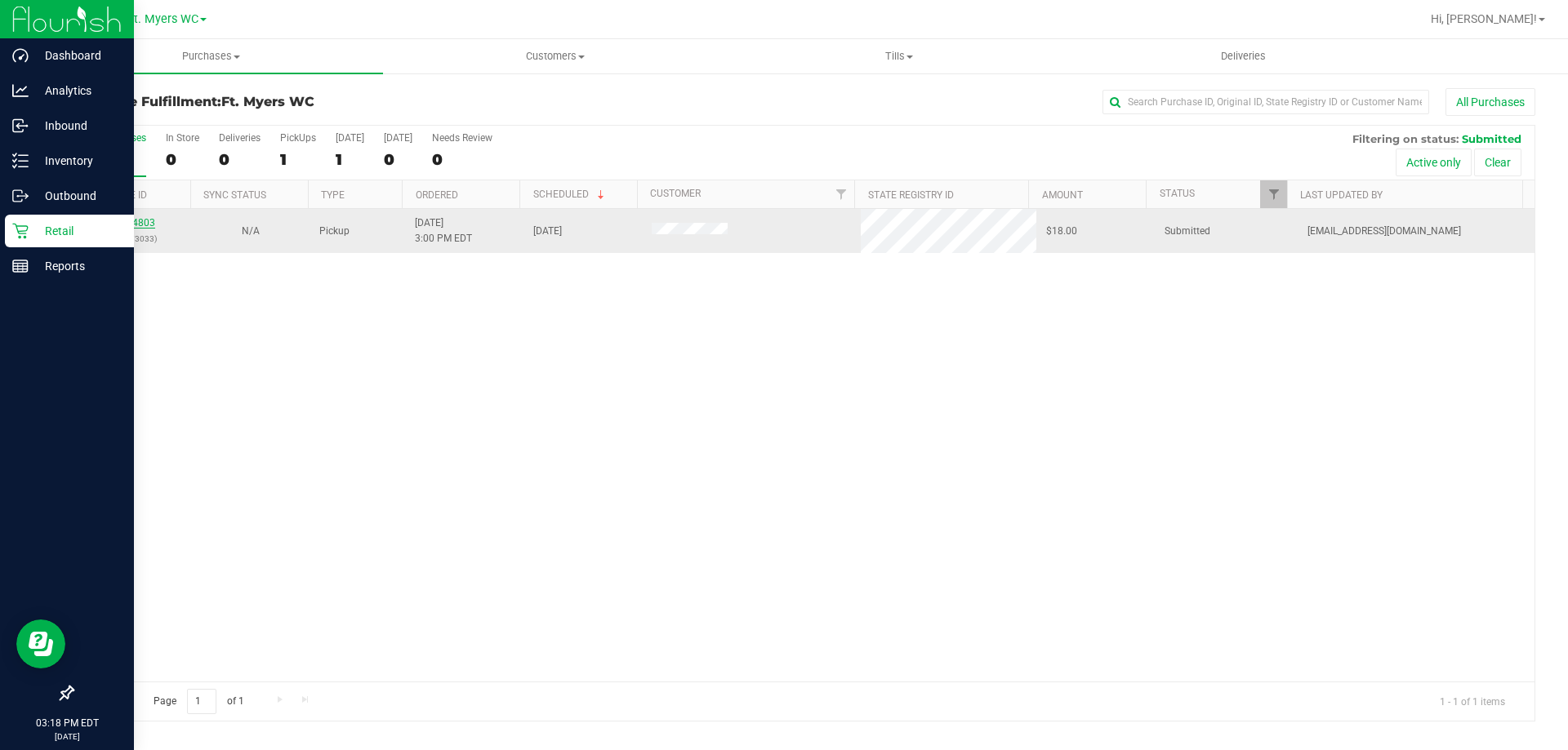
click at [139, 220] on link "11994803" at bounding box center [132, 223] width 45 height 11
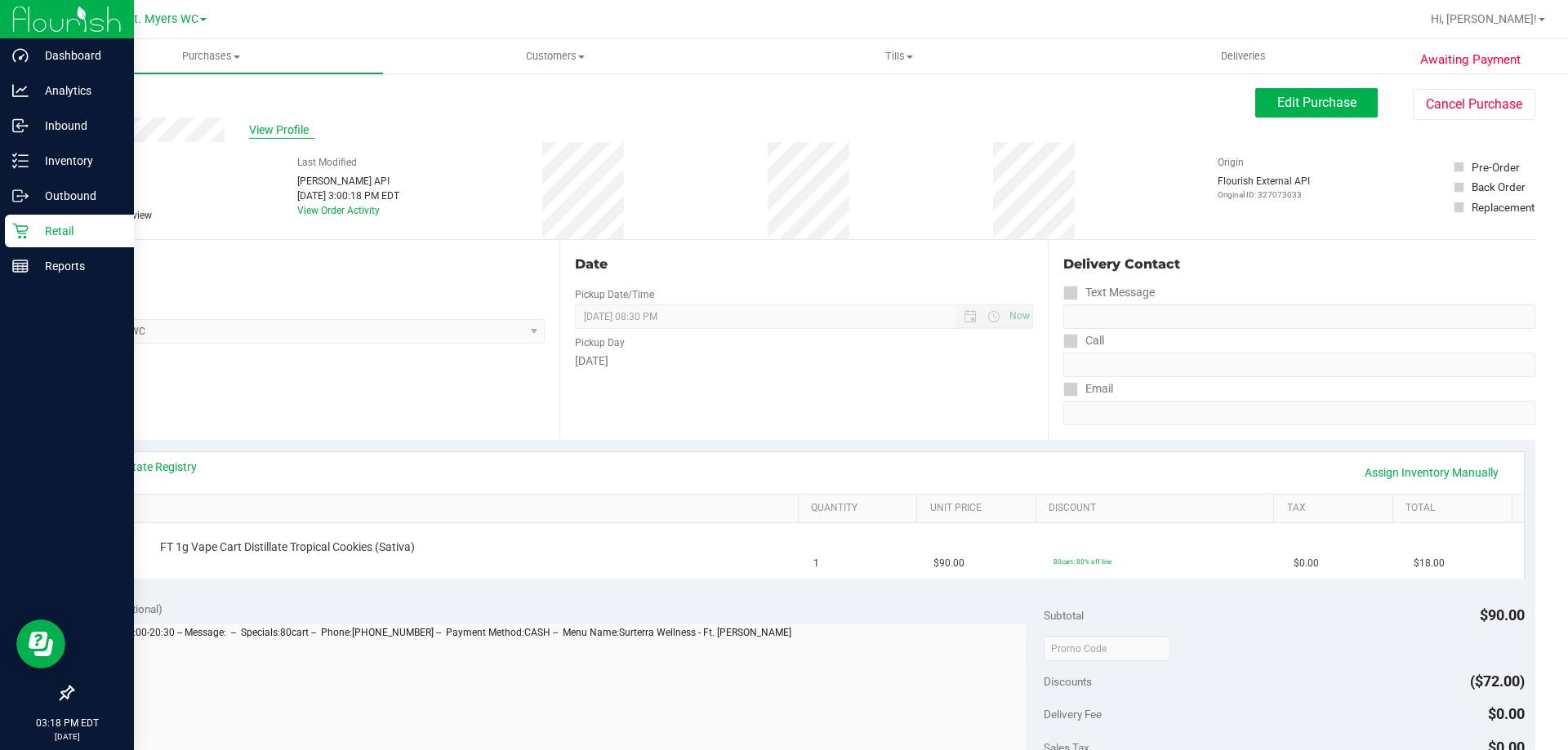
click at [256, 125] on span "View Profile" at bounding box center [281, 130] width 65 height 17
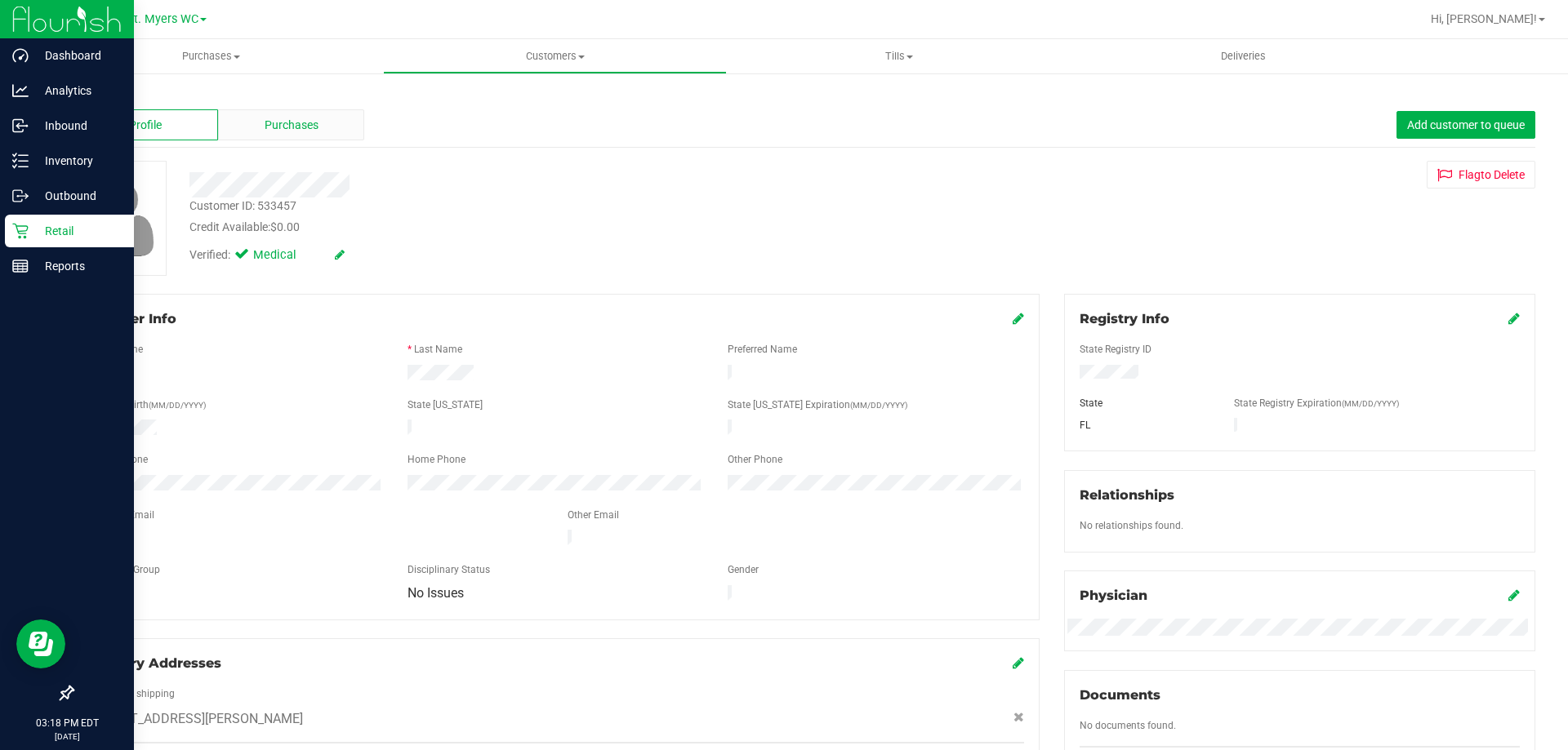
click at [246, 123] on div "Purchases" at bounding box center [291, 124] width 146 height 31
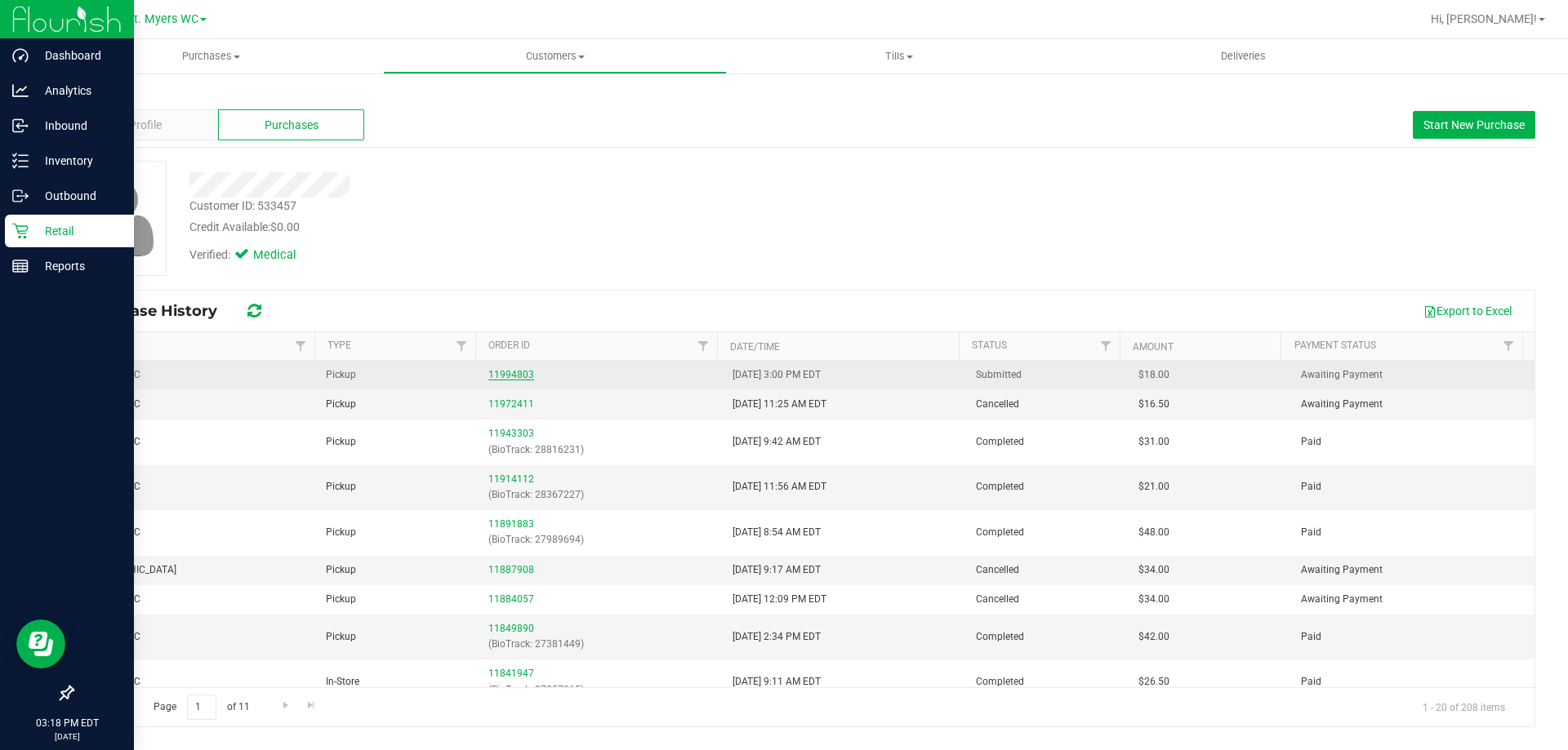
click at [492, 377] on link "11994803" at bounding box center [511, 375] width 45 height 11
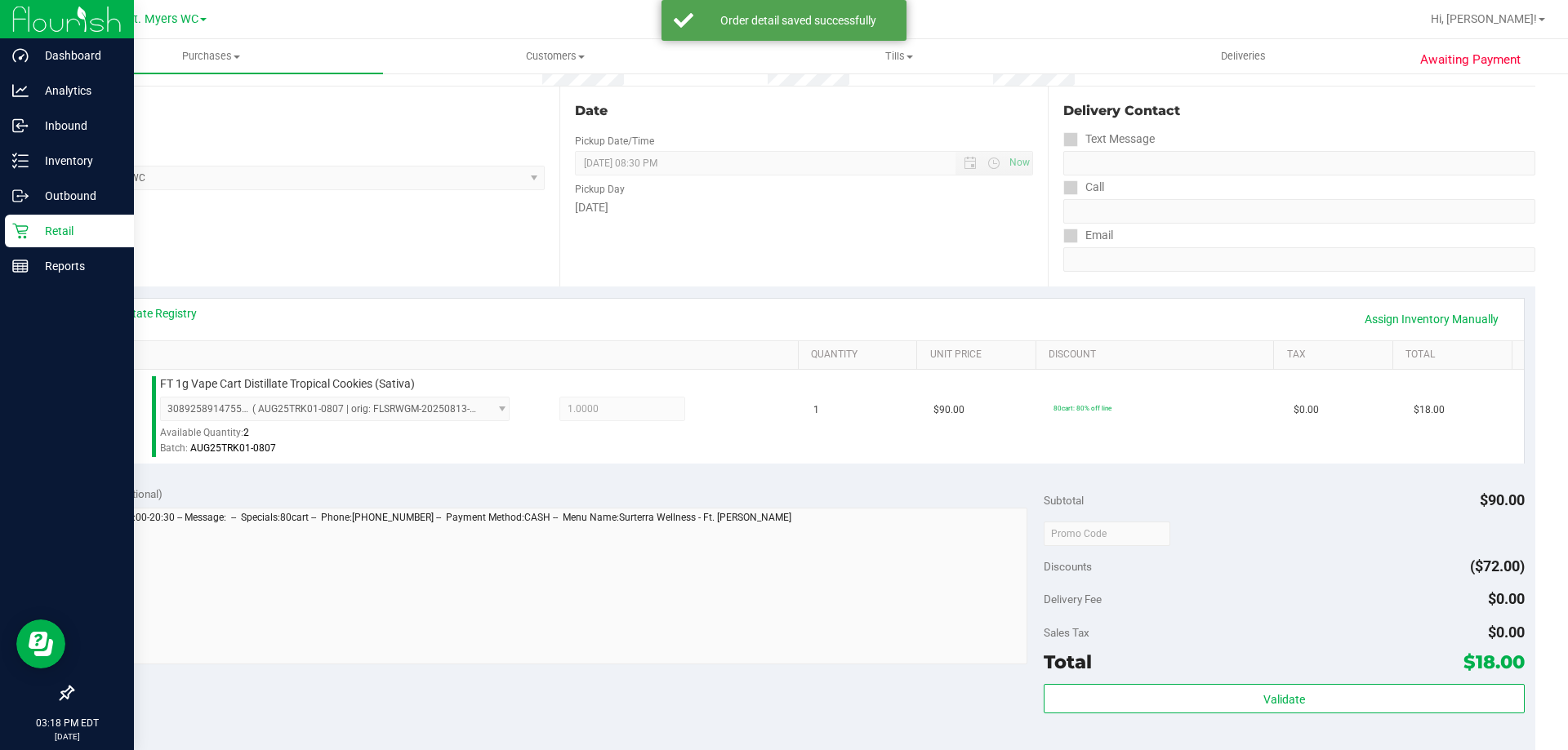
scroll to position [327, 0]
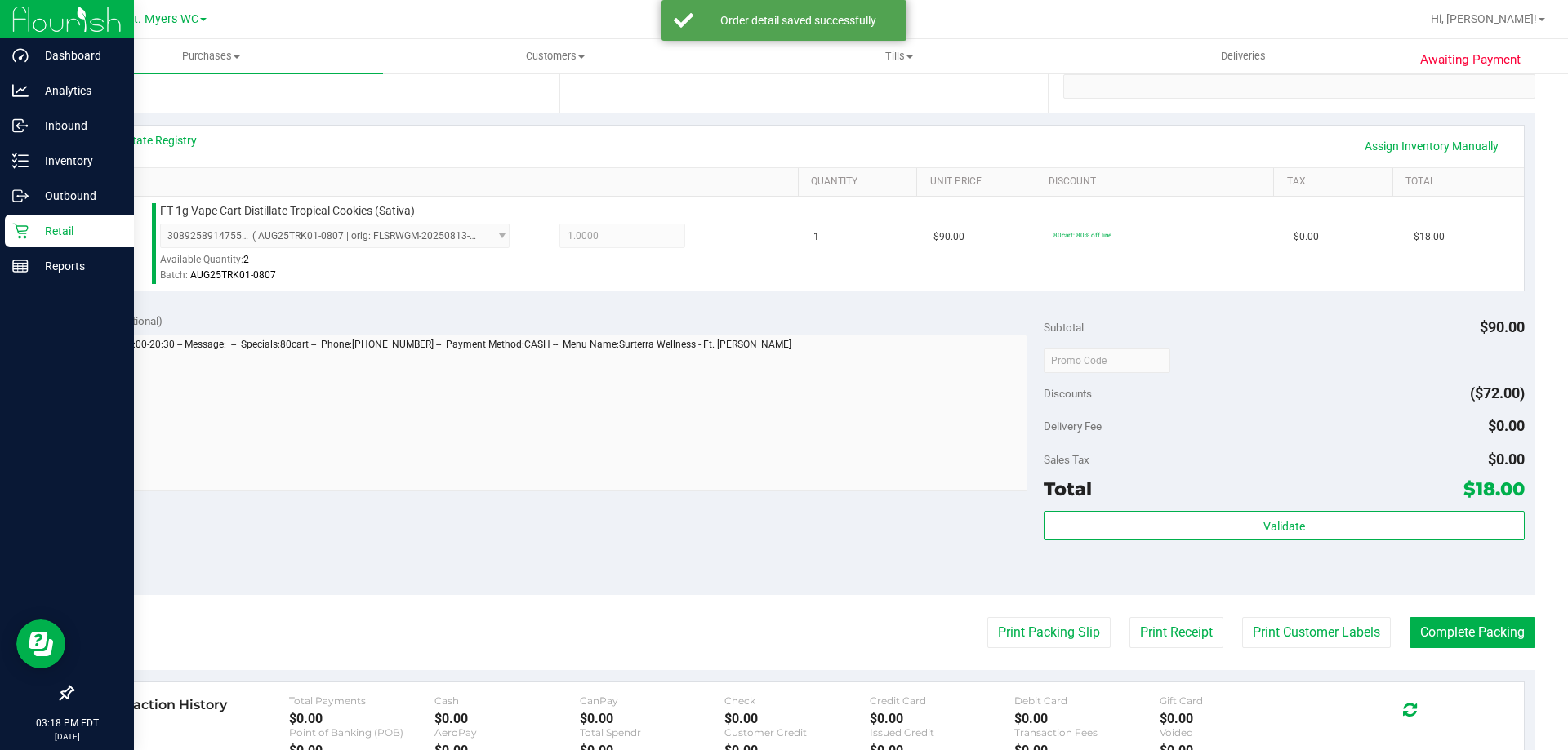
click at [1033, 529] on div "Notes (optional) Subtotal $90.00 Discounts ($72.00) Delivery Fee $0.00 Sales Ta…" at bounding box center [803, 448] width 1463 height 294
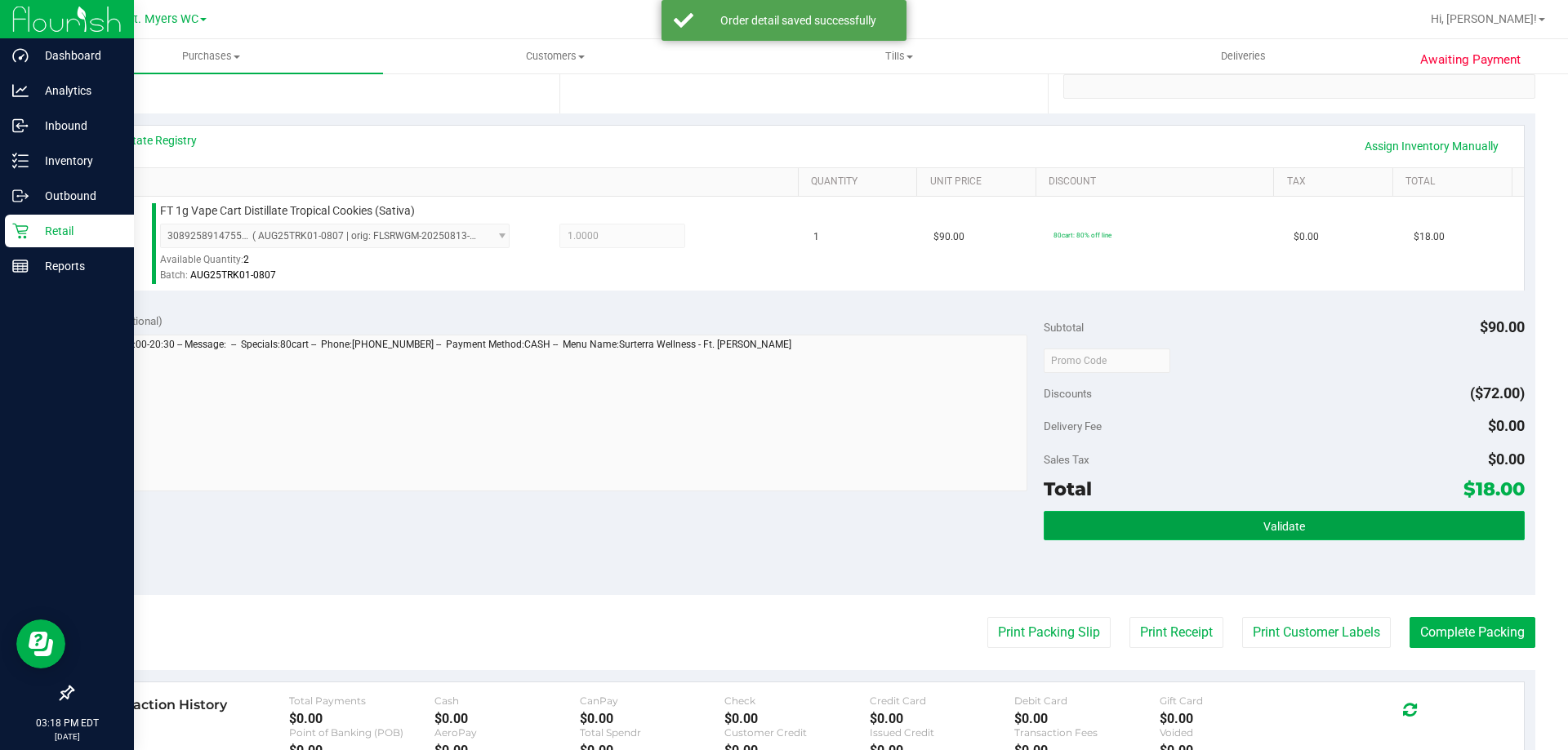
click at [1052, 524] on button "Validate" at bounding box center [1283, 526] width 480 height 30
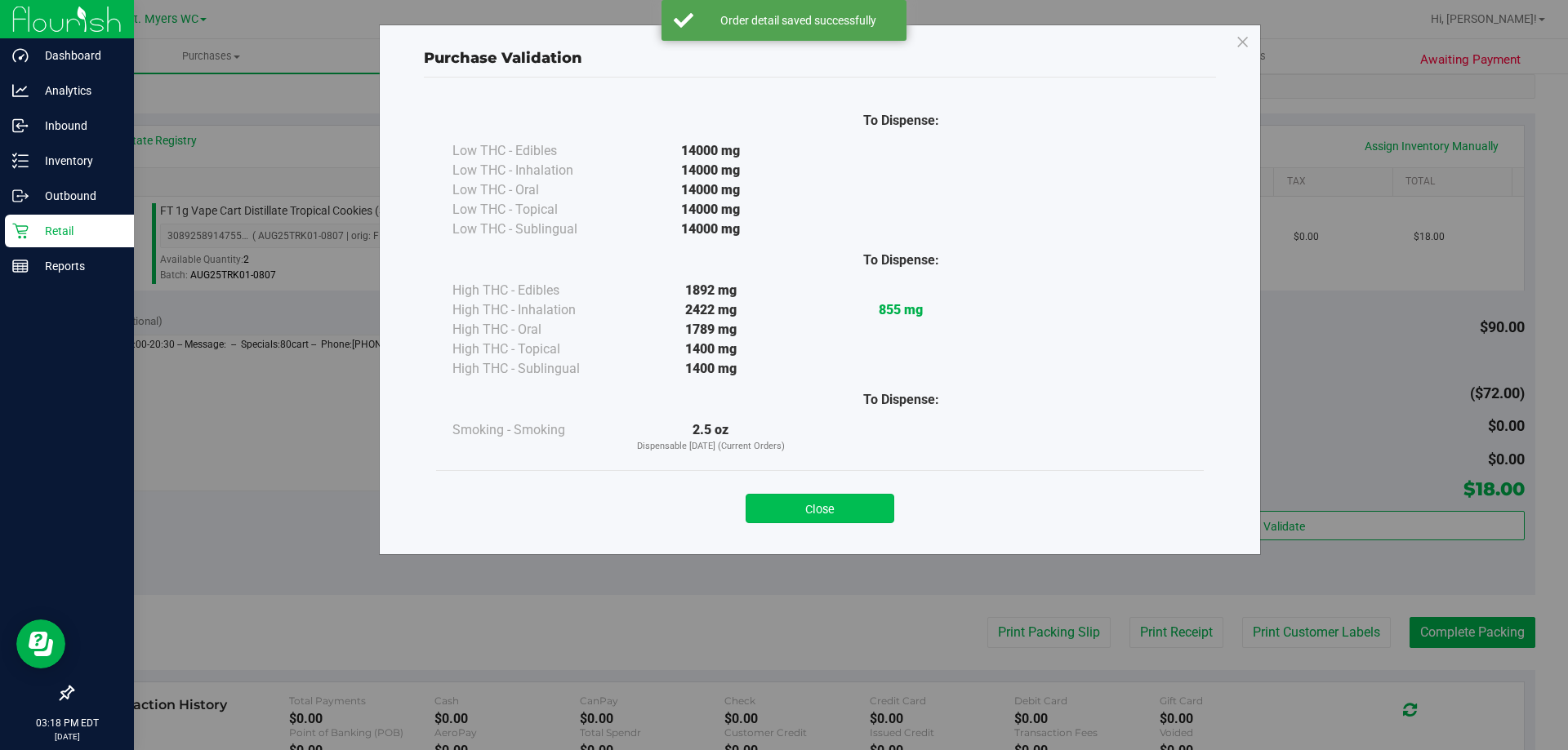
click at [782, 520] on button "Close" at bounding box center [820, 509] width 149 height 30
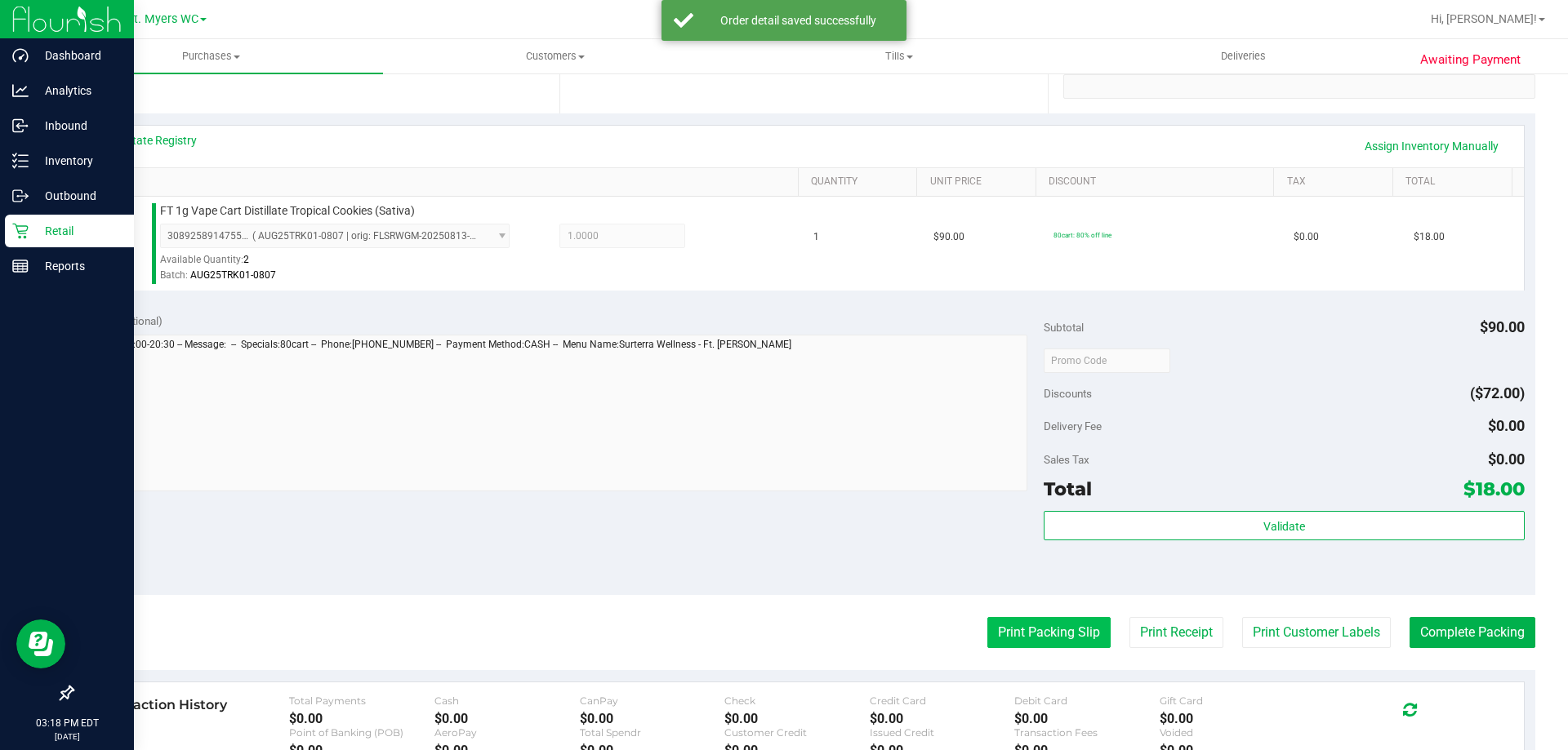
click at [998, 635] on button "Print Packing Slip" at bounding box center [1048, 632] width 123 height 31
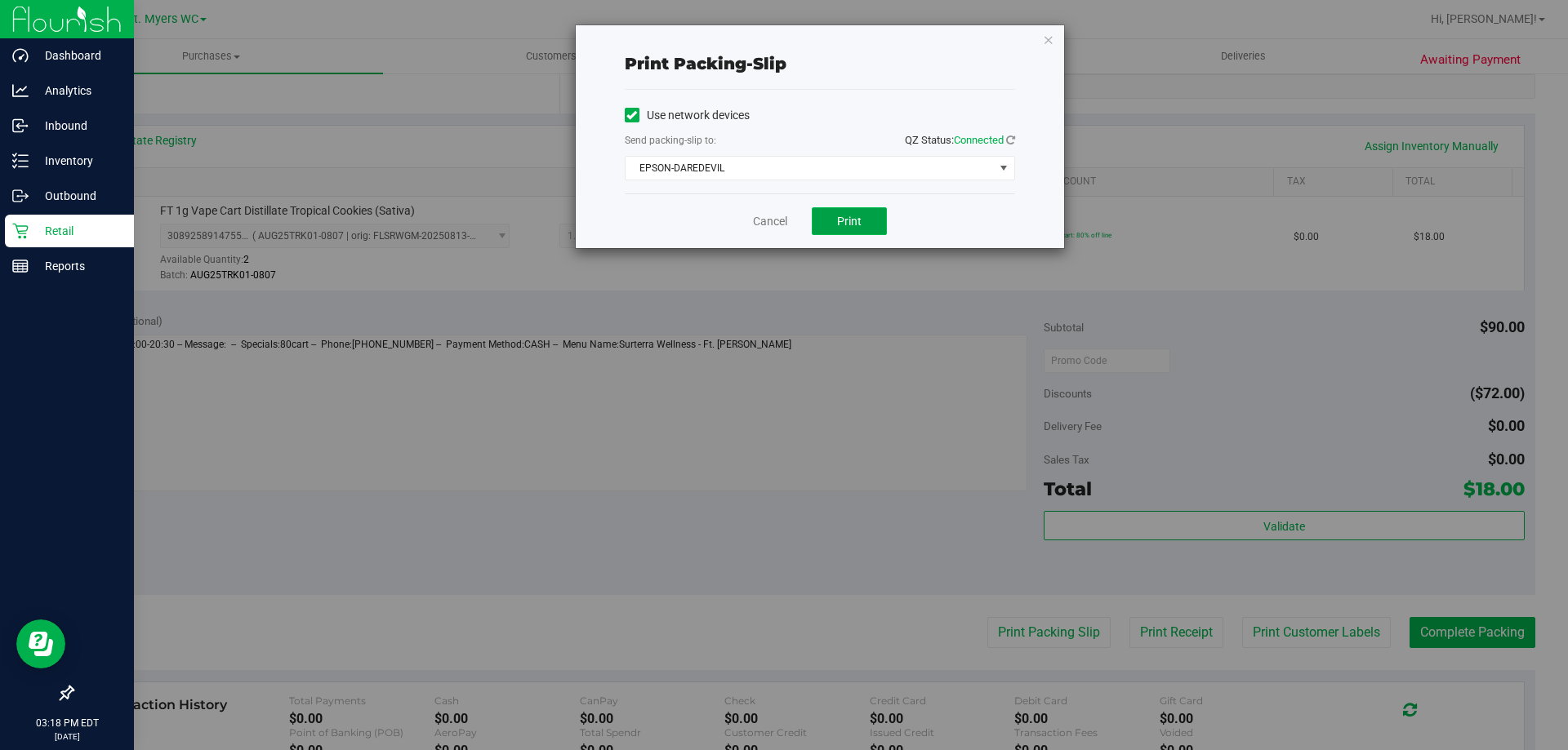
click at [846, 213] on button "Print" at bounding box center [849, 221] width 75 height 28
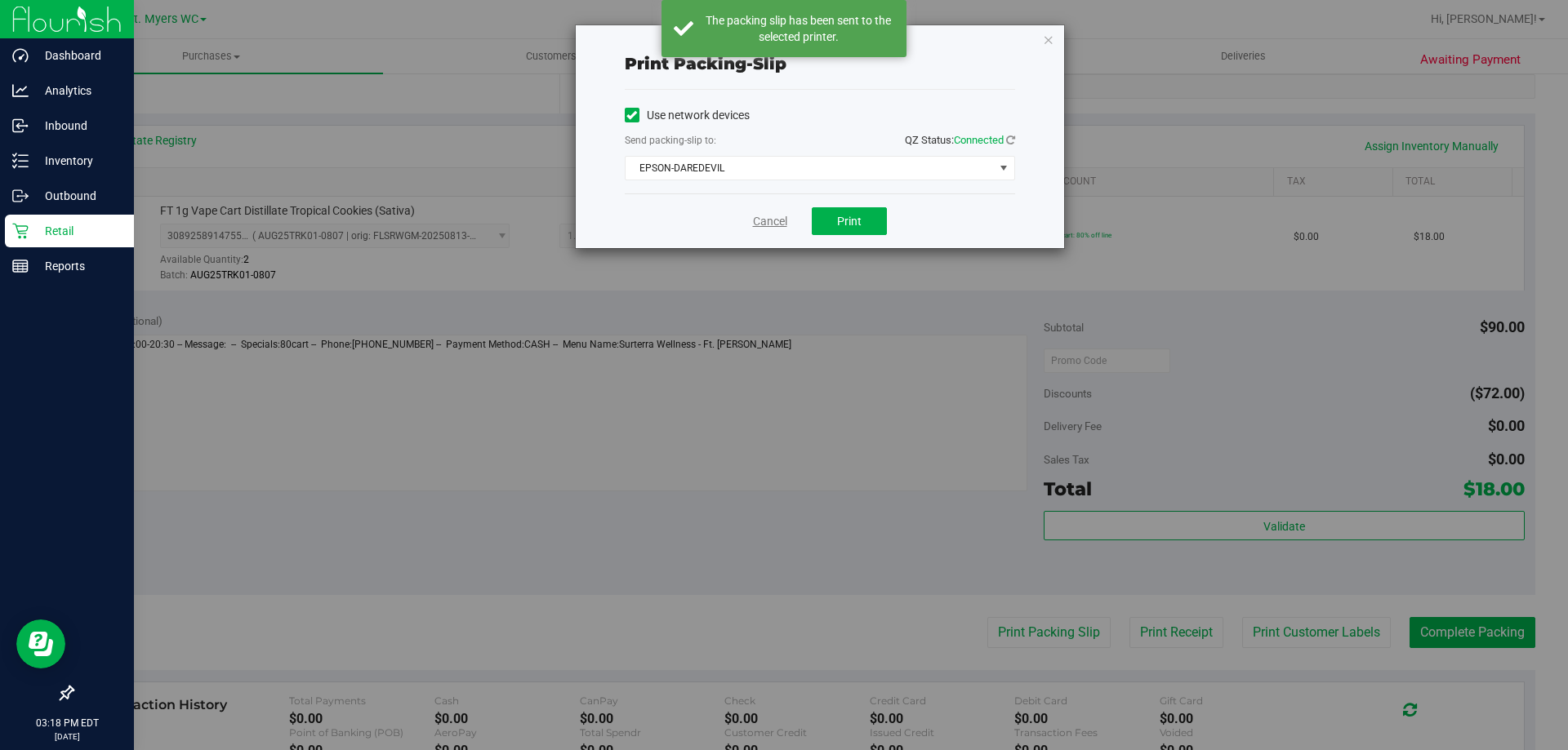
click at [769, 225] on link "Cancel" at bounding box center [770, 222] width 34 height 17
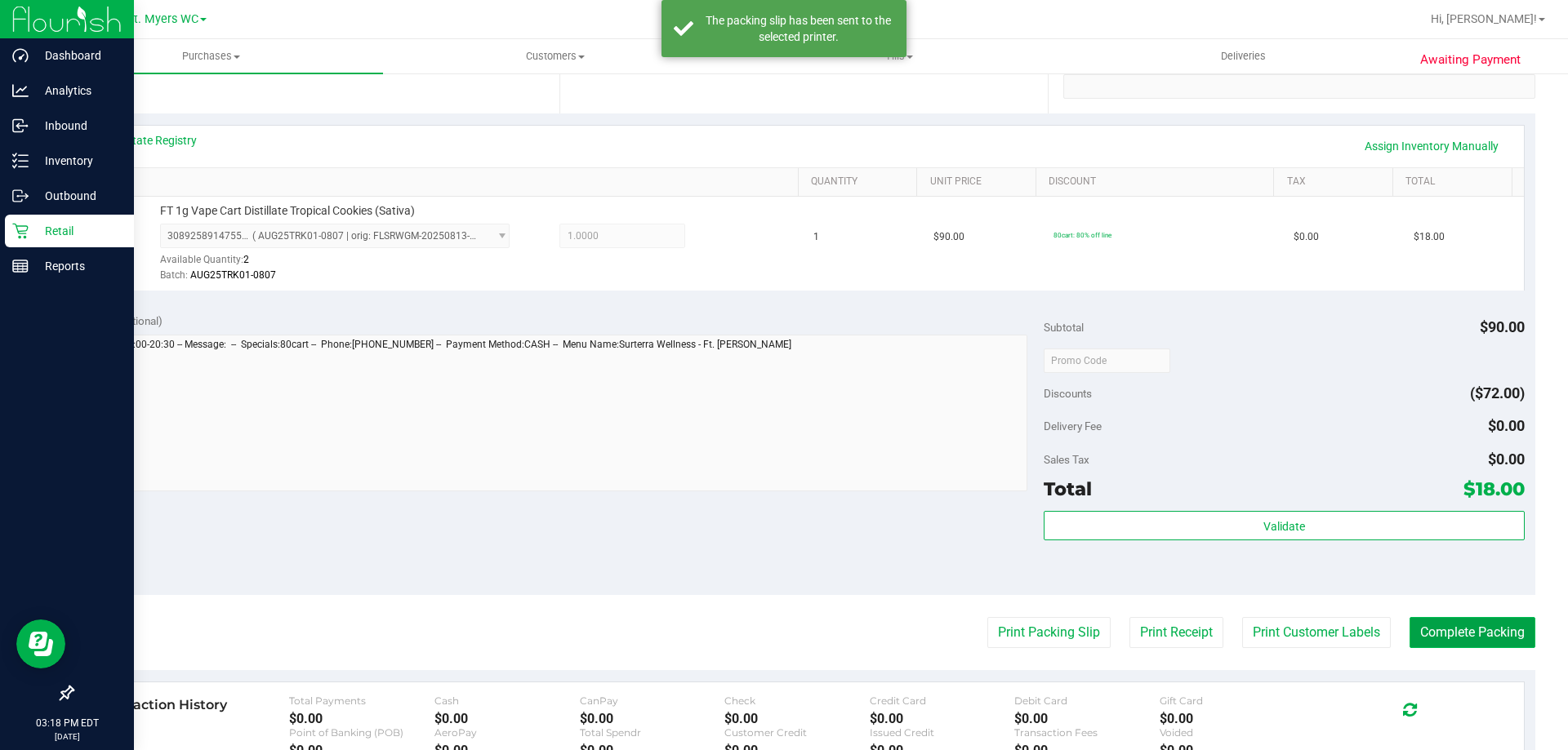
click at [1485, 624] on button "Complete Packing" at bounding box center [1471, 632] width 125 height 31
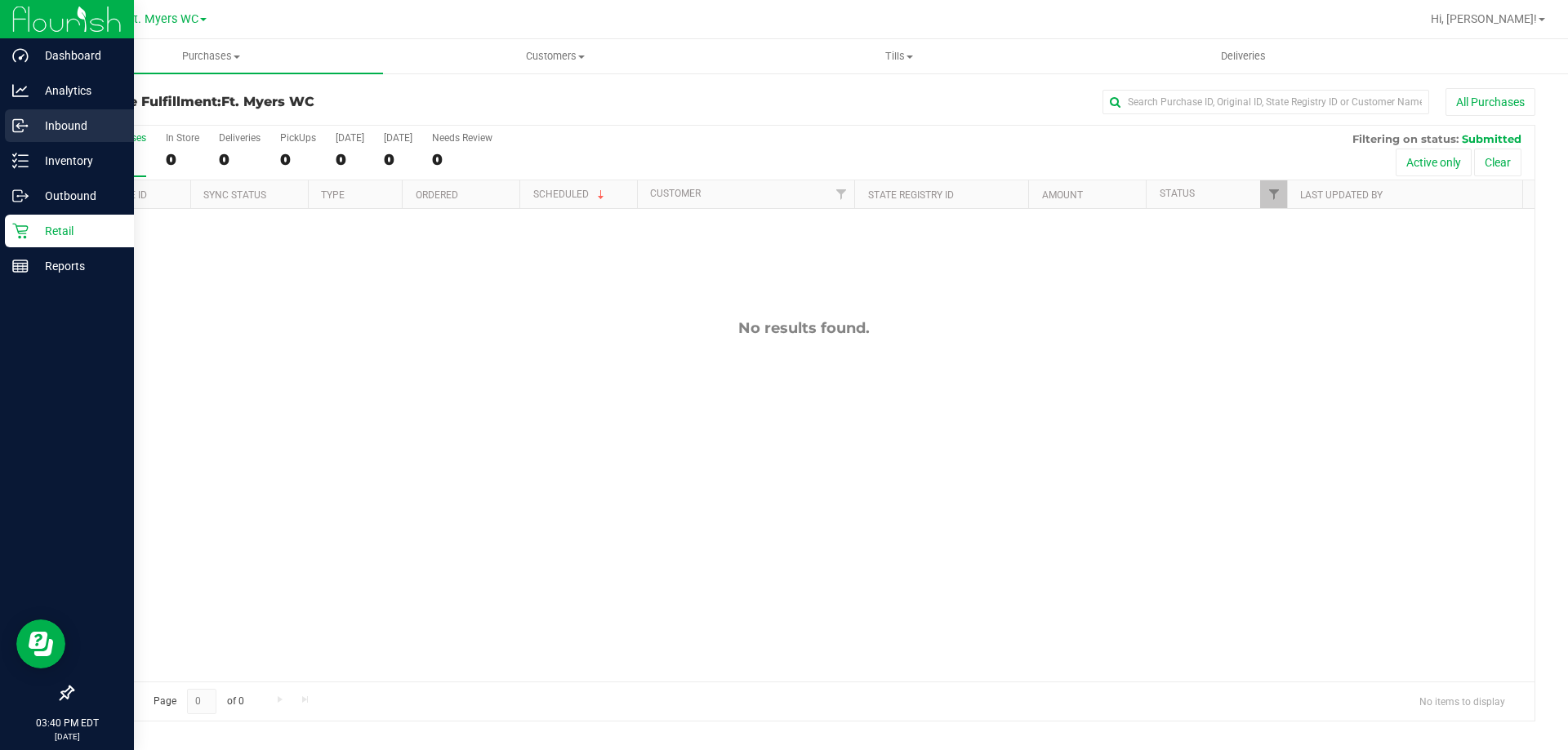
click at [35, 123] on p "Inbound" at bounding box center [78, 125] width 98 height 19
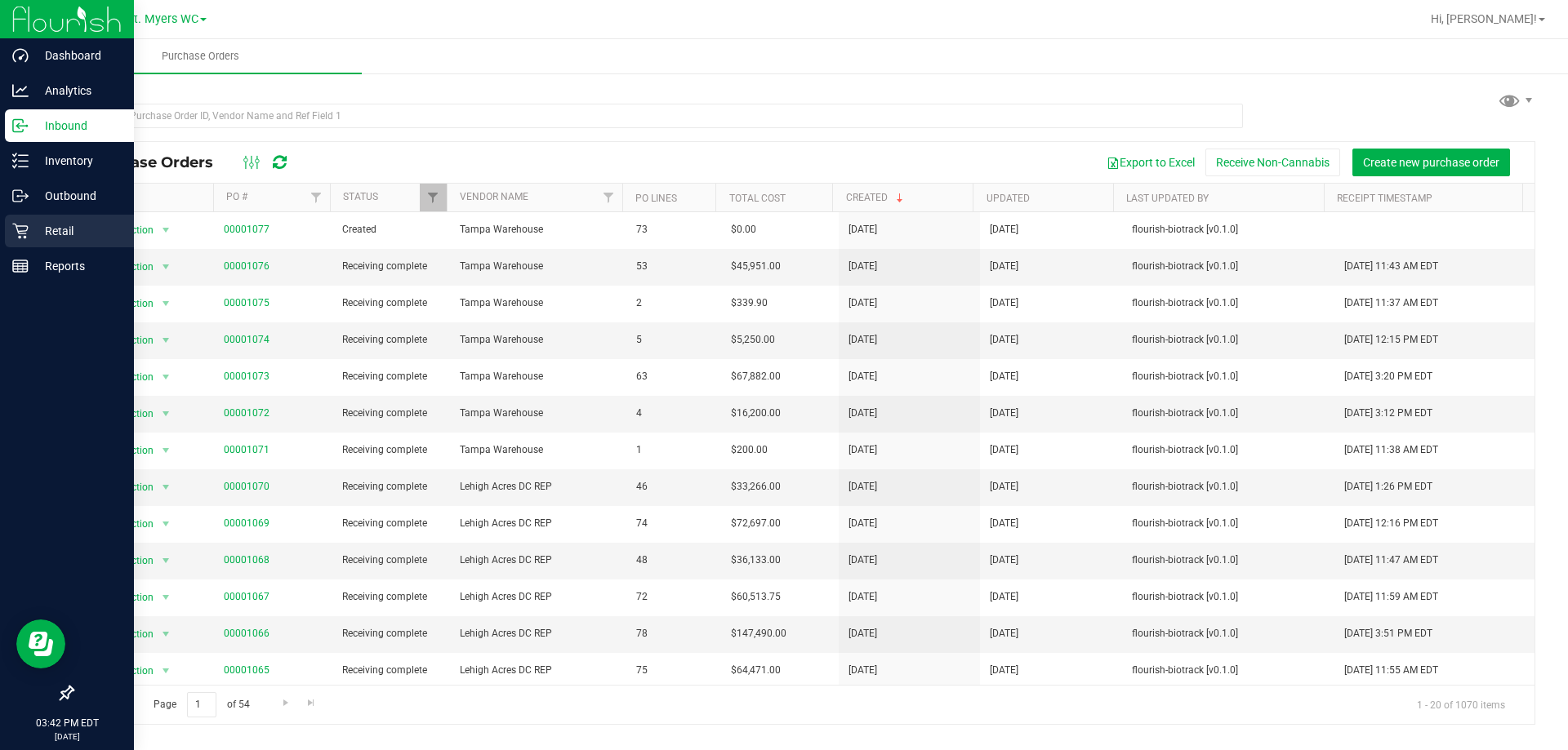
click at [32, 233] on p "Retail" at bounding box center [78, 230] width 98 height 19
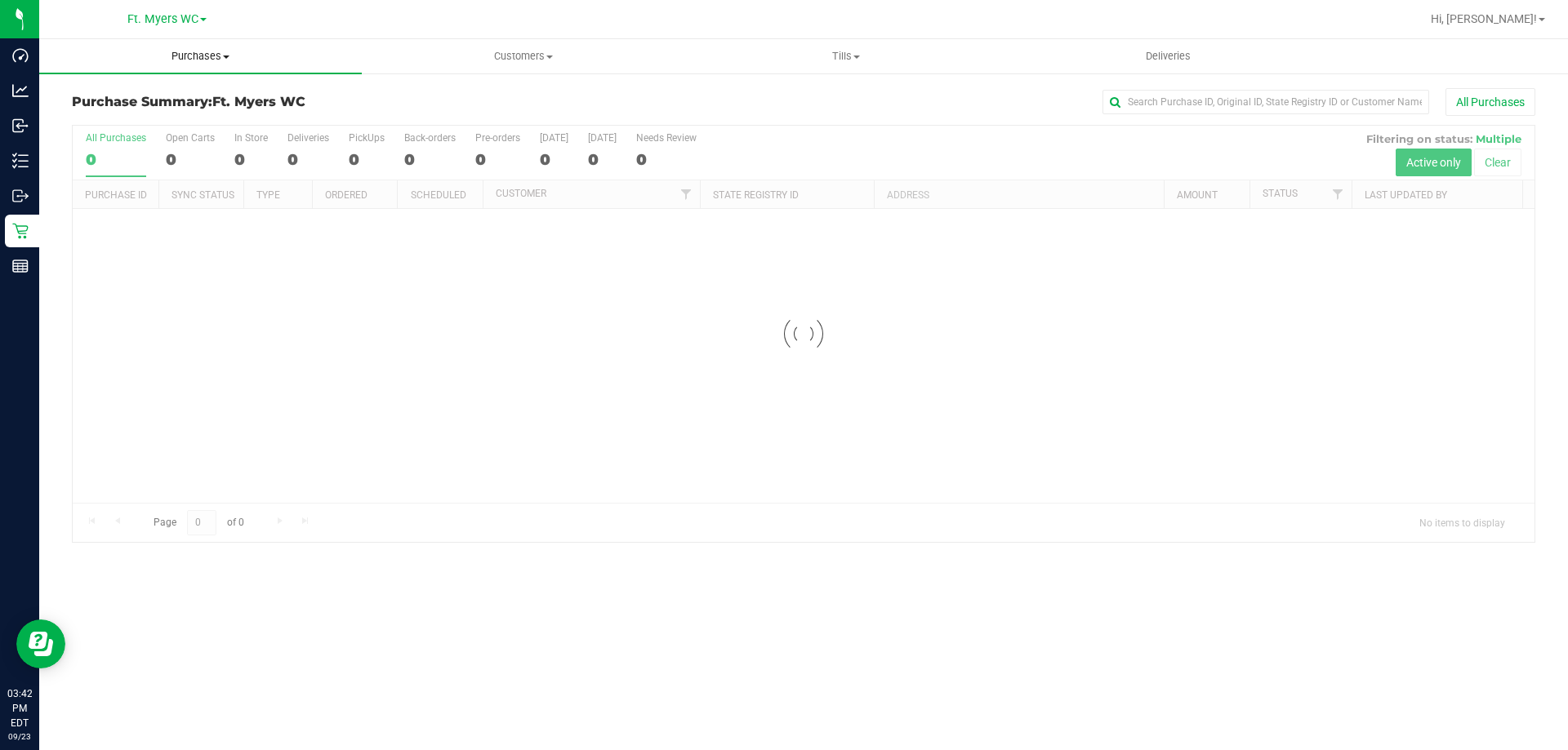
click at [175, 49] on span "Purchases" at bounding box center [200, 57] width 322 height 15
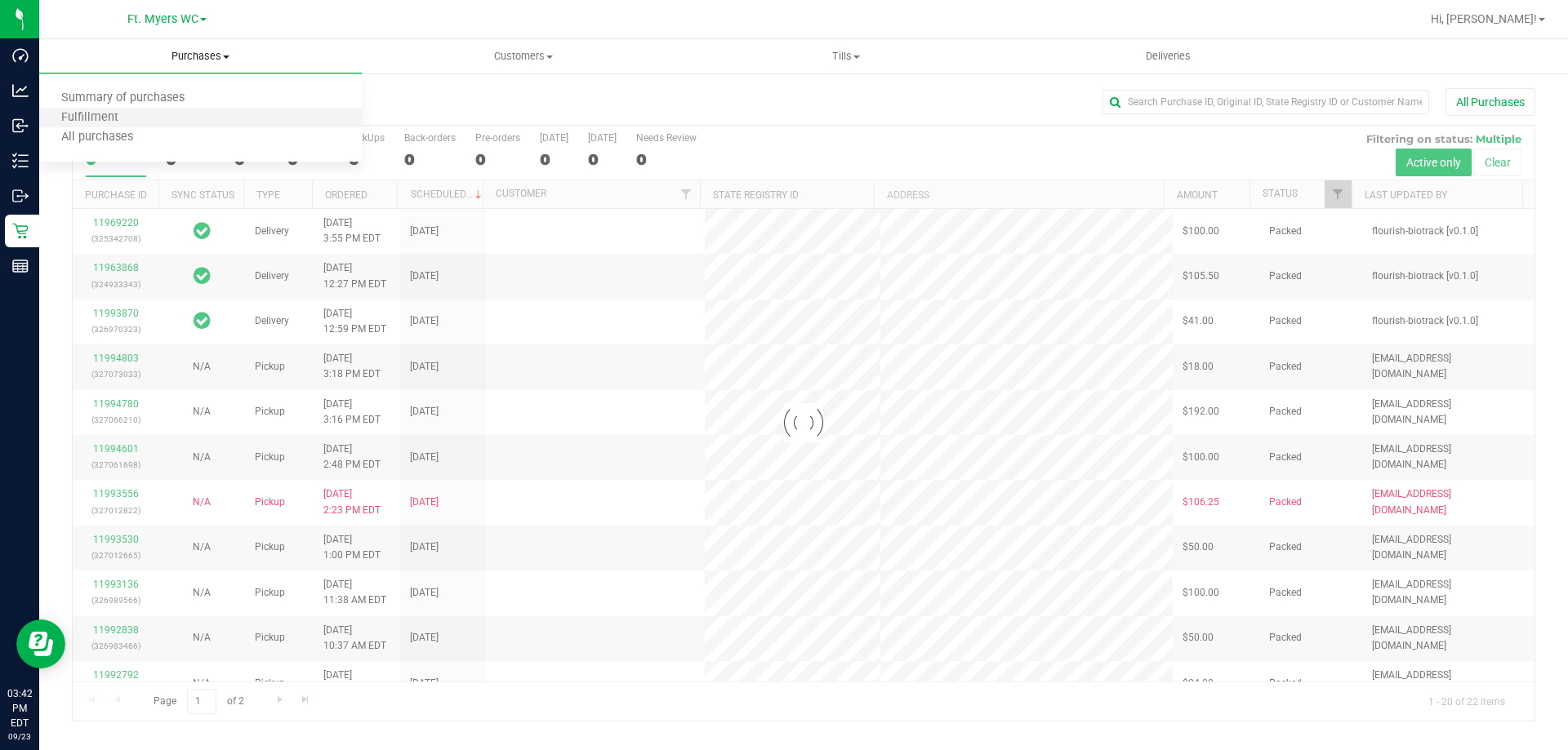
click at [144, 114] on li "Fulfillment" at bounding box center [200, 118] width 322 height 19
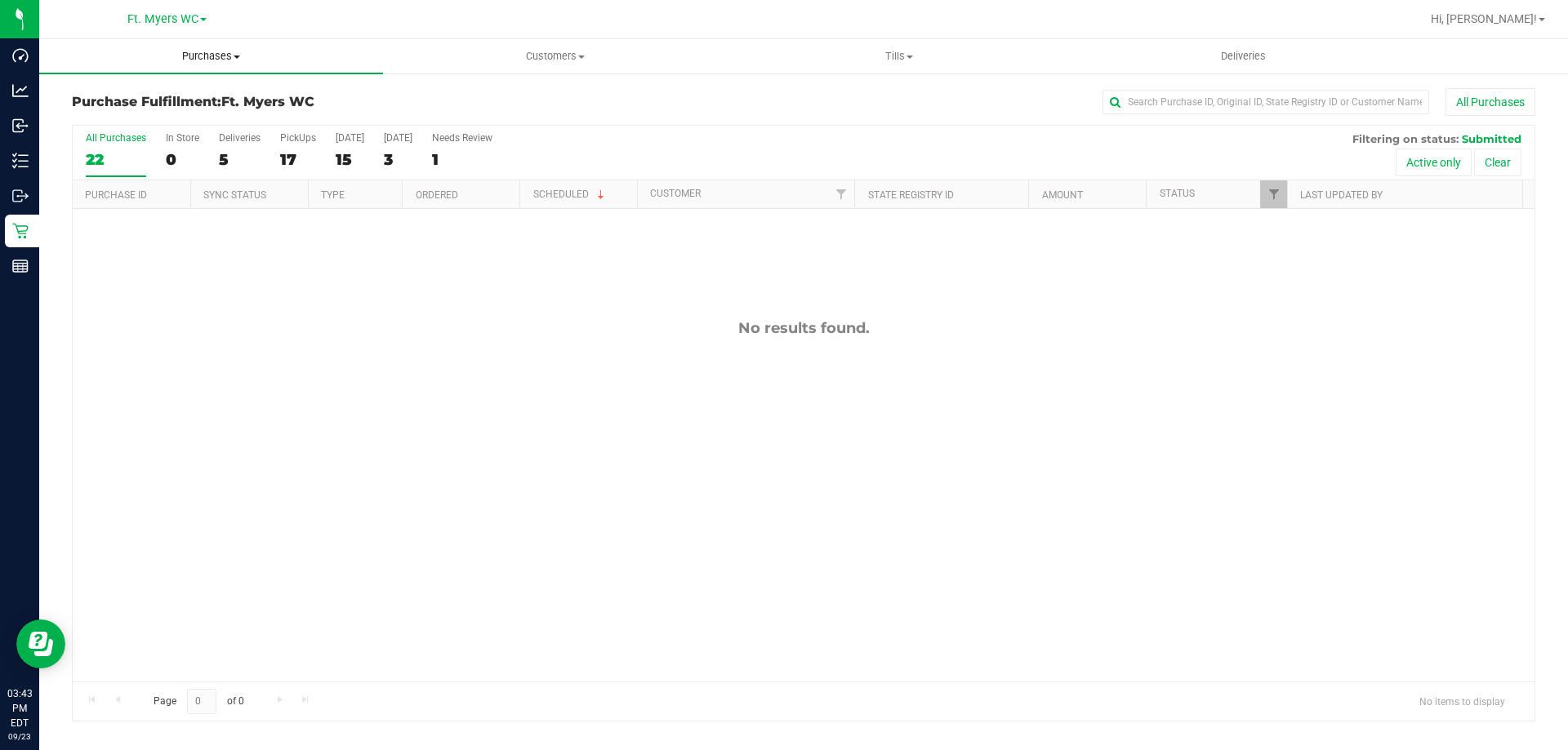
click at [240, 64] on uib-tab-heading "Purchases Summary of purchases Fulfillment All purchases" at bounding box center [211, 56] width 343 height 34
click at [230, 109] on li "Fulfillment" at bounding box center [211, 118] width 343 height 19
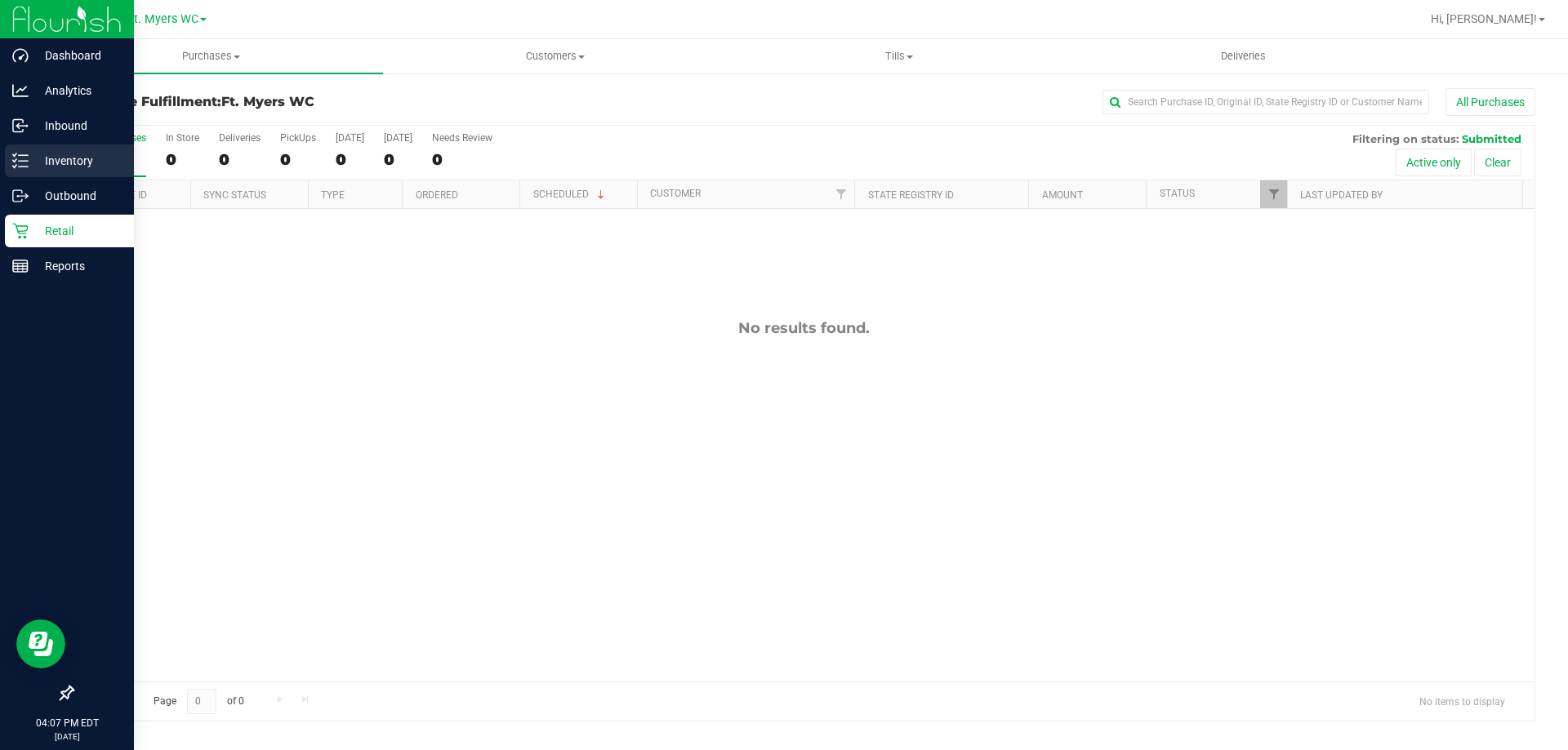
click at [26, 160] on icon at bounding box center [20, 161] width 17 height 17
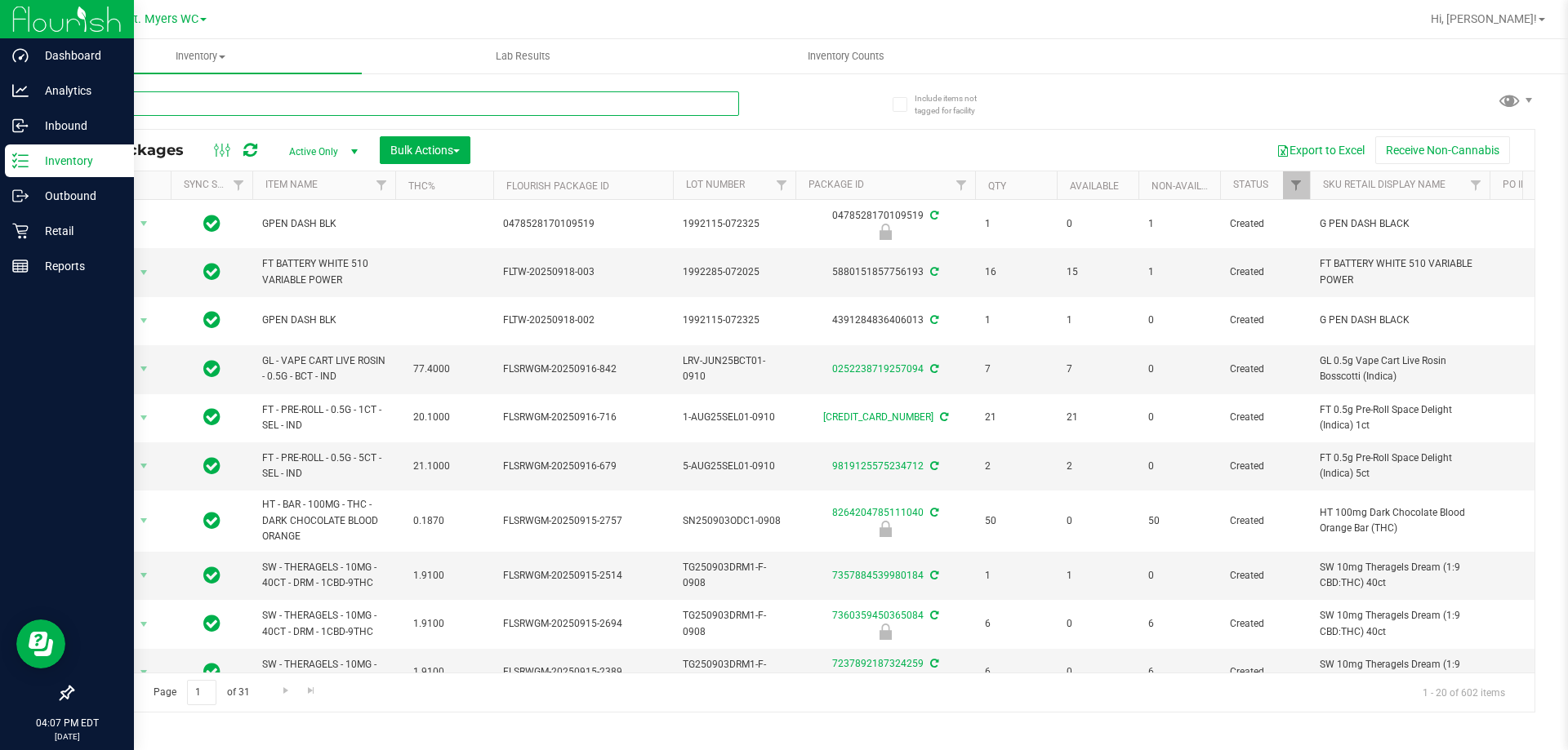
click at [211, 110] on input "text" at bounding box center [405, 103] width 667 height 24
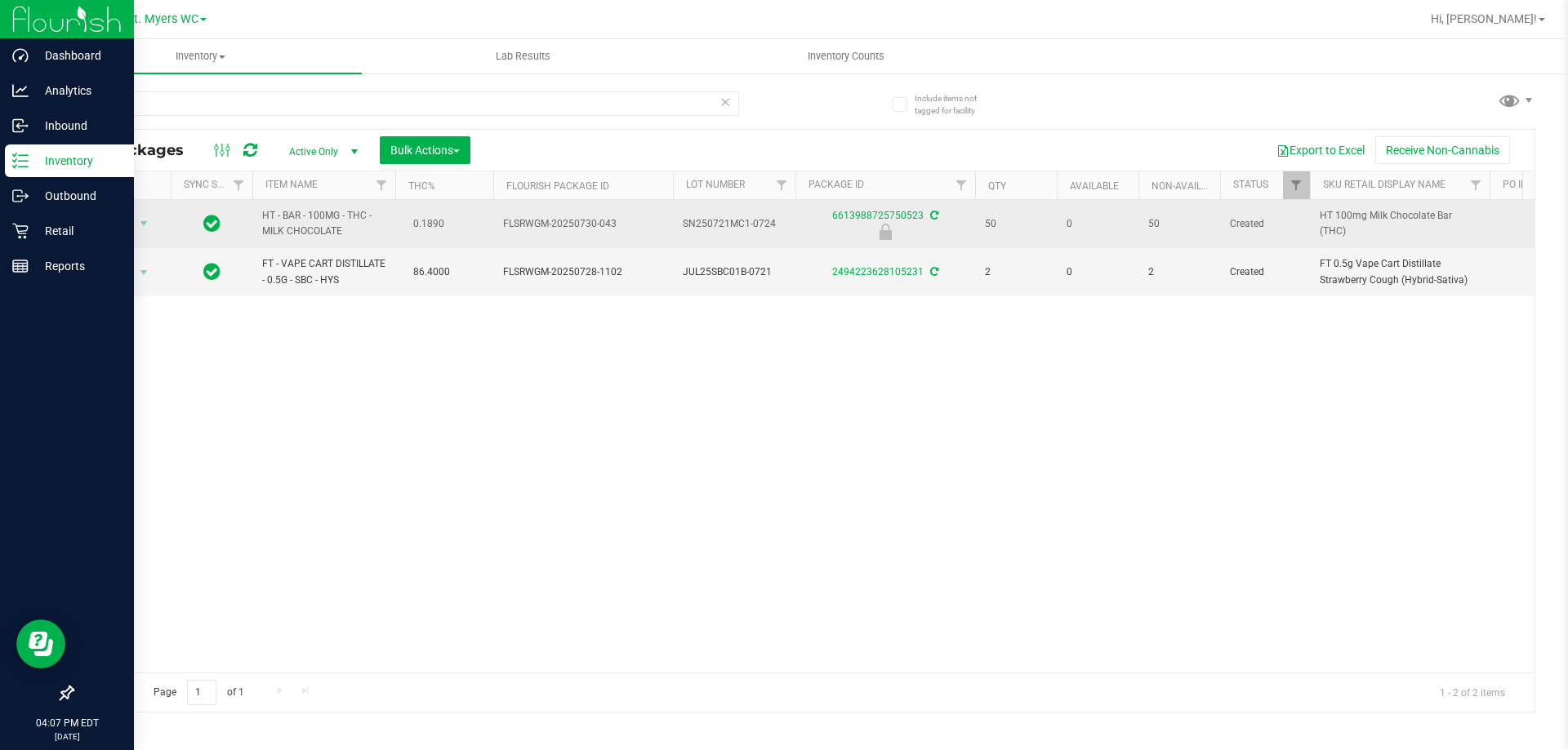
drag, startPoint x: 353, startPoint y: 234, endPoint x: 261, endPoint y: 213, distance: 94.4
click at [261, 213] on td "HT - BAR - 100MG - THC - MILK CHOCOLATE" at bounding box center [324, 224] width 143 height 48
copy span "HT - BAR - 100MG - THC - MILK CHOCOLATE"
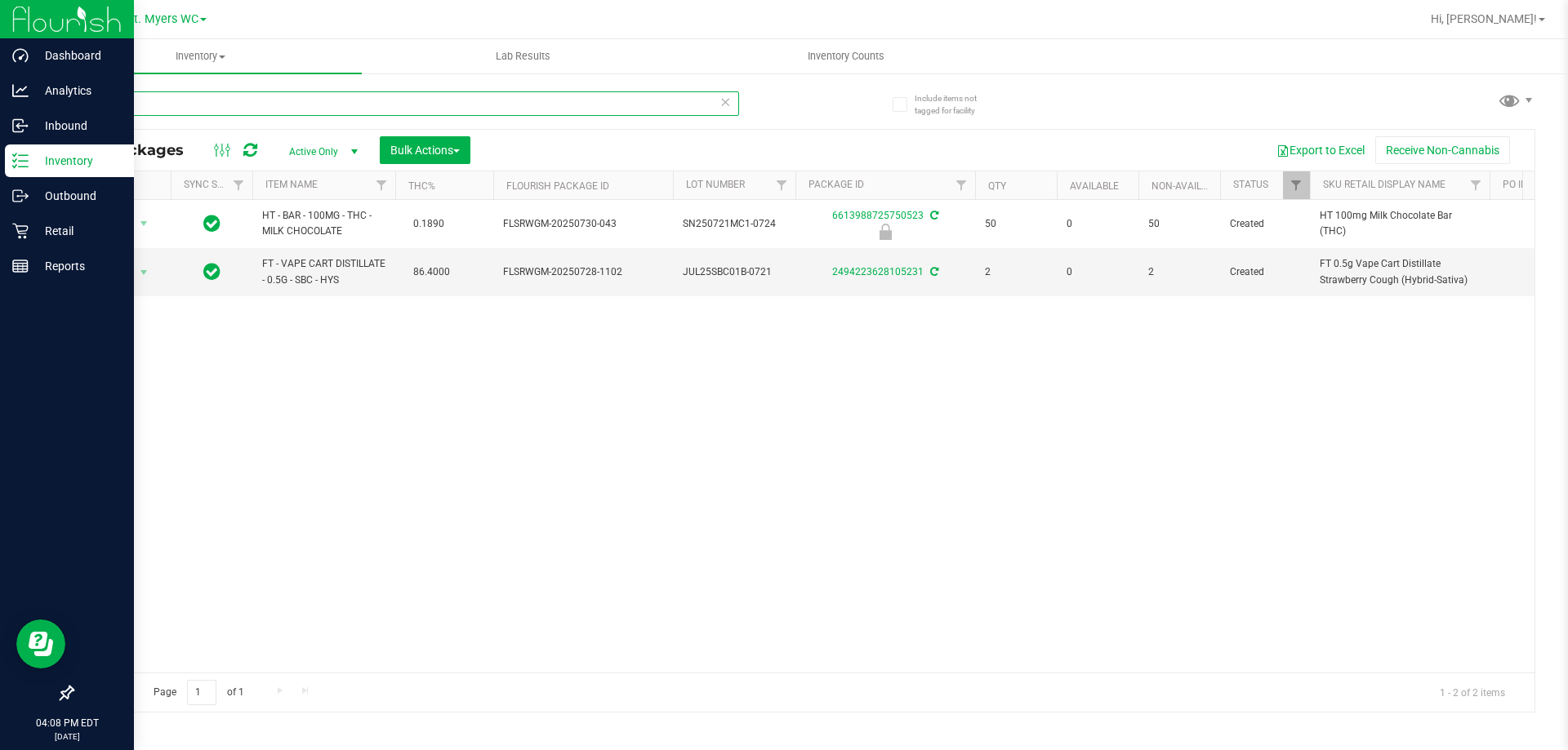
drag, startPoint x: 223, startPoint y: 106, endPoint x: 189, endPoint y: 139, distance: 47.4
click at [7, 106] on div "Dashboard Analytics Inbound Inventory Outbound Retail Reports 04:08 PM EDT [DAT…" at bounding box center [784, 375] width 1568 height 750
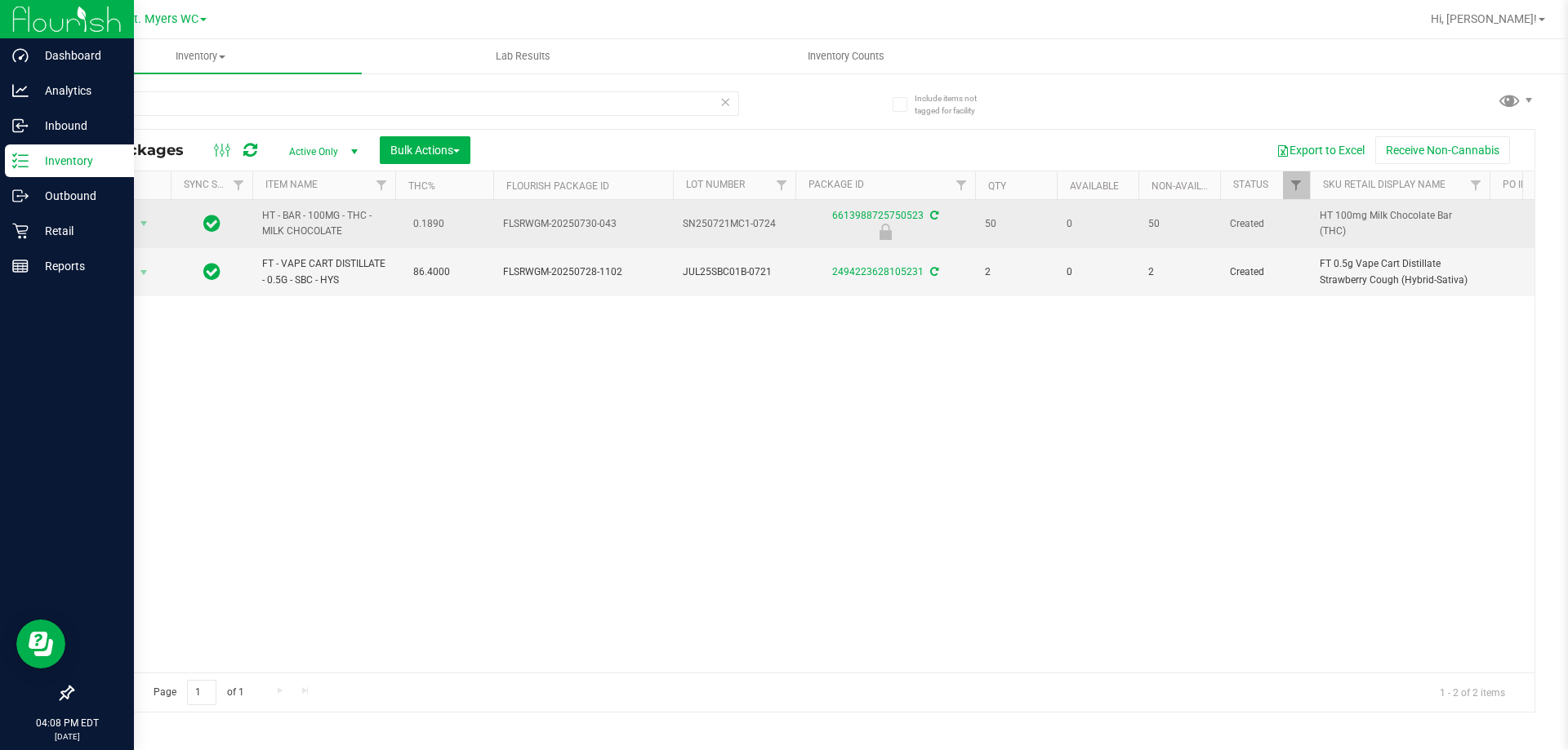
drag, startPoint x: 365, startPoint y: 234, endPoint x: 266, endPoint y: 217, distance: 100.4
click at [264, 217] on span "HT - BAR - 100MG - THC - MILK CHOCOLATE" at bounding box center [323, 223] width 123 height 31
copy span "HT - BAR - 100MG - THC - MILK CHOCOLATE"
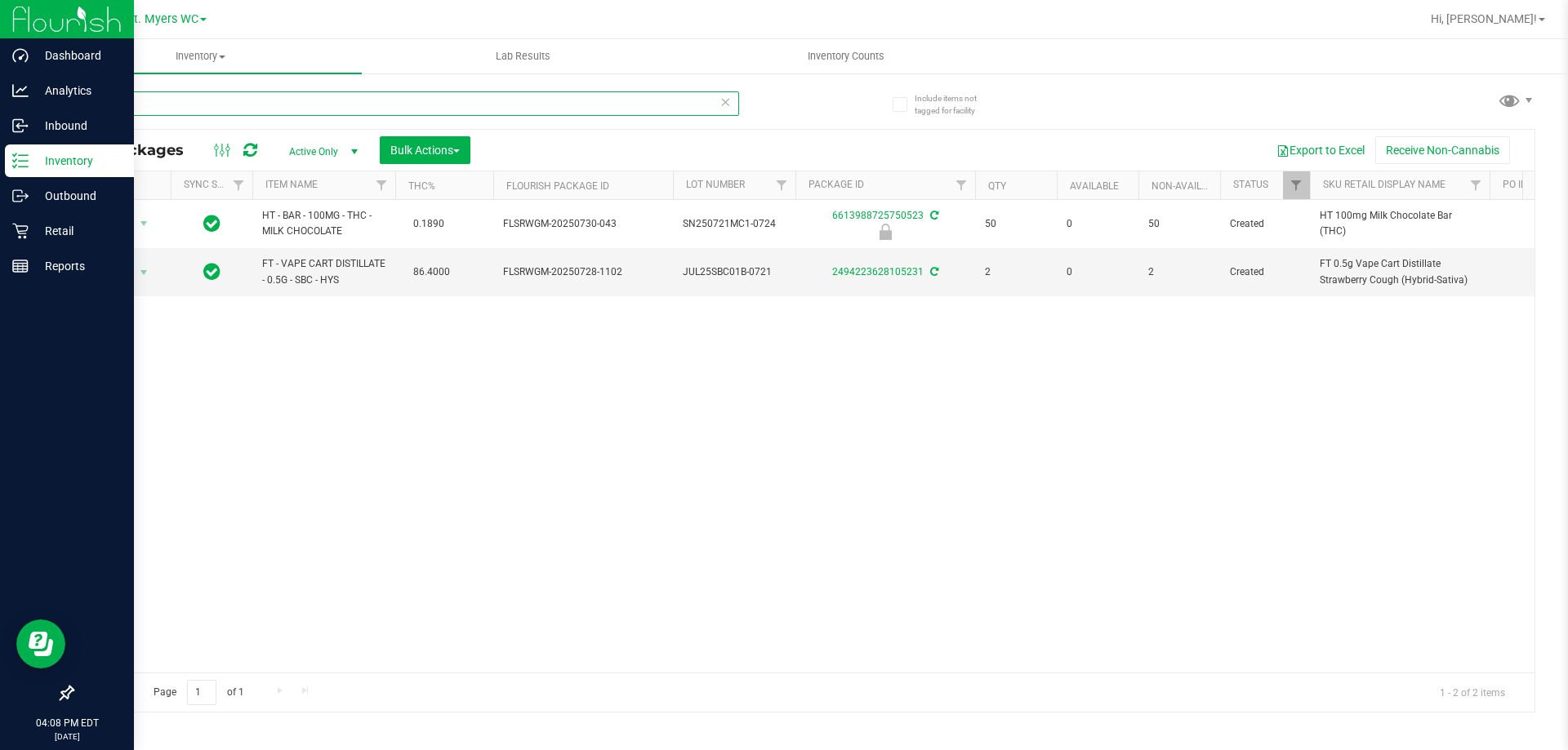
drag, startPoint x: 287, startPoint y: 104, endPoint x: 61, endPoint y: 105, distance: 226.0
click at [61, 105] on div "Include items not tagged for facility 0523 All Packages Active Only Active Only…" at bounding box center [803, 320] width 1528 height 498
paste input "HT - BAR - 100MG - THC - MILK CHOCOLATE"
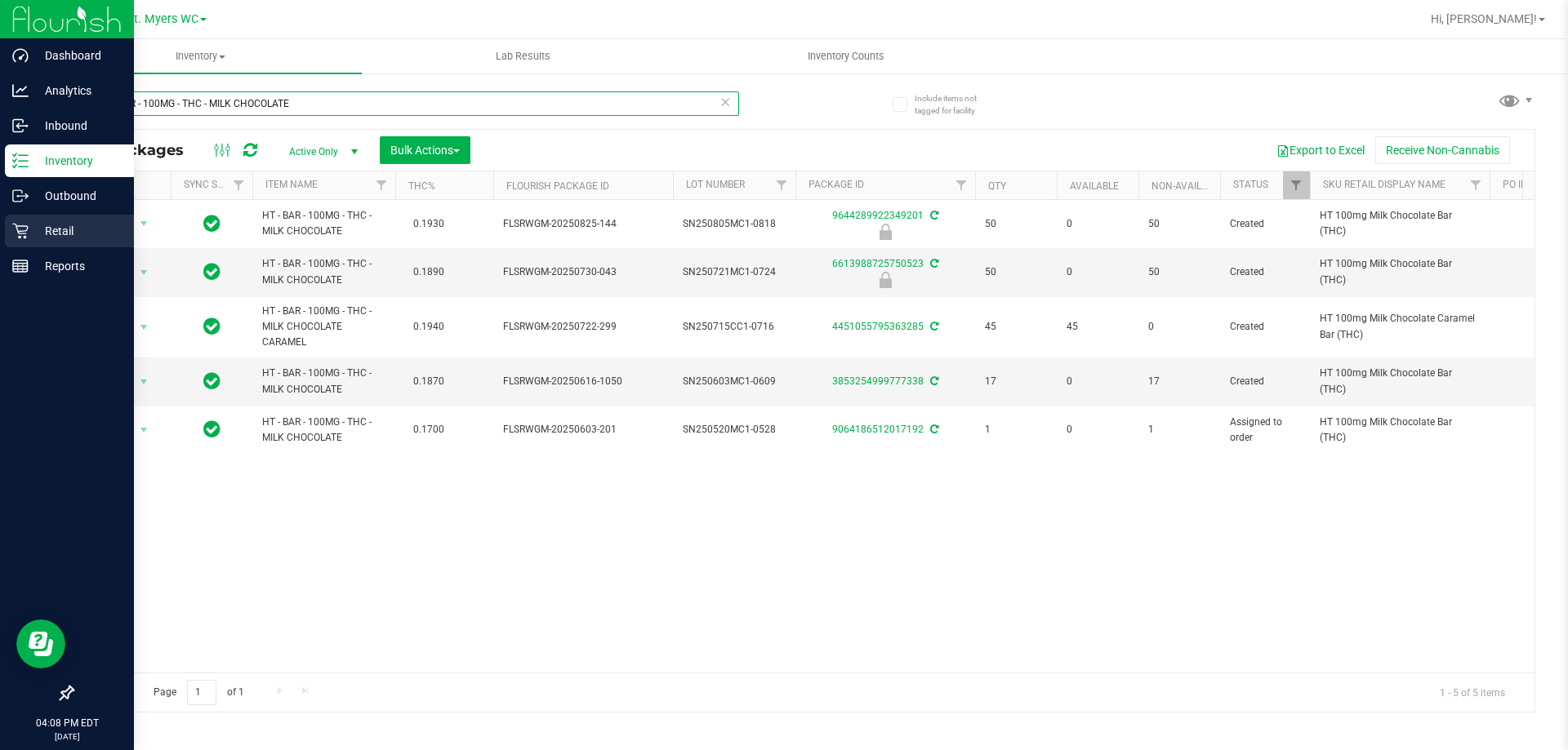
type input "HT - BAR - 100MG - THC - MILK CHOCOLATE"
click at [54, 236] on p "Retail" at bounding box center [78, 230] width 98 height 19
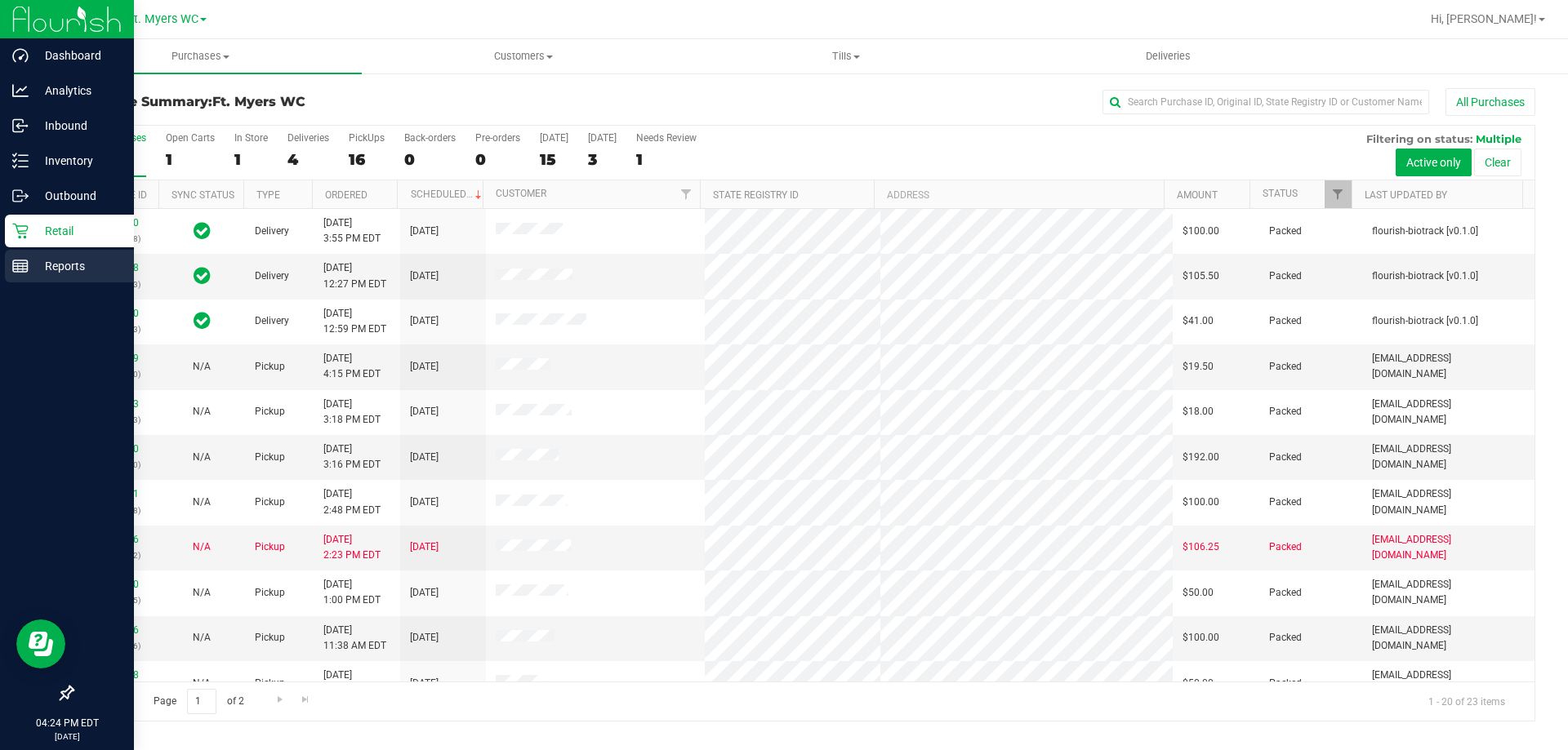
click at [31, 265] on p "Reports" at bounding box center [78, 265] width 98 height 19
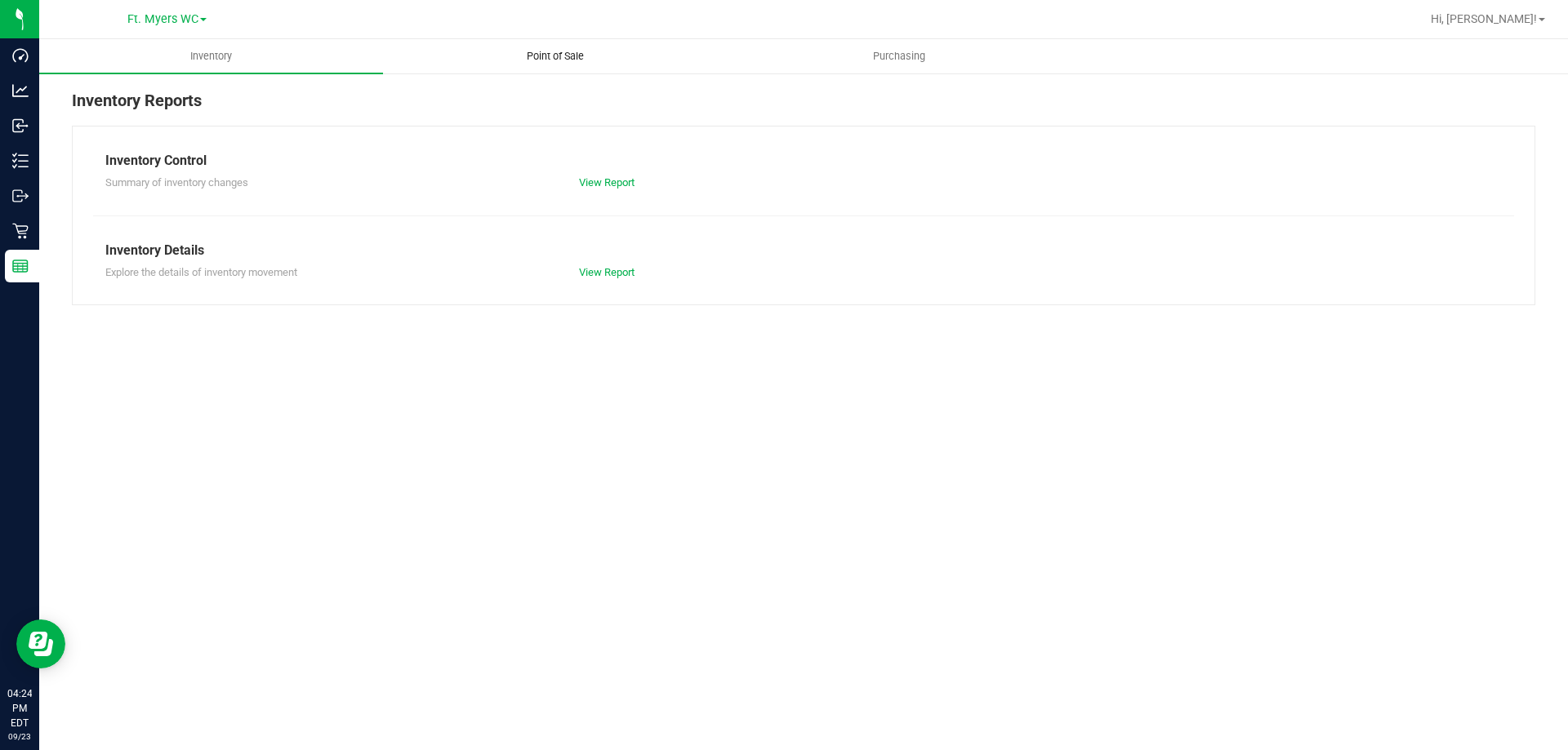
click at [586, 51] on span "Point of Sale" at bounding box center [555, 57] width 101 height 15
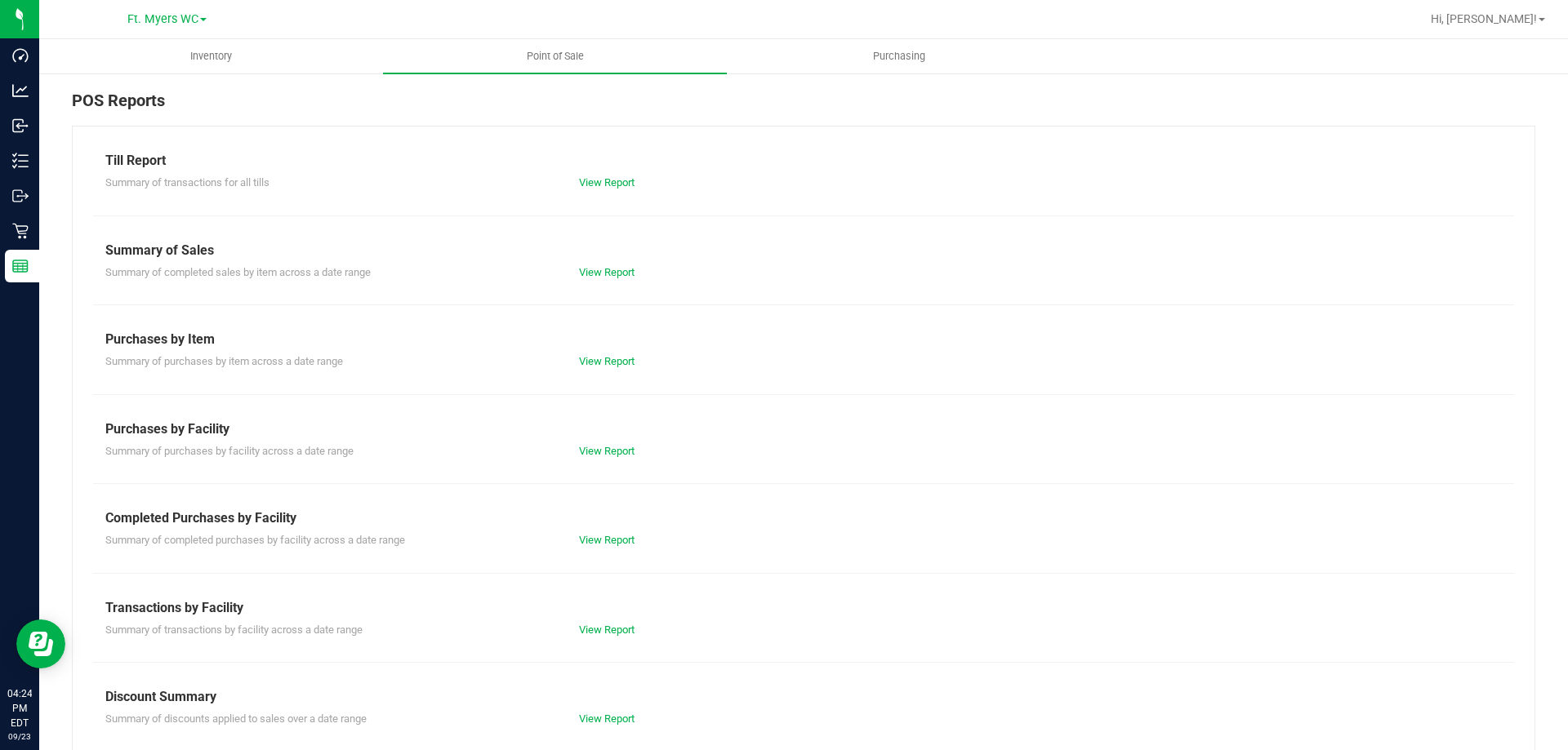
click at [610, 725] on div "View Report" at bounding box center [684, 719] width 237 height 17
click at [612, 727] on div "View Report" at bounding box center [684, 719] width 237 height 17
click at [625, 714] on link "View Report" at bounding box center [607, 718] width 56 height 12
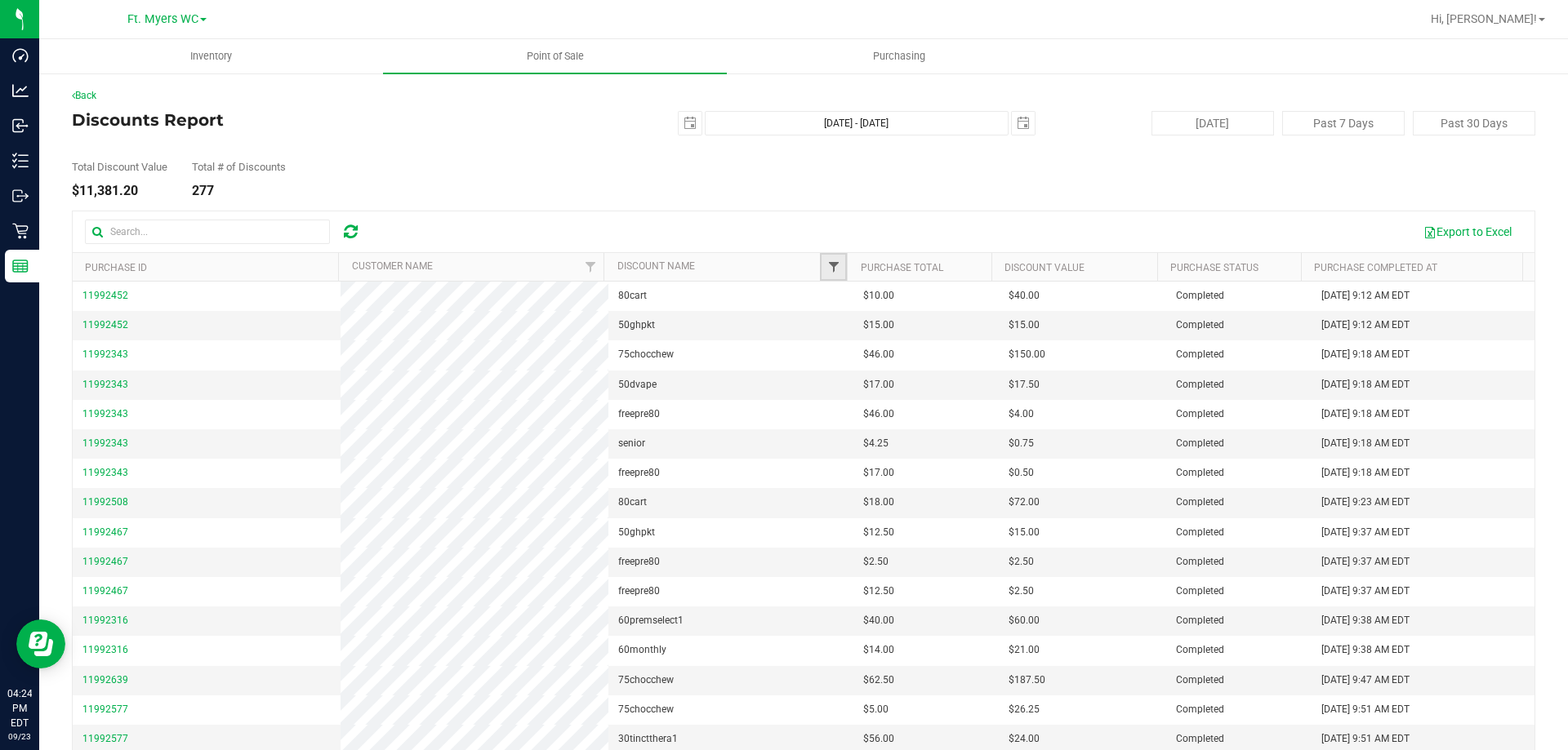
click at [831, 261] on span "Filter" at bounding box center [834, 267] width 13 height 13
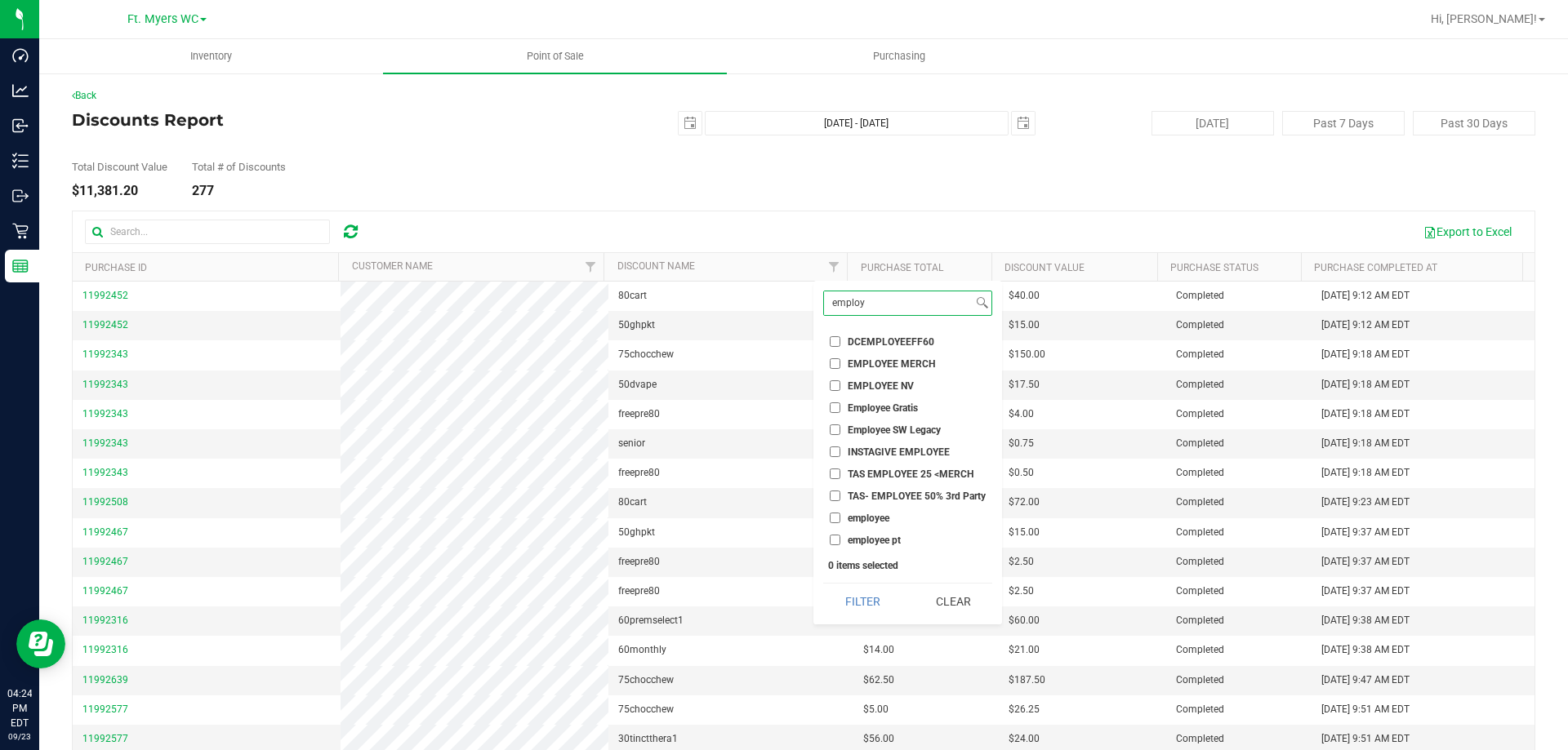
type input "employ"
click at [835, 521] on input "employee" at bounding box center [835, 517] width 10 height 10
checkbox input "true"
click at [835, 540] on input "employee pt" at bounding box center [835, 539] width 10 height 10
checkbox input "true"
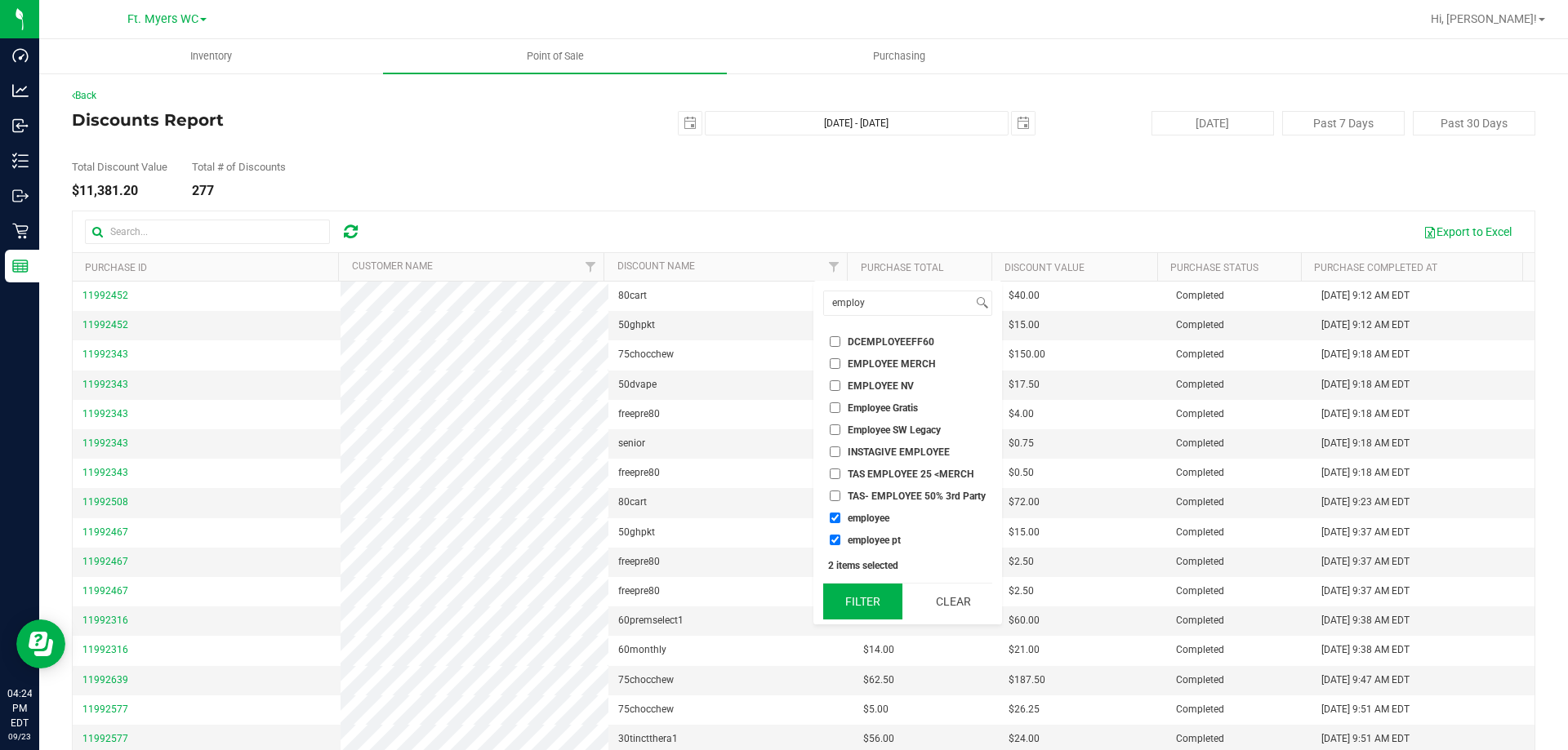
click at [862, 607] on button "Filter" at bounding box center [862, 601] width 78 height 36
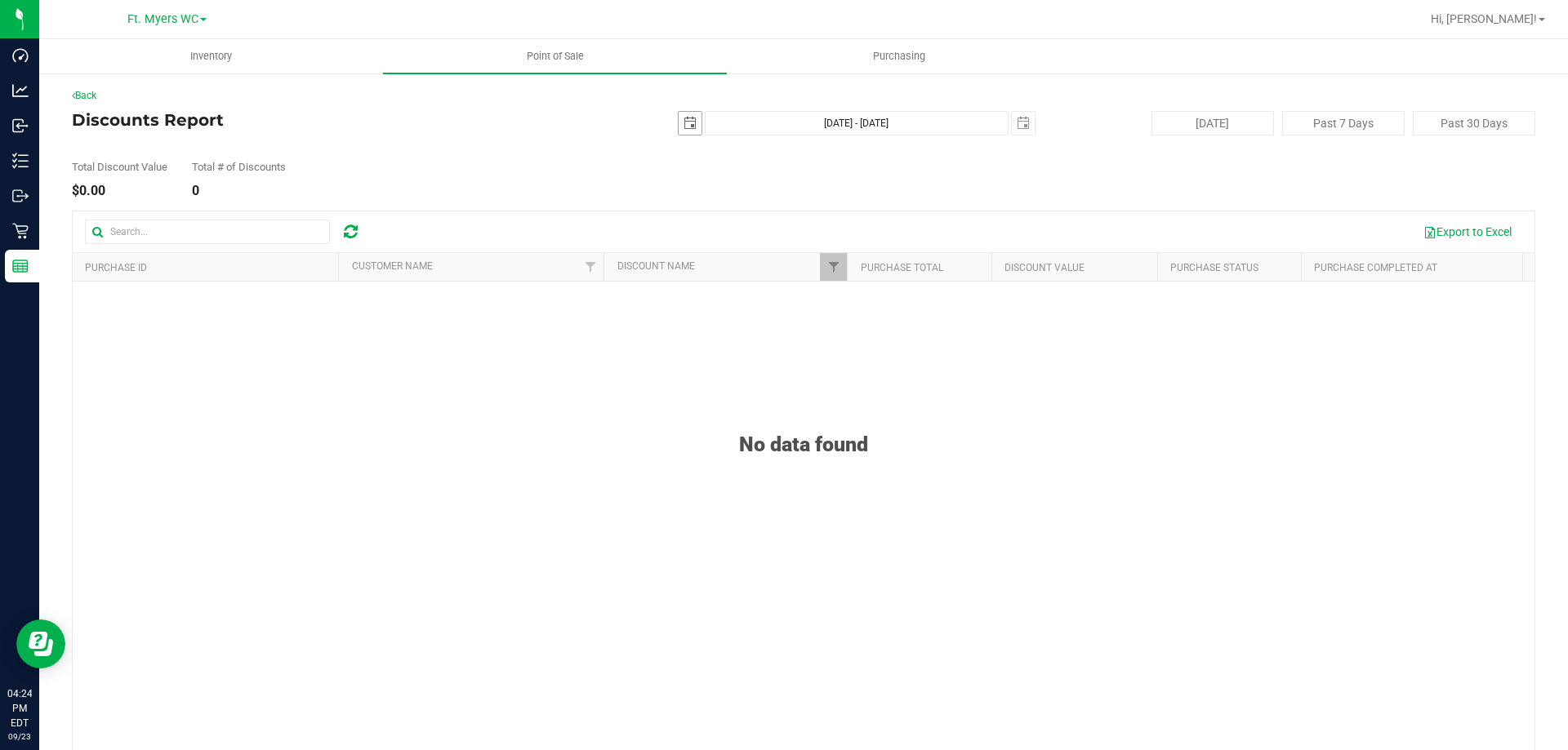
click at [683, 129] on span "select" at bounding box center [690, 123] width 13 height 13
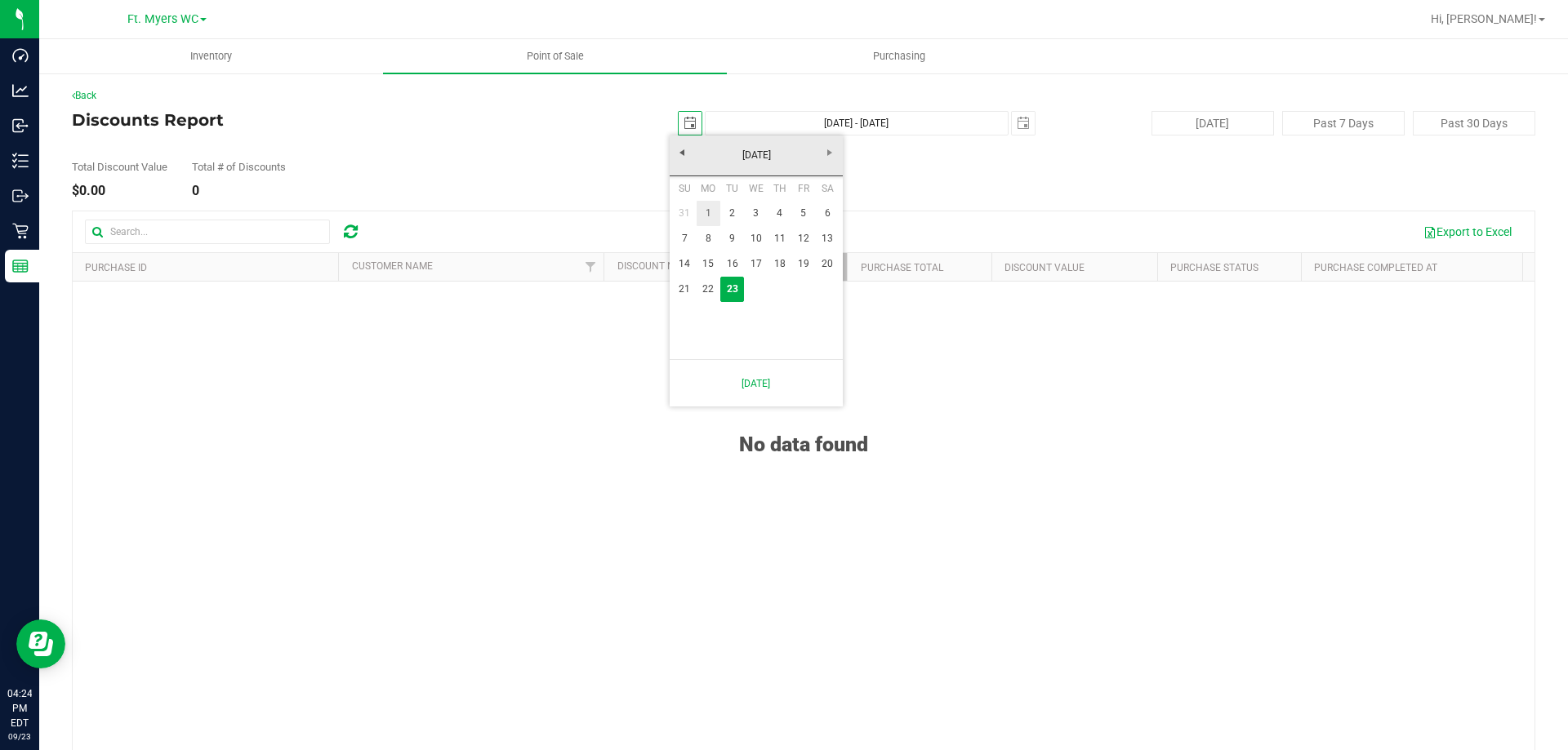
click at [708, 213] on link "1" at bounding box center [708, 213] width 24 height 25
type input "[DATE]"
type input "[DATE] - [DATE]"
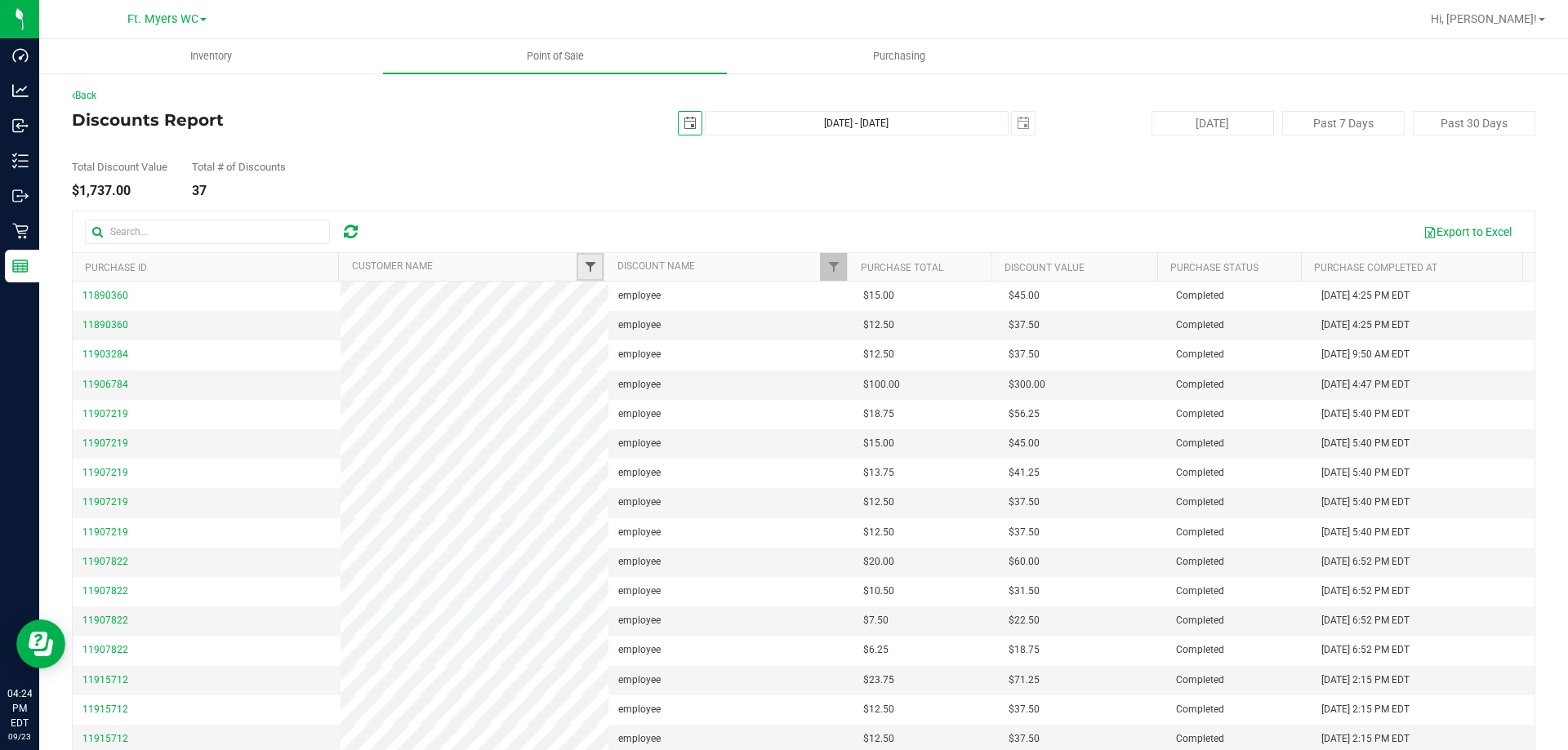
click at [585, 271] on span "Filter" at bounding box center [590, 267] width 13 height 13
type input "[PERSON_NAME]"
click at [613, 358] on button "Filter" at bounding box center [621, 346] width 78 height 36
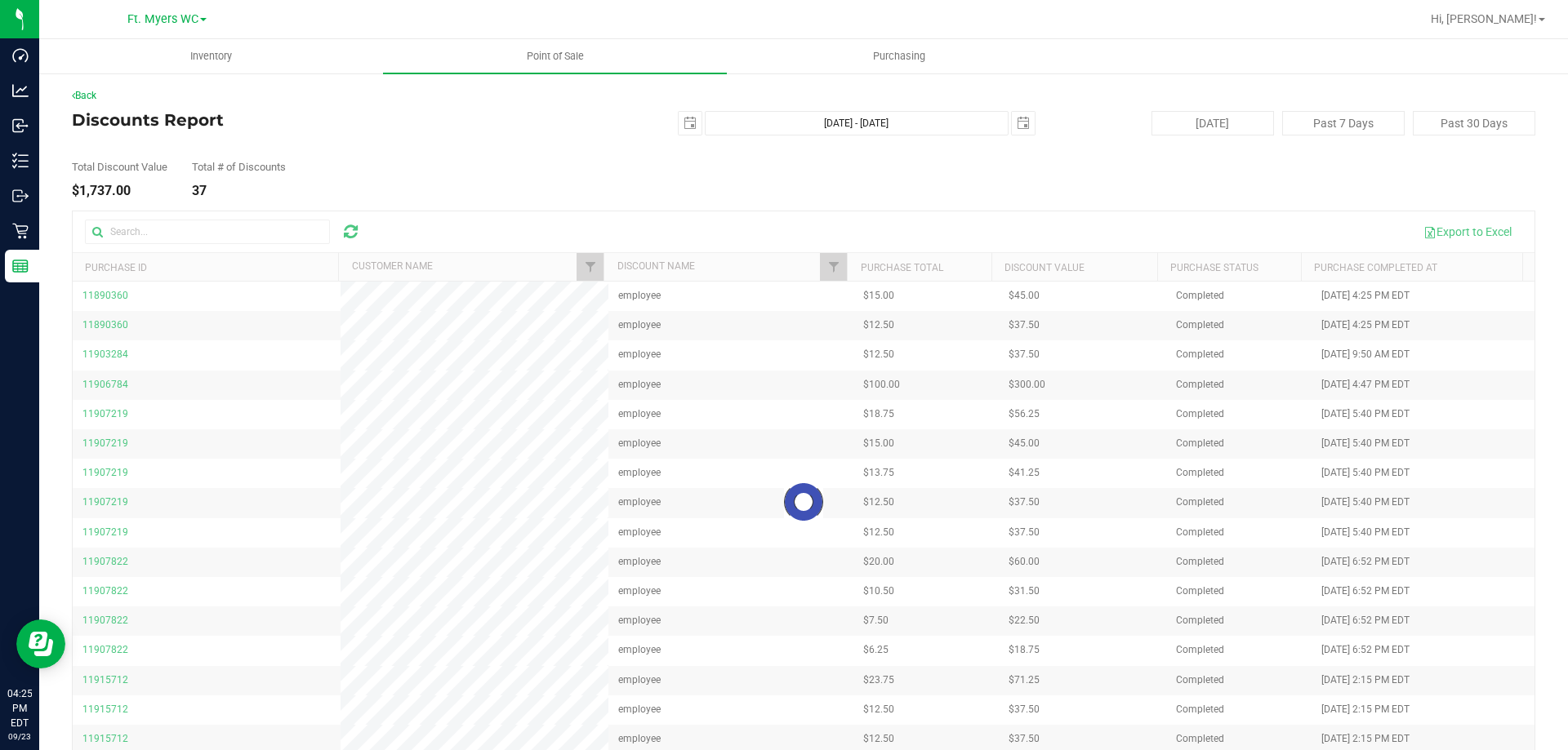
click at [894, 208] on div "Back Discounts Report [DATE] [DATE] - [DATE] [DATE] [DATE] Past 7 Days Past 30 …" at bounding box center [803, 441] width 1463 height 706
drag, startPoint x: 854, startPoint y: 193, endPoint x: 858, endPoint y: 240, distance: 47.2
click at [857, 257] on div "Back Discounts Report [DATE] [DATE] - [DATE] [DATE] [DATE] Past 7 Days Past 30 …" at bounding box center [803, 441] width 1463 height 706
click at [823, 196] on div "Total Discount Value $1,737.00 Total # of Discounts 37" at bounding box center [803, 166] width 1463 height 62
click at [587, 267] on div at bounding box center [803, 502] width 1461 height 582
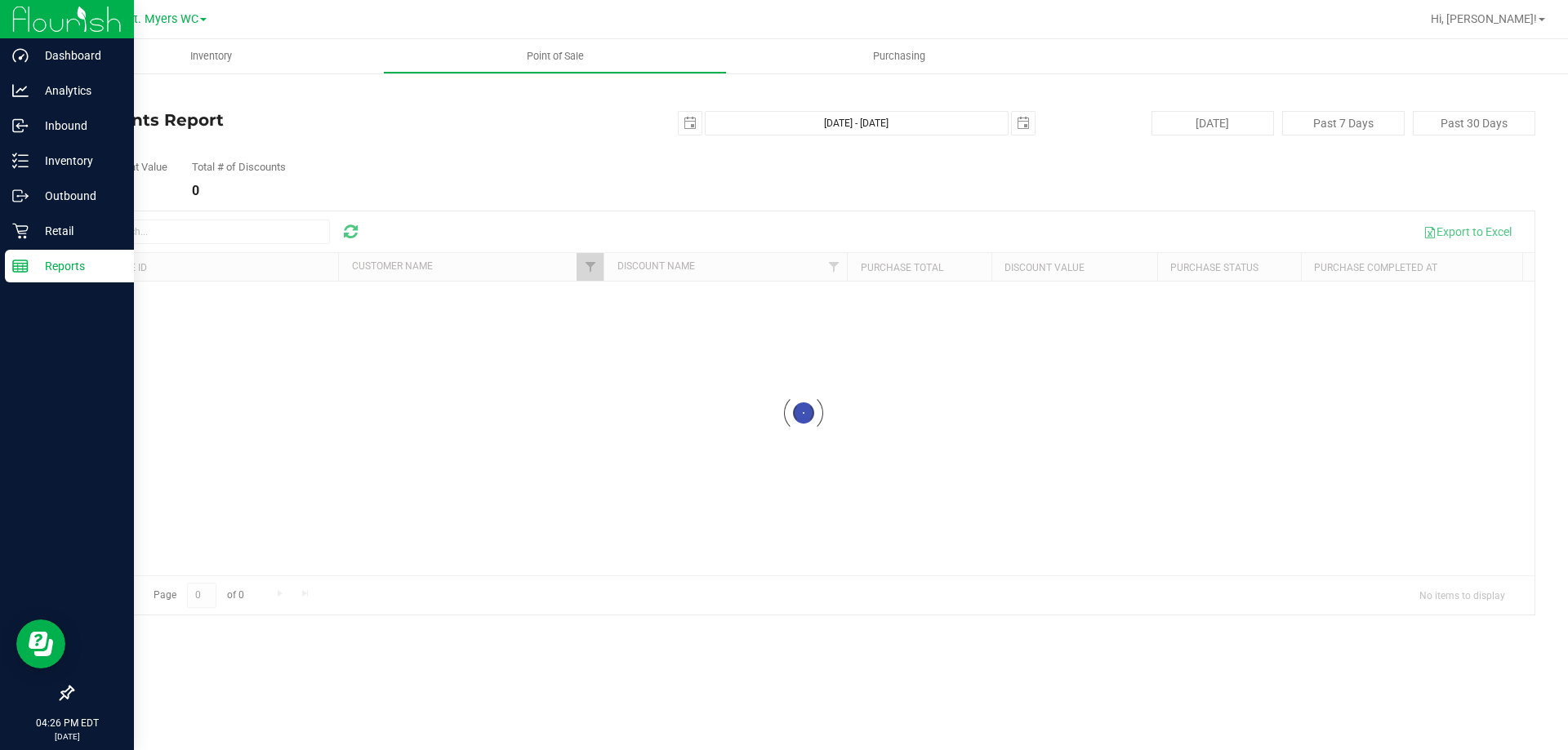
click at [20, 280] on div "Reports" at bounding box center [69, 265] width 129 height 32
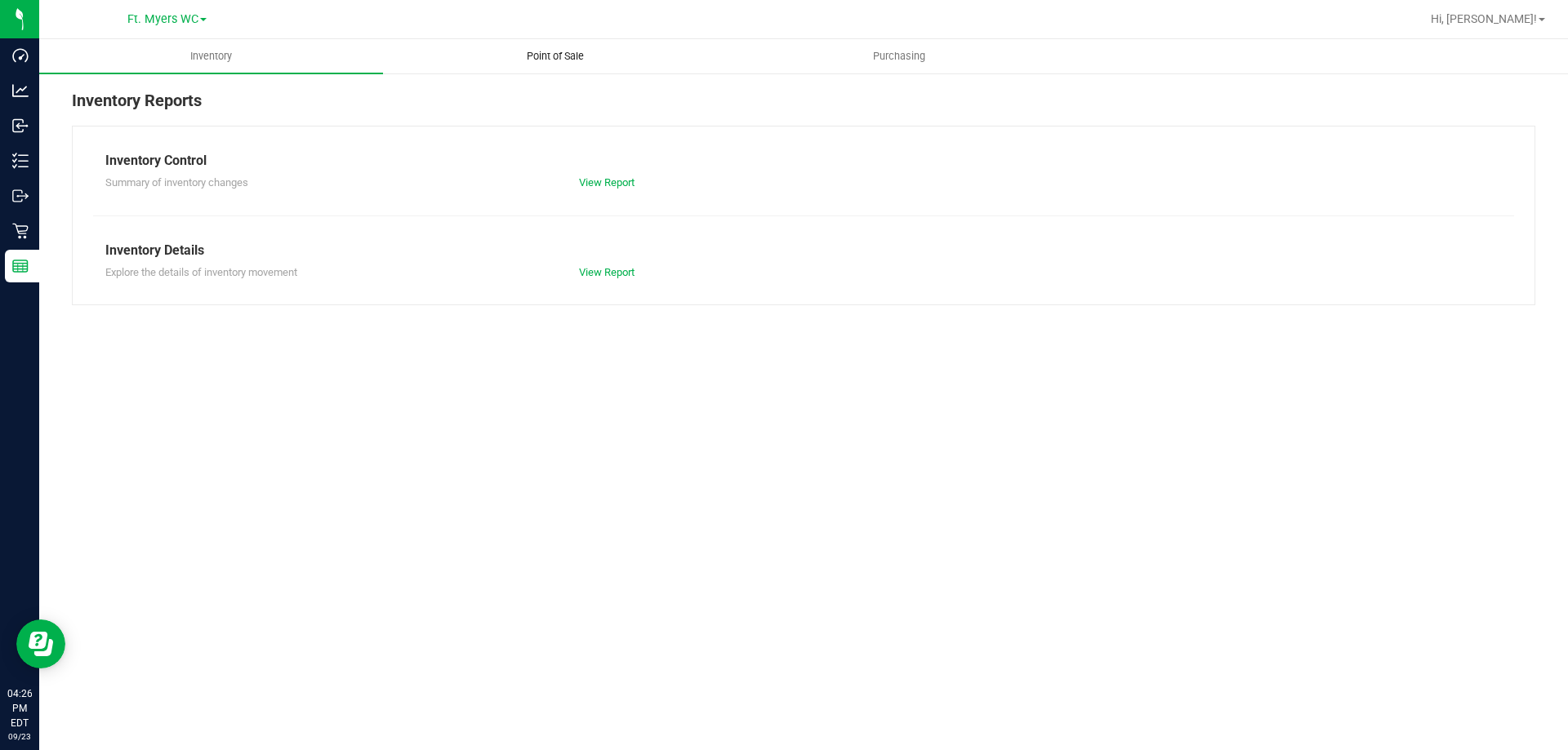
click at [552, 58] on span "Point of Sale" at bounding box center [555, 57] width 101 height 15
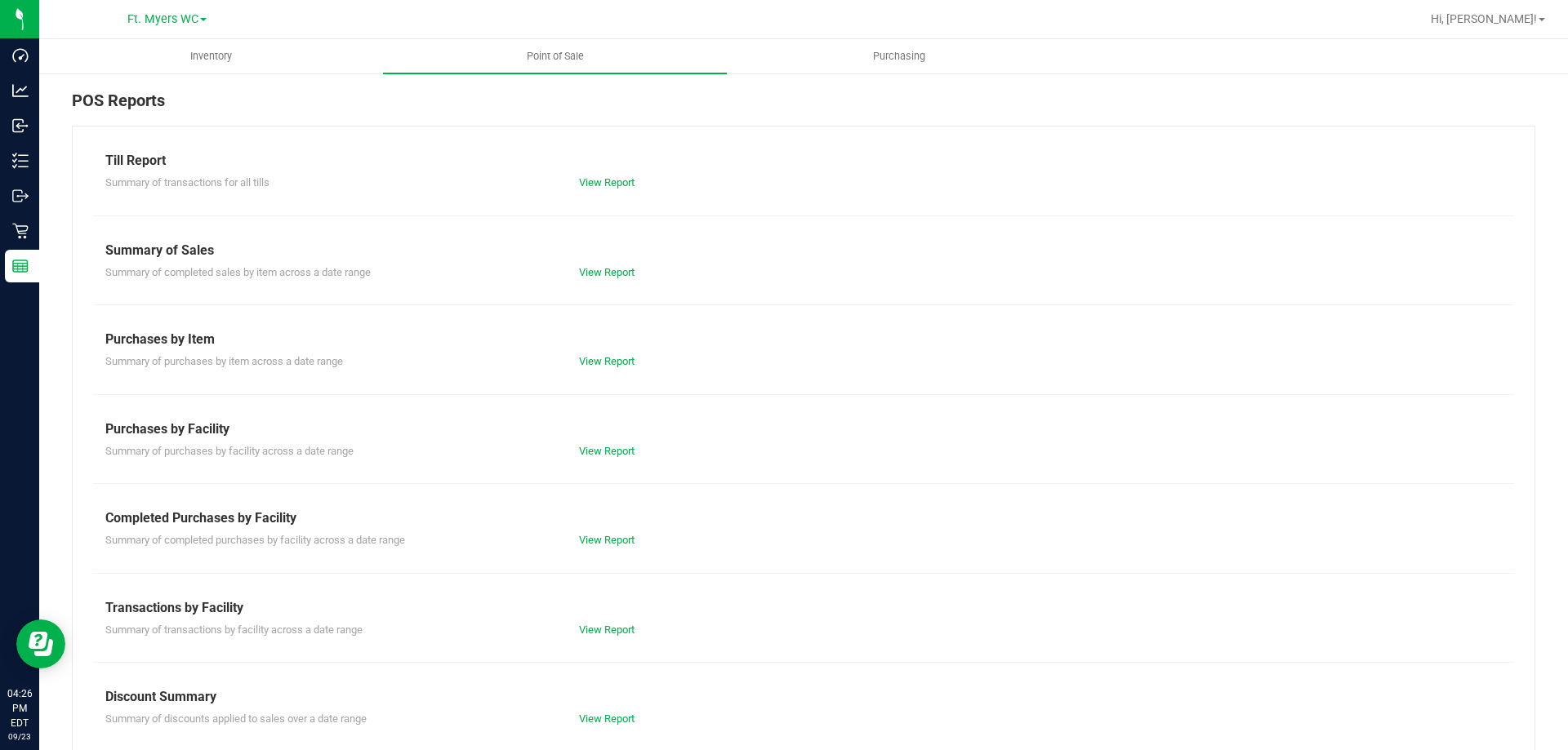
click at [601, 728] on div "Till Report Summary of transactions for all tills View Report Summary of Sales …" at bounding box center [803, 483] width 1463 height 716
click at [600, 716] on link "View Report" at bounding box center [607, 718] width 56 height 12
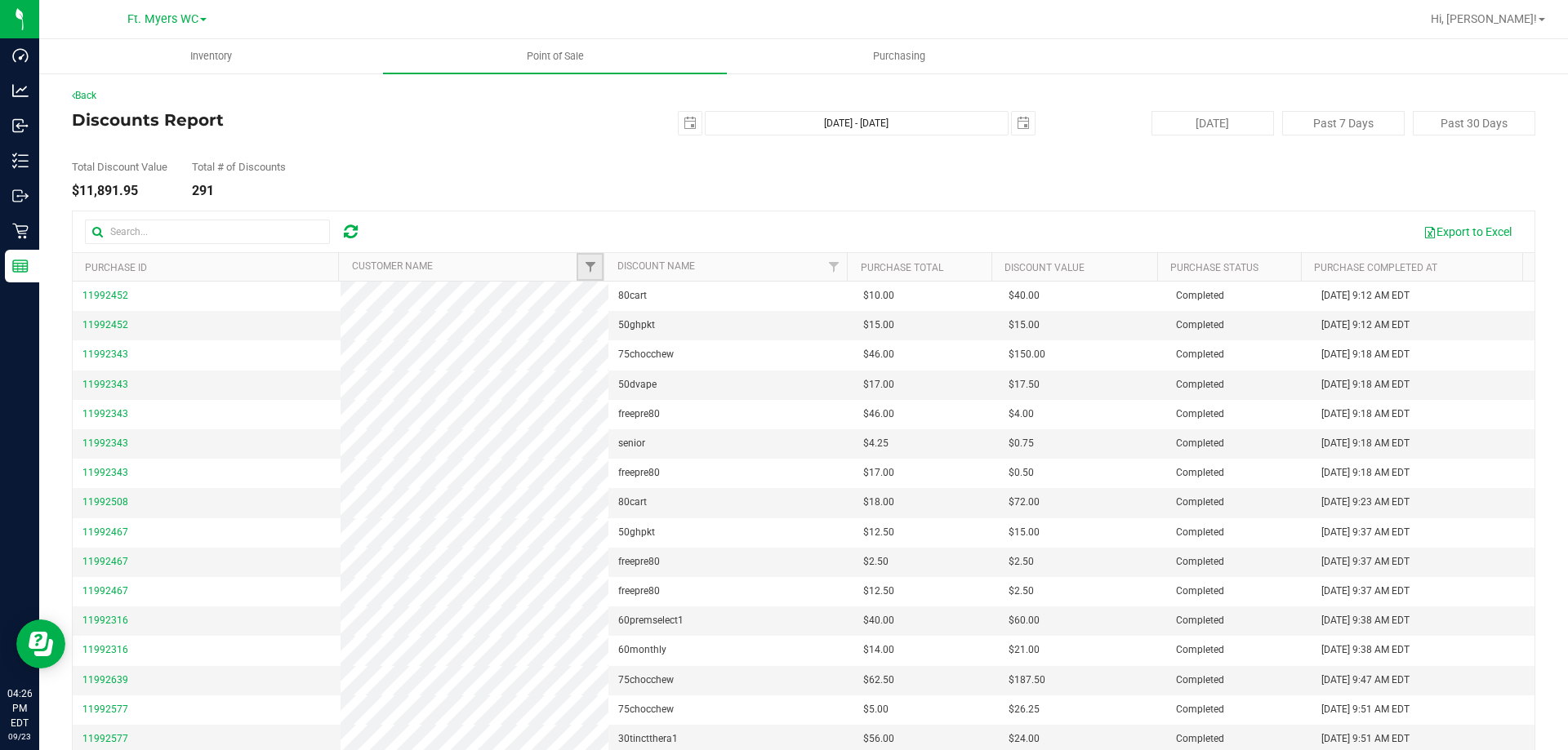
click at [583, 275] on link "Filter" at bounding box center [590, 267] width 27 height 28
type input "[PERSON_NAME]"
click at [633, 345] on button "Filter" at bounding box center [621, 346] width 78 height 36
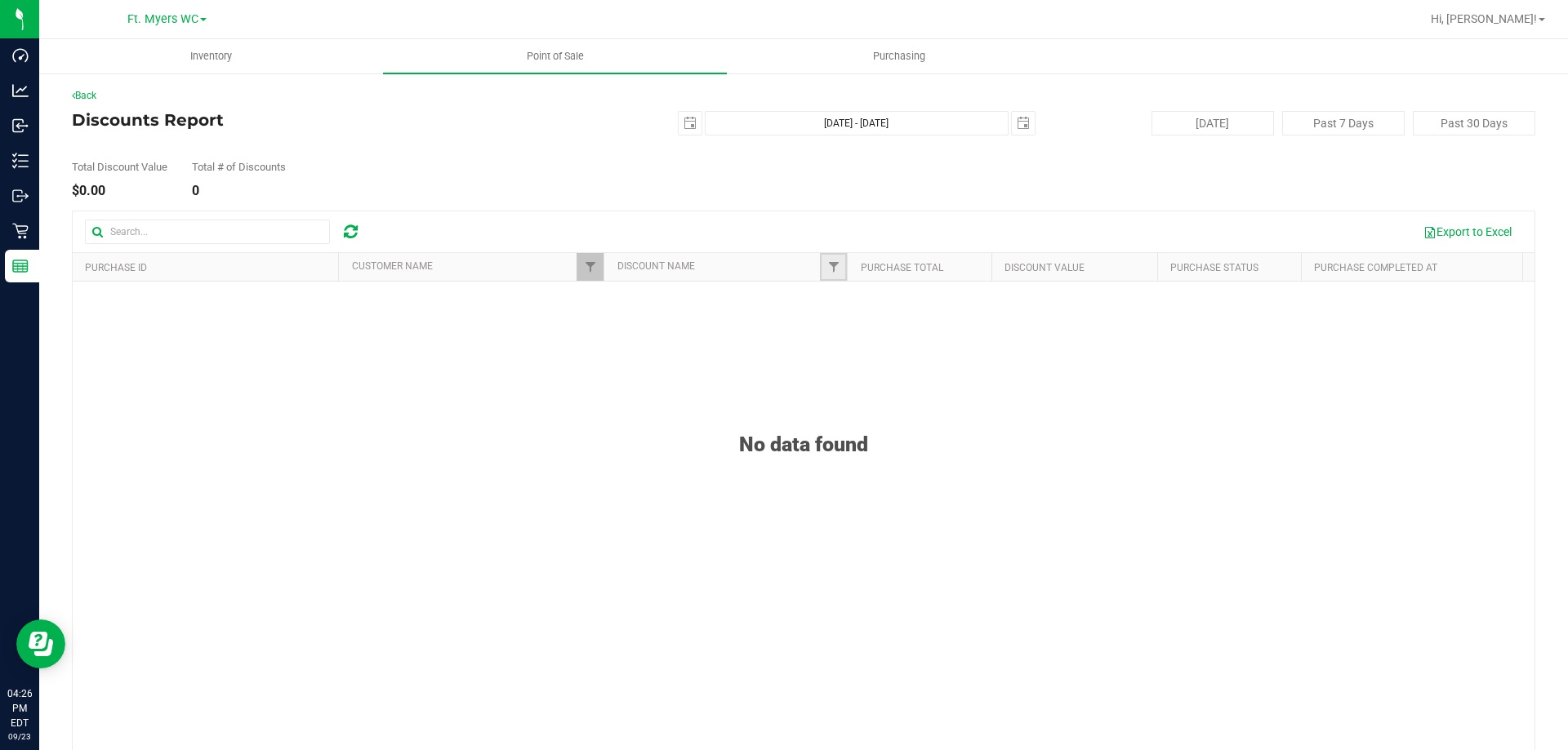
click at [820, 270] on link "Filter" at bounding box center [833, 267] width 27 height 28
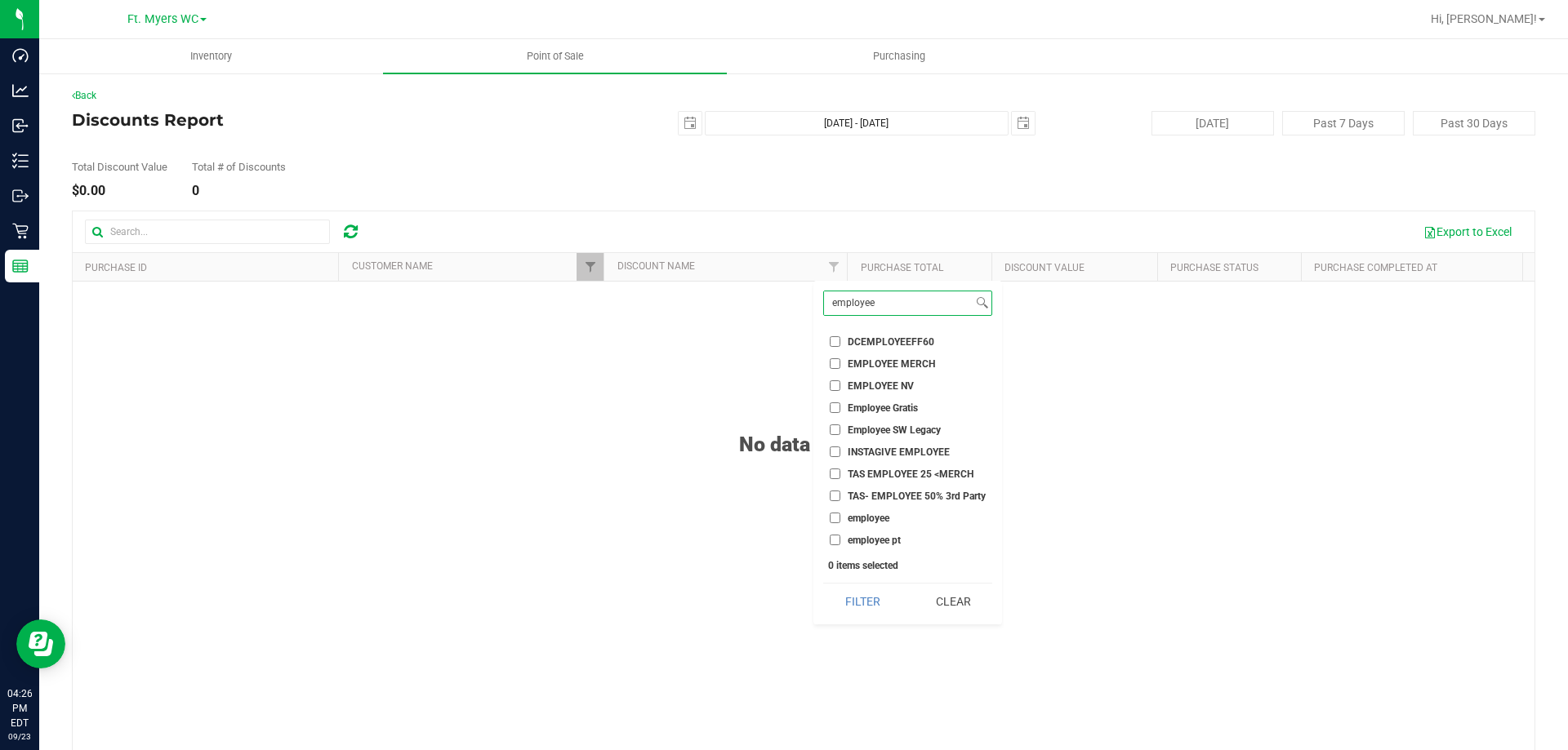
type input "employee"
click at [835, 522] on input "employee" at bounding box center [835, 517] width 10 height 10
checkbox input "true"
click at [860, 597] on button "Filter" at bounding box center [862, 601] width 78 height 36
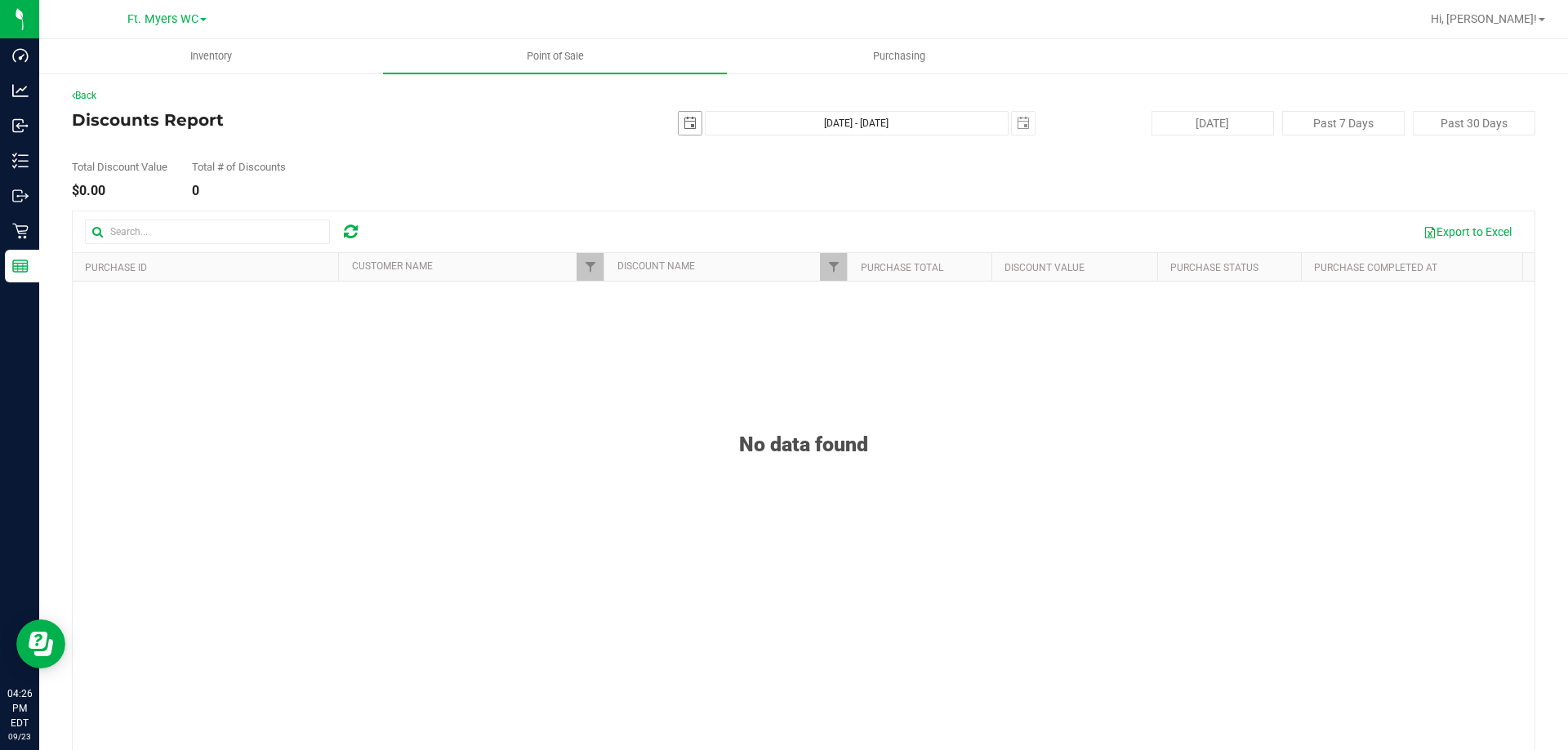
click at [688, 122] on span "select" at bounding box center [690, 123] width 23 height 23
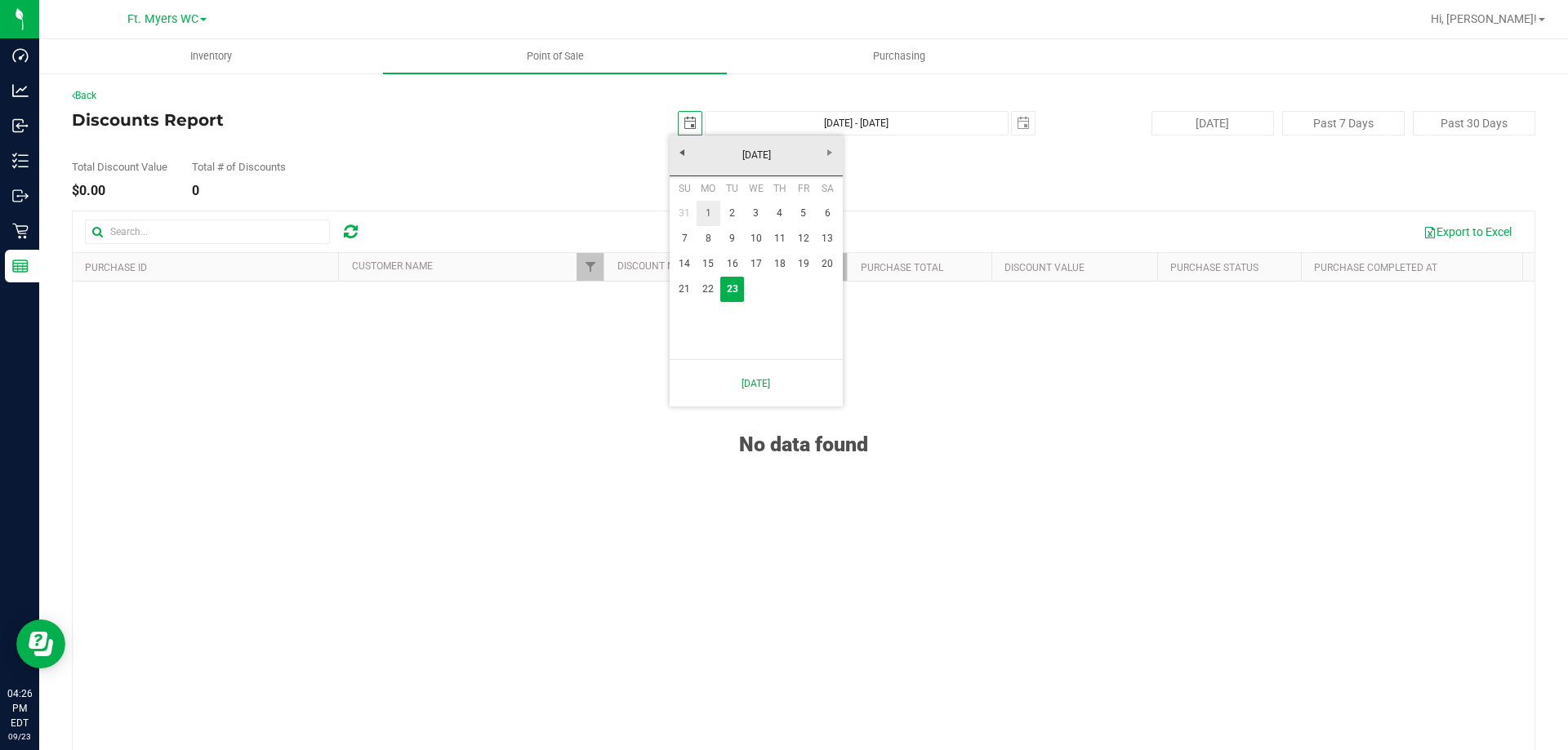
click at [712, 212] on link "1" at bounding box center [708, 213] width 24 height 25
type input "[DATE]"
type input "[DATE] - [DATE]"
click at [593, 275] on link "Filter" at bounding box center [590, 267] width 27 height 28
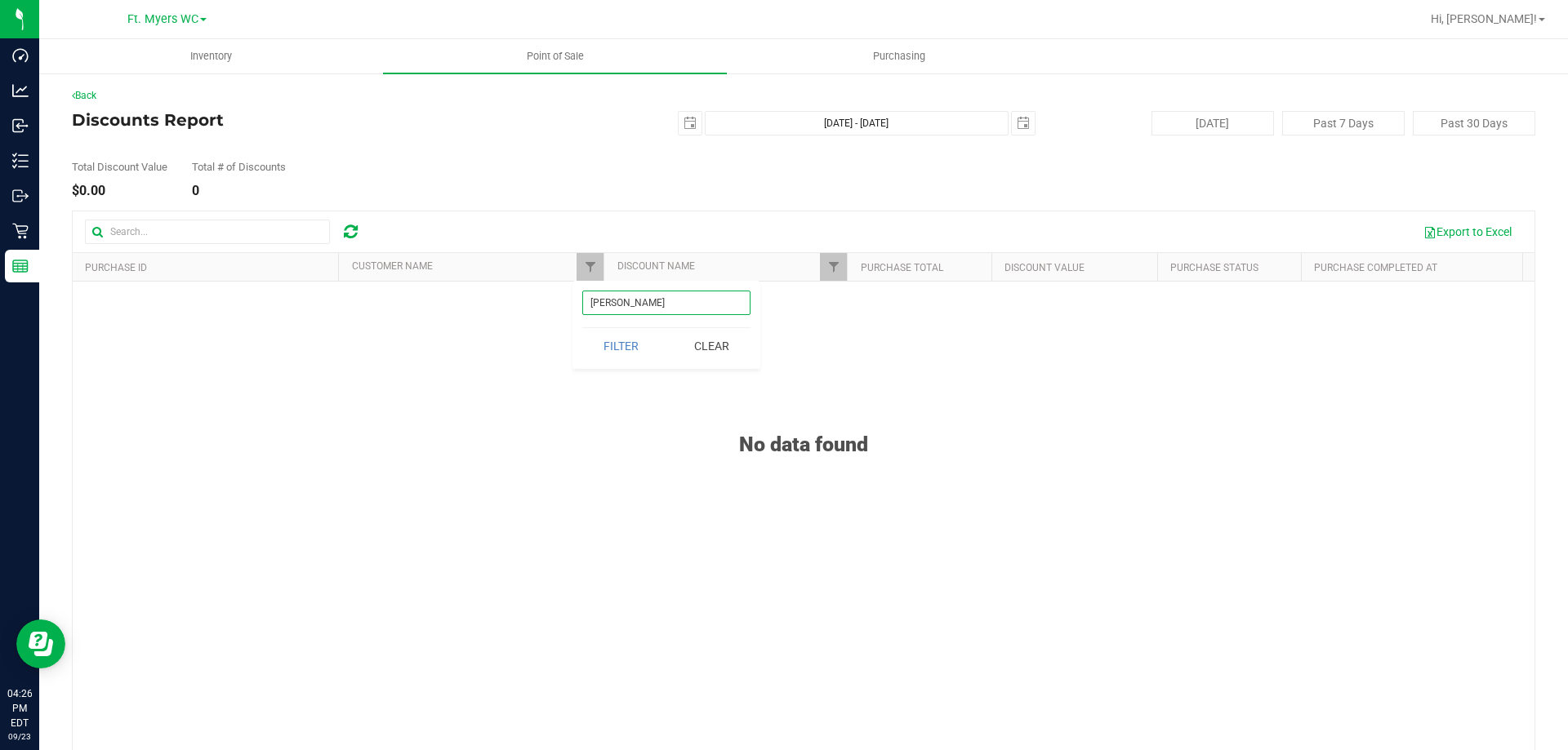
drag, startPoint x: 643, startPoint y: 310, endPoint x: 432, endPoint y: 310, distance: 211.0
click at [432, 310] on body "Dashboard Analytics Inbound Inventory Outbound Retail Reports 04:26 PM EDT 09/2…" at bounding box center [784, 375] width 1568 height 750
click at [582, 329] on button "Filter" at bounding box center [621, 346] width 78 height 36
click at [601, 265] on div at bounding box center [803, 502] width 1461 height 582
click at [599, 265] on div at bounding box center [803, 502] width 1461 height 582
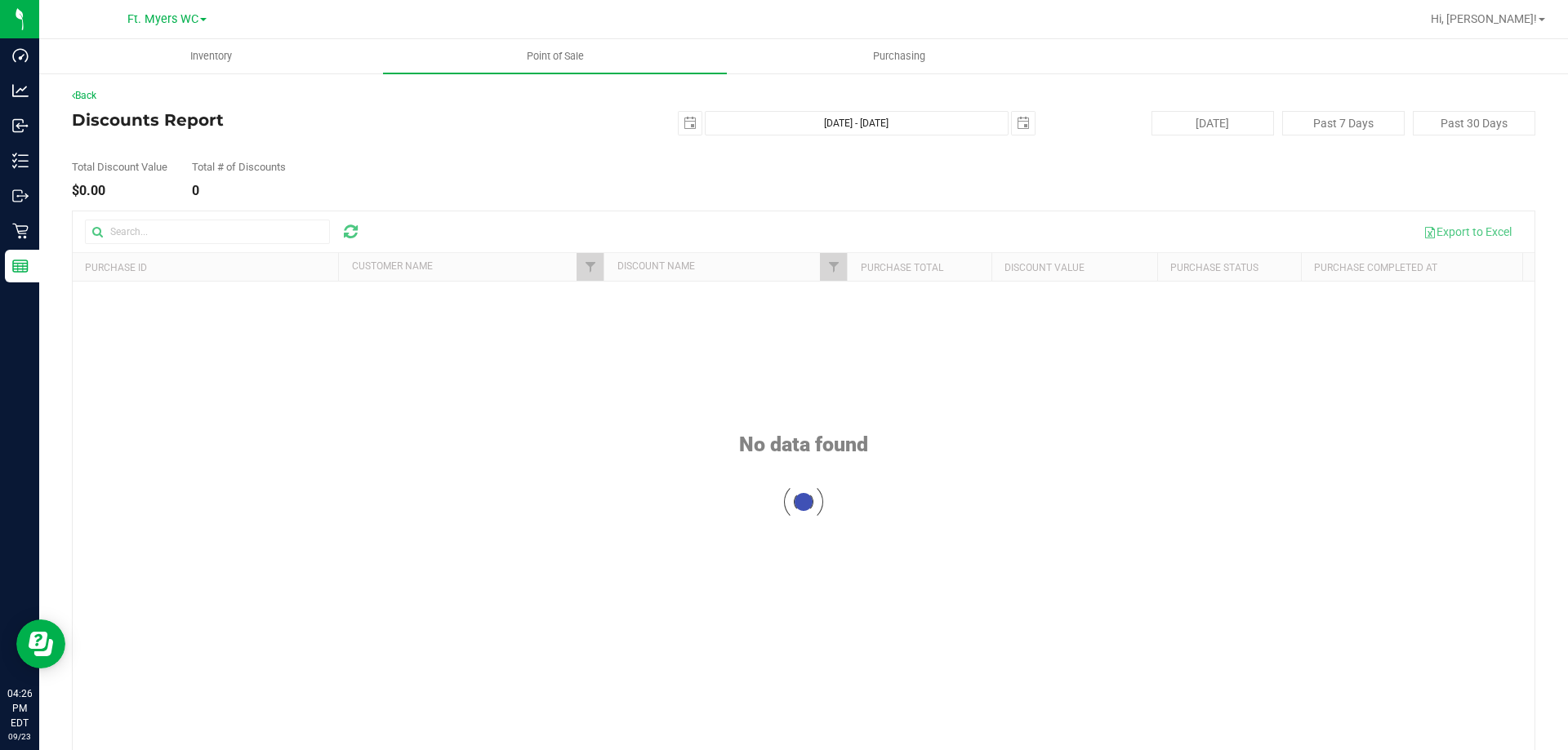
click at [576, 270] on div at bounding box center [803, 502] width 1461 height 582
click at [592, 274] on div "Purchase ID Customer Name Discount Name Purchase Total Discount Value Purchase …" at bounding box center [797, 267] width 1450 height 28
click at [796, 266] on span "Filter" at bounding box center [796, 267] width 13 height 13
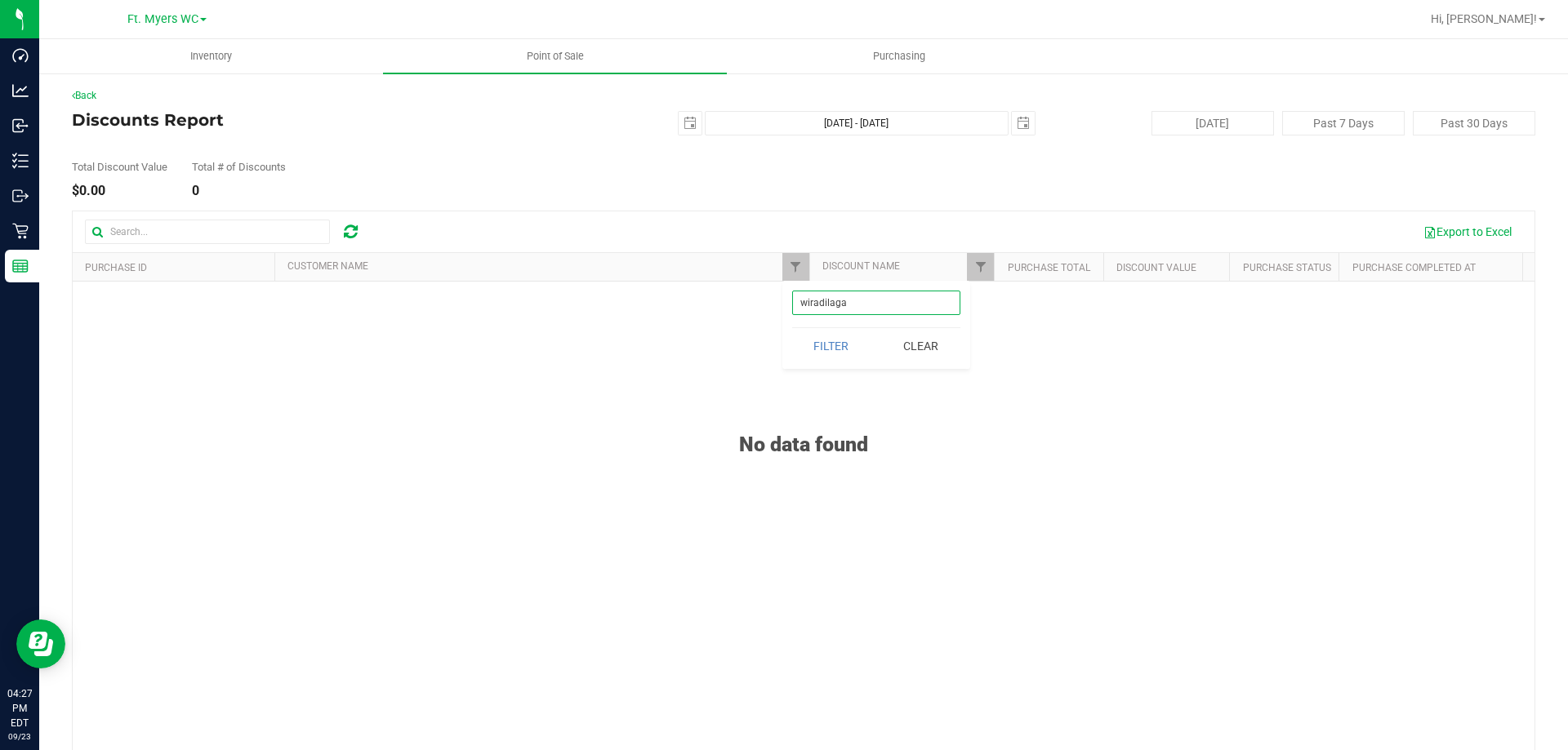
click at [886, 308] on input "wiradilaga" at bounding box center [875, 303] width 168 height 24
type input "wiradilaga"
click at [839, 343] on button "Filter" at bounding box center [831, 346] width 78 height 36
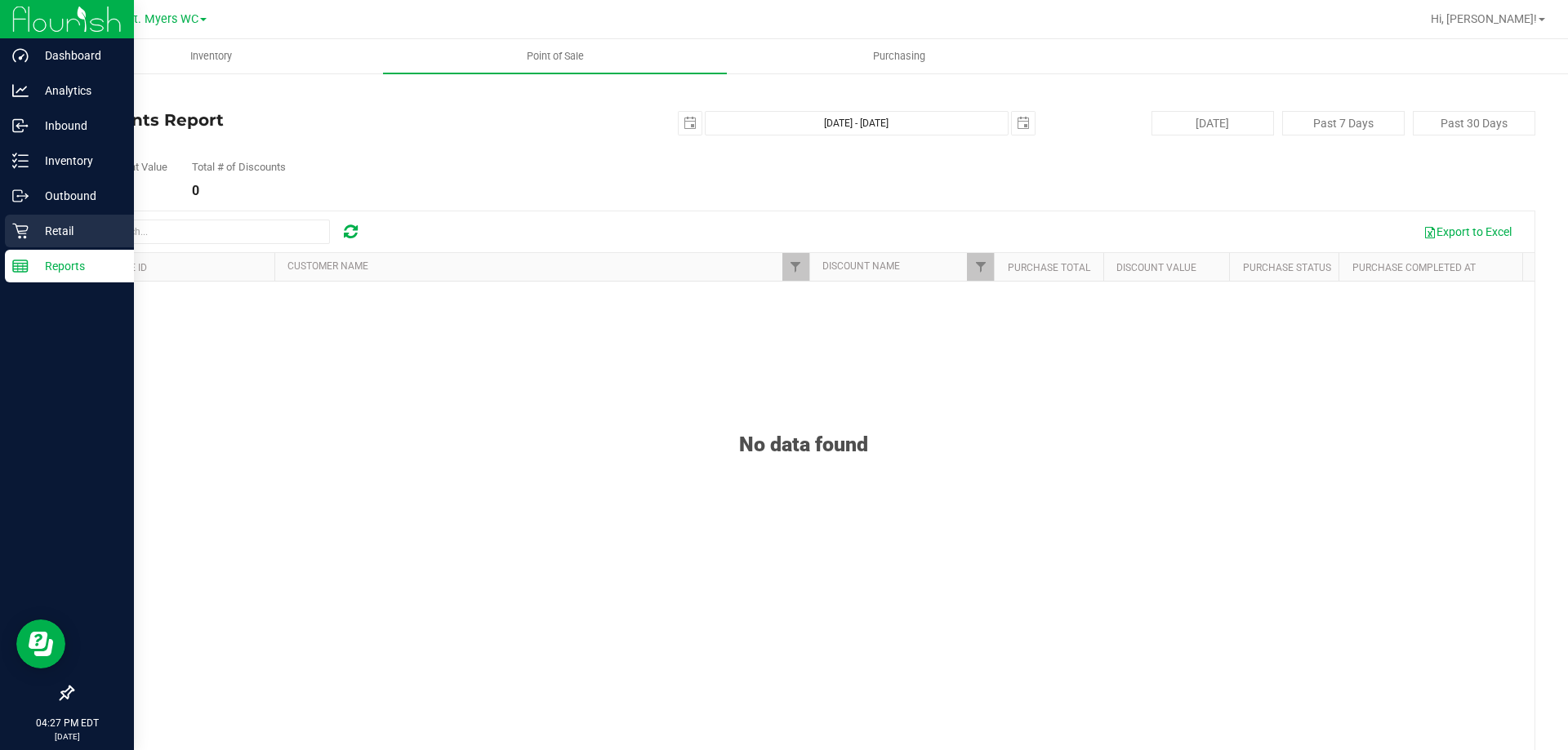
click at [28, 220] on div "Retail" at bounding box center [69, 230] width 129 height 32
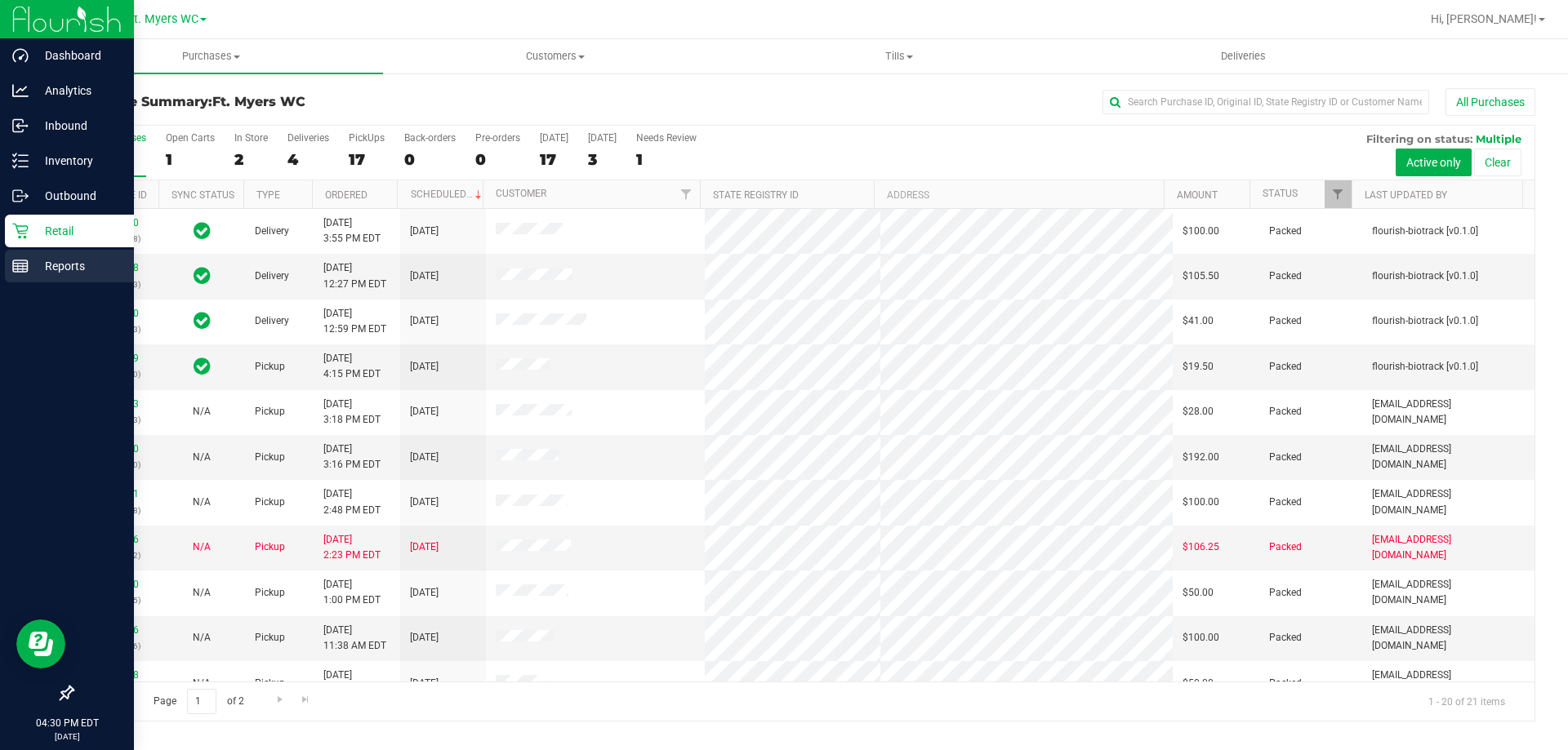
click at [14, 274] on icon at bounding box center [20, 266] width 17 height 17
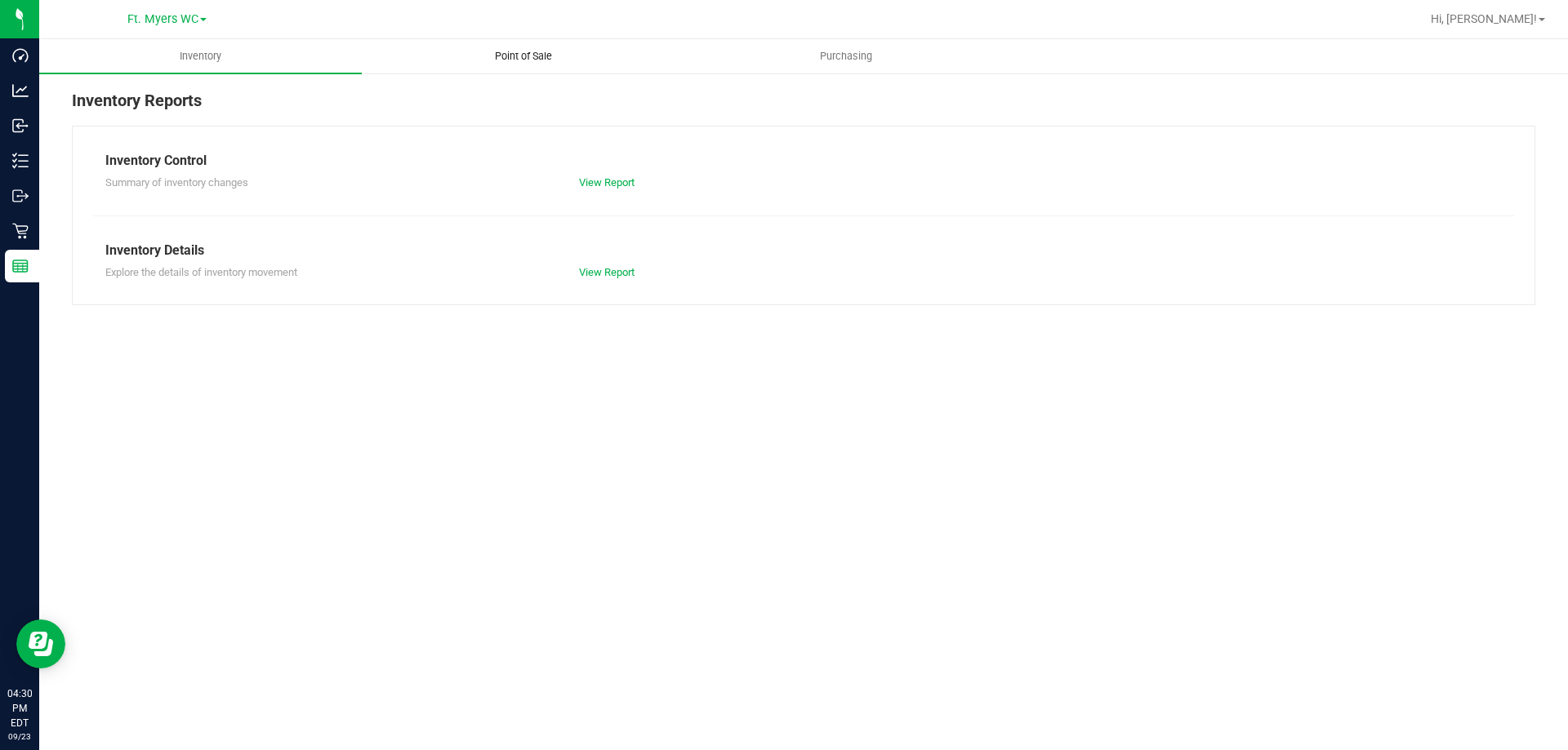
click at [524, 44] on uib-tab-heading "Point of Sale" at bounding box center [523, 56] width 321 height 32
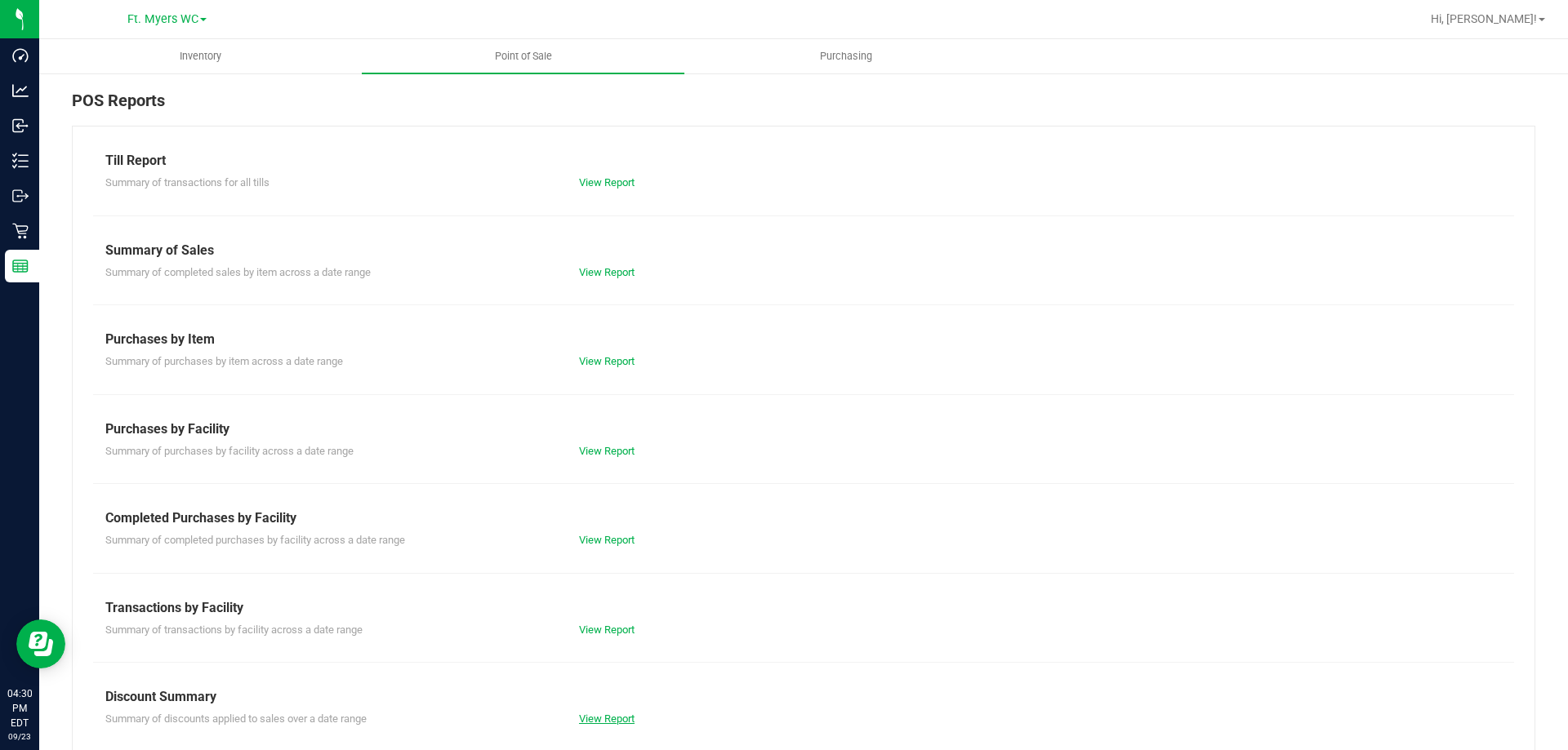
click at [615, 724] on link "View Report" at bounding box center [607, 718] width 56 height 12
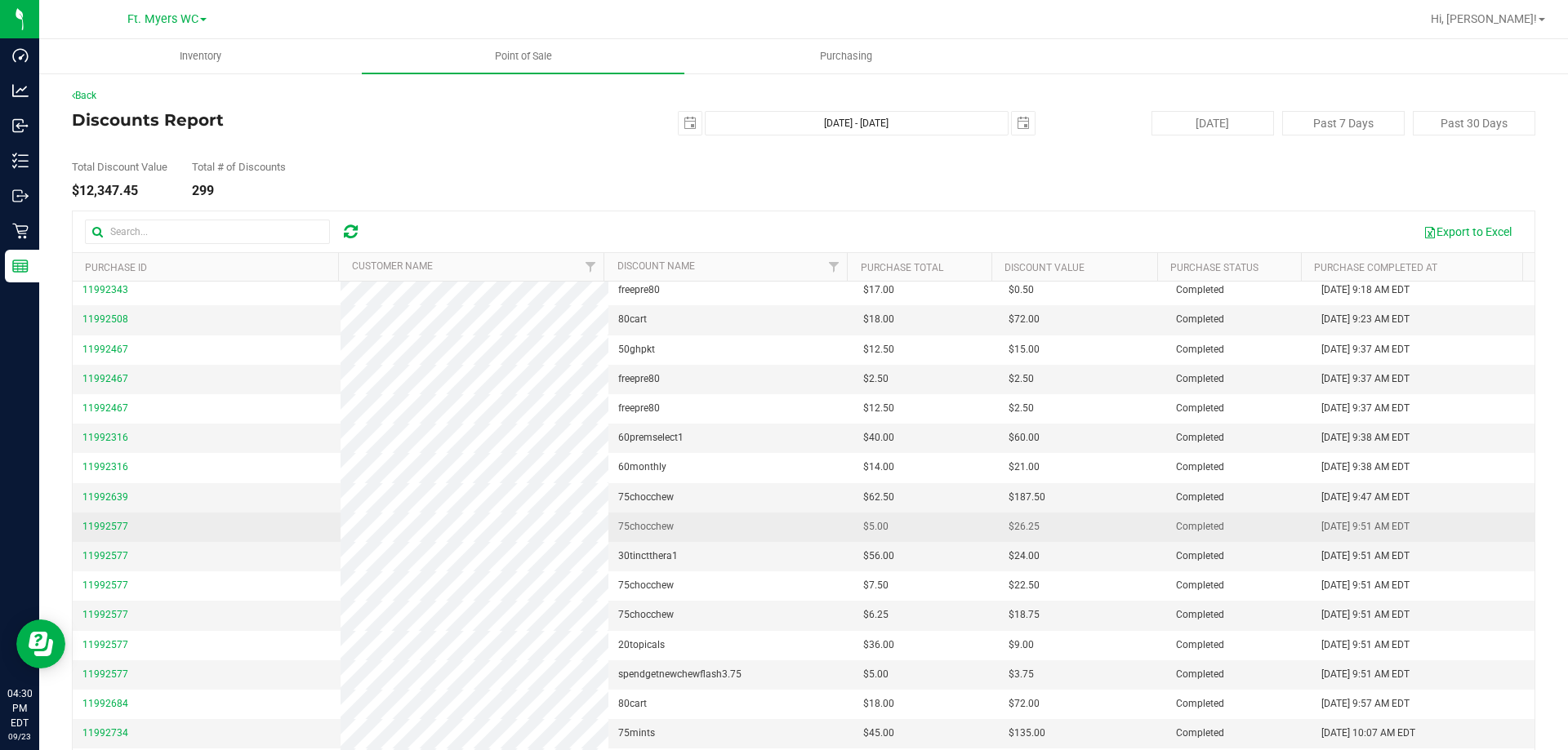
scroll to position [327, 0]
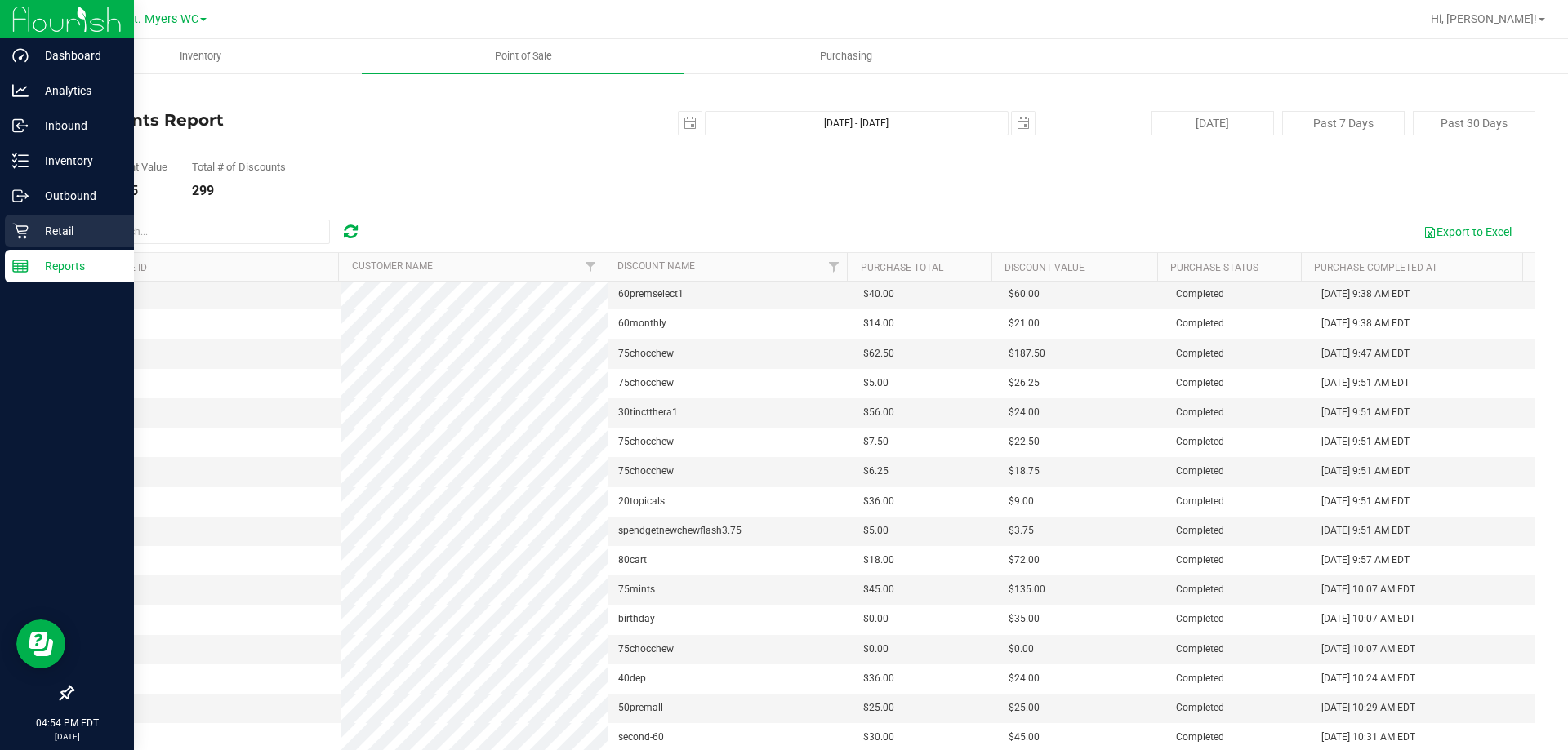
click at [57, 221] on p "Retail" at bounding box center [78, 230] width 98 height 19
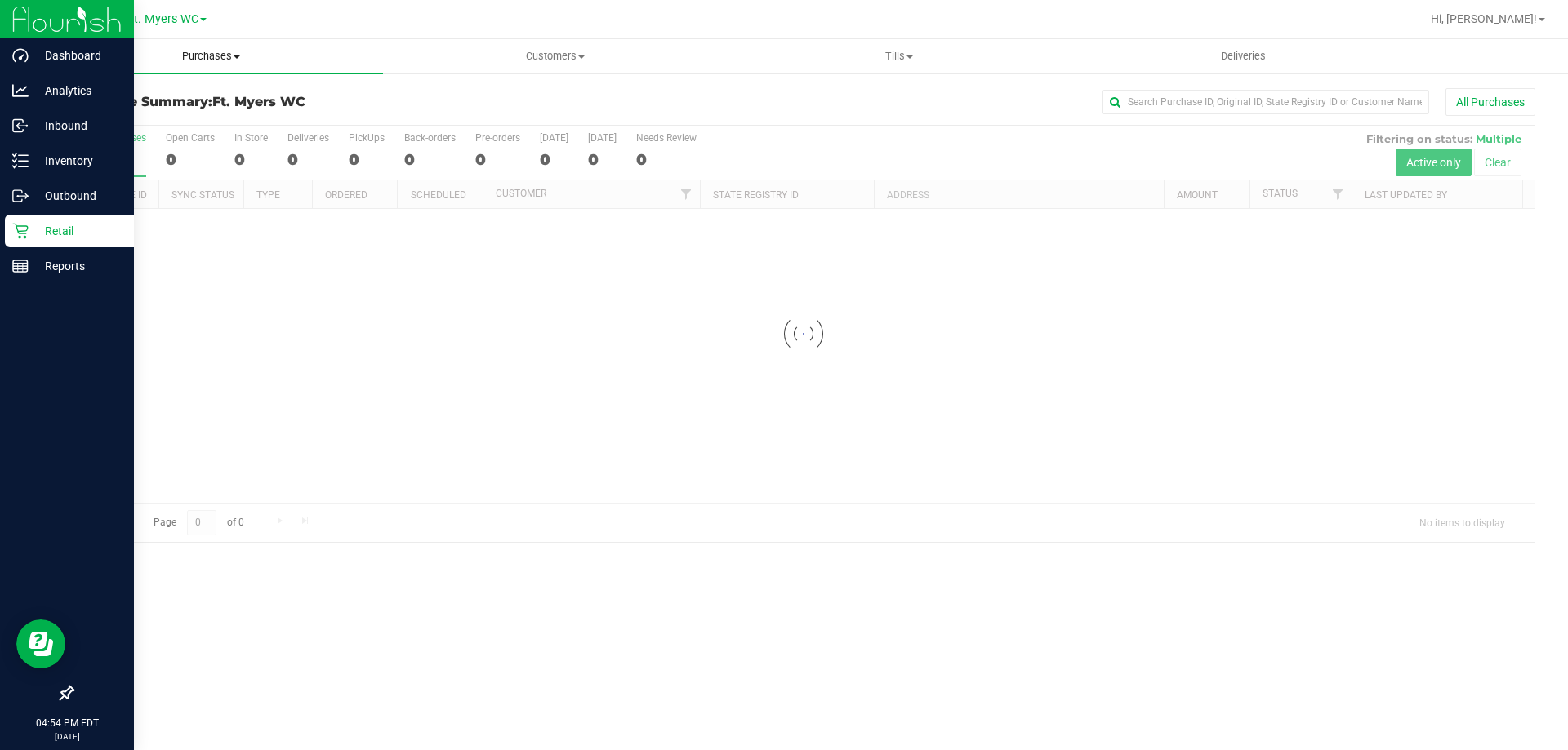
click at [207, 61] on span "Purchases" at bounding box center [211, 57] width 343 height 15
click at [188, 117] on li "Fulfillment" at bounding box center [211, 118] width 343 height 19
